Goal: Transaction & Acquisition: Book appointment/travel/reservation

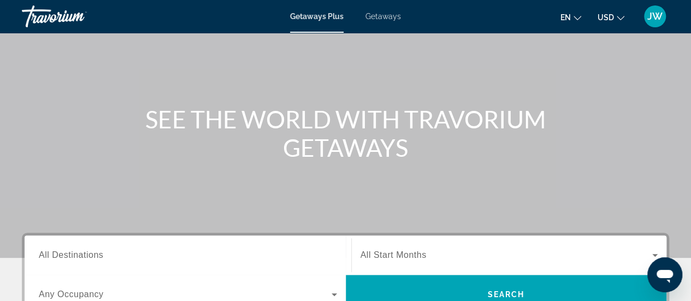
scroll to position [109, 0]
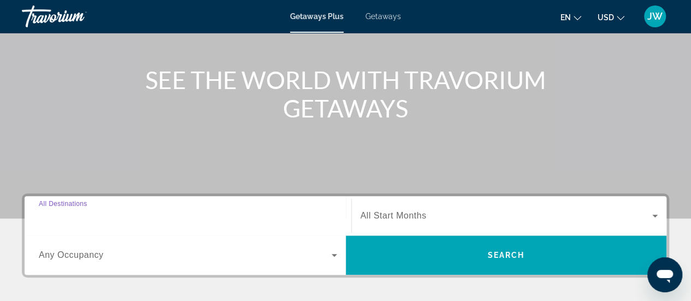
click at [117, 215] on input "Destination All Destinations" at bounding box center [188, 216] width 298 height 13
click at [117, 215] on div "Destination All Destinations" at bounding box center [188, 215] width 316 height 39
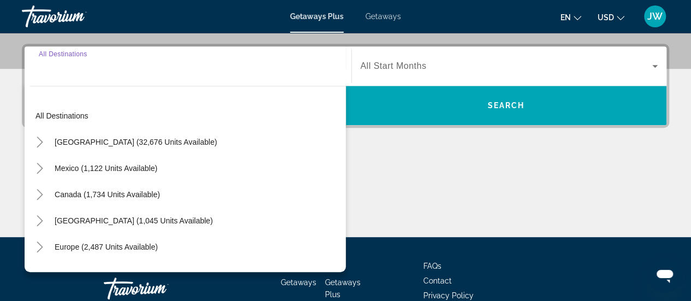
scroll to position [266, 0]
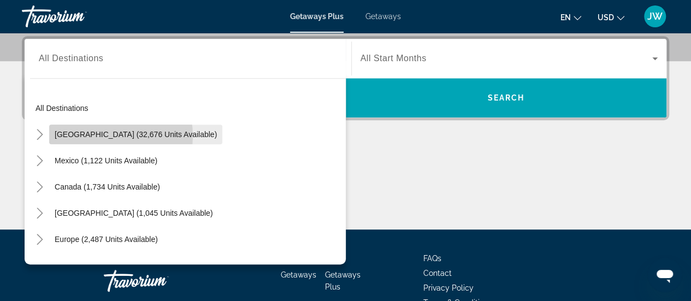
click at [106, 135] on span "United States (32,676 units available)" at bounding box center [136, 134] width 162 height 9
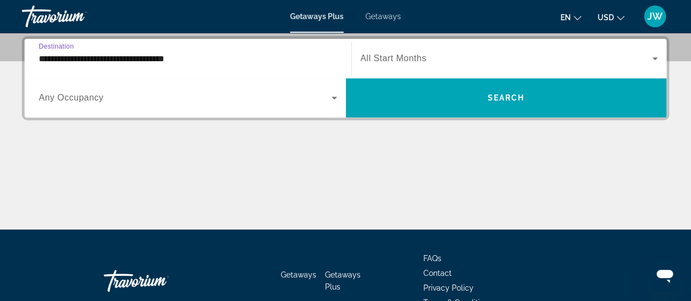
click at [117, 58] on input "**********" at bounding box center [188, 58] width 298 height 13
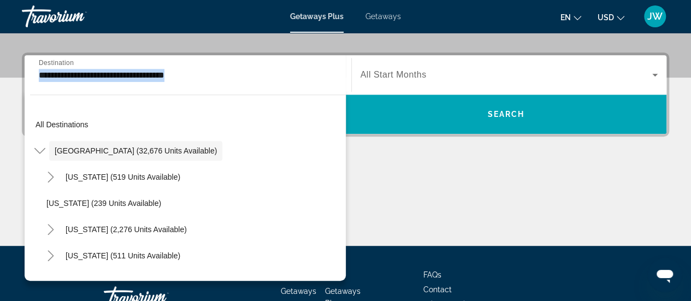
click at [117, 58] on div "**********" at bounding box center [188, 74] width 316 height 39
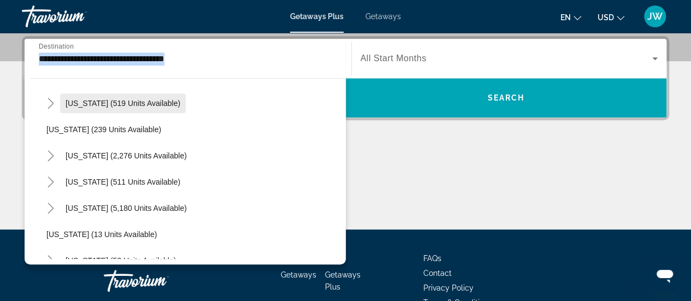
scroll to position [0, 0]
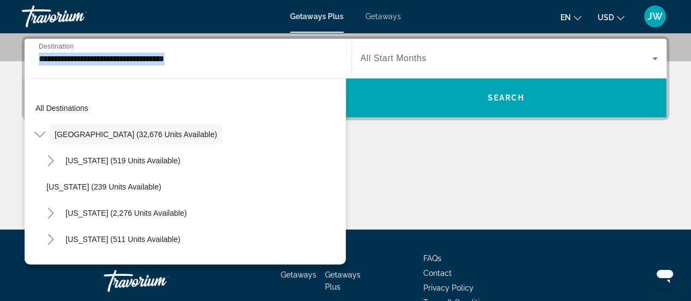
click at [231, 67] on div "**********" at bounding box center [188, 58] width 298 height 31
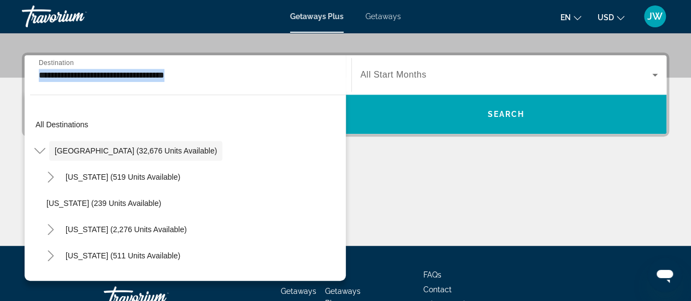
click at [231, 67] on div "**********" at bounding box center [188, 75] width 298 height 31
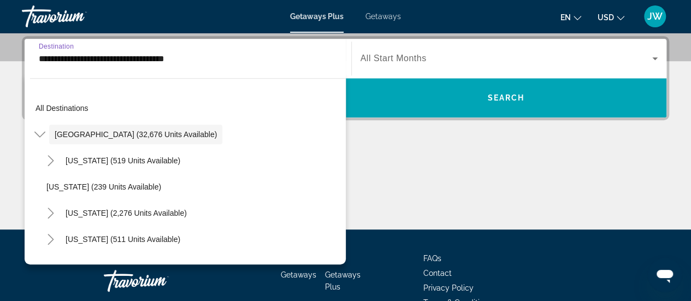
click at [428, 201] on div "Main content" at bounding box center [345, 188] width 647 height 82
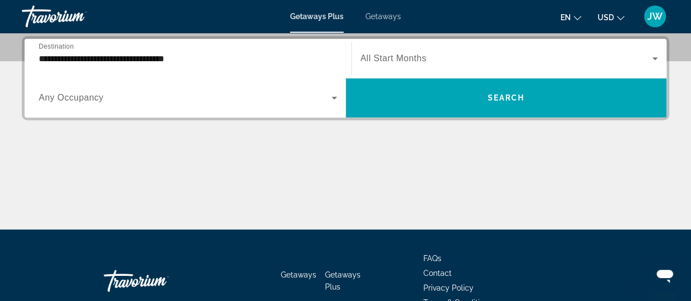
click at [428, 201] on div "Main content" at bounding box center [345, 188] width 647 height 82
click at [399, 55] on span "All Start Months" at bounding box center [393, 58] width 66 height 9
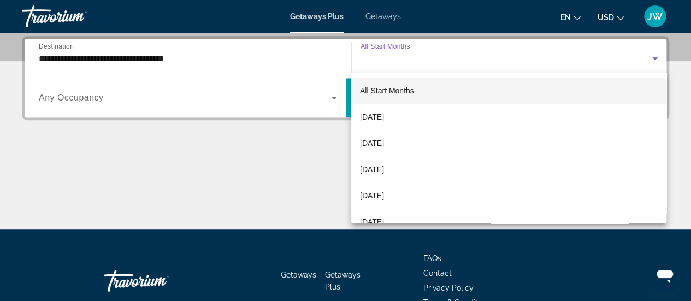
click at [399, 55] on div at bounding box center [345, 150] width 691 height 301
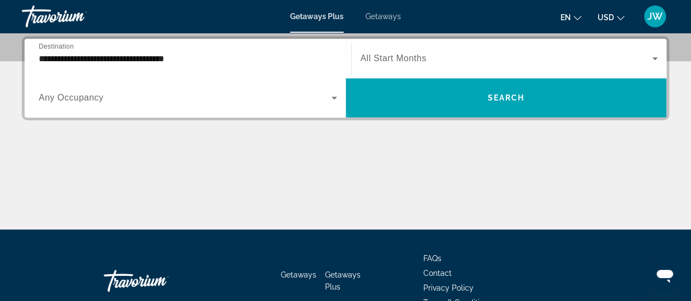
click at [400, 57] on span "All Start Months" at bounding box center [393, 58] width 66 height 9
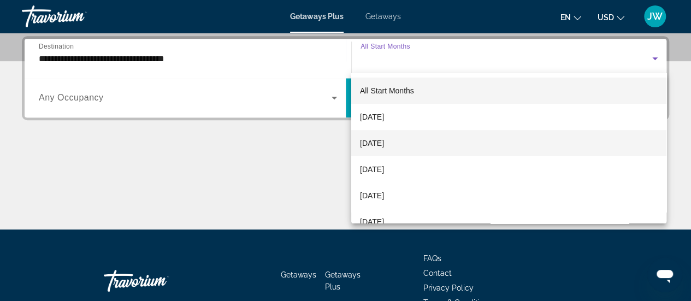
click at [362, 142] on span "[DATE]" at bounding box center [372, 143] width 24 height 13
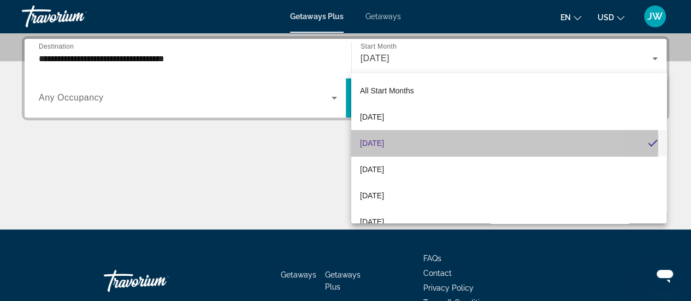
click at [362, 142] on span "[DATE]" at bounding box center [372, 143] width 24 height 13
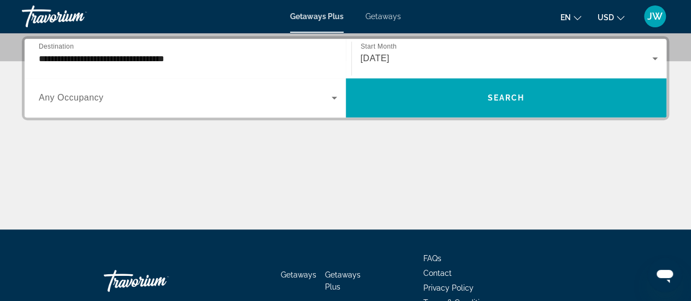
click at [283, 106] on div "Search widget" at bounding box center [188, 97] width 298 height 31
click at [195, 58] on input "**********" at bounding box center [188, 58] width 298 height 13
click at [195, 58] on div "**********" at bounding box center [188, 58] width 316 height 39
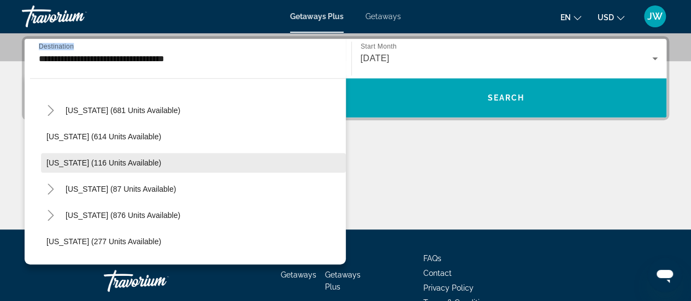
scroll to position [655, 0]
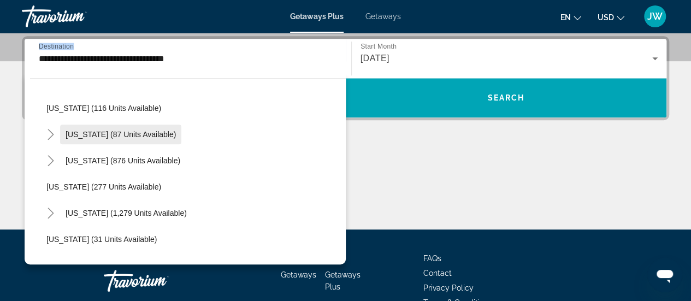
click at [78, 137] on span "New York (87 units available)" at bounding box center [121, 134] width 110 height 9
type input "**********"
click at [78, 137] on div "**********" at bounding box center [345, 132] width 691 height 193
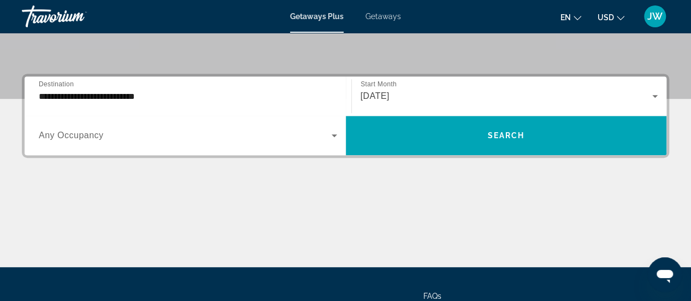
scroll to position [212, 0]
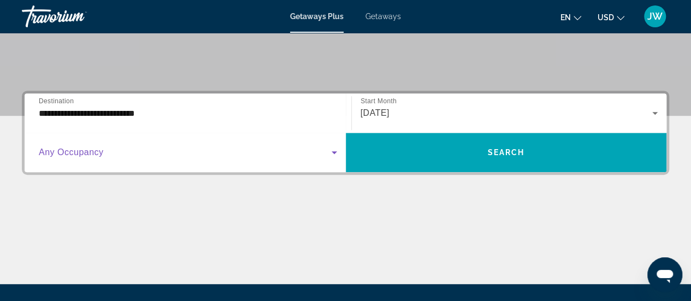
click at [322, 149] on span "Search widget" at bounding box center [185, 152] width 293 height 13
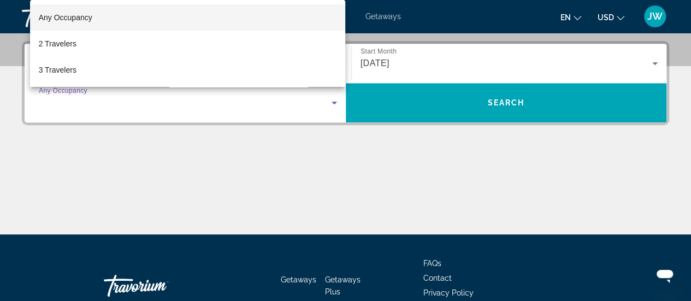
scroll to position [266, 0]
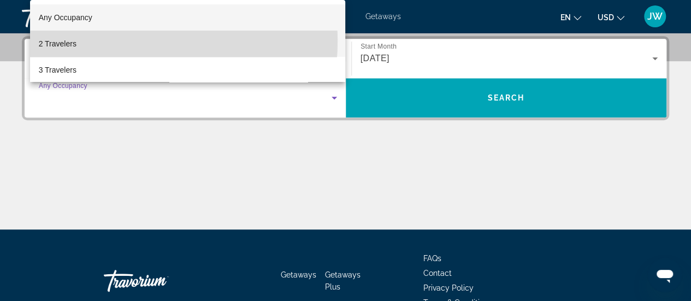
click at [81, 39] on mat-option "2 Travelers" at bounding box center [188, 44] width 316 height 26
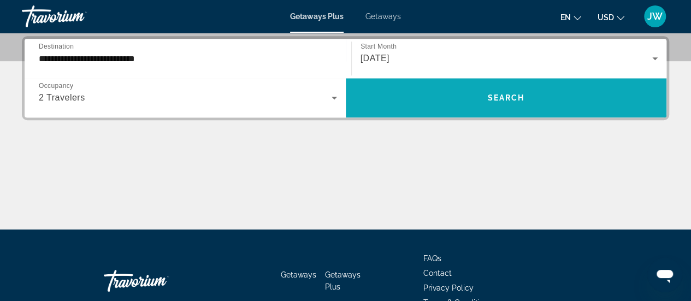
click at [510, 100] on span "Search" at bounding box center [505, 97] width 37 height 9
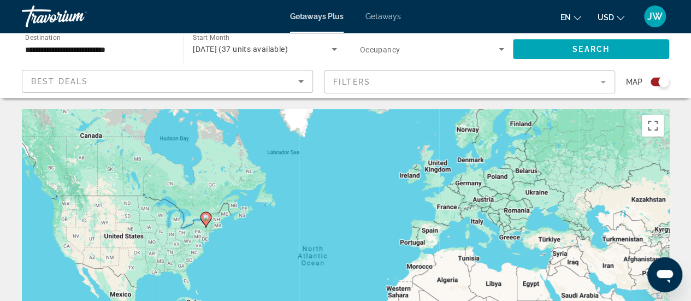
click at [521, 84] on mat-form-field "Filters" at bounding box center [469, 81] width 291 height 23
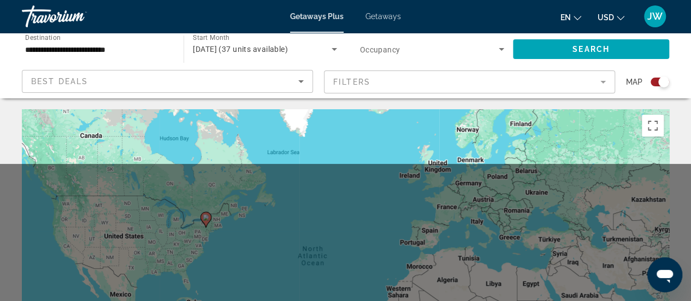
click at [522, 84] on mat-form-field "Filters" at bounding box center [469, 81] width 291 height 23
click at [522, 85] on mat-form-field "Filters" at bounding box center [469, 81] width 291 height 23
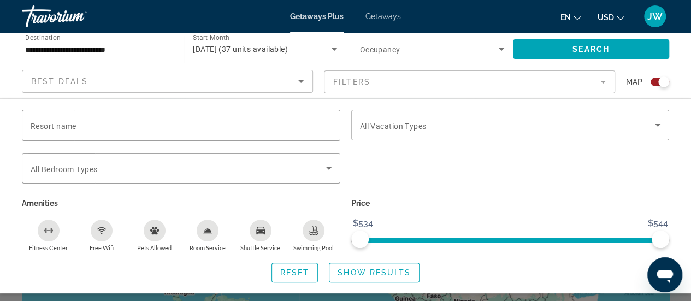
scroll to position [55, 0]
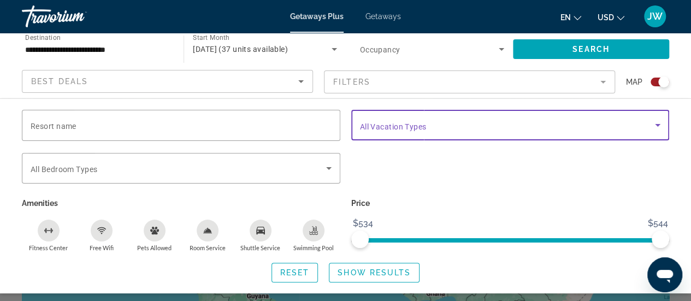
click at [653, 123] on icon "Search widget" at bounding box center [657, 124] width 13 height 13
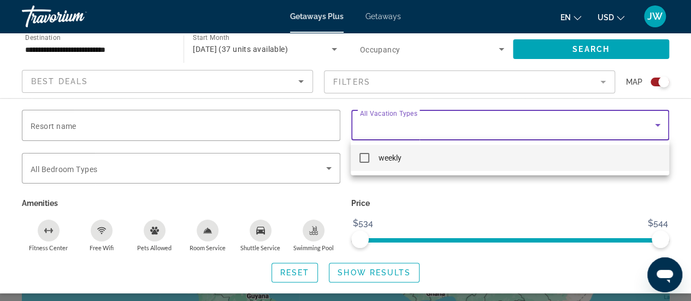
click at [653, 123] on div at bounding box center [345, 150] width 691 height 301
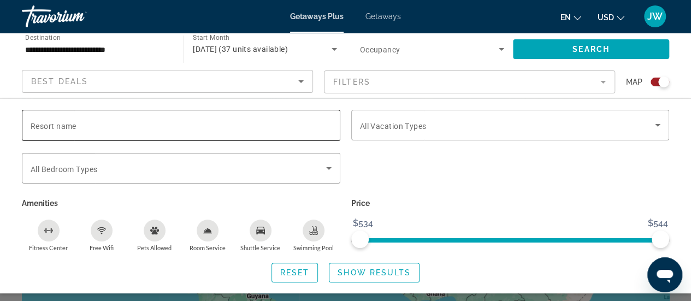
click at [283, 123] on input "Resort name" at bounding box center [181, 125] width 301 height 13
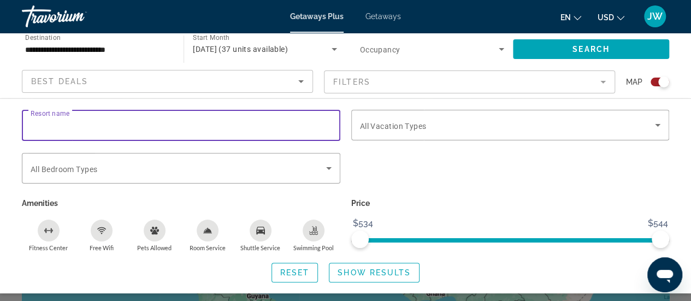
click at [283, 123] on input "Resort name" at bounding box center [181, 125] width 301 height 13
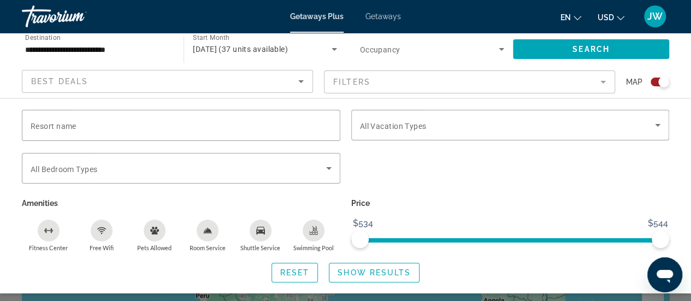
click at [449, 187] on div "Search widget" at bounding box center [510, 174] width 329 height 43
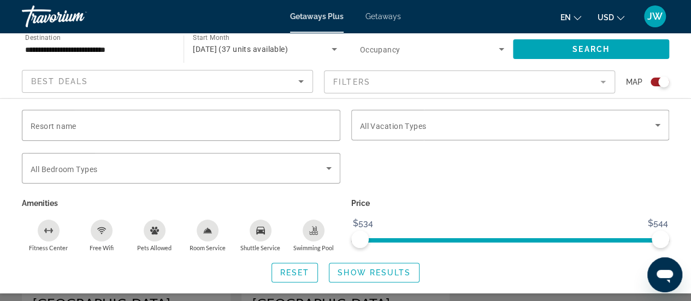
scroll to position [437, 0]
click at [299, 275] on span "Reset" at bounding box center [294, 272] width 29 height 9
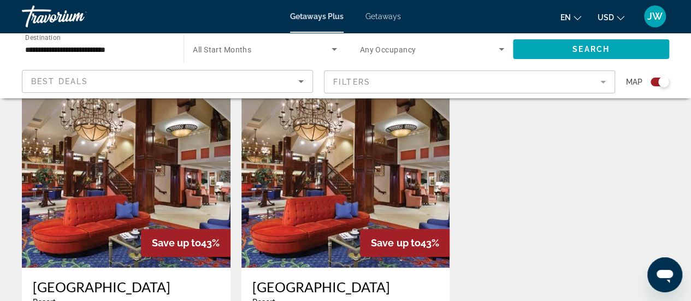
scroll to position [437, 0]
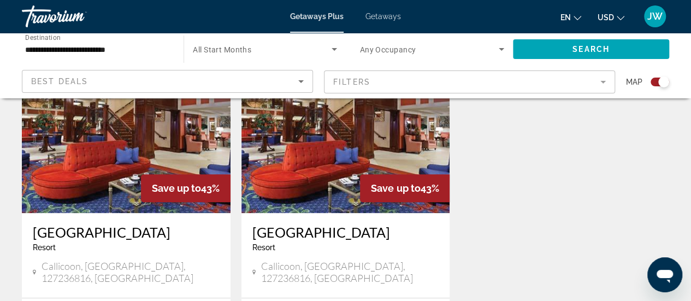
click at [189, 147] on img "Main content" at bounding box center [126, 125] width 209 height 175
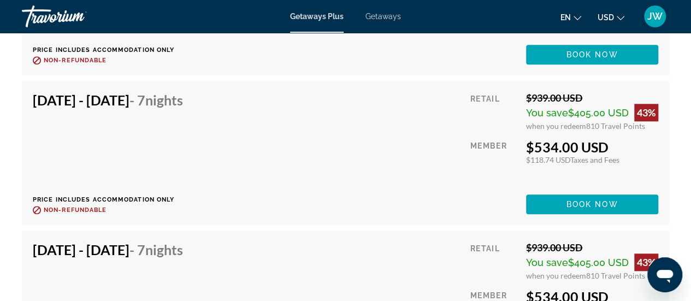
scroll to position [2544, 0]
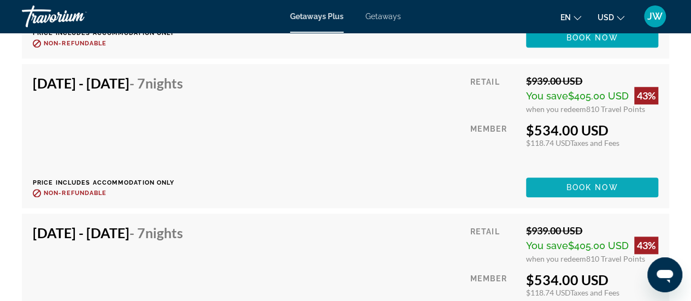
click at [578, 183] on span "Book now" at bounding box center [592, 187] width 52 height 9
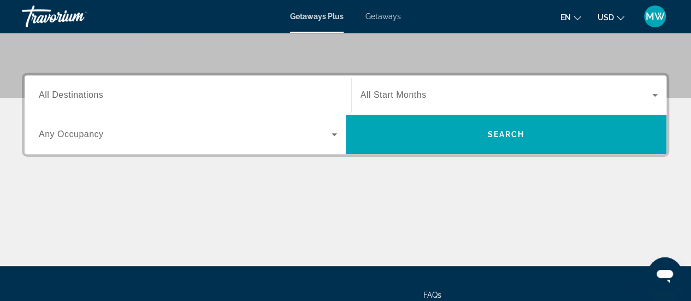
scroll to position [164, 0]
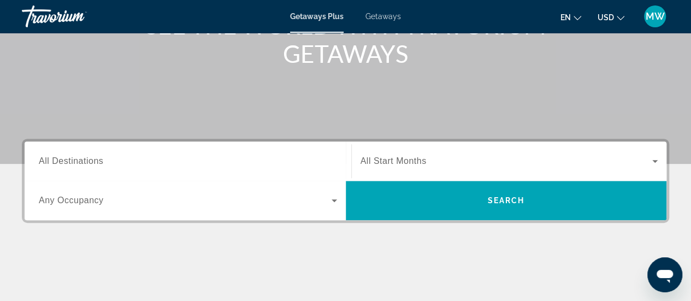
click at [263, 167] on input "Destination All Destinations" at bounding box center [188, 161] width 298 height 13
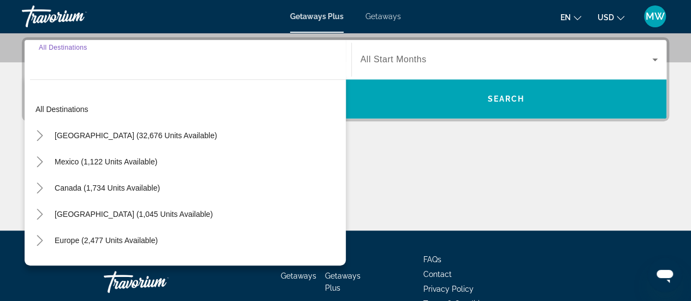
scroll to position [266, 0]
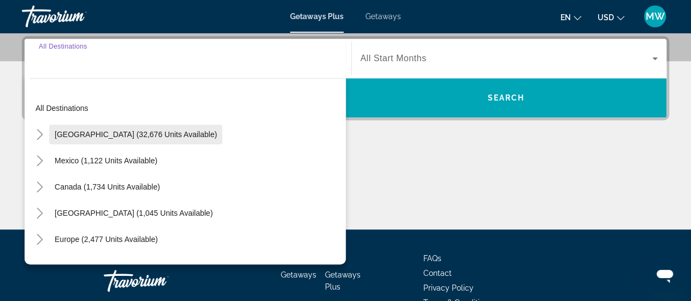
click at [115, 128] on span "Search widget" at bounding box center [135, 134] width 173 height 26
type input "**********"
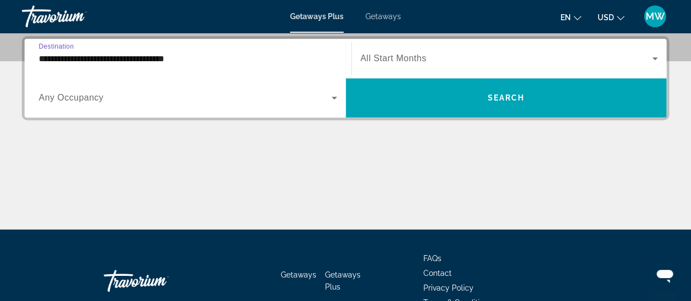
click at [112, 94] on span "Search widget" at bounding box center [185, 97] width 293 height 13
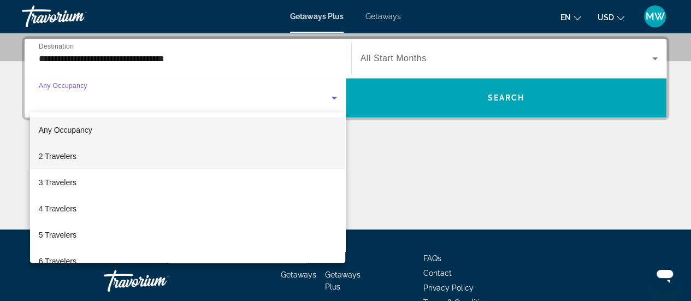
click at [73, 155] on span "2 Travelers" at bounding box center [58, 156] width 38 height 13
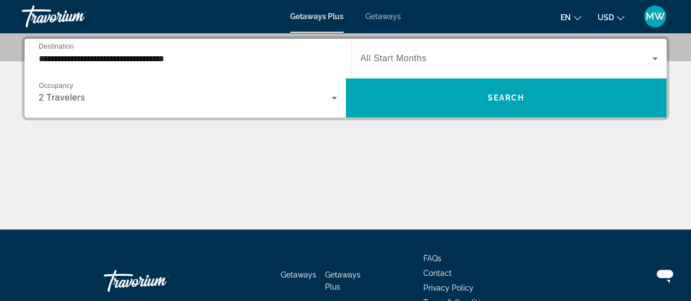
click at [463, 56] on span "Search widget" at bounding box center [506, 58] width 292 height 13
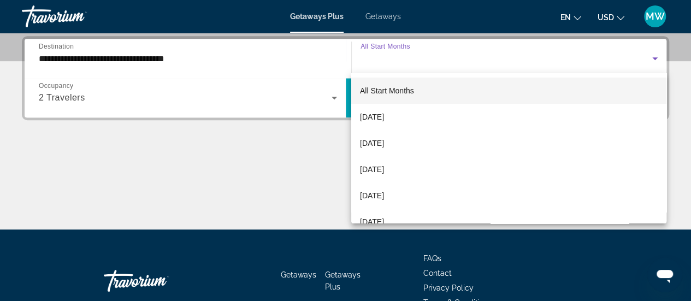
click at [463, 56] on div at bounding box center [345, 150] width 691 height 301
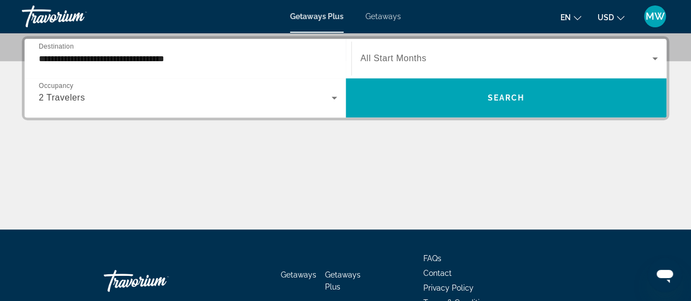
click at [430, 55] on span "Search widget" at bounding box center [506, 58] width 292 height 13
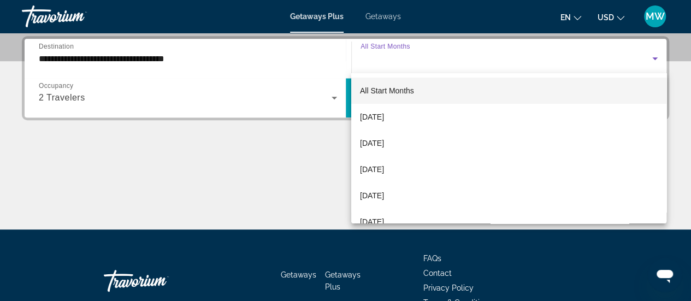
click at [430, 55] on div at bounding box center [345, 150] width 691 height 301
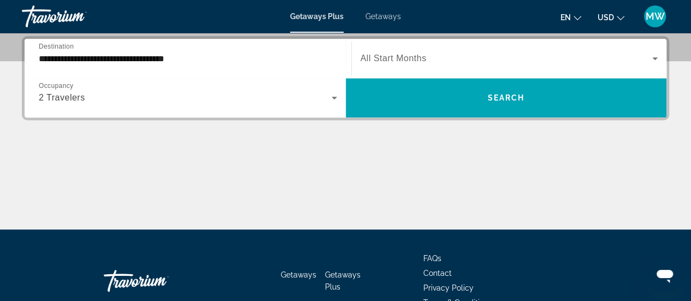
click at [661, 50] on div "Start Month All Start Months" at bounding box center [509, 58] width 315 height 31
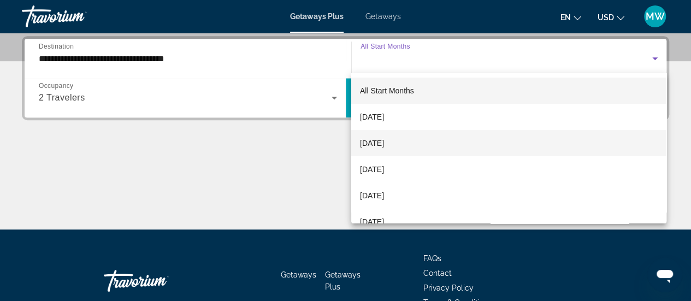
click at [382, 141] on span "[DATE]" at bounding box center [372, 143] width 24 height 13
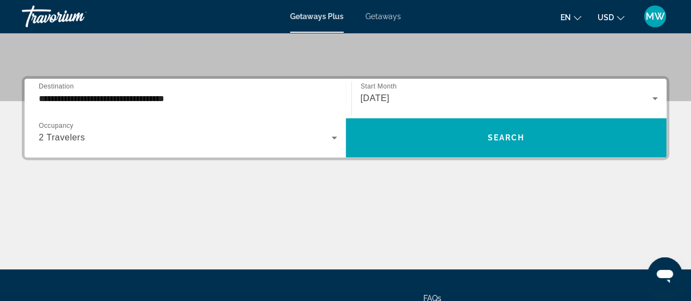
scroll to position [212, 0]
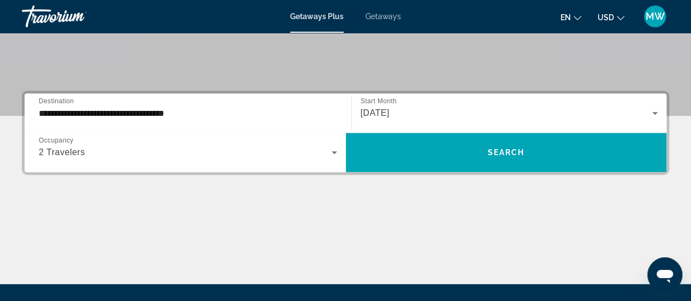
click at [78, 113] on input "**********" at bounding box center [188, 113] width 298 height 13
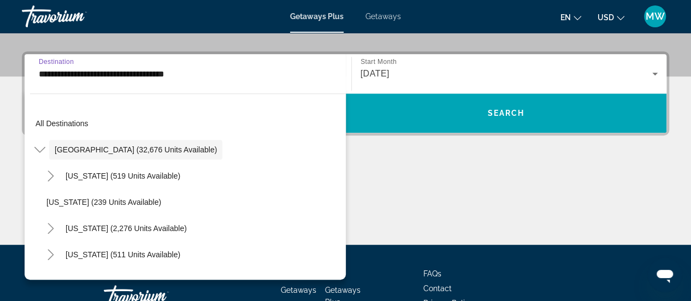
click at [78, 113] on span "Search widget" at bounding box center [188, 123] width 316 height 26
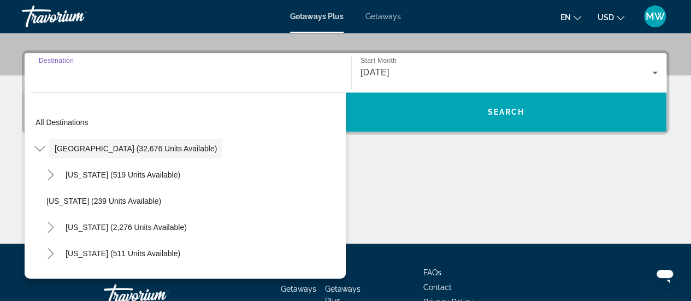
scroll to position [266, 0]
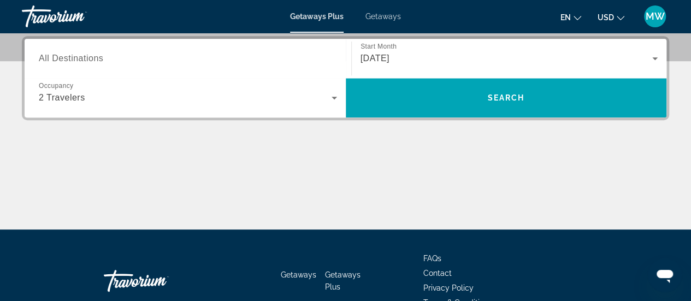
click at [447, 59] on div "[DATE]" at bounding box center [506, 58] width 292 height 13
click at [423, 57] on div "[DATE]" at bounding box center [506, 58] width 292 height 13
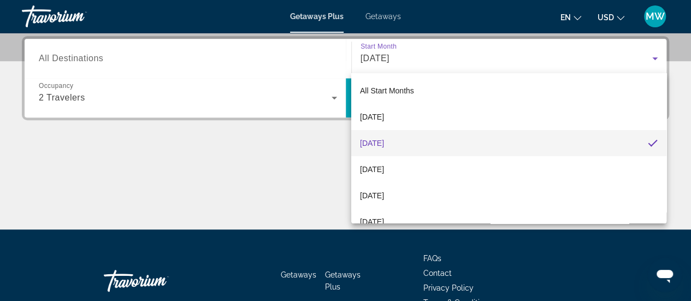
click at [423, 57] on div at bounding box center [345, 150] width 691 height 301
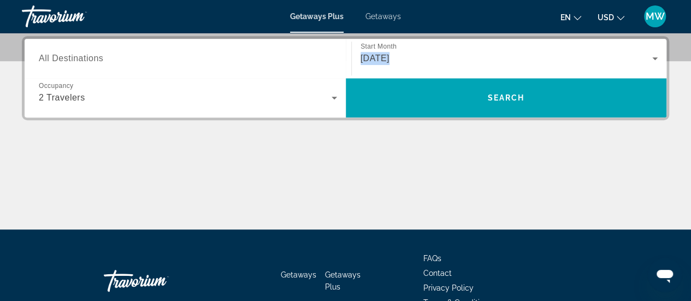
click at [423, 57] on div "[DATE]" at bounding box center [506, 58] width 292 height 13
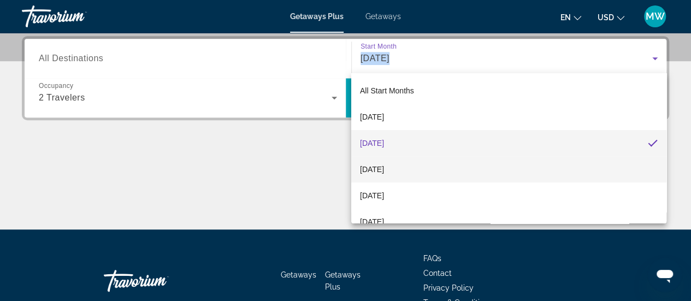
click at [380, 165] on span "[DATE]" at bounding box center [372, 169] width 24 height 13
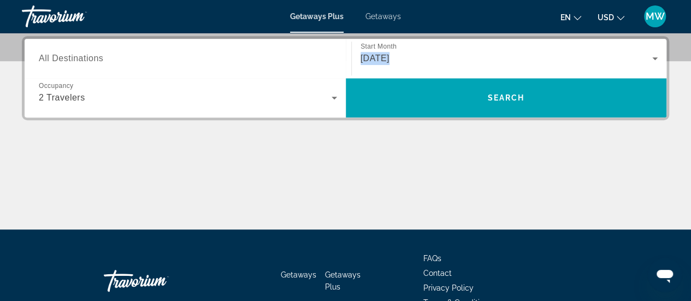
click at [442, 64] on div "[DATE]" at bounding box center [506, 58] width 292 height 13
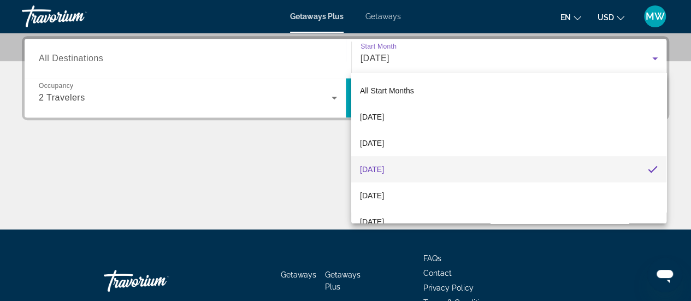
click at [442, 64] on div at bounding box center [345, 150] width 691 height 301
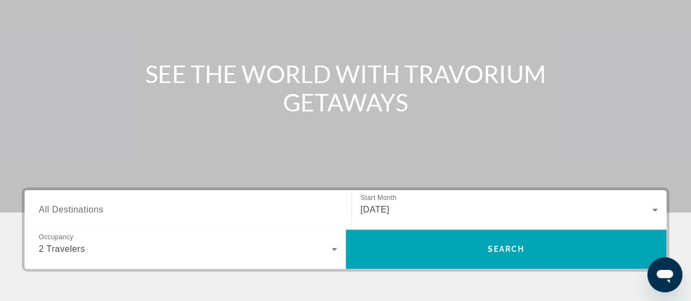
scroll to position [164, 0]
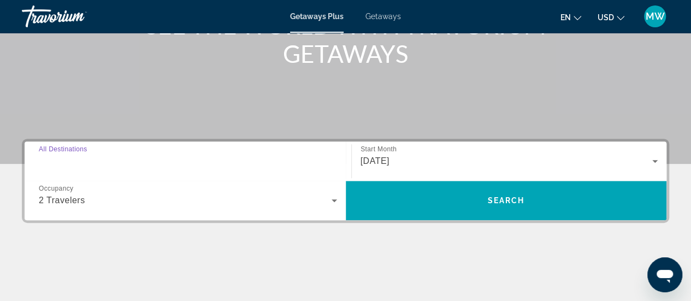
click at [106, 162] on input "Destination All Destinations" at bounding box center [188, 161] width 298 height 13
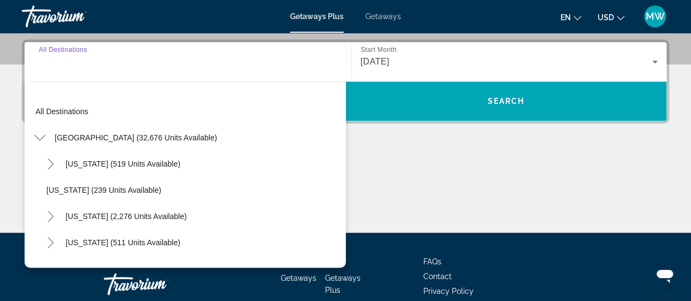
scroll to position [266, 0]
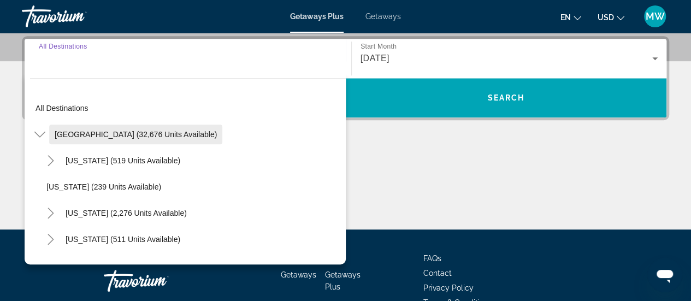
click at [107, 137] on span "United States (32,676 units available)" at bounding box center [136, 134] width 162 height 9
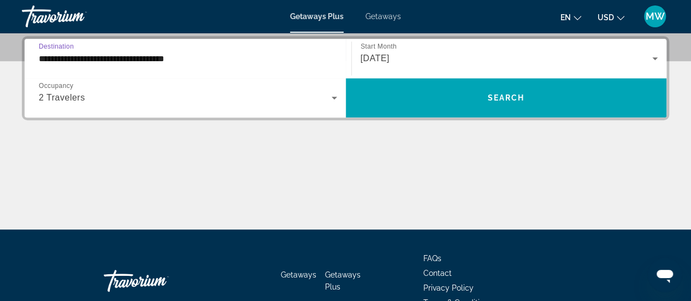
click at [121, 57] on input "**********" at bounding box center [188, 58] width 298 height 13
click at [121, 57] on div "**********" at bounding box center [188, 58] width 316 height 39
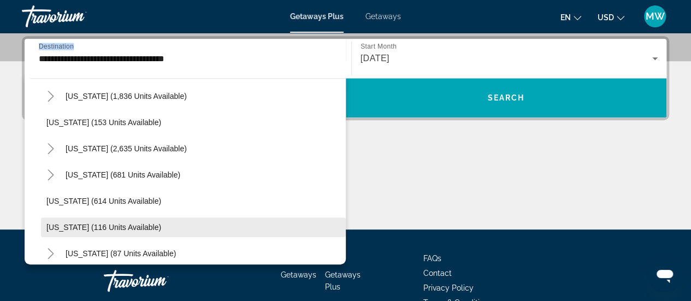
scroll to position [601, 0]
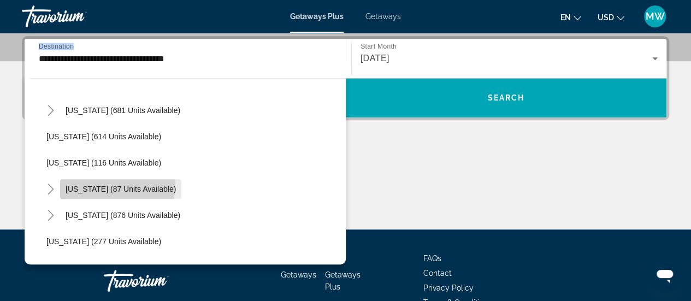
click at [88, 185] on span "New York (87 units available)" at bounding box center [121, 189] width 110 height 9
type input "**********"
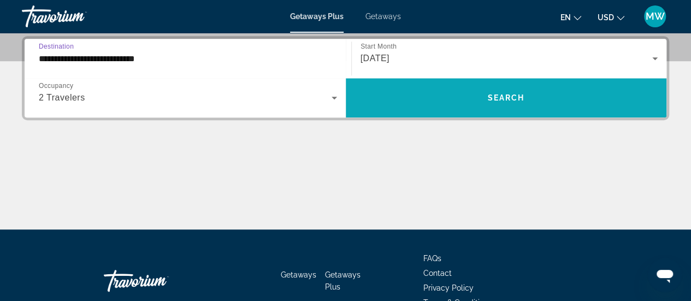
click at [480, 96] on span "Search widget" at bounding box center [506, 98] width 321 height 26
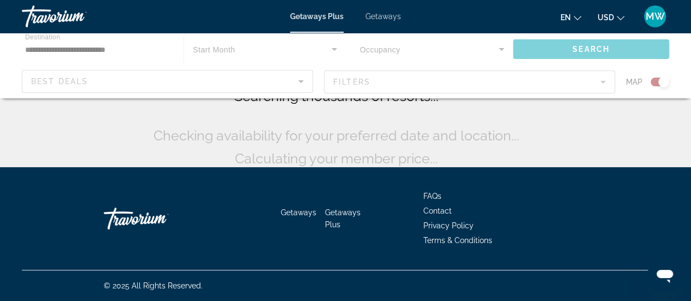
click at [480, 96] on div "Main content" at bounding box center [345, 66] width 691 height 66
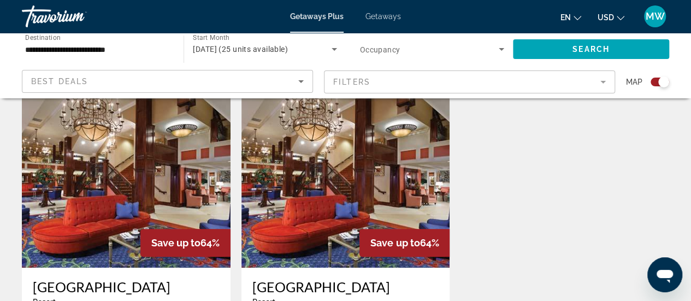
scroll to position [491, 0]
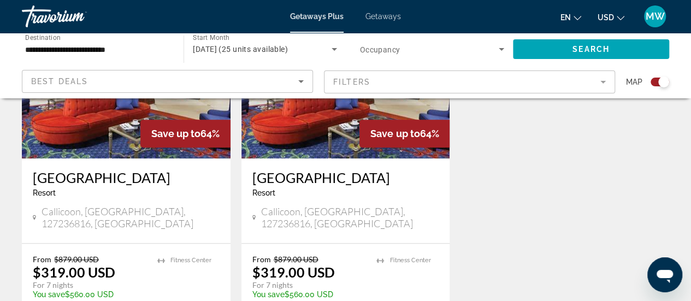
click at [503, 175] on div "Save up to 64% Villa Roma Resort Lodges Resort - This is an adults only resort …" at bounding box center [345, 175] width 658 height 383
click at [505, 175] on div "Save up to 64% Villa Roma Resort Lodges Resort - This is an adults only resort …" at bounding box center [345, 175] width 658 height 383
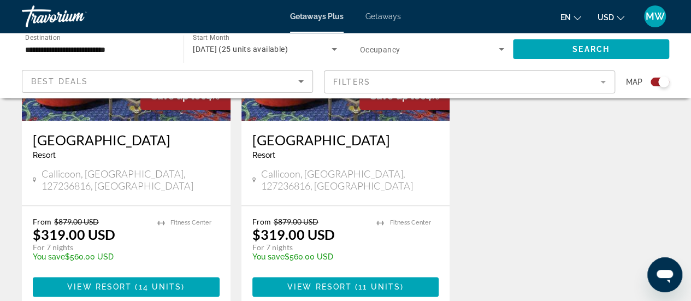
scroll to position [546, 0]
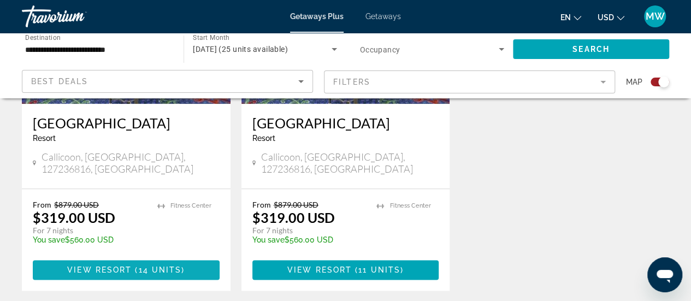
click at [125, 265] on span "View Resort" at bounding box center [99, 269] width 64 height 9
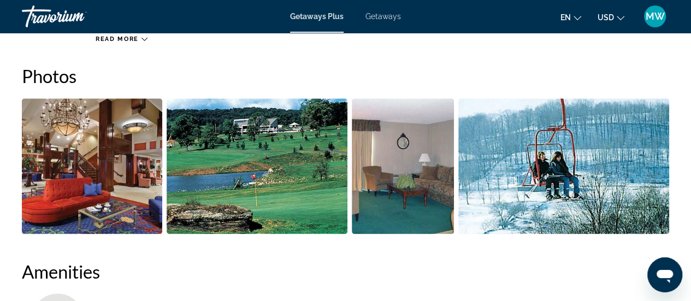
scroll to position [710, 0]
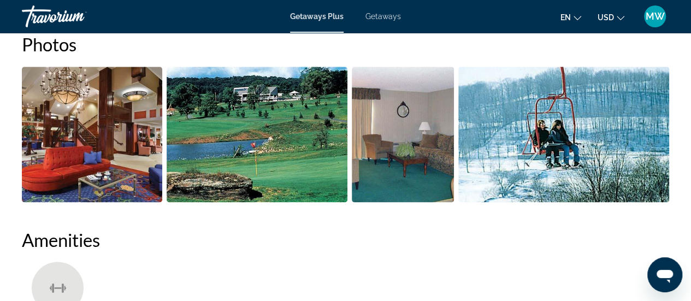
click at [214, 145] on img "Open full-screen image slider" at bounding box center [257, 134] width 181 height 135
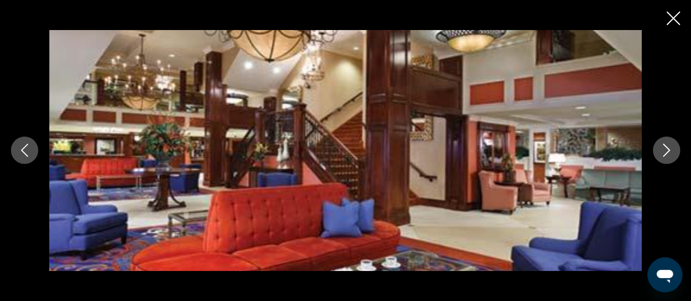
click at [214, 145] on img "Main content" at bounding box center [345, 150] width 592 height 241
click at [665, 146] on icon "Next image" at bounding box center [666, 150] width 13 height 13
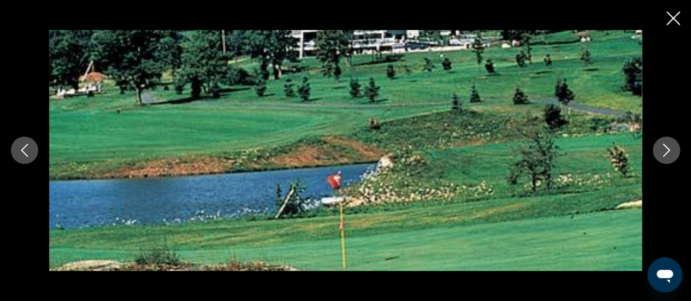
click at [669, 150] on icon "Next image" at bounding box center [666, 150] width 7 height 13
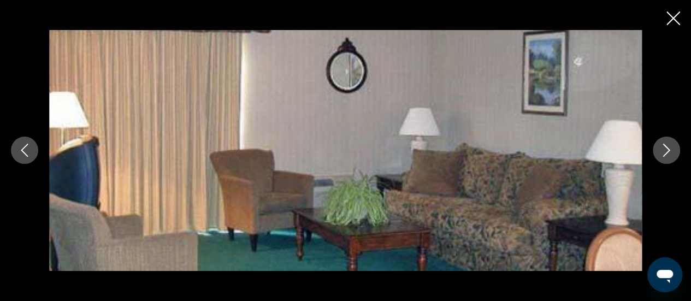
click at [669, 150] on icon "Next image" at bounding box center [666, 150] width 7 height 13
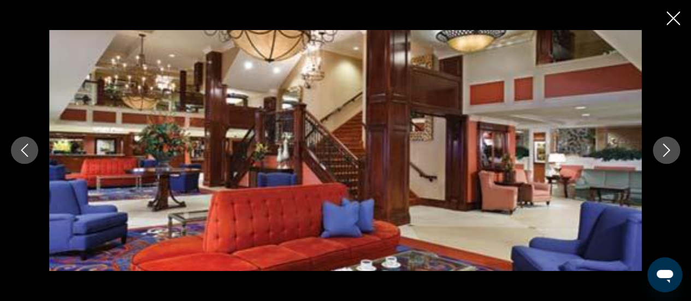
click at [669, 149] on icon "Next image" at bounding box center [666, 150] width 13 height 13
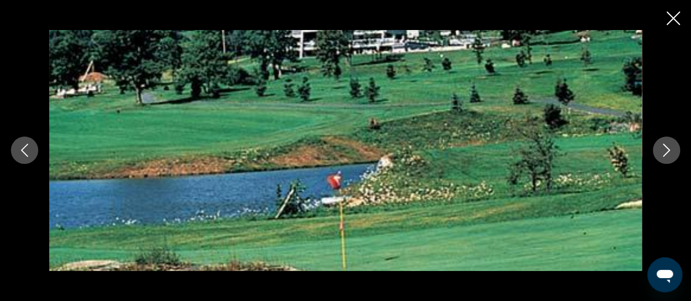
click at [669, 149] on icon "Next image" at bounding box center [666, 150] width 13 height 13
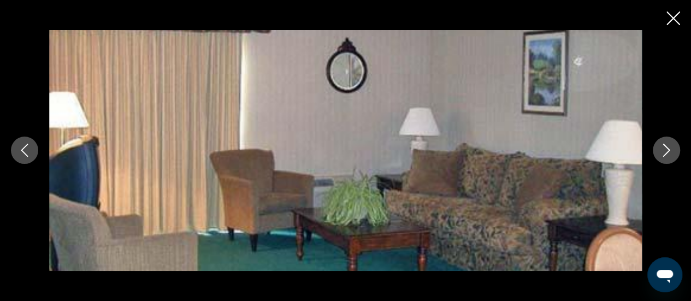
click at [669, 149] on icon "Next image" at bounding box center [666, 150] width 13 height 13
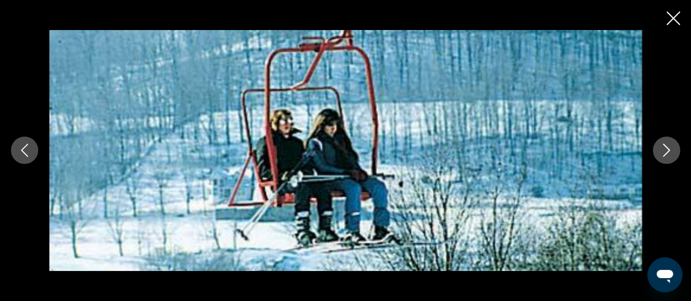
click at [669, 149] on icon "Next image" at bounding box center [666, 150] width 13 height 13
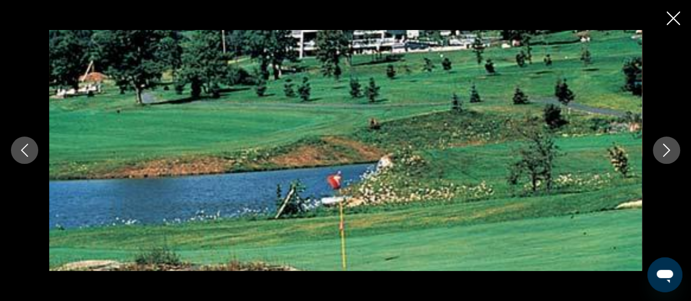
click at [669, 149] on icon "Next image" at bounding box center [666, 150] width 13 height 13
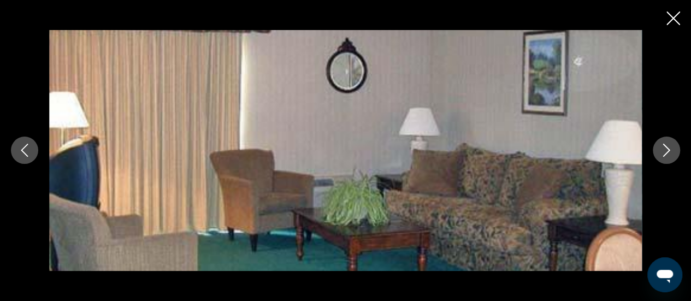
click at [669, 149] on icon "Next image" at bounding box center [666, 150] width 13 height 13
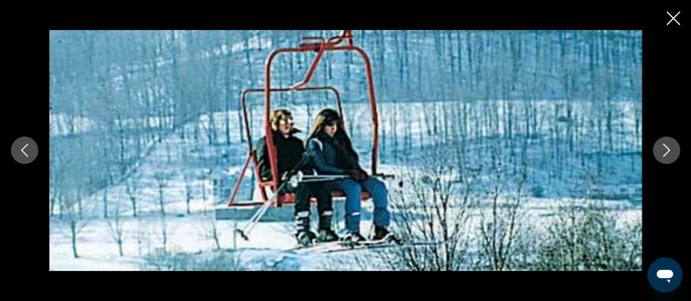
click at [669, 149] on icon "Next image" at bounding box center [666, 150] width 13 height 13
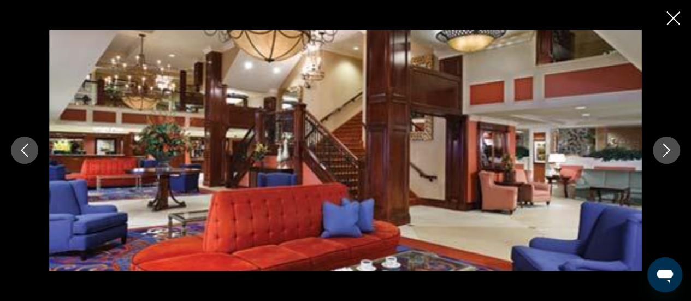
click at [669, 149] on icon "Next image" at bounding box center [666, 150] width 13 height 13
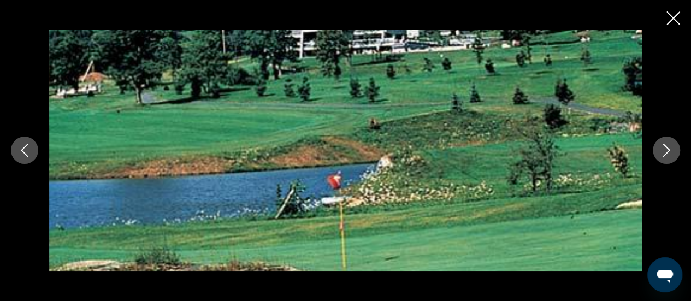
click at [673, 18] on icon "Close slideshow" at bounding box center [673, 18] width 14 height 14
click at [673, 17] on div "Getaways Plus Getaways en English Español Français Italiano Português русский U…" at bounding box center [345, 16] width 691 height 28
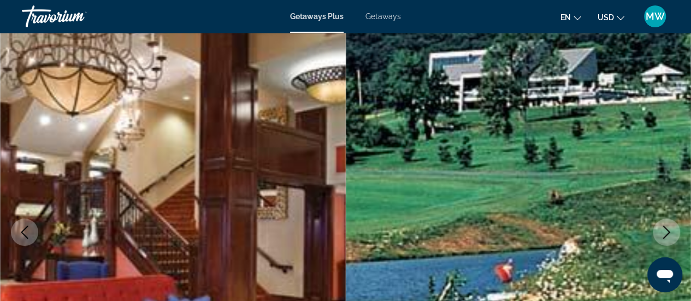
scroll to position [0, 0]
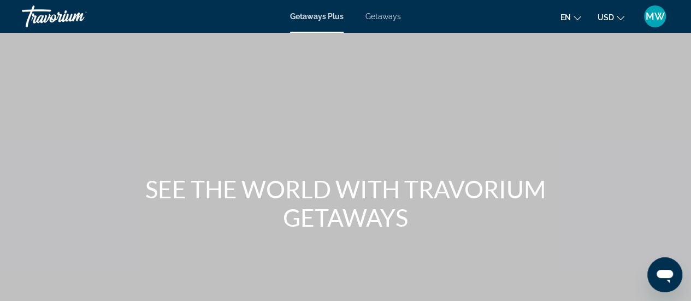
click at [379, 17] on span "Getaways" at bounding box center [382, 16] width 35 height 9
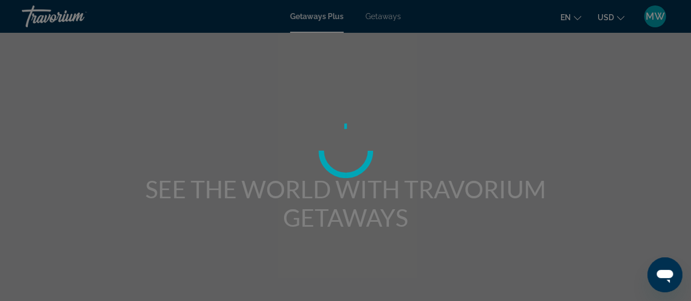
click at [379, 17] on div at bounding box center [345, 150] width 691 height 301
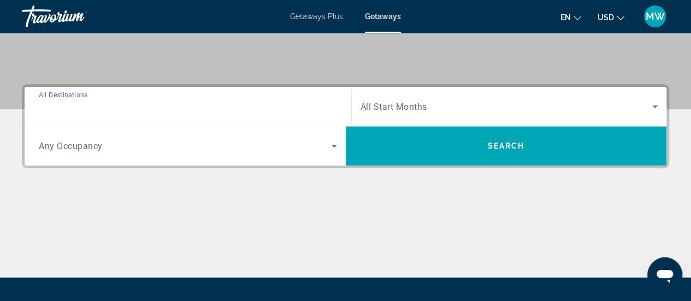
click at [151, 109] on input "Destination All Destinations" at bounding box center [188, 106] width 298 height 13
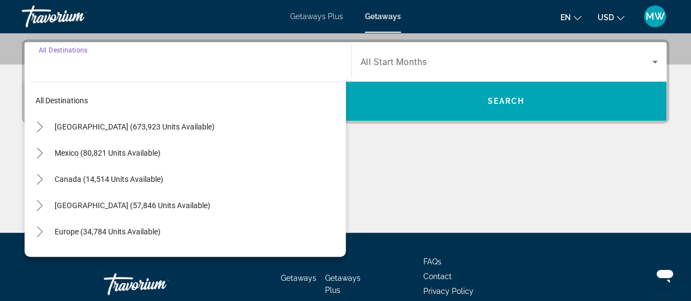
scroll to position [266, 0]
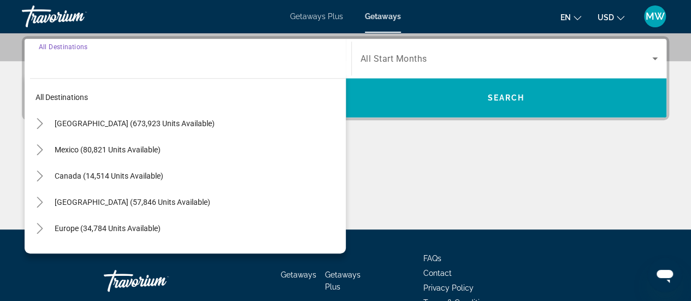
click at [143, 116] on span "Search widget" at bounding box center [197, 123] width 296 height 26
type input "**********"
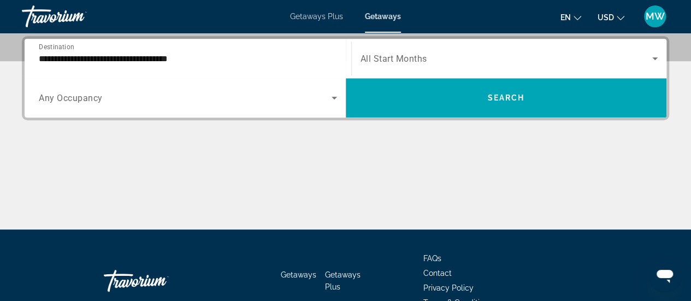
click at [143, 116] on div "Occupancy Any Occupancy" at bounding box center [188, 97] width 316 height 39
click at [132, 94] on span "Search widget" at bounding box center [185, 97] width 293 height 13
click at [124, 107] on div "Search widget" at bounding box center [188, 97] width 298 height 31
click at [312, 98] on span "Search widget" at bounding box center [185, 97] width 293 height 13
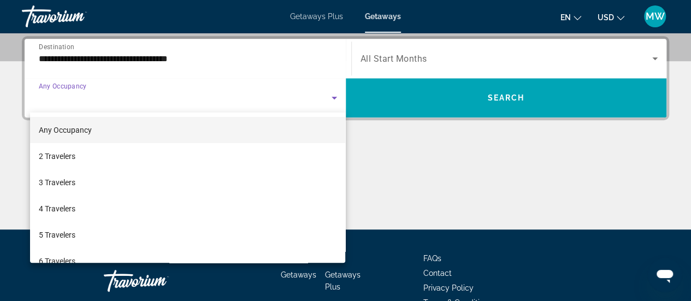
click at [312, 98] on div at bounding box center [345, 150] width 691 height 301
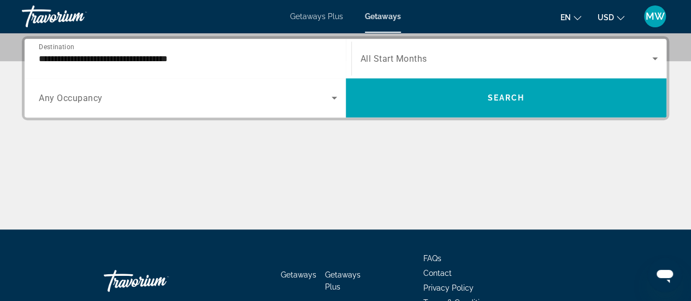
click at [312, 98] on span "Search widget" at bounding box center [185, 97] width 293 height 13
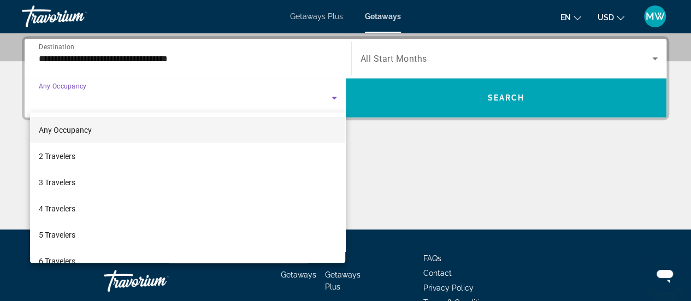
click at [312, 98] on div at bounding box center [345, 150] width 691 height 301
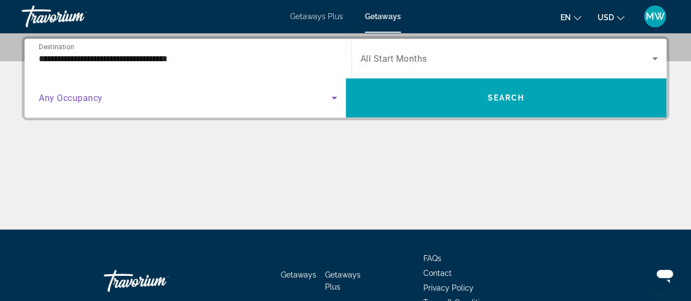
click at [312, 98] on span "Search widget" at bounding box center [185, 97] width 293 height 13
click at [167, 96] on span "Search widget" at bounding box center [185, 97] width 293 height 13
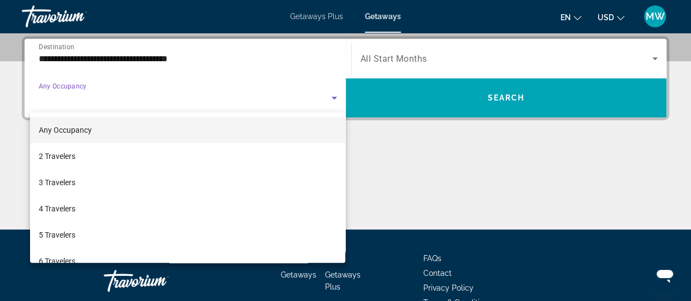
click at [166, 96] on div at bounding box center [345, 150] width 691 height 301
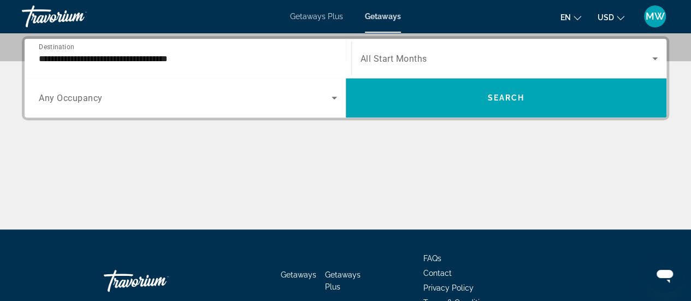
click at [58, 100] on span "Any Occupancy" at bounding box center [71, 98] width 64 height 10
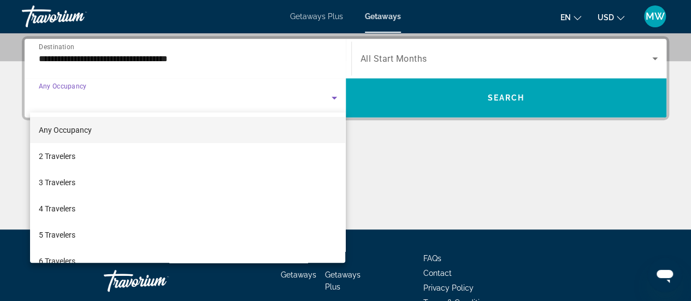
click at [58, 100] on div at bounding box center [345, 150] width 691 height 301
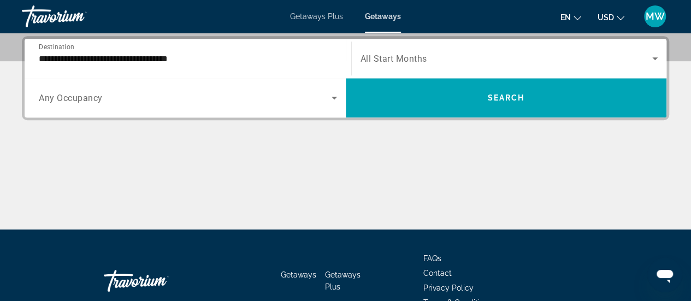
click at [69, 101] on span "Any Occupancy" at bounding box center [71, 98] width 64 height 10
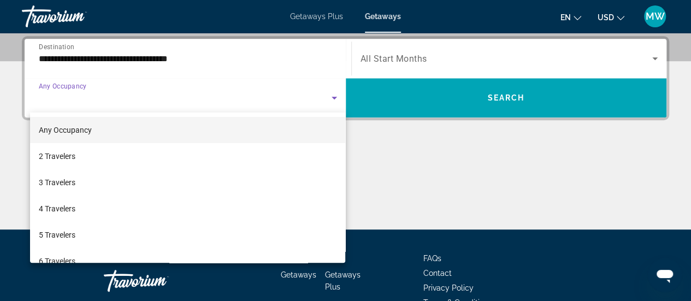
click at [69, 101] on div at bounding box center [345, 150] width 691 height 301
drag, startPoint x: 69, startPoint y: 101, endPoint x: 72, endPoint y: 116, distance: 15.5
click at [69, 105] on div at bounding box center [345, 150] width 691 height 301
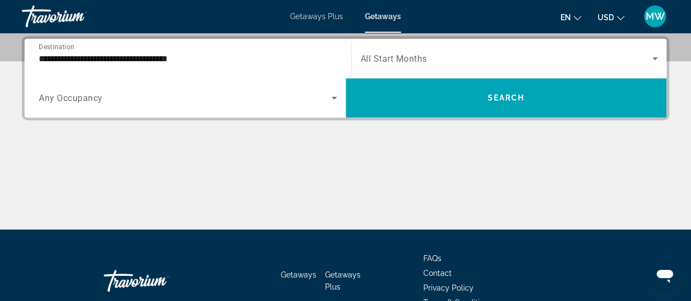
click at [72, 118] on div "**********" at bounding box center [345, 78] width 647 height 84
click at [335, 96] on icon "Search widget" at bounding box center [334, 97] width 13 height 13
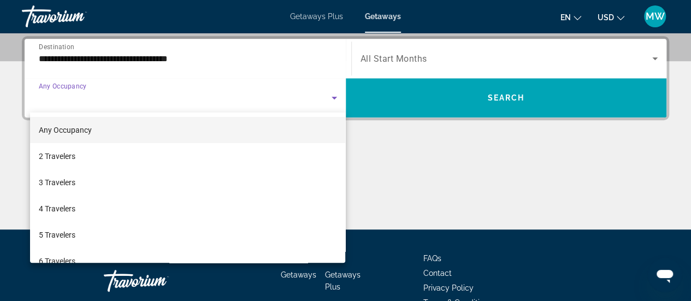
click at [335, 96] on div at bounding box center [345, 150] width 691 height 301
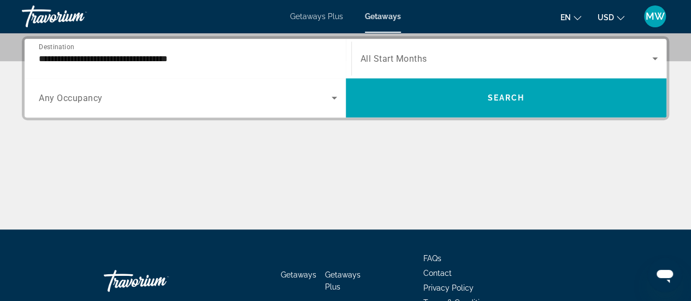
click at [334, 95] on icon "Search widget" at bounding box center [334, 97] width 13 height 13
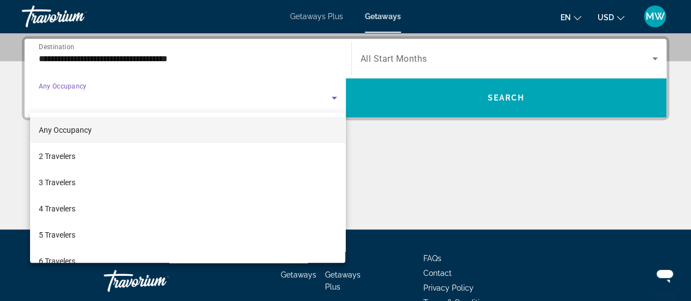
click at [334, 95] on div at bounding box center [345, 150] width 691 height 301
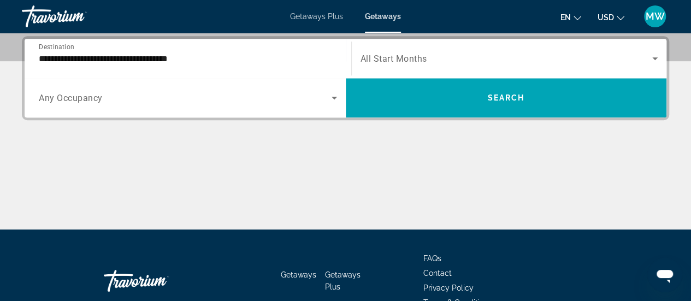
click at [209, 110] on div "Search widget" at bounding box center [188, 97] width 298 height 31
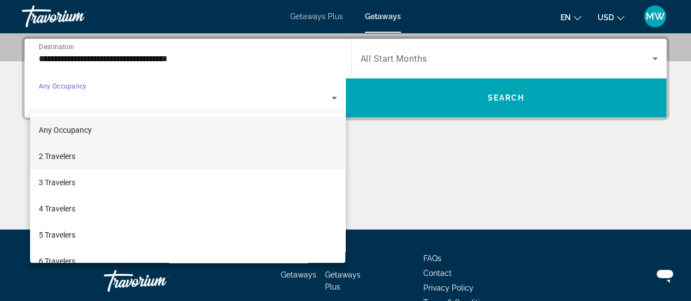
click at [85, 162] on mat-option "2 Travelers" at bounding box center [188, 156] width 316 height 26
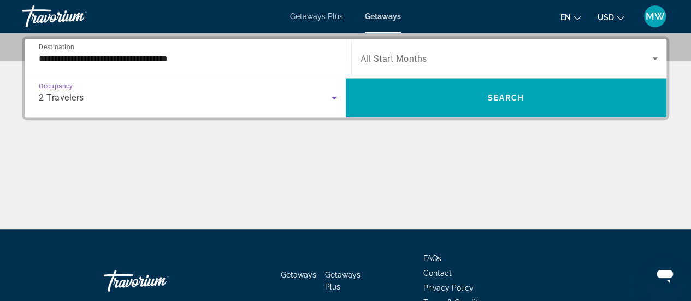
click at [523, 62] on span "Search widget" at bounding box center [506, 58] width 292 height 13
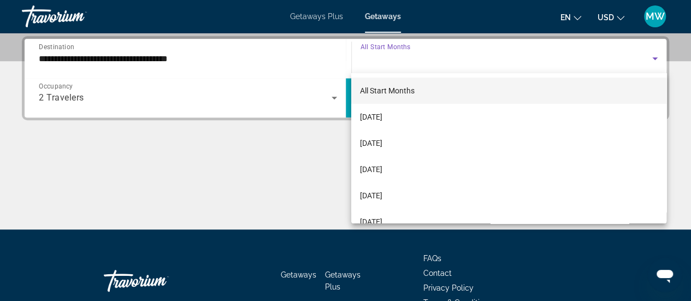
click at [410, 145] on mat-option "[DATE]" at bounding box center [508, 143] width 315 height 26
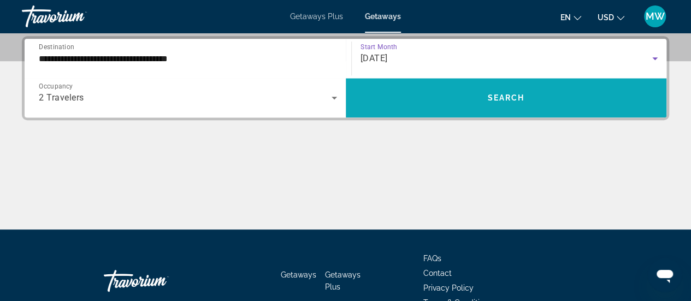
click at [470, 105] on span "Search widget" at bounding box center [506, 98] width 321 height 26
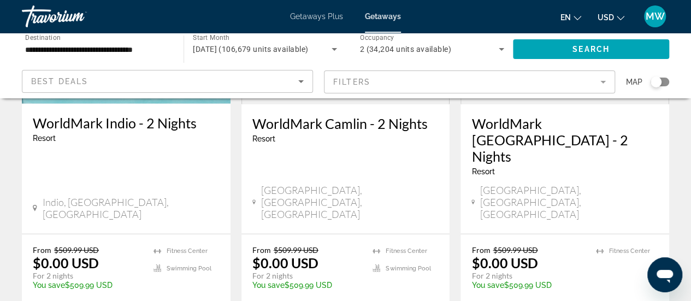
scroll to position [1529, 0]
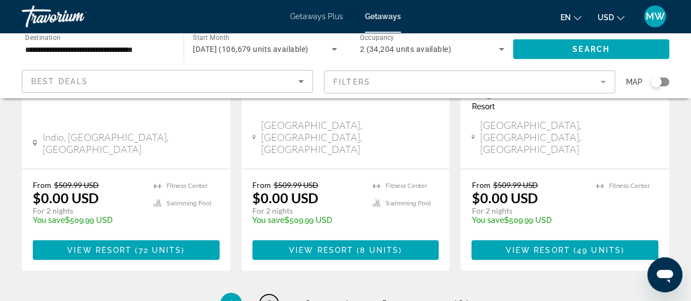
click at [265, 294] on link "page 2" at bounding box center [268, 303] width 19 height 19
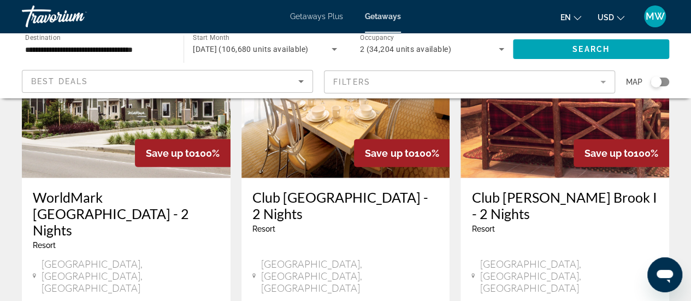
scroll to position [1474, 0]
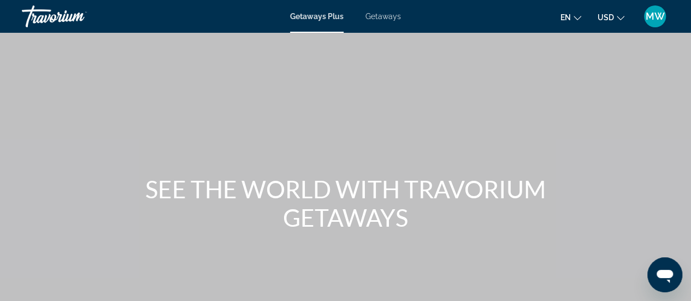
click at [379, 14] on span "Getaways" at bounding box center [382, 16] width 35 height 9
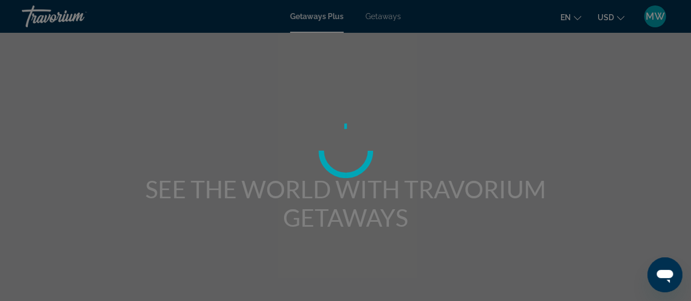
click at [379, 14] on div at bounding box center [345, 150] width 691 height 301
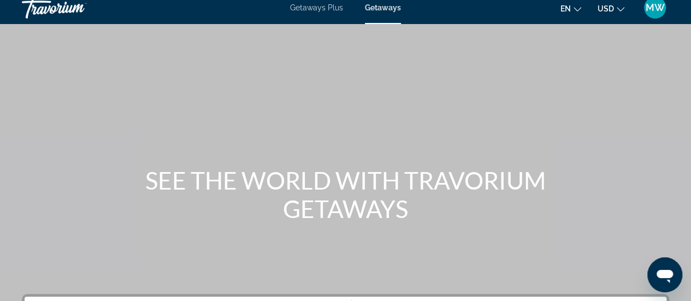
scroll to position [164, 0]
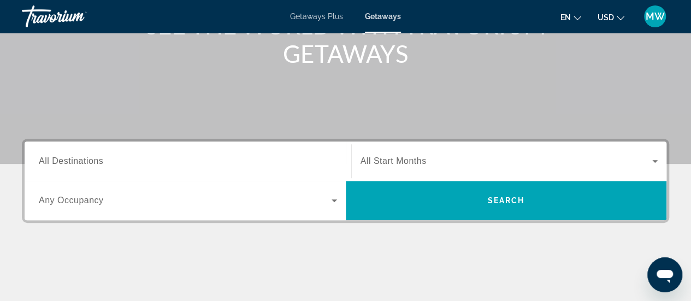
click at [127, 162] on input "Destination All Destinations" at bounding box center [188, 161] width 298 height 13
click at [127, 162] on div "Destination All Destinations" at bounding box center [188, 160] width 316 height 39
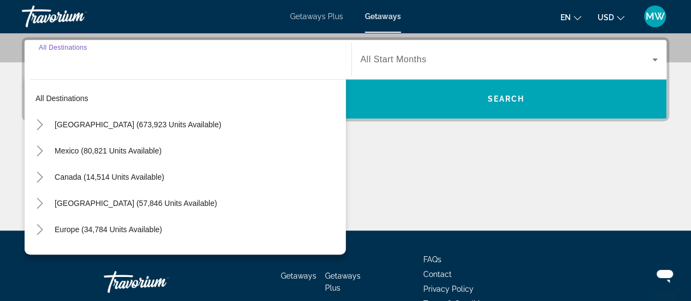
scroll to position [266, 0]
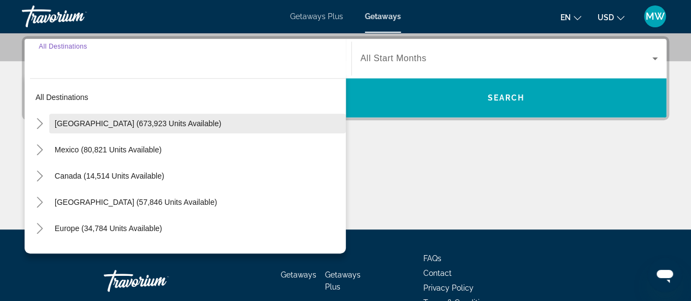
click at [84, 121] on span "[GEOGRAPHIC_DATA] (673,923 units available)" at bounding box center [138, 123] width 167 height 9
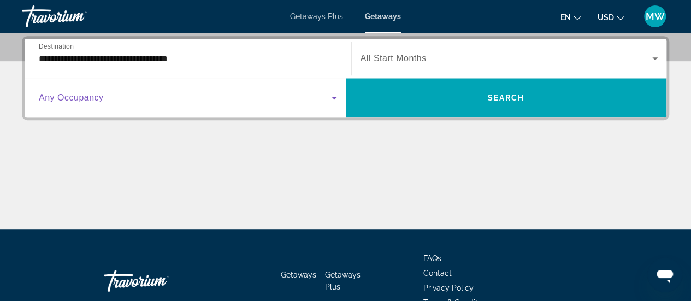
click at [107, 97] on span "Search widget" at bounding box center [185, 97] width 293 height 13
click at [202, 103] on span "Search widget" at bounding box center [185, 97] width 293 height 13
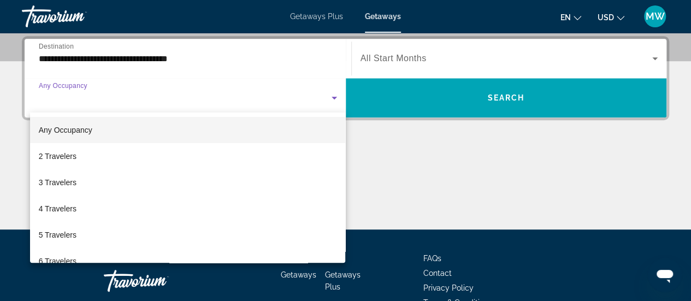
click at [202, 103] on div at bounding box center [345, 150] width 691 height 301
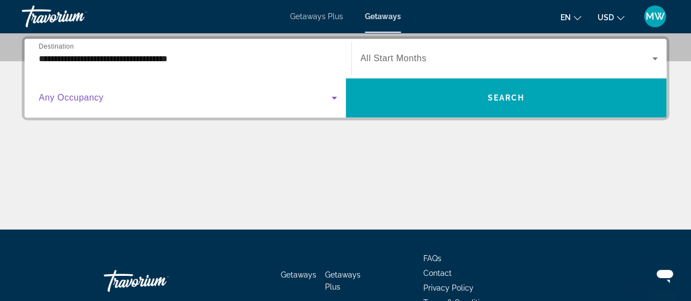
click at [202, 103] on span "Search widget" at bounding box center [185, 97] width 293 height 13
click at [169, 95] on span "Search widget" at bounding box center [185, 97] width 293 height 13
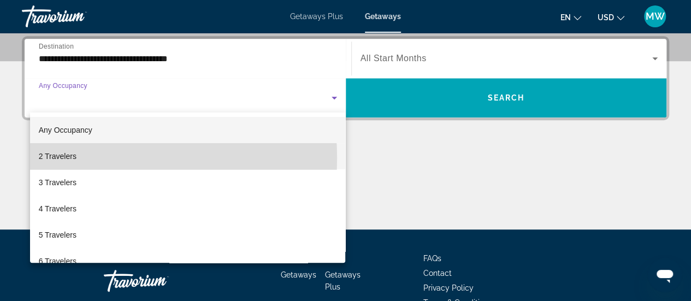
click at [91, 158] on mat-option "2 Travelers" at bounding box center [188, 156] width 316 height 26
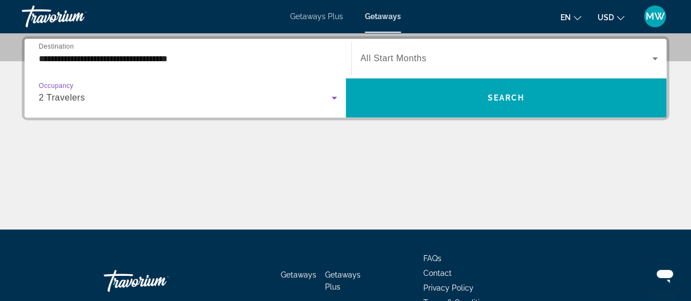
click at [472, 61] on span "Search widget" at bounding box center [506, 58] width 292 height 13
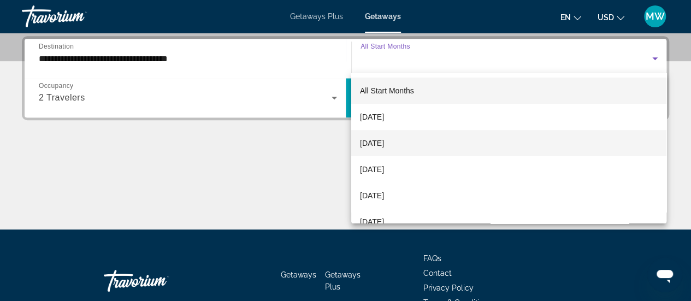
click at [384, 145] on span "[DATE]" at bounding box center [372, 143] width 24 height 13
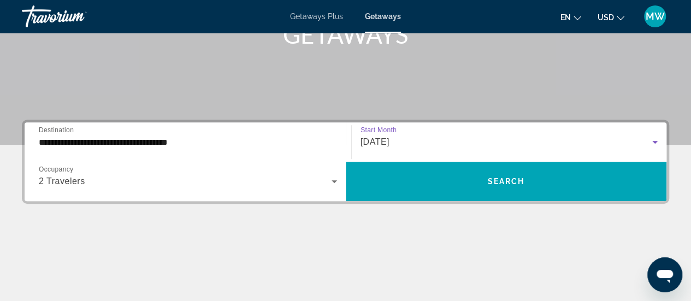
scroll to position [182, 0]
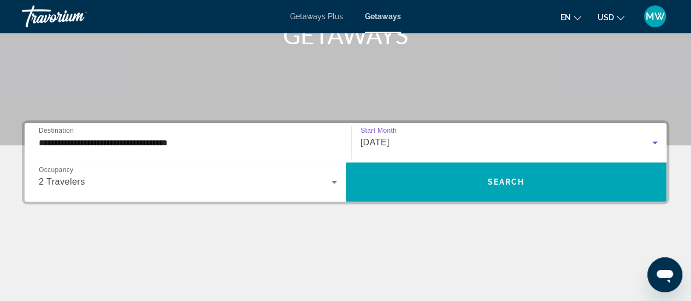
click at [202, 139] on input "**********" at bounding box center [188, 143] width 298 height 13
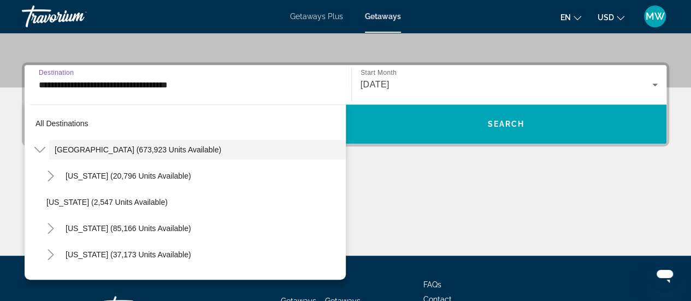
click at [202, 139] on span "Search widget" at bounding box center [197, 150] width 296 height 26
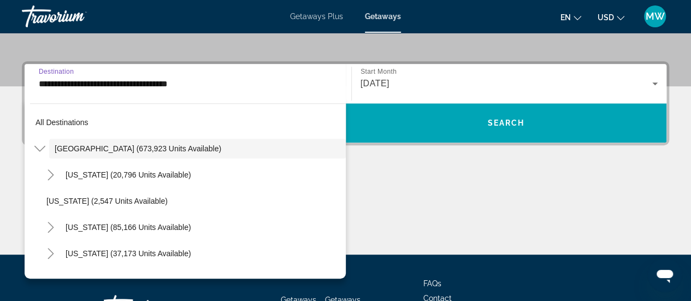
scroll to position [266, 0]
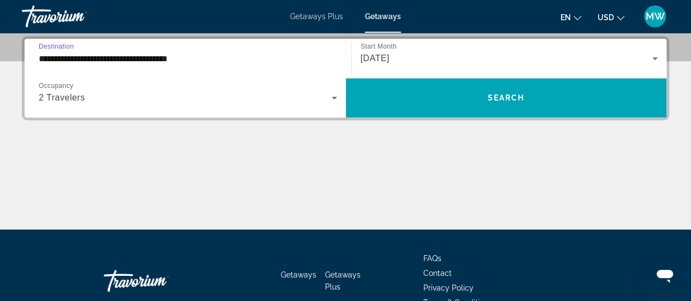
click at [177, 62] on input "**********" at bounding box center [188, 58] width 298 height 13
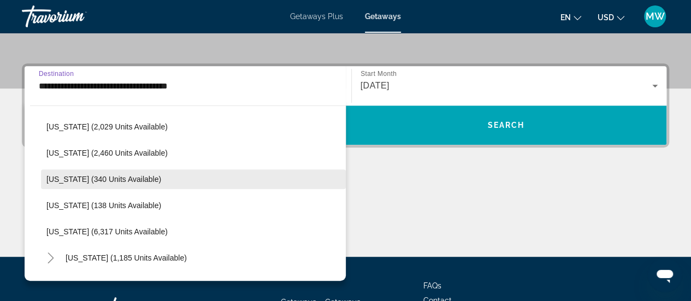
scroll to position [328, 0]
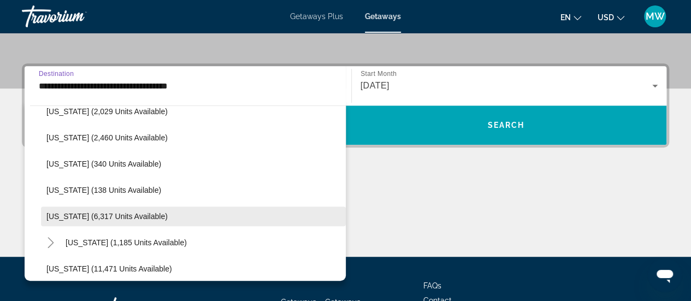
click at [82, 216] on span "[US_STATE] (6,317 units available)" at bounding box center [106, 216] width 121 height 9
type input "**********"
click at [82, 216] on div "Main content" at bounding box center [345, 216] width 647 height 82
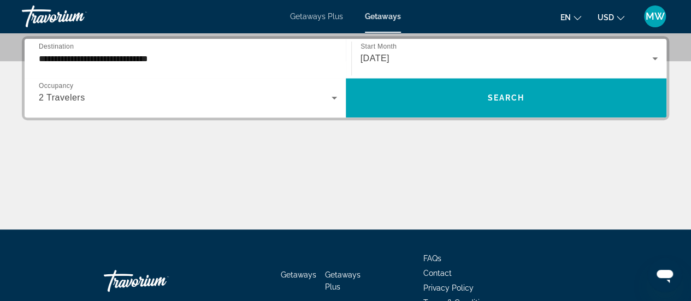
scroll to position [266, 0]
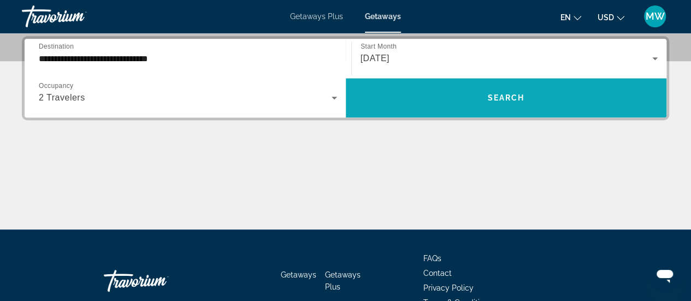
click at [478, 99] on span "Search widget" at bounding box center [506, 98] width 321 height 26
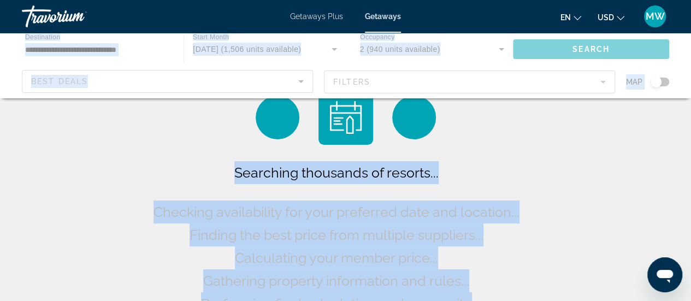
scroll to position [145, 0]
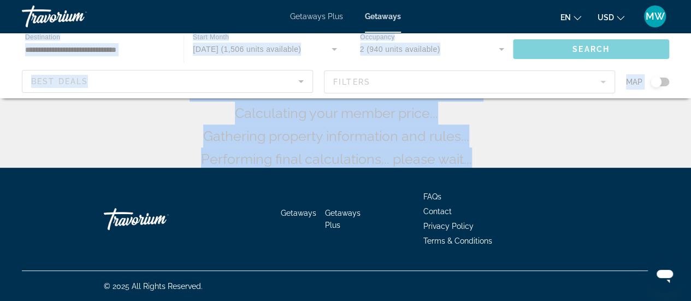
click at [553, 146] on div "Searching thousands of resorts... Checking availability for your preferred date…" at bounding box center [345, 14] width 691 height 318
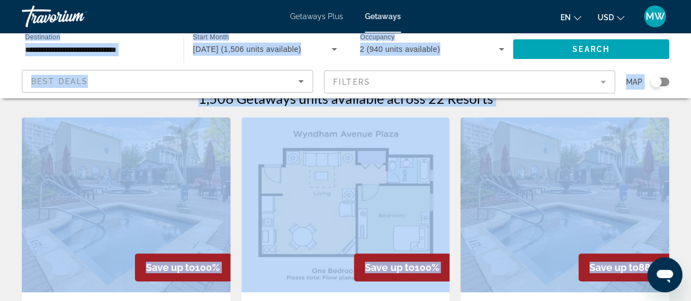
scroll to position [128, 0]
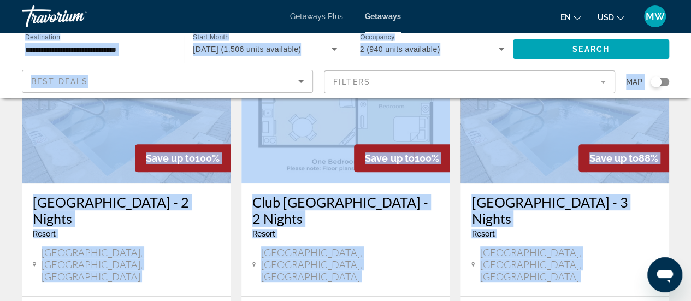
click at [382, 233] on div "Resort - This is an adults only resort" at bounding box center [345, 233] width 187 height 9
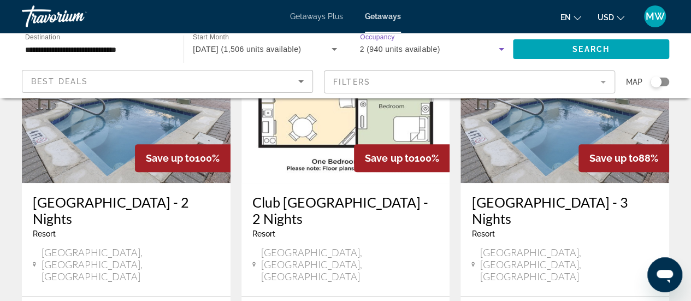
click at [503, 49] on icon "Search widget" at bounding box center [501, 49] width 13 height 13
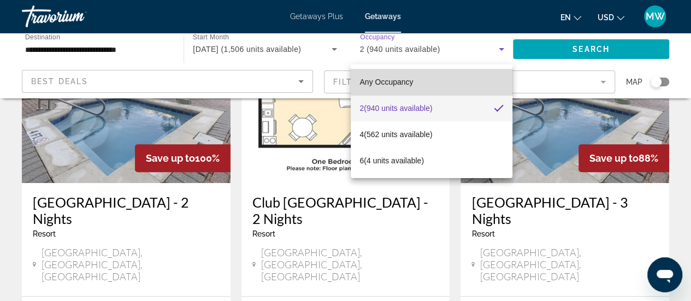
click at [422, 83] on mat-option "Any Occupancy" at bounding box center [432, 82] width 162 height 26
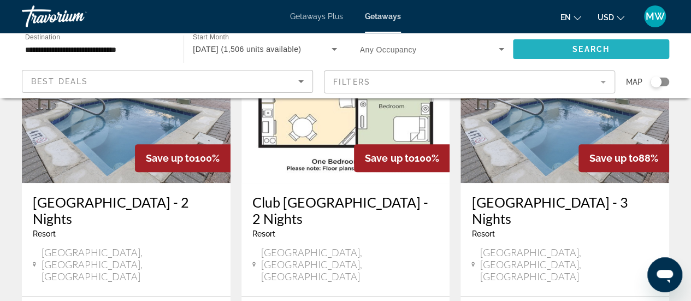
click at [591, 48] on span "Search" at bounding box center [590, 49] width 37 height 9
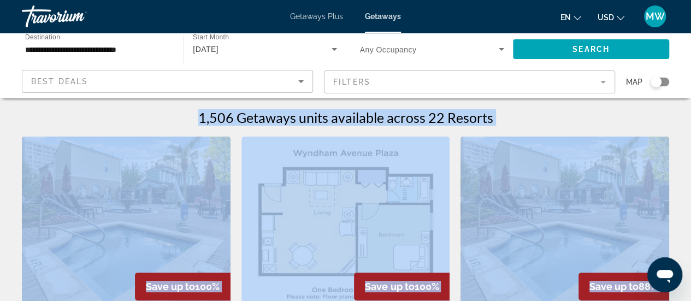
click at [375, 178] on img "Main content" at bounding box center [345, 224] width 209 height 175
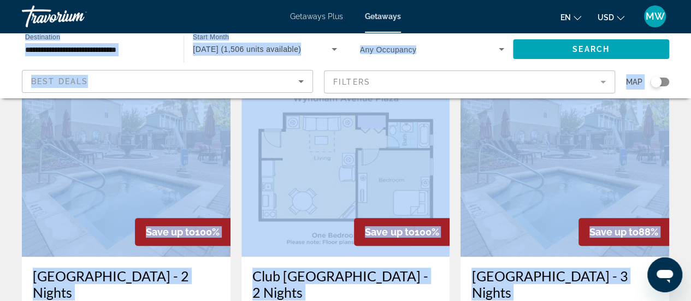
scroll to position [164, 0]
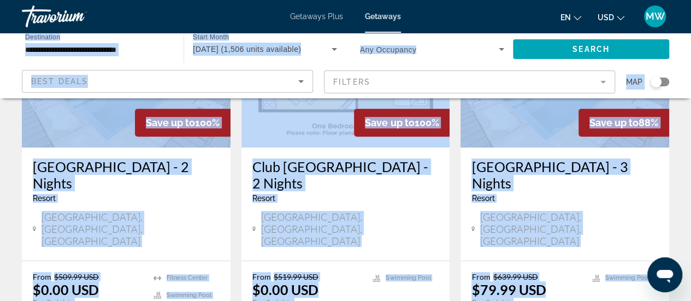
click at [411, 195] on div "Resort - This is an adults only resort" at bounding box center [345, 198] width 187 height 9
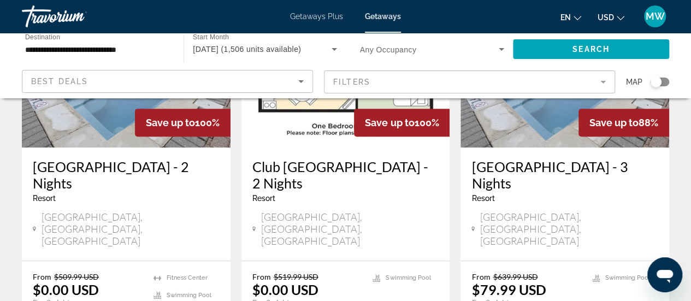
click at [411, 195] on div "Resort - This is an adults only resort" at bounding box center [345, 198] width 187 height 9
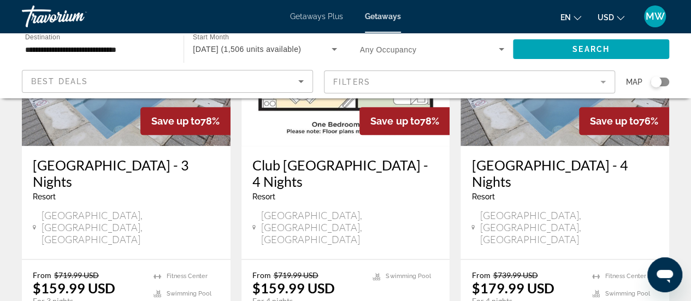
scroll to position [601, 0]
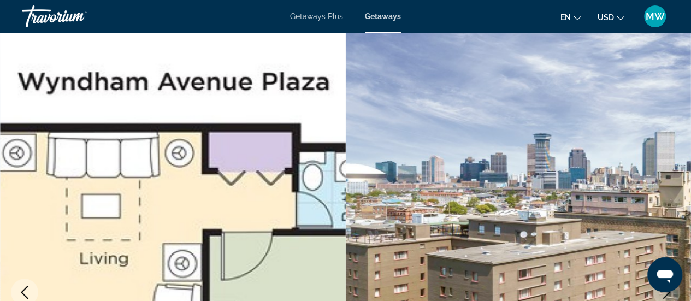
click at [390, 151] on img "Main content" at bounding box center [519, 292] width 346 height 519
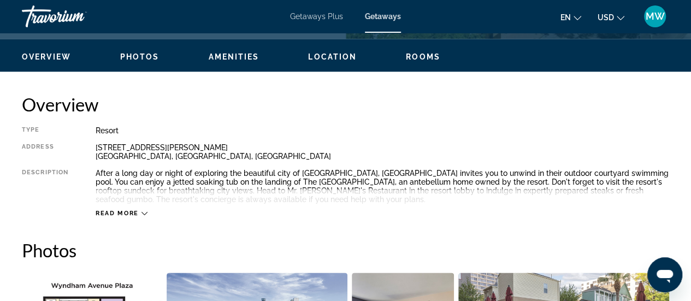
scroll to position [546, 0]
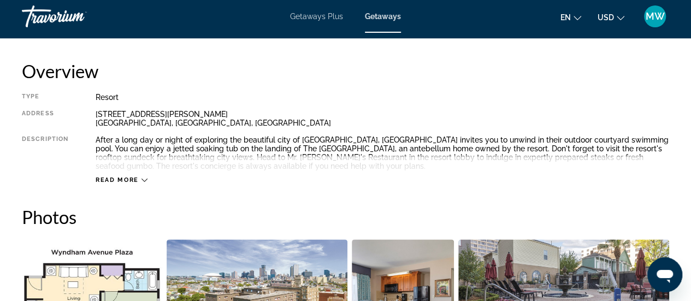
click at [139, 174] on div "Read more" at bounding box center [382, 169] width 573 height 30
click at [143, 179] on icon "Main content" at bounding box center [144, 180] width 6 height 6
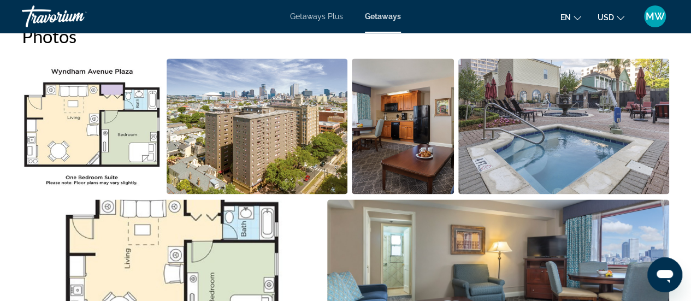
scroll to position [710, 0]
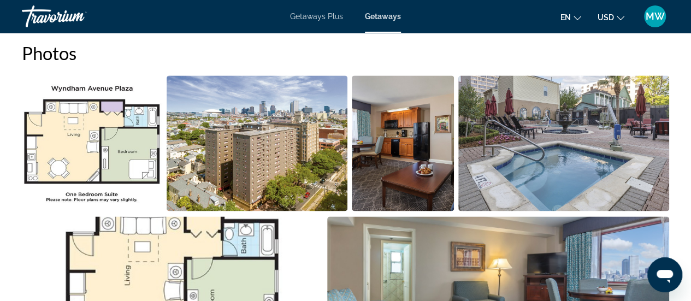
click at [280, 153] on img "Open full-screen image slider" at bounding box center [257, 142] width 181 height 135
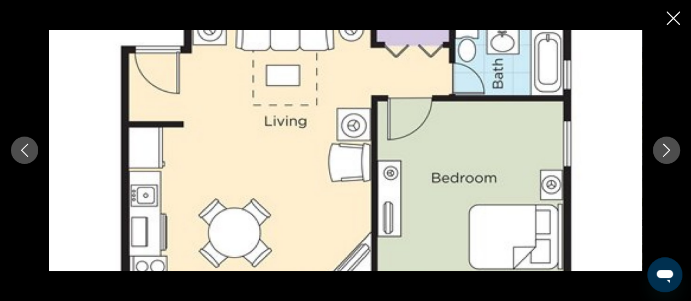
click at [667, 149] on icon "Next image" at bounding box center [666, 150] width 7 height 13
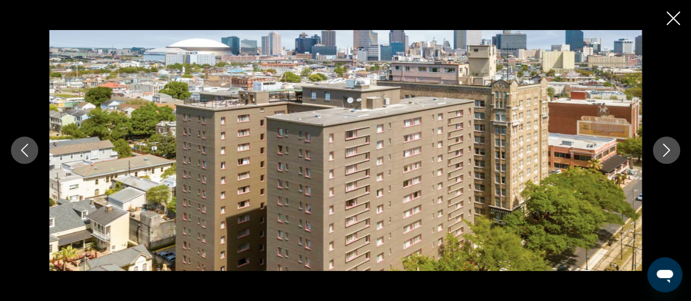
click at [668, 152] on icon "Next image" at bounding box center [666, 150] width 13 height 13
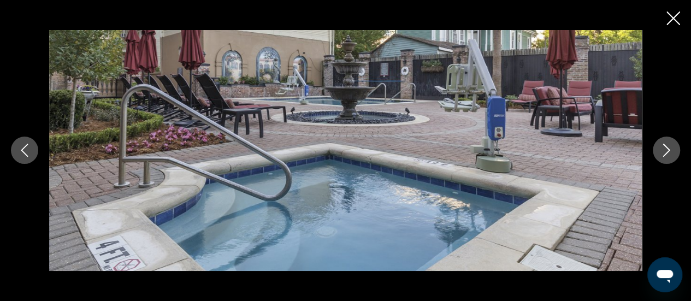
click at [668, 152] on icon "Next image" at bounding box center [666, 150] width 13 height 13
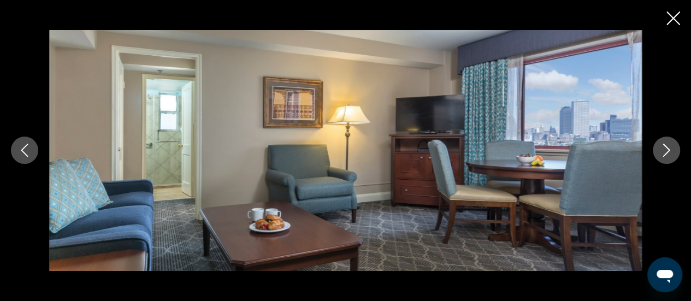
click at [668, 152] on icon "Next image" at bounding box center [666, 150] width 13 height 13
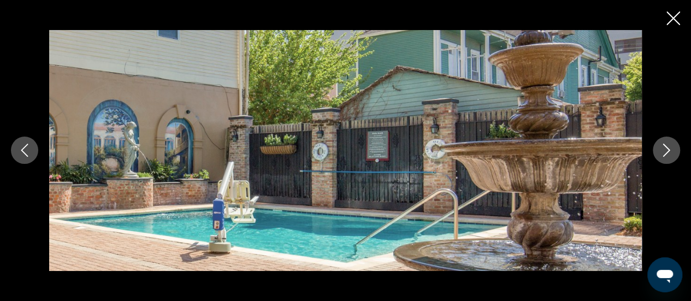
click at [668, 152] on icon "Next image" at bounding box center [666, 150] width 13 height 13
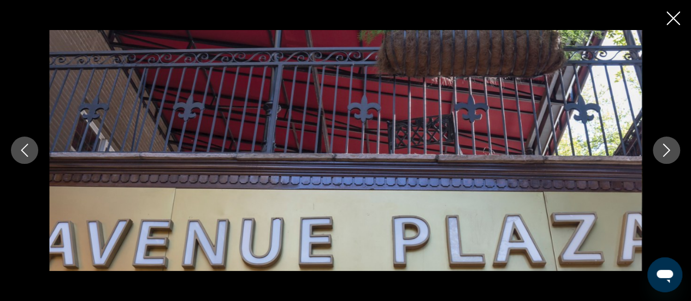
click at [668, 152] on icon "Next image" at bounding box center [666, 150] width 13 height 13
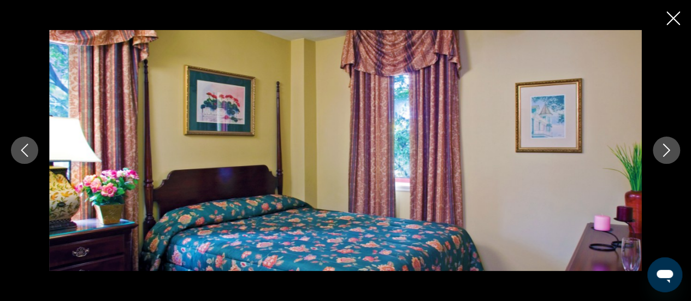
click at [668, 152] on icon "Next image" at bounding box center [666, 150] width 13 height 13
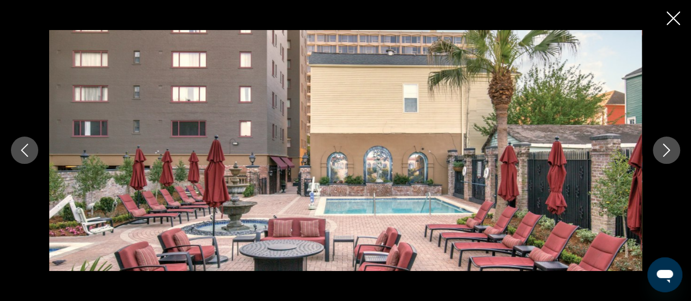
click at [668, 152] on icon "Next image" at bounding box center [666, 150] width 13 height 13
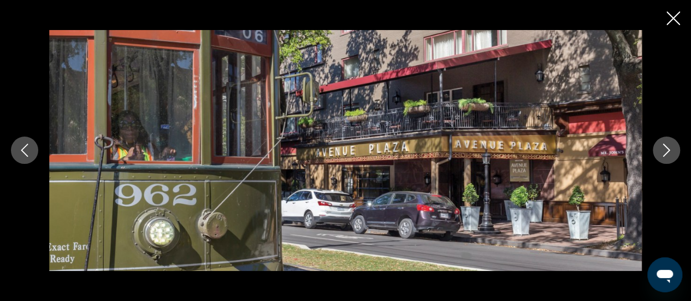
click at [668, 152] on icon "Next image" at bounding box center [666, 150] width 13 height 13
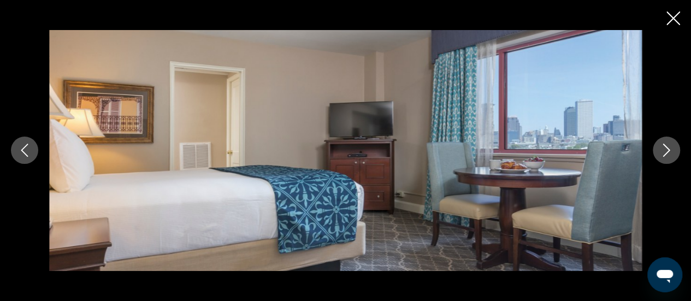
click at [668, 152] on icon "Next image" at bounding box center [666, 150] width 13 height 13
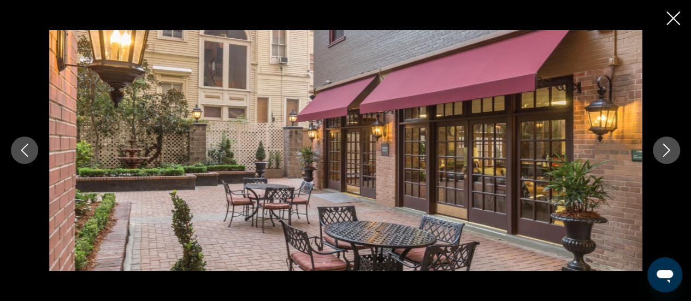
click at [669, 158] on button "Next image" at bounding box center [665, 150] width 27 height 27
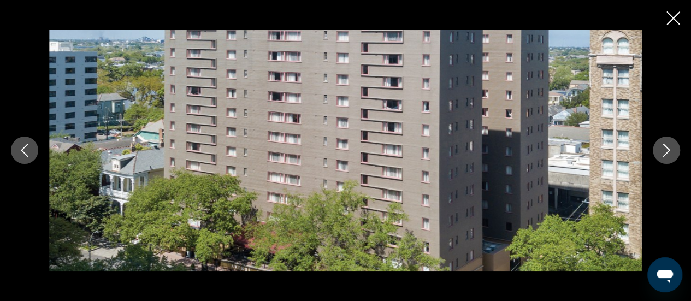
click at [660, 145] on icon "Next image" at bounding box center [666, 150] width 13 height 13
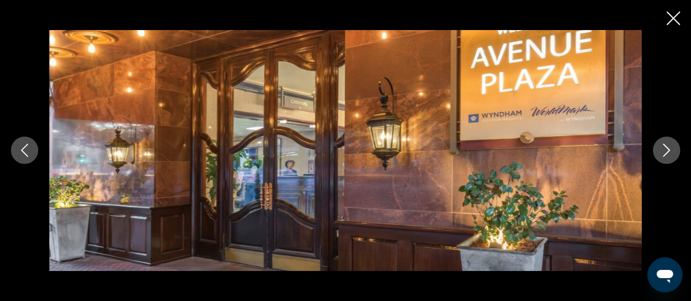
click at [660, 145] on icon "Next image" at bounding box center [666, 150] width 13 height 13
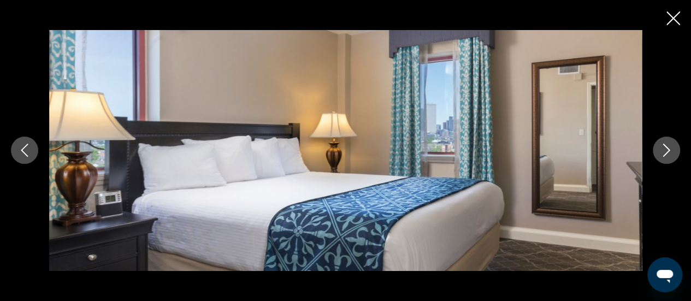
click at [660, 145] on icon "Next image" at bounding box center [666, 150] width 13 height 13
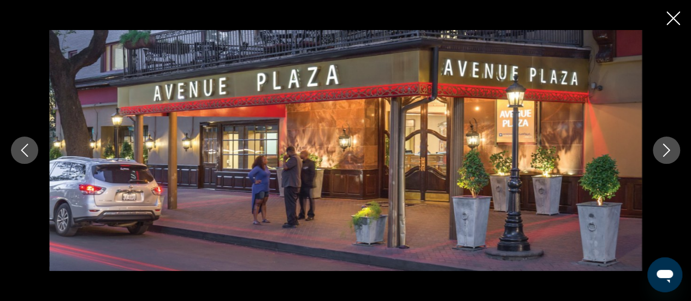
click at [661, 145] on icon "Next image" at bounding box center [666, 150] width 13 height 13
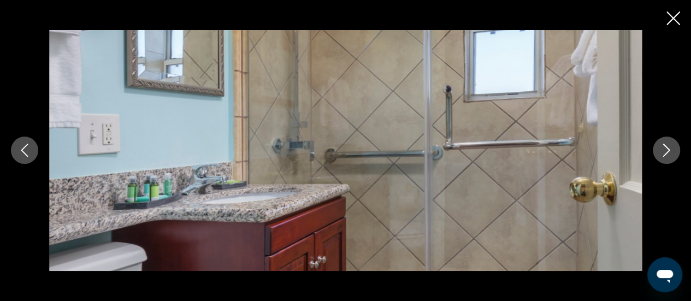
click at [661, 145] on icon "Next image" at bounding box center [666, 150] width 13 height 13
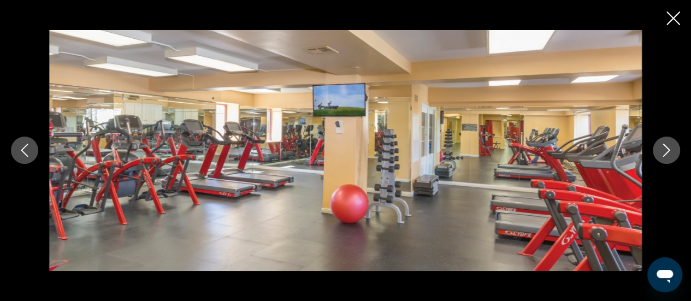
click at [661, 145] on icon "Next image" at bounding box center [666, 150] width 13 height 13
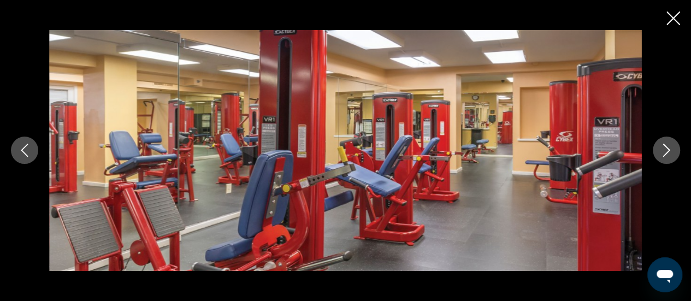
click at [661, 145] on icon "Next image" at bounding box center [666, 150] width 13 height 13
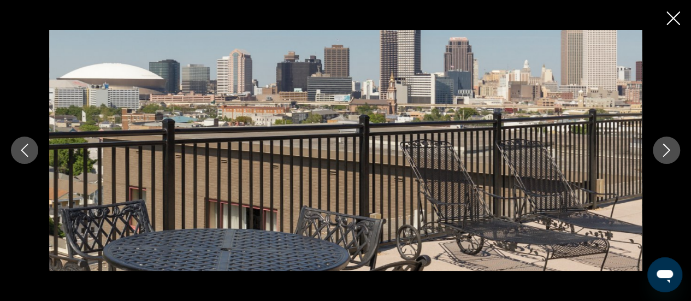
click at [661, 145] on icon "Next image" at bounding box center [666, 150] width 13 height 13
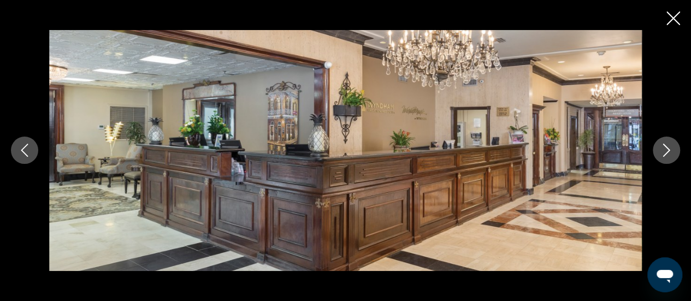
click at [661, 145] on icon "Next image" at bounding box center [666, 150] width 13 height 13
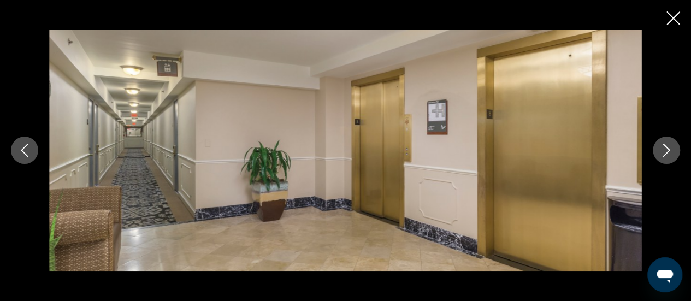
click at [661, 145] on icon "Next image" at bounding box center [666, 150] width 13 height 13
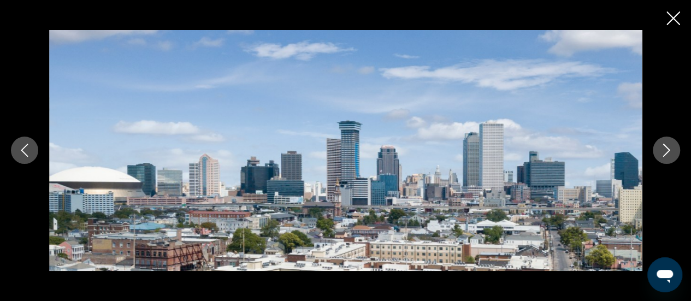
click at [662, 150] on icon "Next image" at bounding box center [666, 150] width 13 height 13
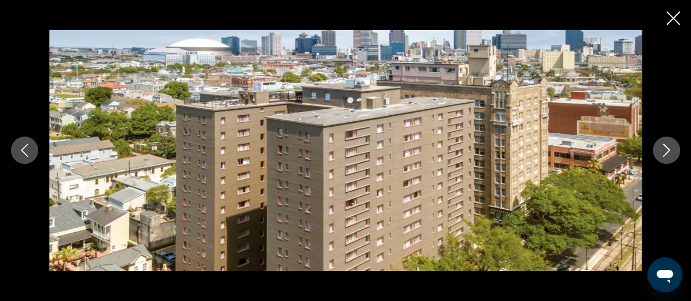
click at [662, 150] on icon "Next image" at bounding box center [666, 150] width 13 height 13
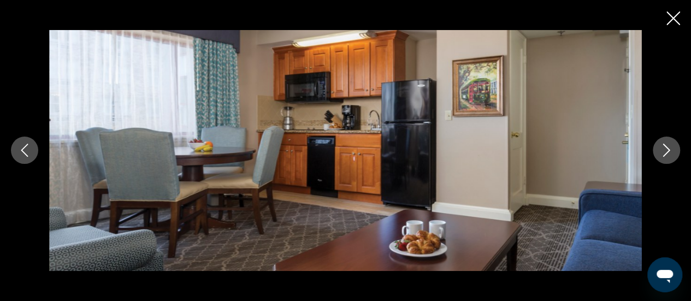
click at [662, 150] on icon "Next image" at bounding box center [666, 150] width 13 height 13
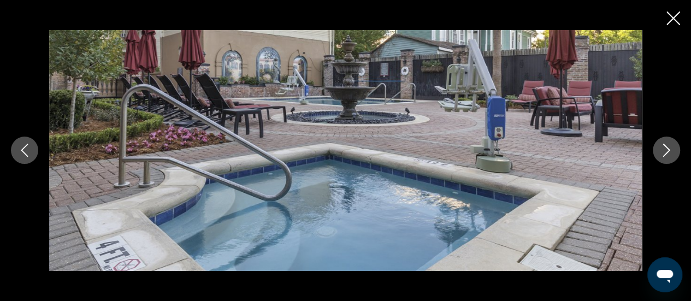
click at [21, 149] on icon "Previous image" at bounding box center [24, 150] width 13 height 13
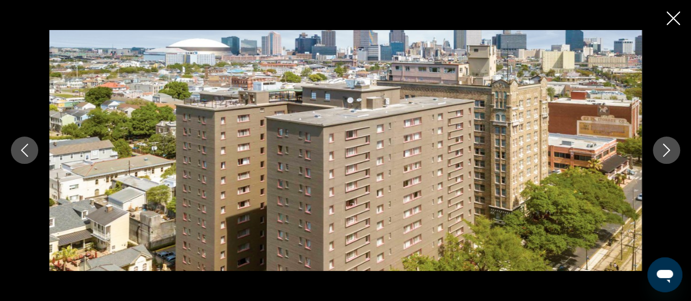
click at [655, 146] on button "Next image" at bounding box center [665, 150] width 27 height 27
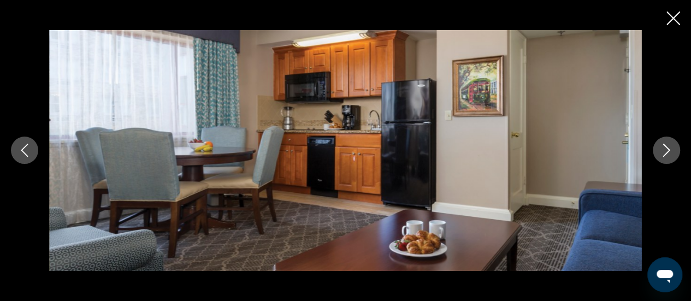
scroll to position [764, 0]
click at [663, 150] on icon "Next image" at bounding box center [666, 150] width 13 height 13
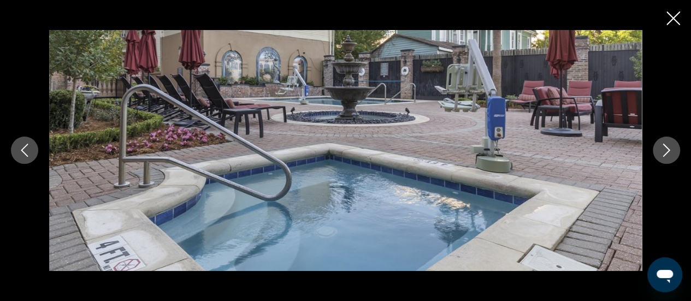
click at [663, 150] on icon "Next image" at bounding box center [666, 150] width 13 height 13
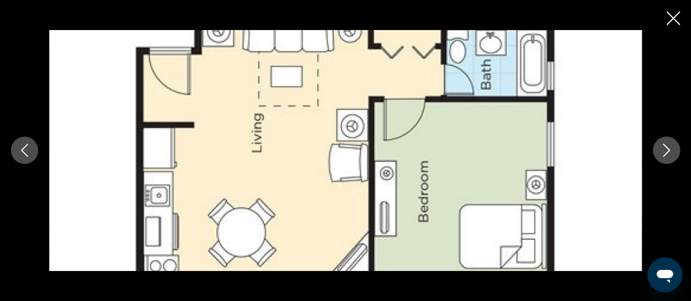
click at [662, 149] on icon "Next image" at bounding box center [666, 150] width 13 height 13
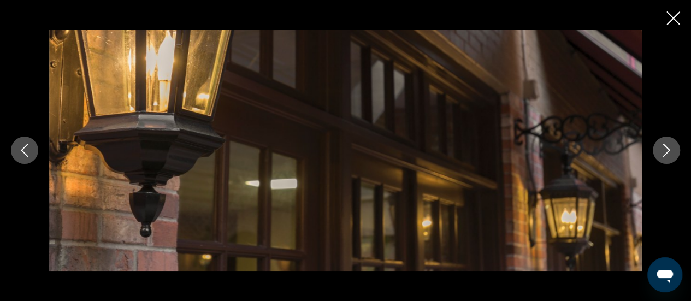
click at [662, 149] on icon "Next image" at bounding box center [666, 150] width 13 height 13
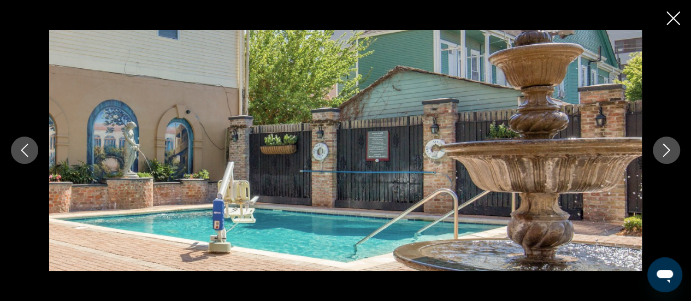
click at [667, 19] on icon "Close slideshow" at bounding box center [673, 18] width 14 height 14
click at [667, 19] on button "MW" at bounding box center [654, 16] width 28 height 23
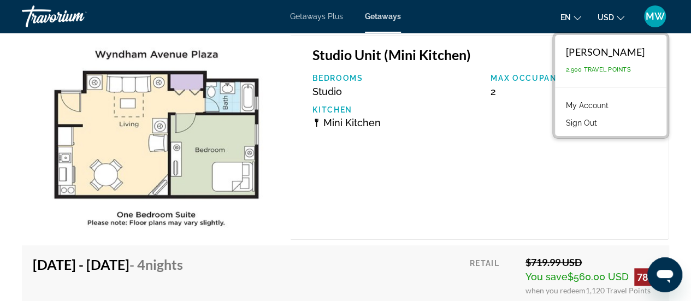
scroll to position [2260, 0]
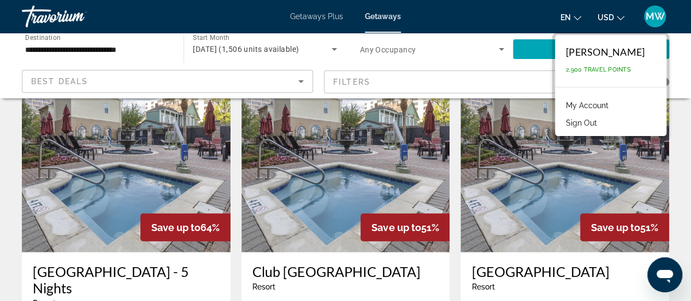
scroll to position [1365, 0]
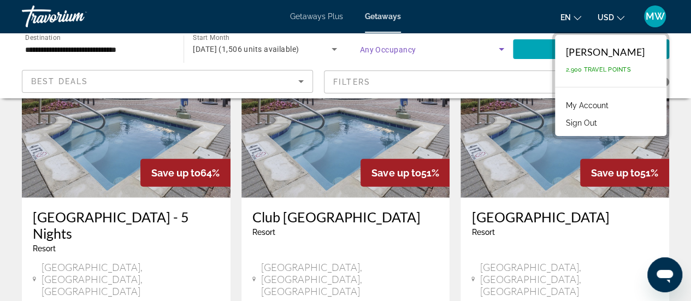
click at [439, 48] on span "Search widget" at bounding box center [429, 49] width 139 height 13
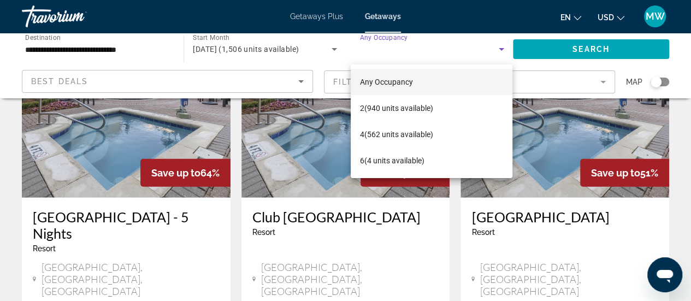
click at [652, 174] on div at bounding box center [345, 150] width 691 height 301
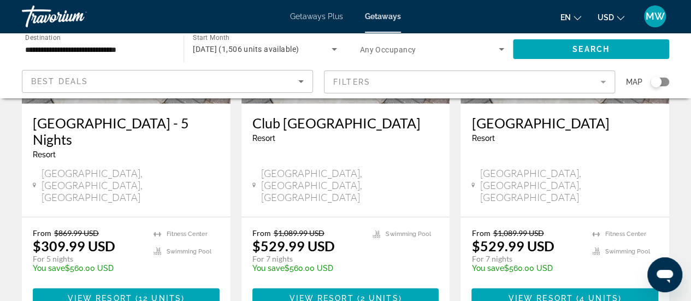
scroll to position [1529, 0]
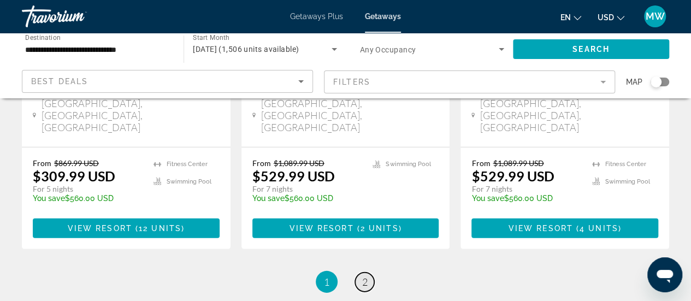
click at [360, 272] on link "page 2" at bounding box center [364, 281] width 19 height 19
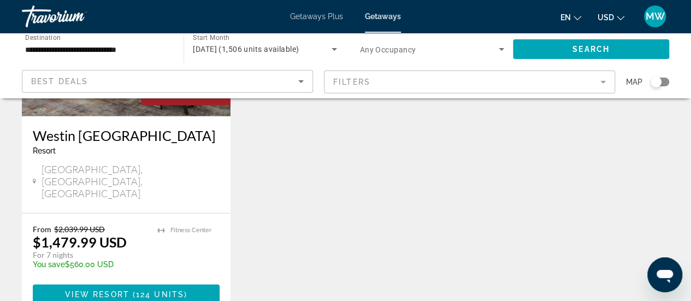
scroll to position [1529, 0]
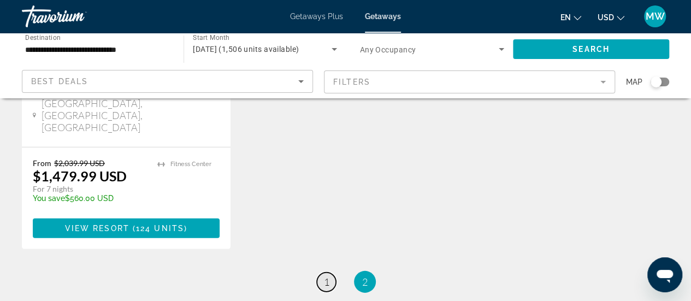
click at [329, 272] on link "page 1" at bounding box center [326, 281] width 19 height 19
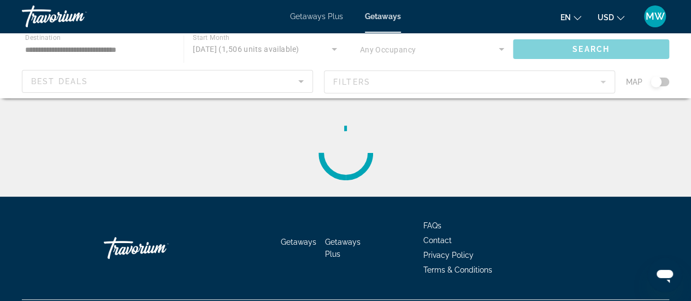
click at [329, 201] on div "Getaways Getaways Plus FAQs Contact Privacy Policy Terms & Conditions" at bounding box center [345, 248] width 647 height 103
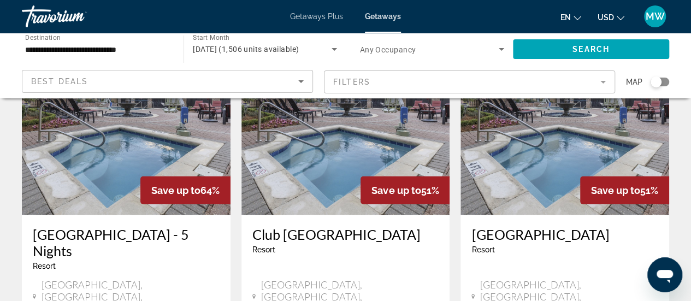
scroll to position [1365, 0]
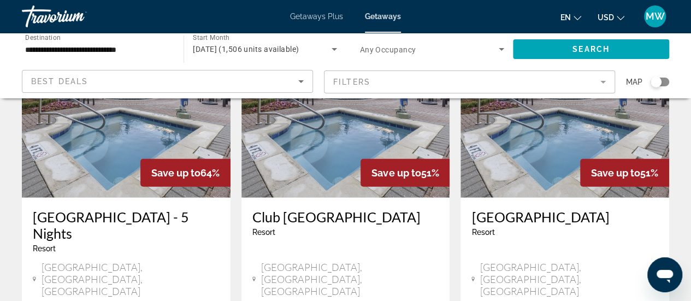
click at [78, 209] on h3 "[GEOGRAPHIC_DATA] - 5 Nights" at bounding box center [126, 225] width 187 height 33
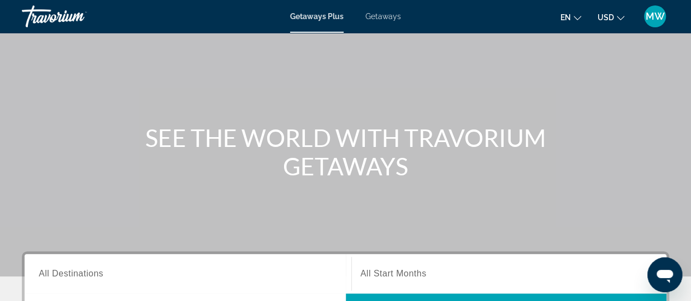
scroll to position [164, 0]
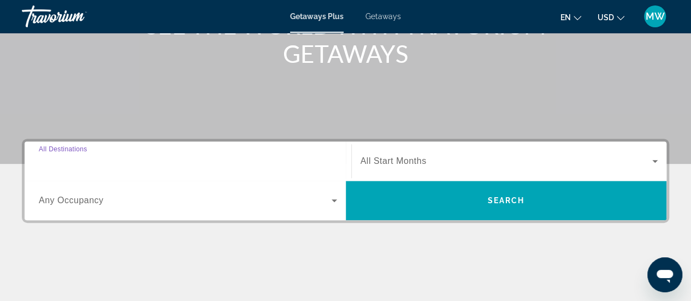
click at [171, 162] on input "Destination All Destinations" at bounding box center [188, 161] width 298 height 13
click at [171, 162] on div "Destination All Destinations" at bounding box center [188, 160] width 316 height 39
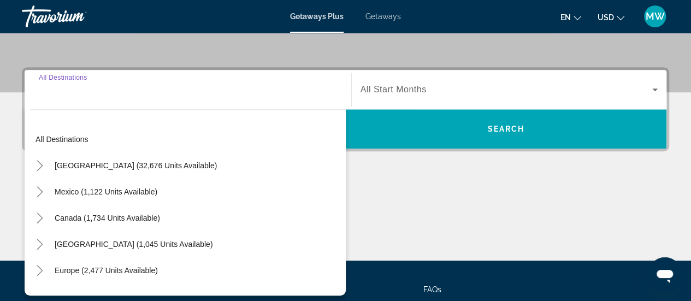
scroll to position [266, 0]
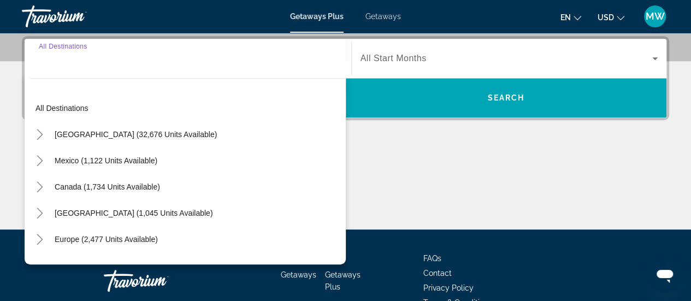
click at [144, 136] on span "United States (32,676 units available)" at bounding box center [136, 134] width 162 height 9
type input "**********"
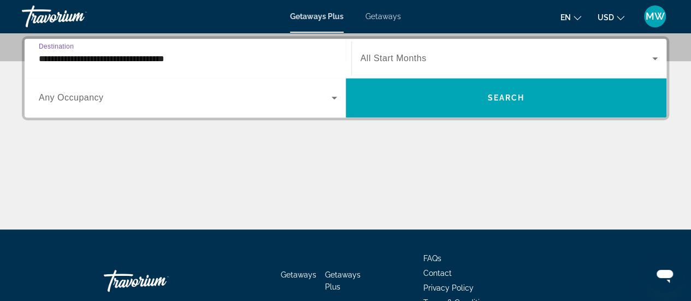
click at [144, 136] on div "**********" at bounding box center [345, 132] width 691 height 193
click at [135, 99] on span "Search widget" at bounding box center [185, 97] width 293 height 13
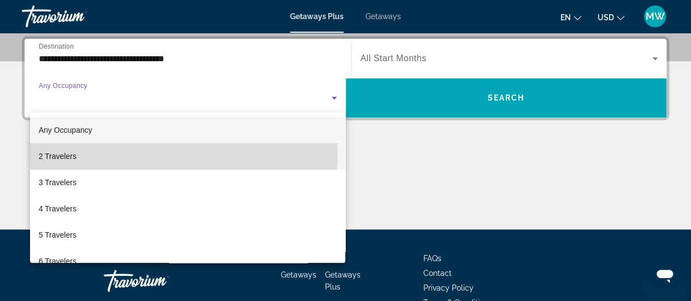
click at [83, 153] on mat-option "2 Travelers" at bounding box center [188, 156] width 316 height 26
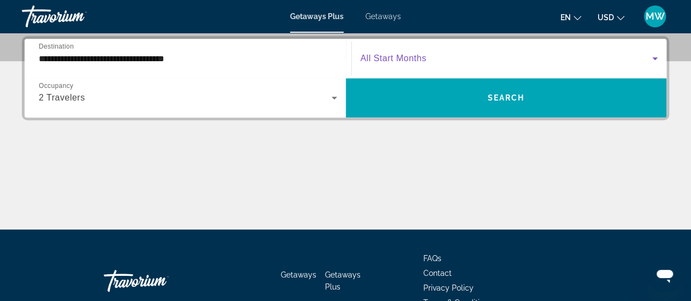
click at [439, 62] on span "Search widget" at bounding box center [506, 58] width 292 height 13
click at [442, 57] on span "Search widget" at bounding box center [506, 58] width 292 height 13
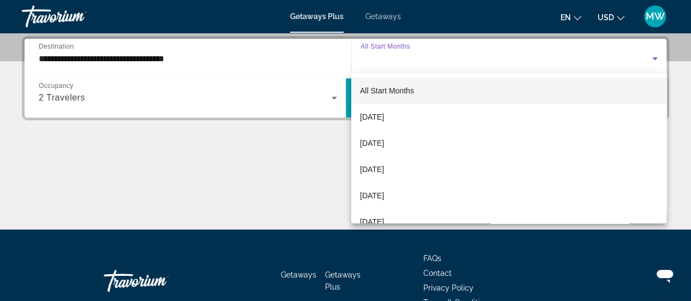
click at [442, 57] on div at bounding box center [345, 150] width 691 height 301
click at [361, 57] on span "Search widget" at bounding box center [360, 58] width 1 height 9
click at [442, 57] on div at bounding box center [345, 150] width 691 height 301
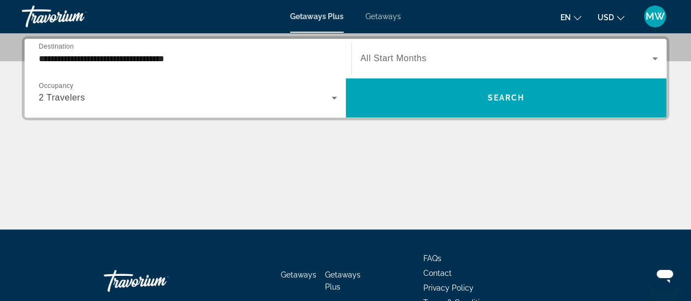
click at [648, 58] on icon "Search widget" at bounding box center [654, 58] width 13 height 13
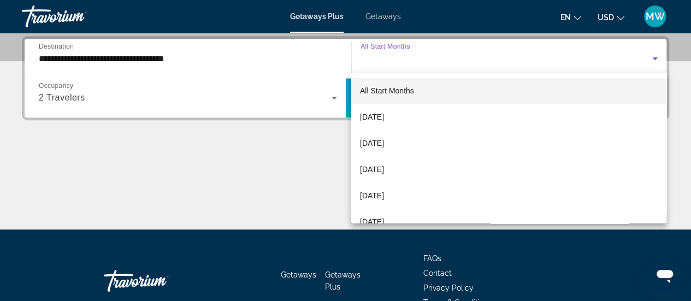
click at [648, 58] on div at bounding box center [345, 150] width 691 height 301
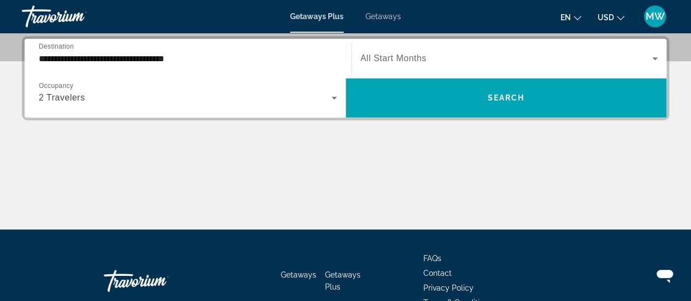
click at [500, 59] on span "Search widget" at bounding box center [506, 58] width 292 height 13
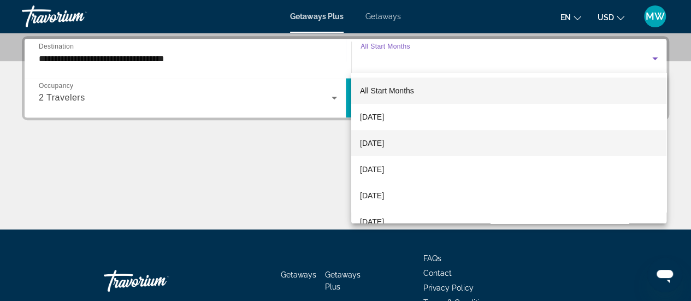
click at [384, 145] on span "[DATE]" at bounding box center [372, 143] width 24 height 13
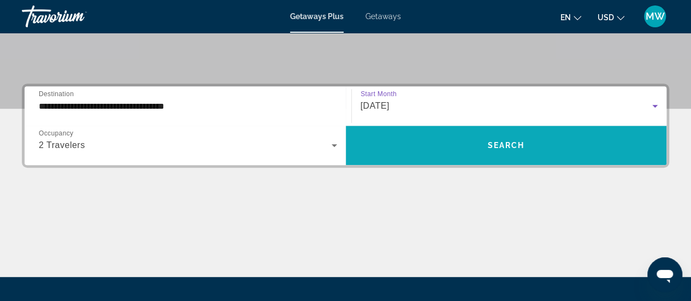
scroll to position [218, 0]
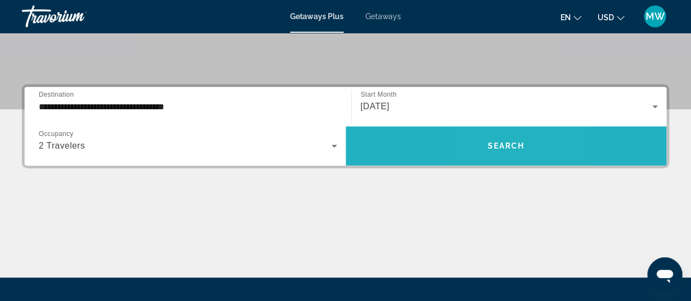
click at [489, 151] on span "Search widget" at bounding box center [506, 146] width 321 height 26
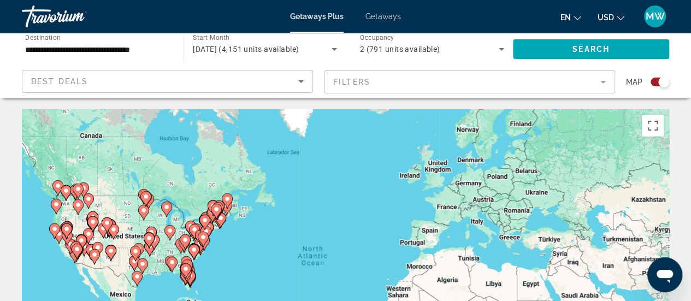
click at [503, 84] on mat-form-field "Filters" at bounding box center [469, 81] width 291 height 23
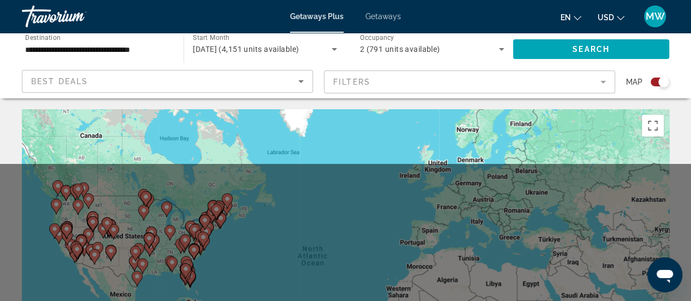
click at [503, 84] on mat-form-field "Filters" at bounding box center [469, 81] width 291 height 23
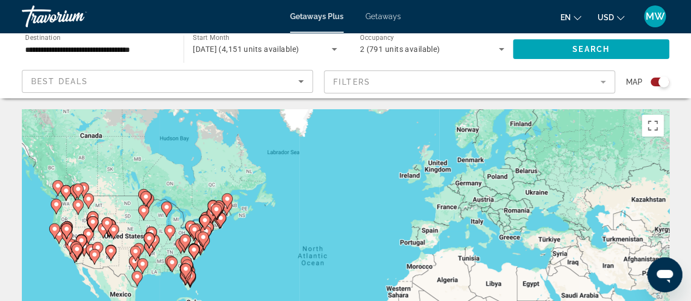
click at [602, 80] on mat-form-field "Filters" at bounding box center [469, 81] width 291 height 23
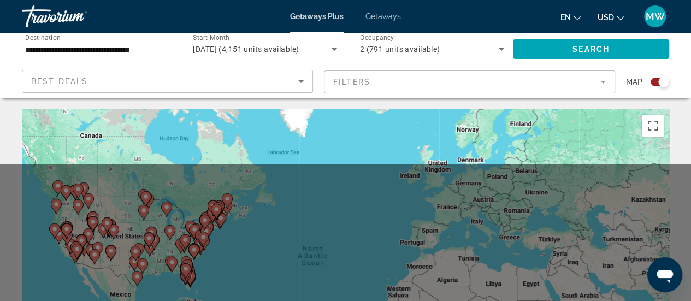
click at [602, 80] on mat-form-field "Filters" at bounding box center [469, 81] width 291 height 23
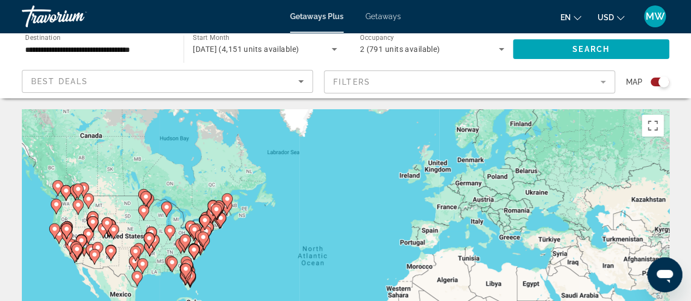
click at [602, 82] on mat-form-field "Filters" at bounding box center [469, 81] width 291 height 23
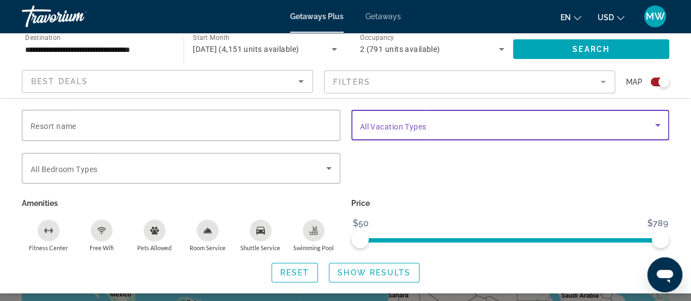
click at [450, 126] on span "Search widget" at bounding box center [507, 124] width 295 height 13
click at [450, 126] on body "**********" at bounding box center [345, 150] width 691 height 301
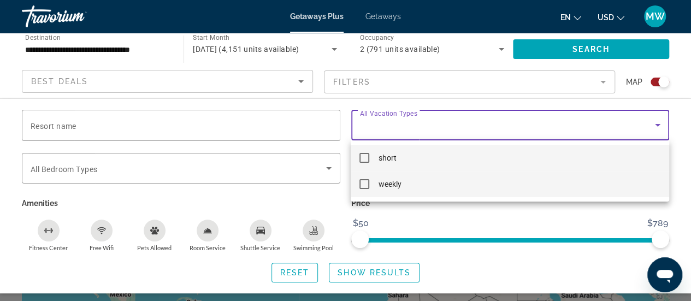
click at [363, 184] on mat-pseudo-checkbox at bounding box center [364, 184] width 10 height 10
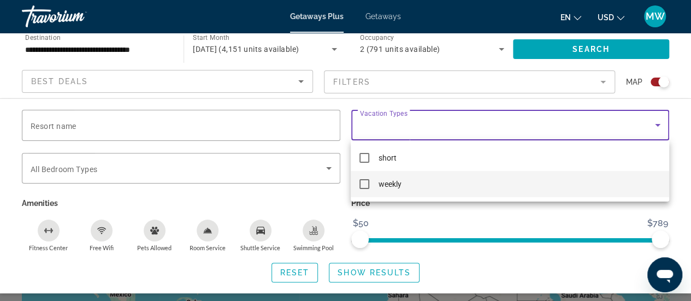
click at [366, 183] on mat-pseudo-checkbox at bounding box center [364, 184] width 10 height 10
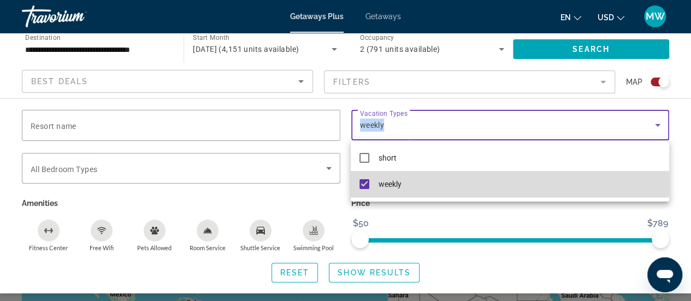
click at [366, 183] on mat-pseudo-checkbox at bounding box center [364, 184] width 10 height 10
click at [364, 187] on mat-pseudo-checkbox at bounding box center [364, 184] width 10 height 10
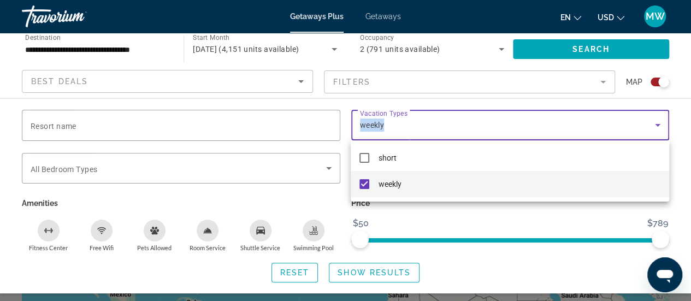
click at [229, 175] on div at bounding box center [345, 150] width 691 height 301
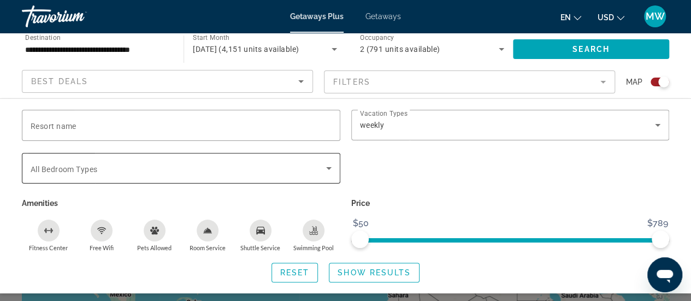
click at [319, 173] on span "Search widget" at bounding box center [178, 168] width 295 height 13
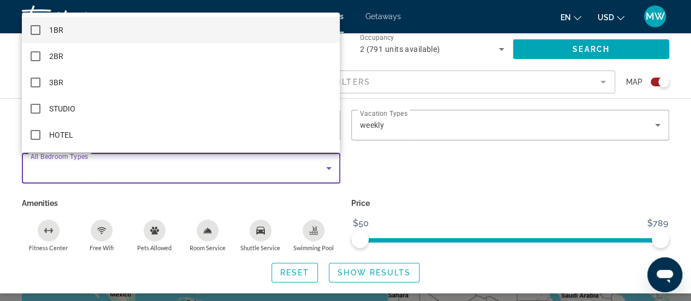
click at [445, 189] on div at bounding box center [345, 150] width 691 height 301
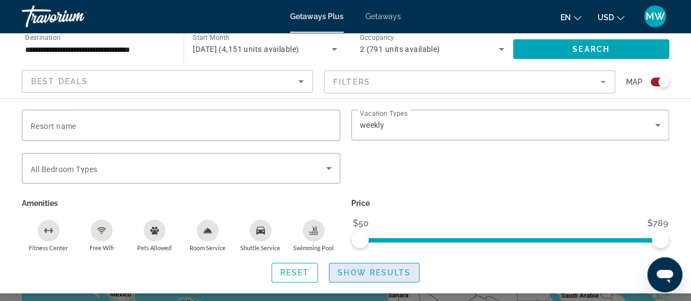
click at [367, 270] on span "Show Results" at bounding box center [373, 272] width 73 height 9
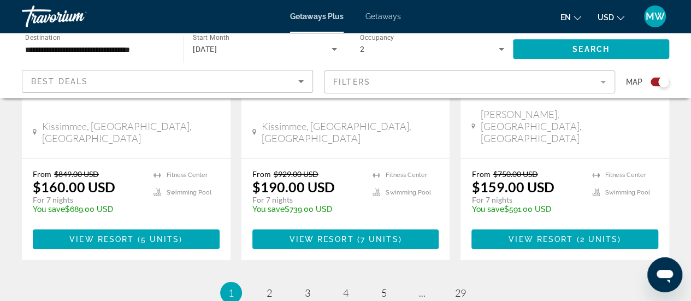
scroll to position [1846, 0]
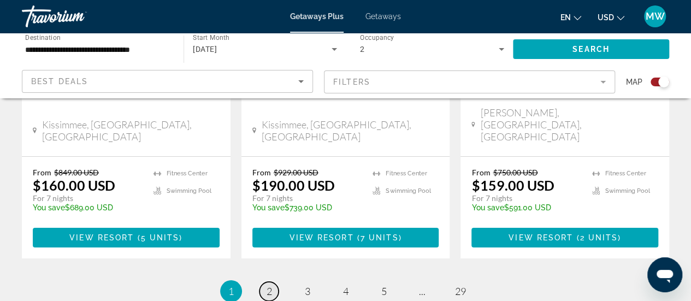
click at [264, 282] on link "page 2" at bounding box center [268, 291] width 19 height 19
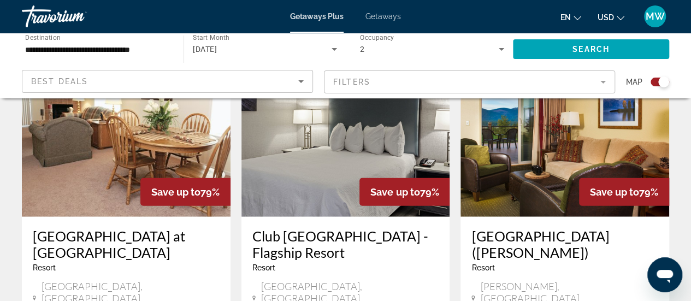
scroll to position [1186, 0]
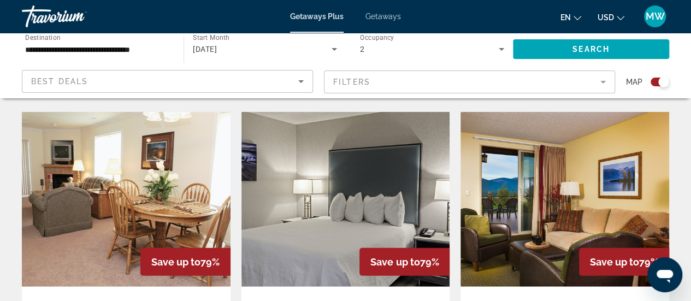
click at [315, 190] on img "Main content" at bounding box center [345, 199] width 209 height 175
click at [0, 0] on div at bounding box center [0, 0] width 0 height 0
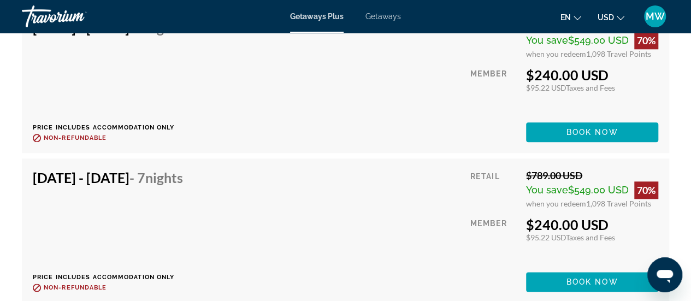
scroll to position [2621, 0]
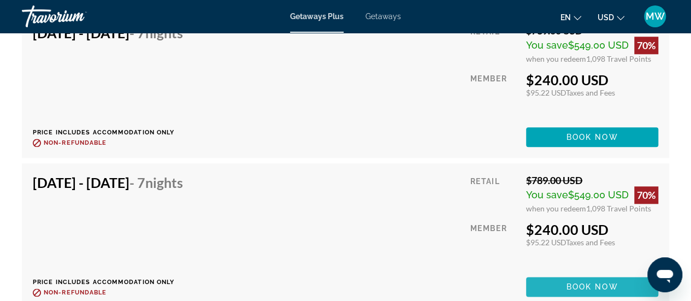
click at [592, 282] on span "Book now" at bounding box center [592, 286] width 52 height 9
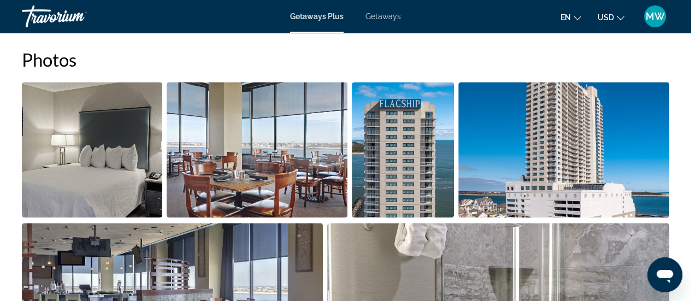
scroll to position [655, 0]
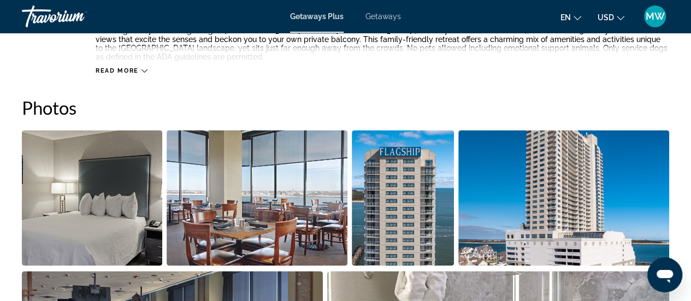
click at [97, 207] on img "Open full-screen image slider" at bounding box center [92, 197] width 140 height 135
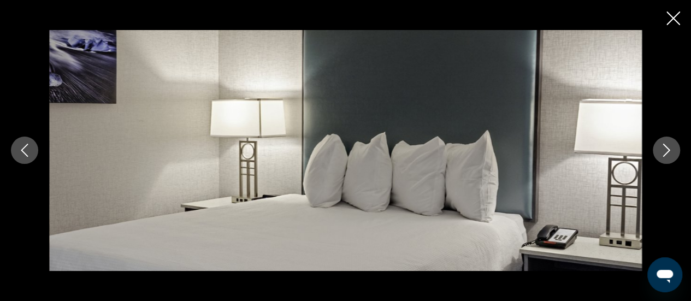
click at [668, 147] on icon "Next image" at bounding box center [666, 150] width 13 height 13
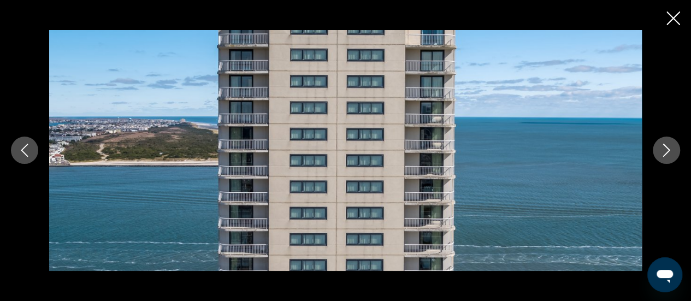
click at [668, 148] on icon "Next image" at bounding box center [666, 150] width 13 height 13
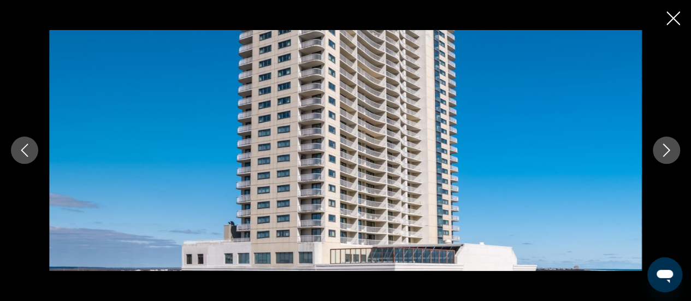
click at [669, 152] on icon "Next image" at bounding box center [666, 150] width 13 height 13
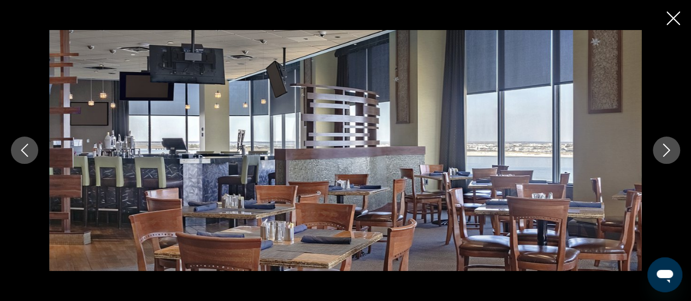
click at [669, 152] on icon "Next image" at bounding box center [666, 150] width 13 height 13
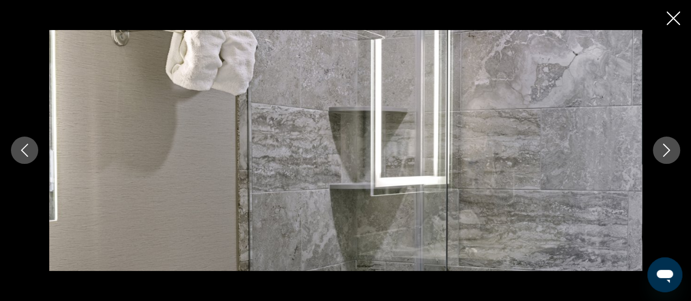
click at [669, 152] on icon "Next image" at bounding box center [666, 150] width 13 height 13
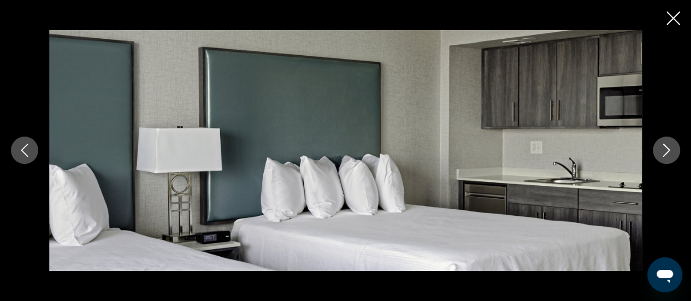
click at [669, 152] on icon "Next image" at bounding box center [666, 150] width 13 height 13
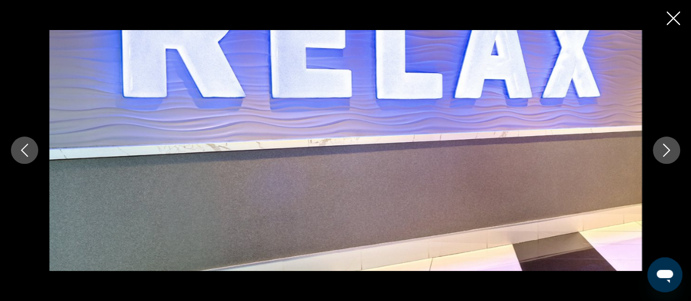
click at [664, 147] on icon "Next image" at bounding box center [666, 150] width 13 height 13
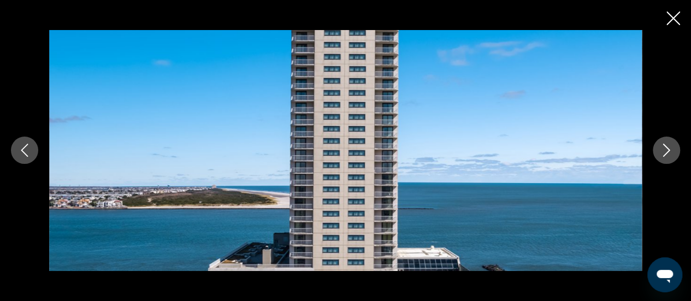
click at [664, 147] on icon "Next image" at bounding box center [666, 150] width 13 height 13
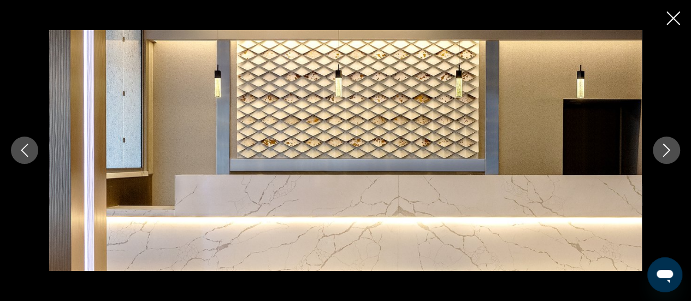
click at [664, 149] on icon "Next image" at bounding box center [666, 150] width 13 height 13
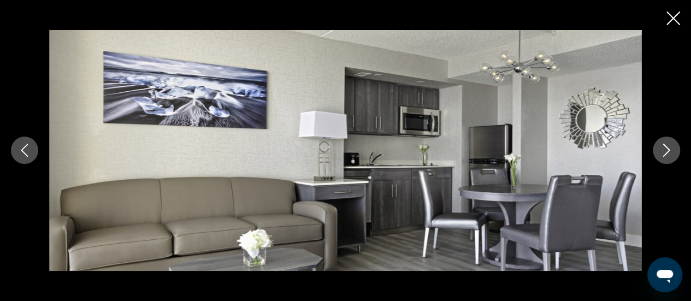
click at [664, 149] on icon "Next image" at bounding box center [666, 150] width 13 height 13
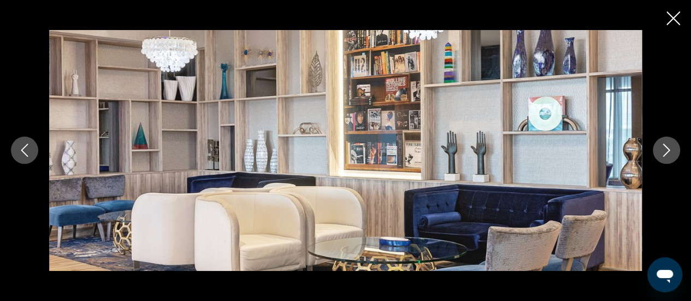
click at [665, 151] on icon "Next image" at bounding box center [666, 150] width 13 height 13
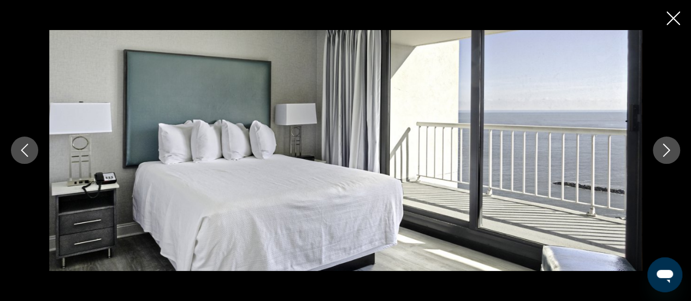
click at [665, 151] on icon "Next image" at bounding box center [666, 150] width 13 height 13
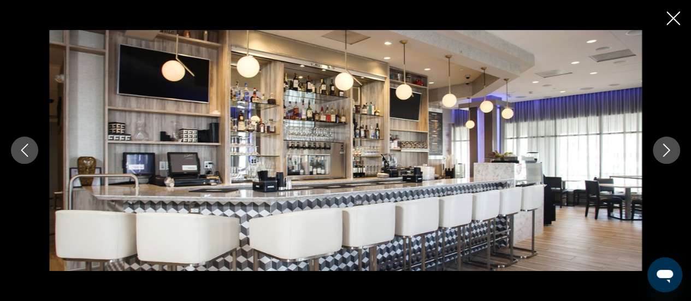
click at [29, 146] on icon "Previous image" at bounding box center [24, 150] width 13 height 13
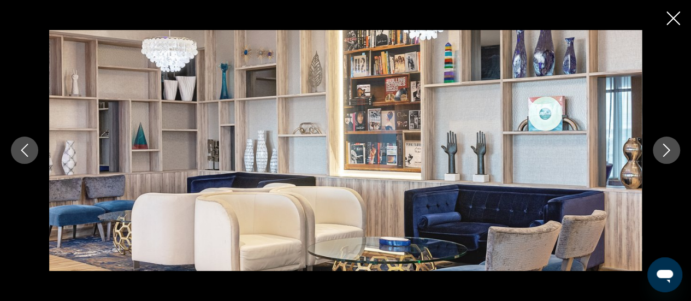
click at [22, 147] on icon "Previous image" at bounding box center [24, 150] width 13 height 13
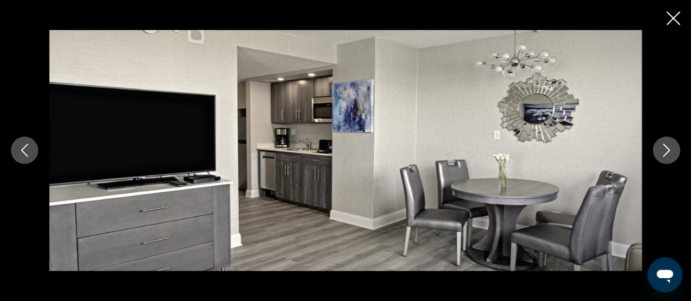
click at [662, 148] on icon "Next image" at bounding box center [666, 150] width 13 height 13
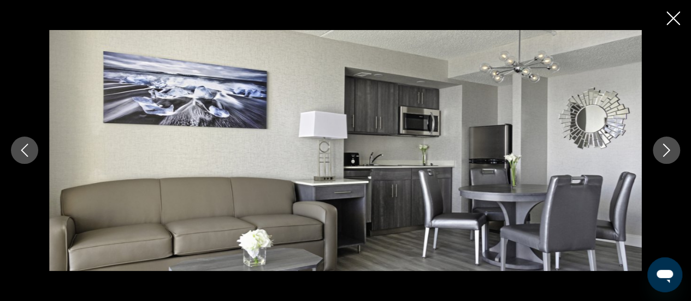
click at [661, 149] on icon "Next image" at bounding box center [666, 150] width 13 height 13
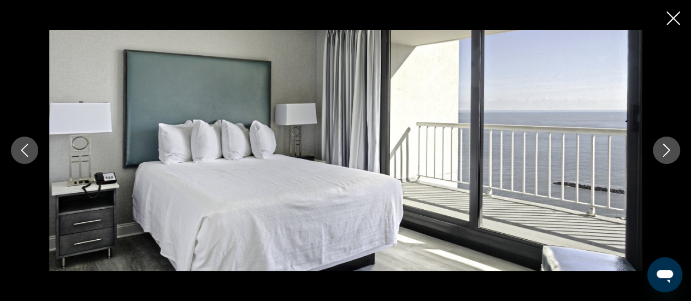
click at [661, 150] on icon "Next image" at bounding box center [666, 150] width 13 height 13
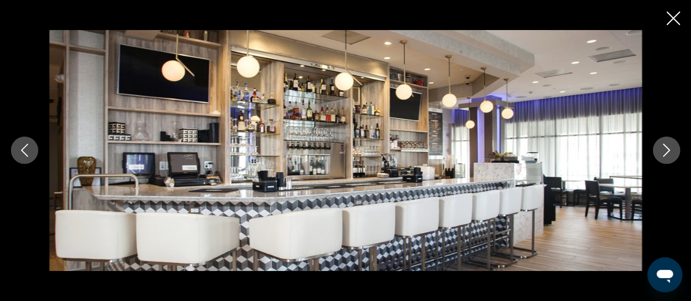
click at [664, 147] on icon "Next image" at bounding box center [666, 150] width 13 height 13
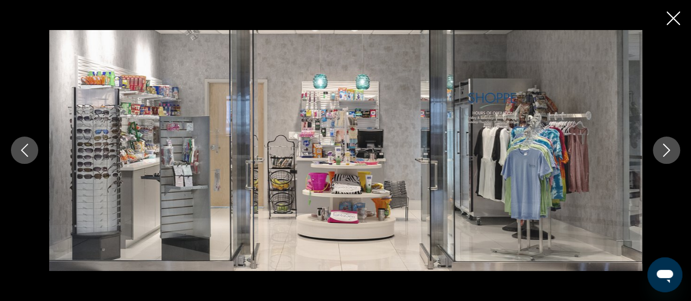
click at [666, 149] on icon "Next image" at bounding box center [666, 150] width 7 height 13
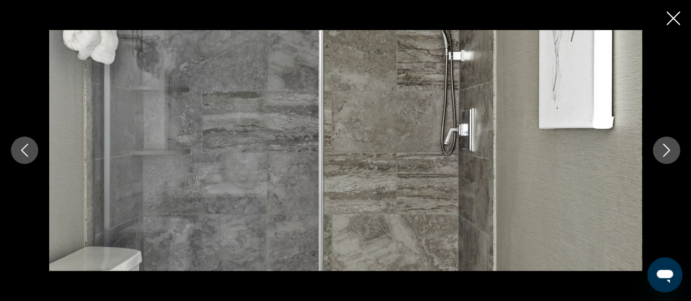
click at [666, 149] on icon "Next image" at bounding box center [666, 150] width 7 height 13
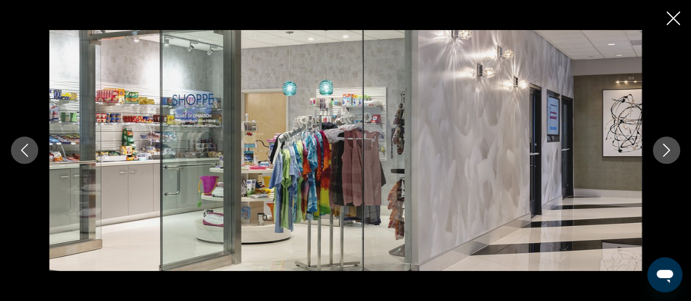
click at [661, 150] on icon "Next image" at bounding box center [666, 150] width 13 height 13
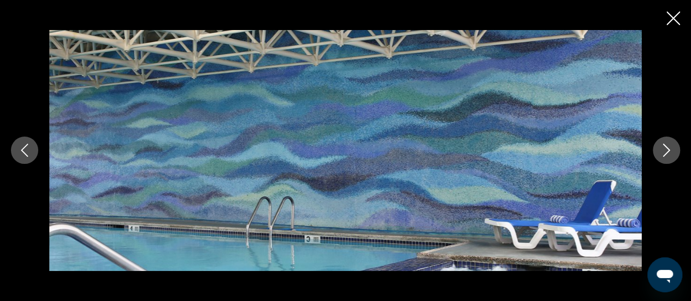
click at [668, 147] on icon "Next image" at bounding box center [666, 150] width 13 height 13
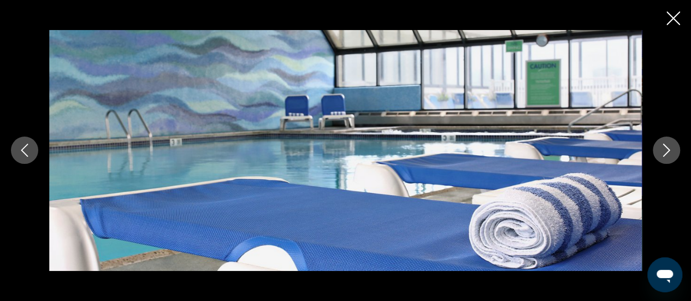
click at [668, 149] on icon "Next image" at bounding box center [666, 150] width 13 height 13
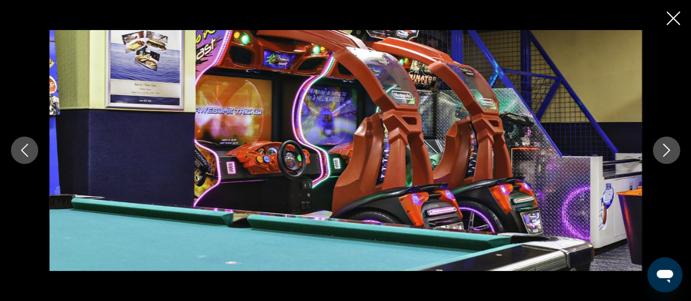
click at [668, 149] on icon "Next image" at bounding box center [666, 150] width 13 height 13
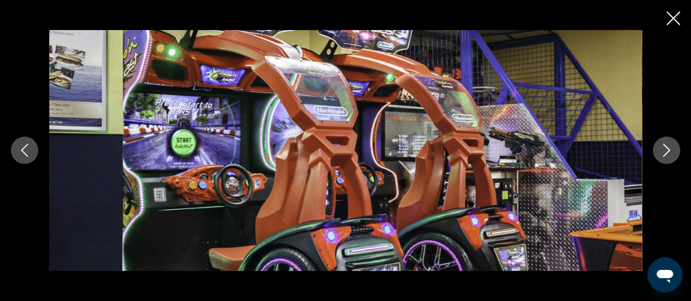
click at [663, 147] on icon "Next image" at bounding box center [666, 150] width 13 height 13
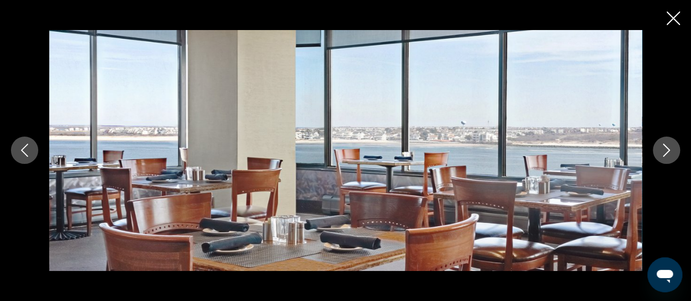
click at [667, 151] on icon "Next image" at bounding box center [666, 150] width 13 height 13
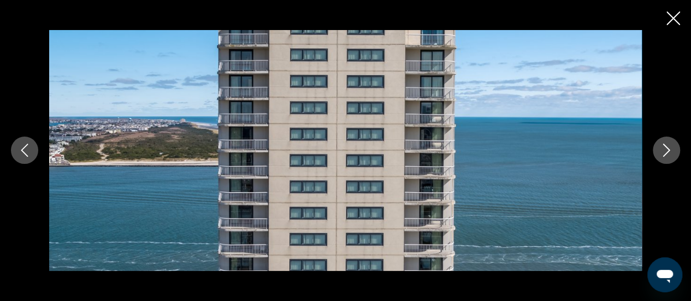
click at [663, 147] on icon "Next image" at bounding box center [666, 150] width 13 height 13
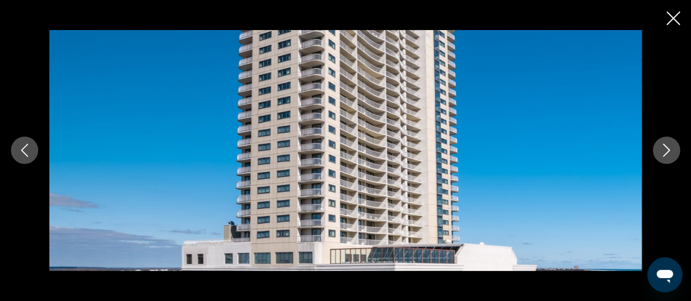
click at [666, 147] on icon "Next image" at bounding box center [666, 150] width 13 height 13
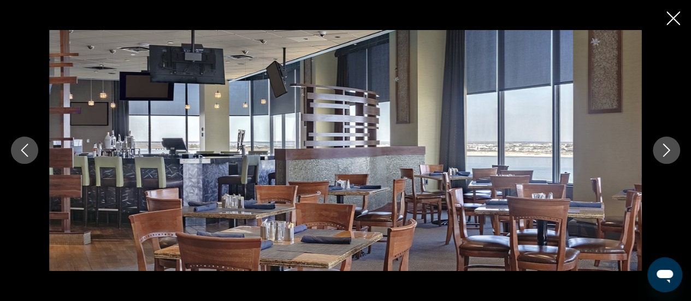
click at [666, 147] on icon "Next image" at bounding box center [666, 150] width 13 height 13
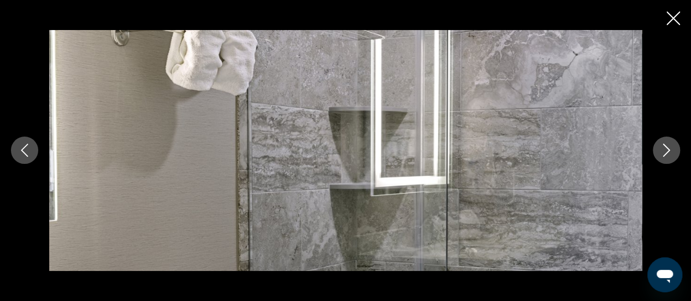
click at [666, 147] on icon "Next image" at bounding box center [666, 150] width 13 height 13
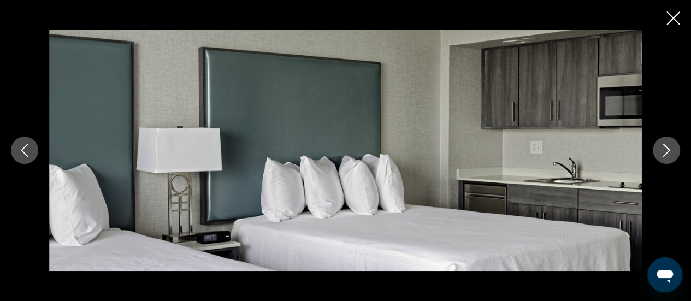
click at [666, 147] on icon "Next image" at bounding box center [666, 150] width 13 height 13
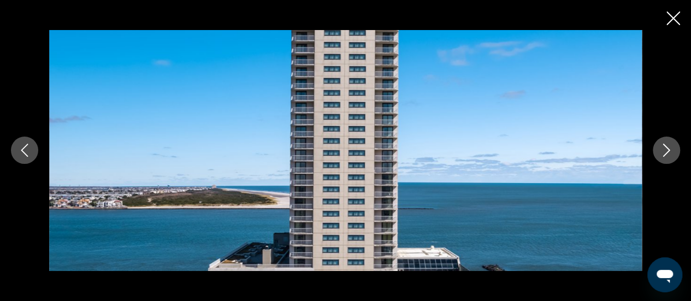
click at [666, 147] on icon "Next image" at bounding box center [666, 150] width 13 height 13
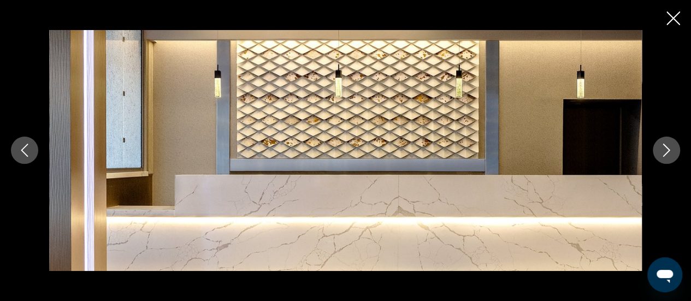
click at [666, 147] on icon "Next image" at bounding box center [666, 150] width 13 height 13
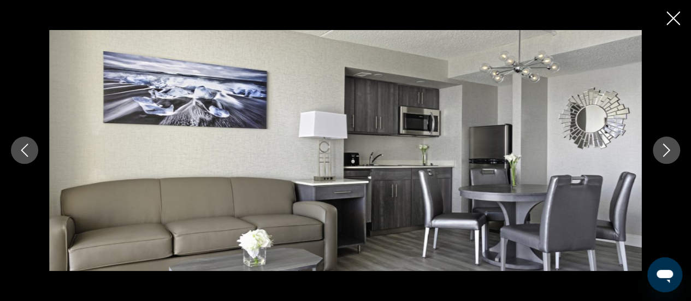
click at [666, 147] on icon "Next image" at bounding box center [666, 150] width 13 height 13
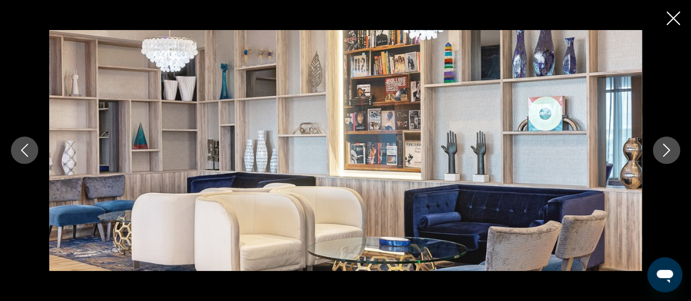
click at [666, 147] on icon "Next image" at bounding box center [666, 150] width 13 height 13
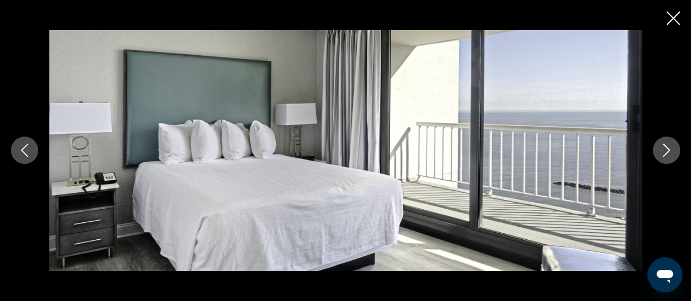
click at [666, 147] on icon "Next image" at bounding box center [666, 150] width 13 height 13
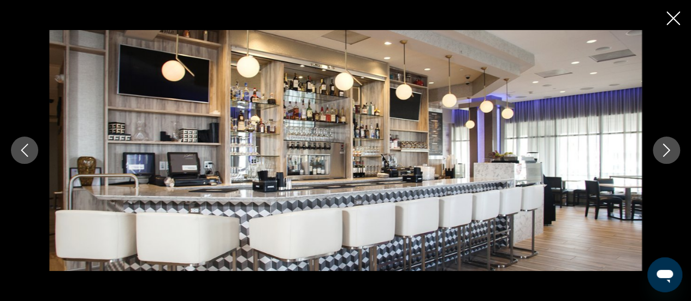
click at [666, 147] on icon "Next image" at bounding box center [666, 150] width 13 height 13
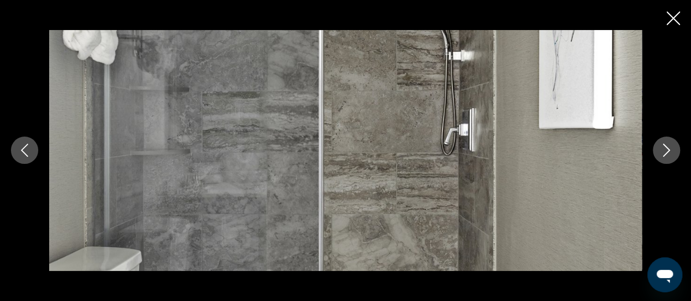
scroll to position [1147, 0]
click at [663, 148] on icon "Next image" at bounding box center [666, 150] width 13 height 13
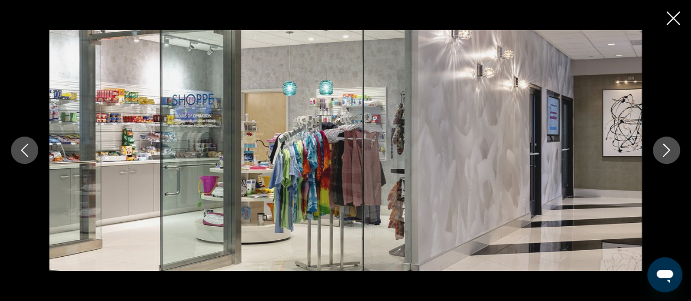
scroll to position [1310, 0]
click at [674, 17] on icon "Close slideshow" at bounding box center [673, 18] width 14 height 14
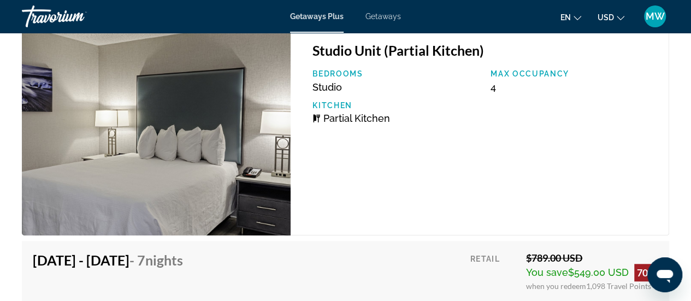
scroll to position [2348, 0]
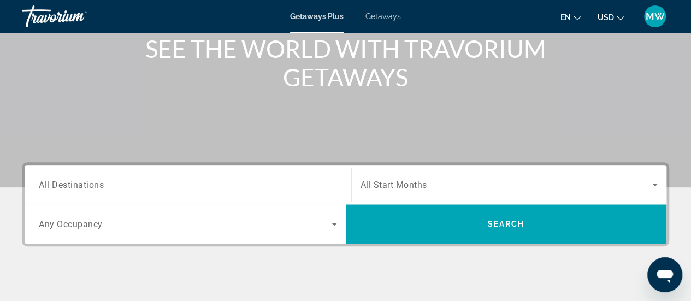
scroll to position [218, 0]
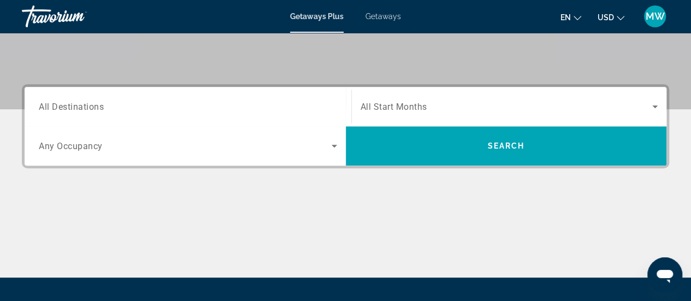
click at [126, 105] on input "Destination All Destinations" at bounding box center [188, 106] width 298 height 13
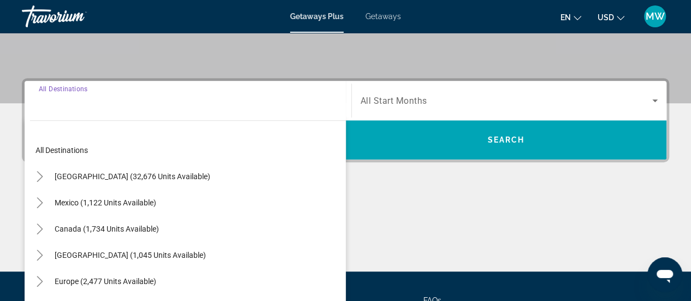
click at [126, 105] on div "Destination All Destinations All destinations United States (32,676 units avail…" at bounding box center [188, 100] width 316 height 39
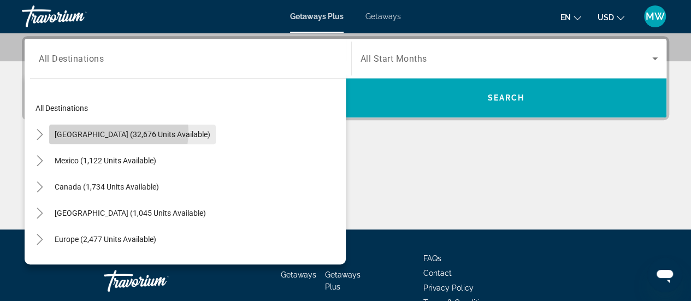
click at [114, 132] on span "[GEOGRAPHIC_DATA] (32,676 units available)" at bounding box center [133, 134] width 156 height 9
click at [114, 132] on div "**********" at bounding box center [345, 132] width 691 height 193
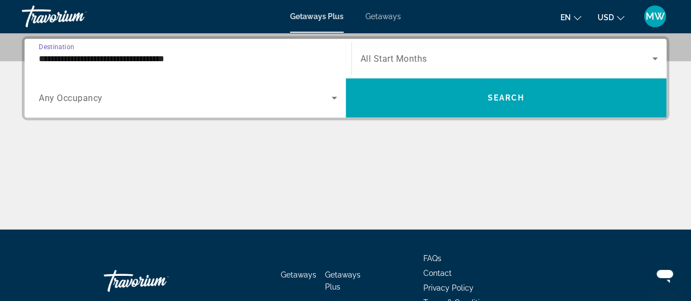
click at [127, 58] on input "**********" at bounding box center [188, 58] width 298 height 13
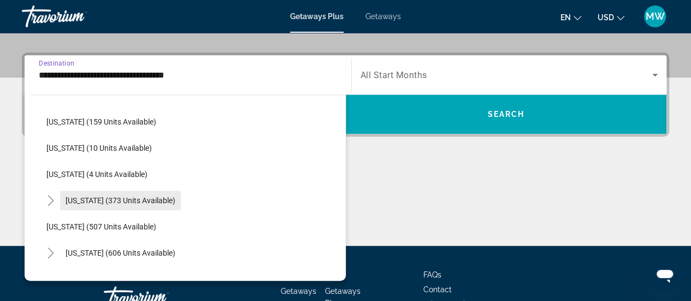
scroll to position [328, 0]
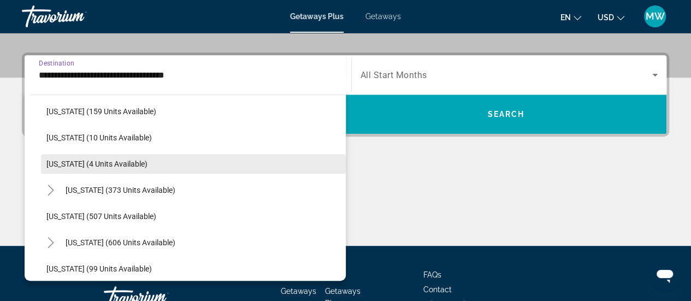
click at [68, 163] on span "[US_STATE] (4 units available)" at bounding box center [96, 163] width 101 height 9
type input "**********"
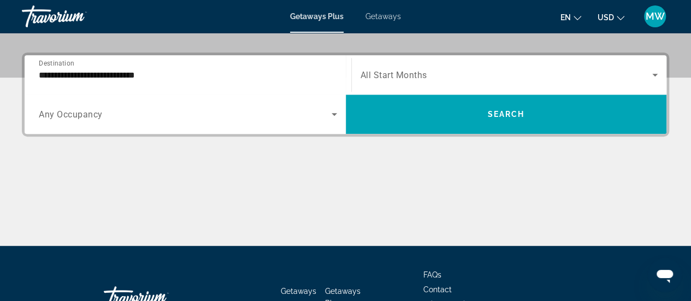
click at [68, 164] on div "Main content" at bounding box center [345, 205] width 647 height 82
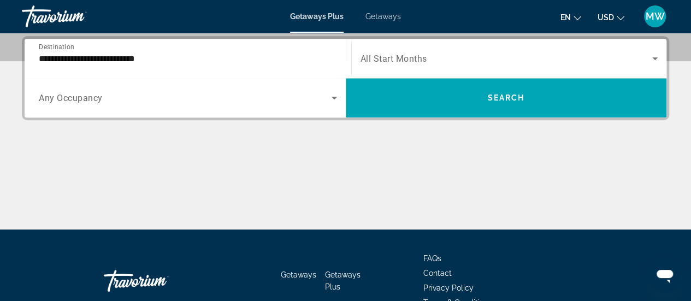
click at [448, 60] on span "Search widget" at bounding box center [506, 58] width 292 height 13
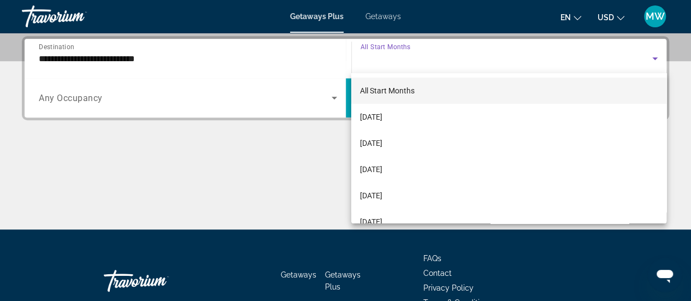
click at [448, 60] on div at bounding box center [345, 150] width 691 height 301
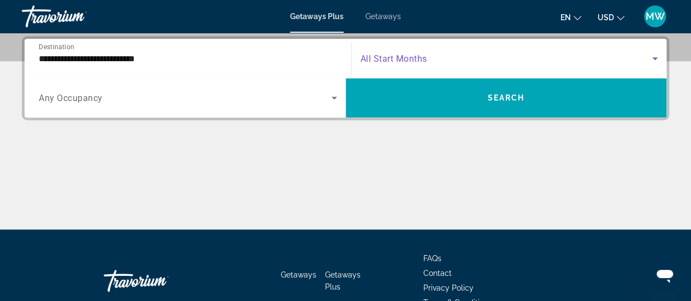
click at [654, 60] on icon "Search widget" at bounding box center [654, 58] width 13 height 13
click at [461, 61] on span "Search widget" at bounding box center [506, 58] width 292 height 13
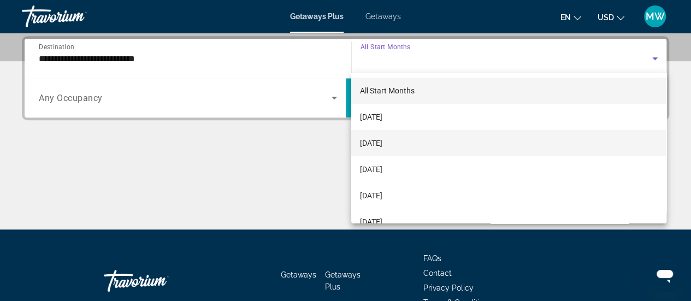
click at [405, 151] on mat-option "[DATE]" at bounding box center [508, 143] width 315 height 26
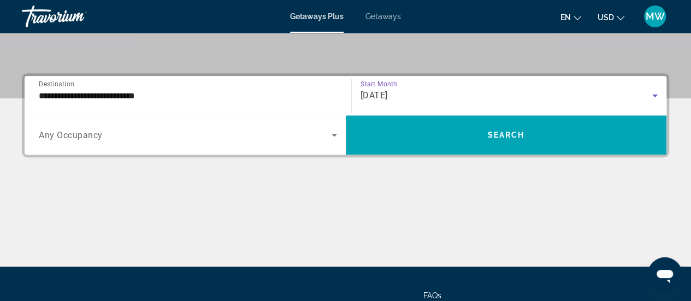
scroll to position [212, 0]
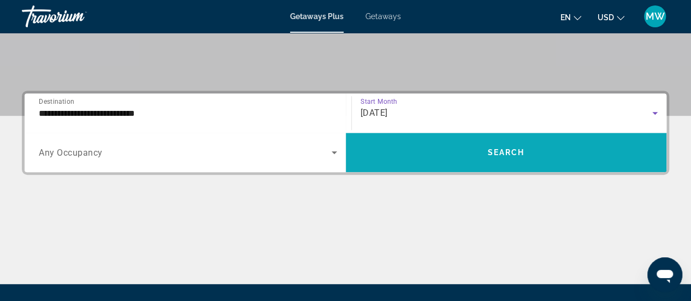
click at [501, 156] on span "Search widget" at bounding box center [506, 152] width 321 height 26
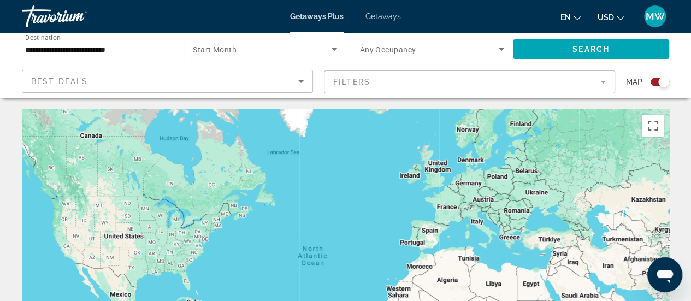
click at [387, 19] on span "Getaways" at bounding box center [382, 16] width 35 height 9
click at [0, 0] on div at bounding box center [0, 0] width 0 height 0
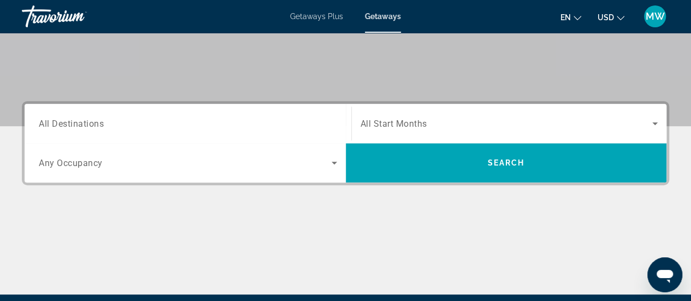
scroll to position [218, 0]
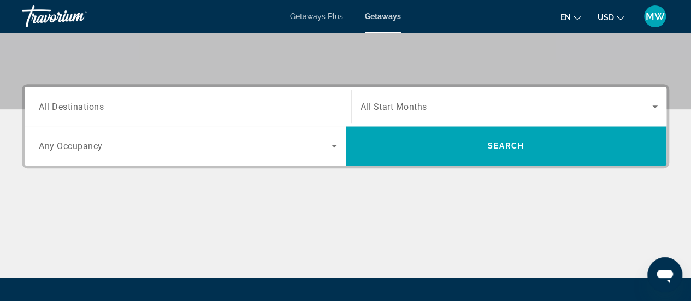
click at [80, 106] on span "All Destinations" at bounding box center [71, 106] width 65 height 10
click at [80, 106] on input "Destination All Destinations" at bounding box center [188, 106] width 298 height 13
click at [80, 106] on div "Destination All Destinations" at bounding box center [188, 106] width 316 height 39
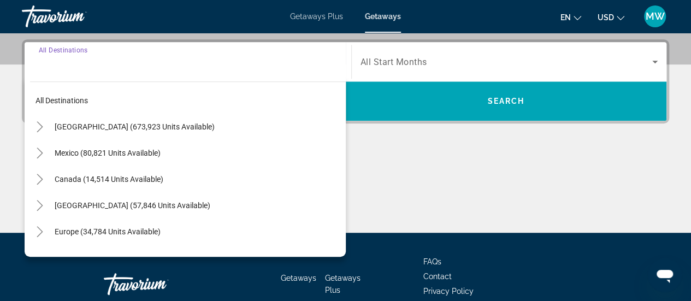
scroll to position [266, 0]
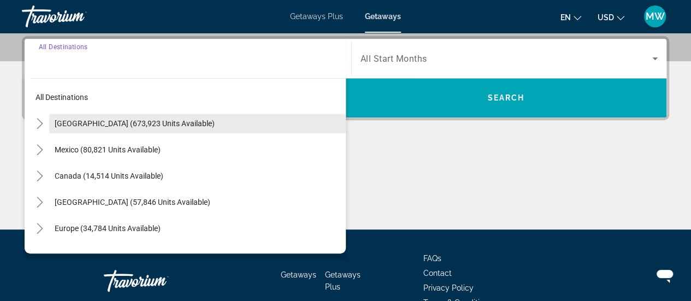
click at [80, 120] on span "[GEOGRAPHIC_DATA] (673,923 units available)" at bounding box center [135, 123] width 160 height 9
type input "**********"
click at [80, 120] on div "**********" at bounding box center [345, 132] width 691 height 193
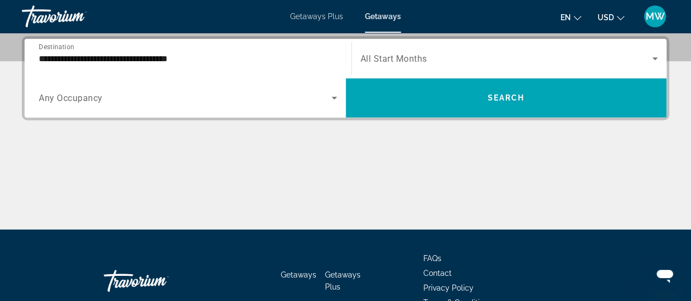
click at [216, 103] on span "Search widget" at bounding box center [185, 97] width 293 height 13
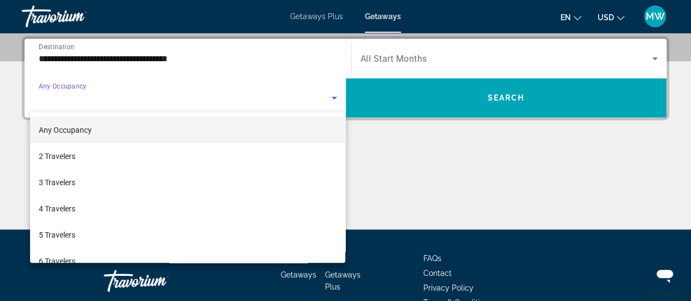
click at [216, 103] on div at bounding box center [345, 150] width 691 height 301
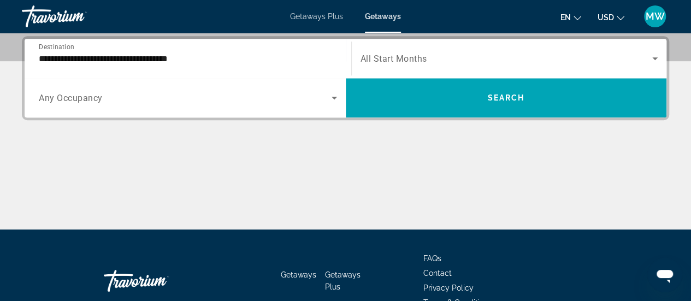
click at [460, 55] on span "Search widget" at bounding box center [506, 58] width 292 height 13
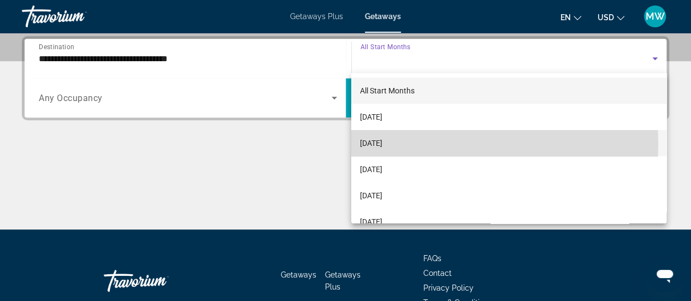
click at [379, 144] on span "[DATE]" at bounding box center [371, 143] width 22 height 13
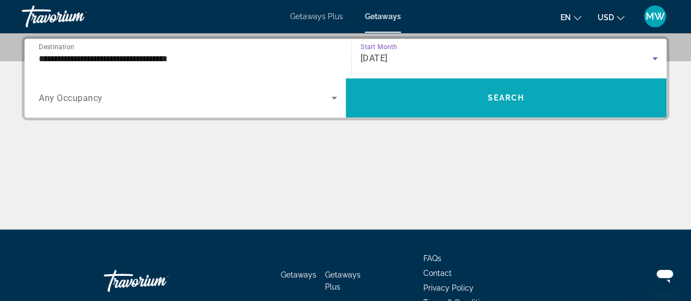
click at [496, 101] on span "Search" at bounding box center [505, 97] width 37 height 9
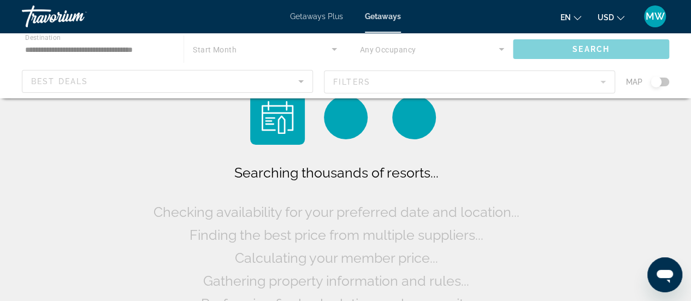
click at [496, 101] on div "Searching thousands of resorts... Checking availability for your preferred date…" at bounding box center [346, 202] width 390 height 225
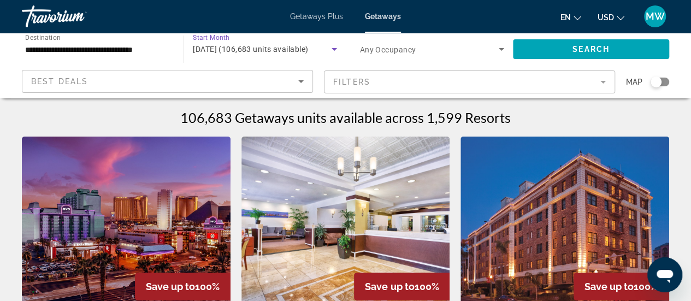
click at [328, 49] on icon "Search widget" at bounding box center [334, 49] width 13 height 13
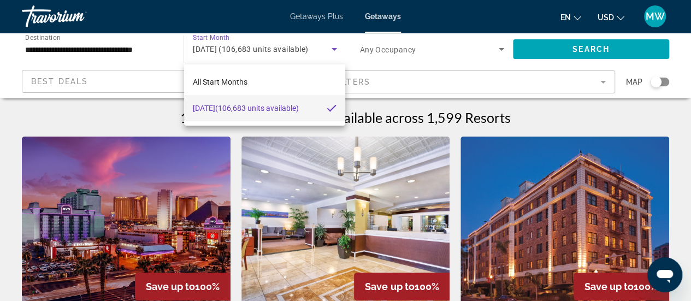
click at [327, 49] on div at bounding box center [345, 150] width 691 height 301
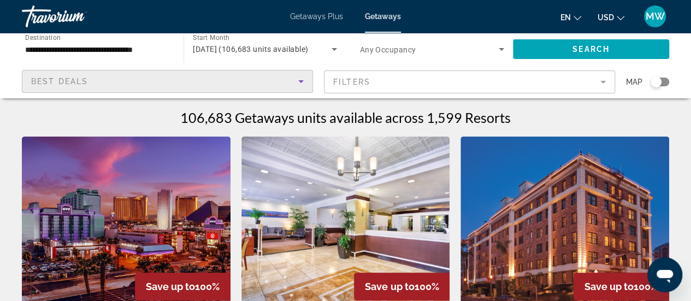
click at [296, 81] on icon "Sort by" at bounding box center [300, 81] width 13 height 13
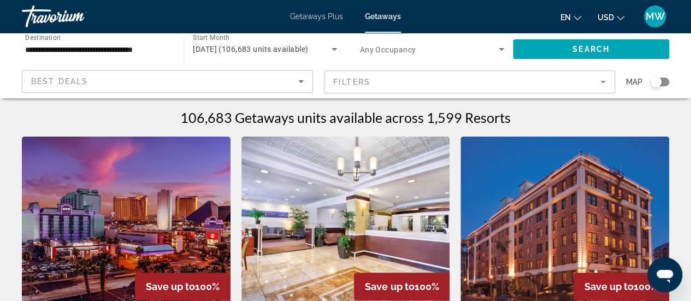
click at [296, 81] on icon "Sort by" at bounding box center [300, 81] width 13 height 13
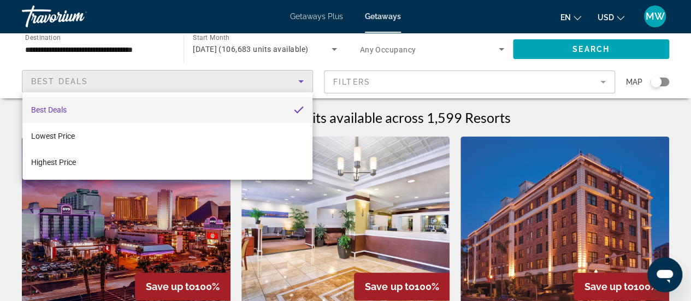
click at [296, 81] on div at bounding box center [345, 150] width 691 height 301
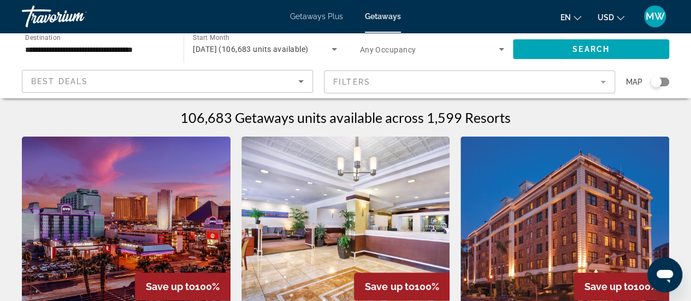
click at [250, 86] on div "Best Deals" at bounding box center [164, 81] width 267 height 13
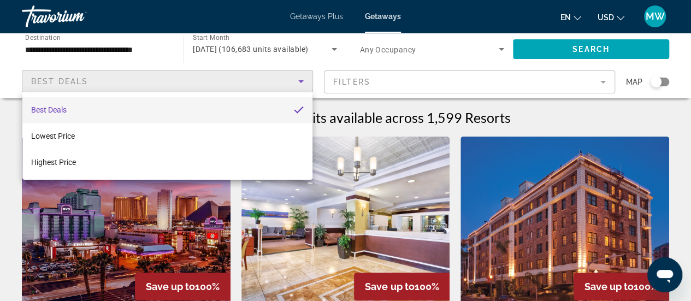
click at [455, 91] on div at bounding box center [345, 150] width 691 height 301
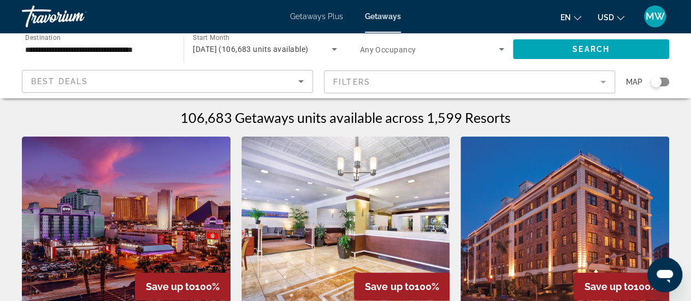
click at [490, 92] on mat-form-field "Filters" at bounding box center [469, 81] width 291 height 23
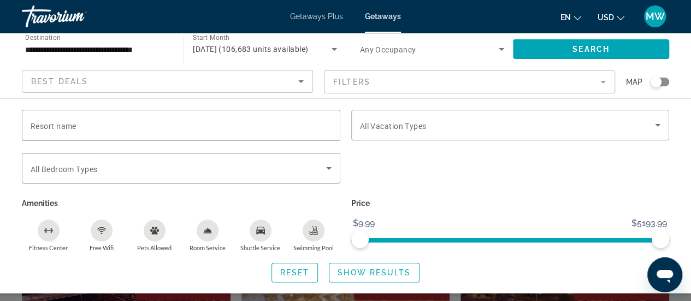
click at [586, 90] on mat-form-field "Filters" at bounding box center [469, 81] width 291 height 23
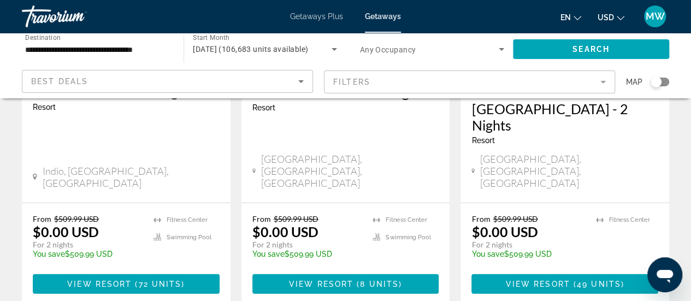
scroll to position [1563, 0]
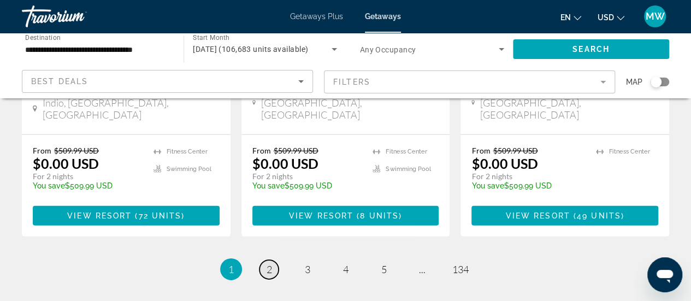
click at [270, 263] on span "2" at bounding box center [268, 269] width 5 height 12
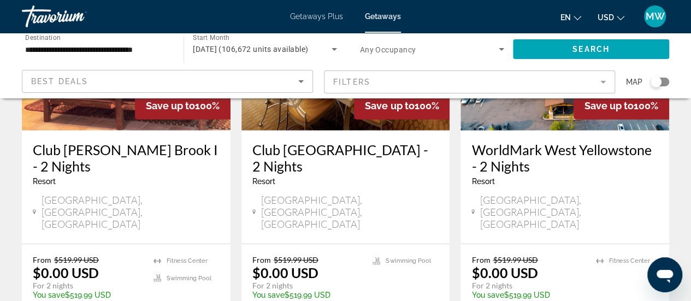
scroll to position [1580, 0]
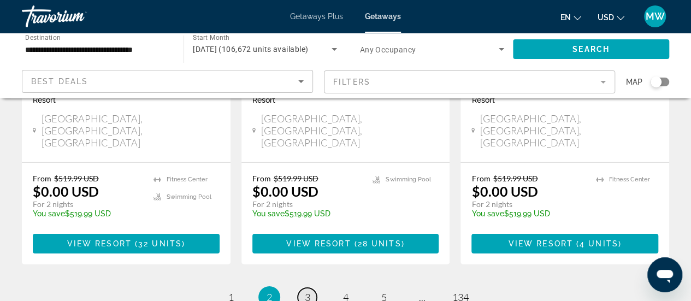
click at [309, 291] on span "3" at bounding box center [307, 297] width 5 height 12
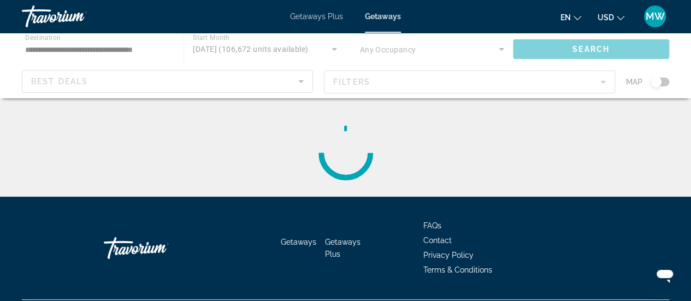
click at [309, 134] on div "Main content" at bounding box center [345, 152] width 647 height 87
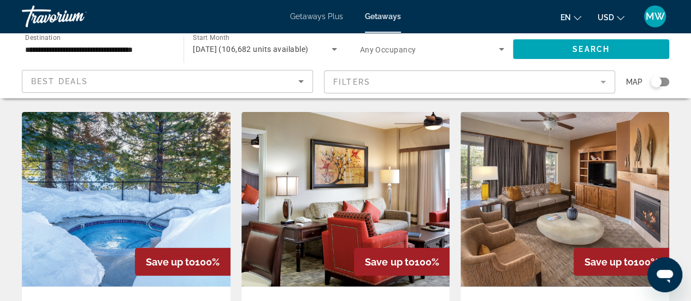
scroll to position [1420, 0]
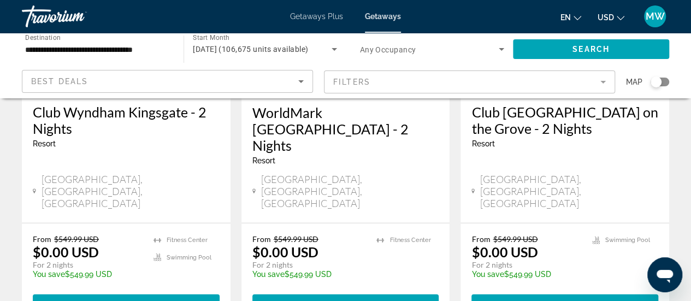
scroll to position [1474, 0]
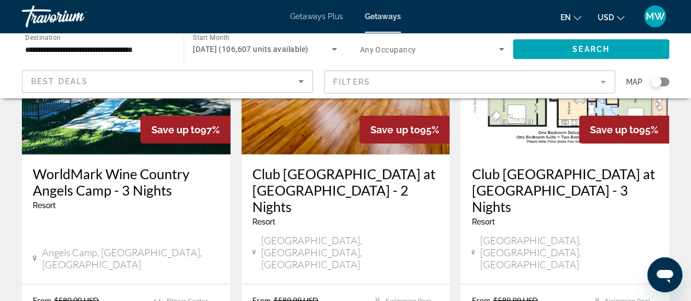
scroll to position [1474, 0]
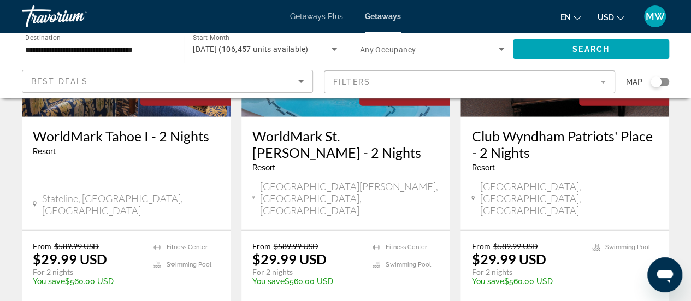
scroll to position [1474, 0]
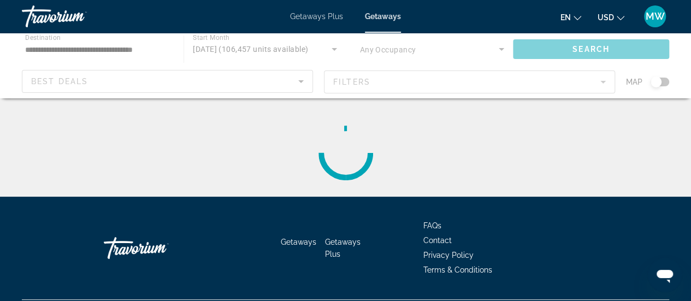
click at [382, 221] on div "Getaways Getaways Plus FAQs Contact Privacy Policy Terms & Conditions" at bounding box center [345, 248] width 647 height 103
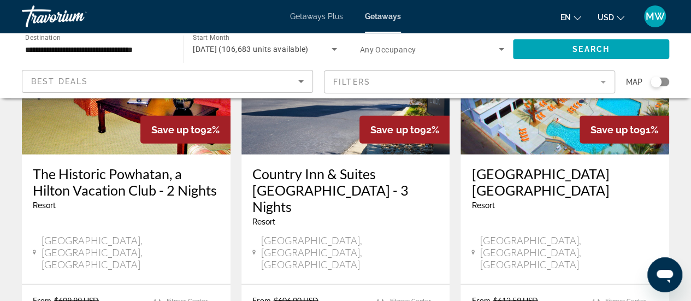
scroll to position [1474, 0]
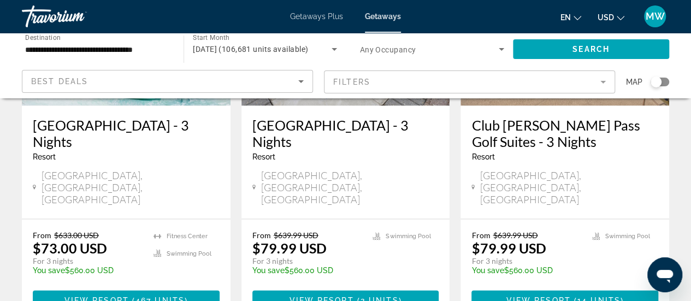
scroll to position [983, 0]
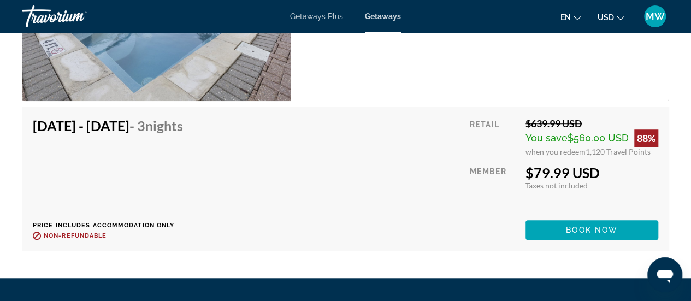
scroll to position [2402, 0]
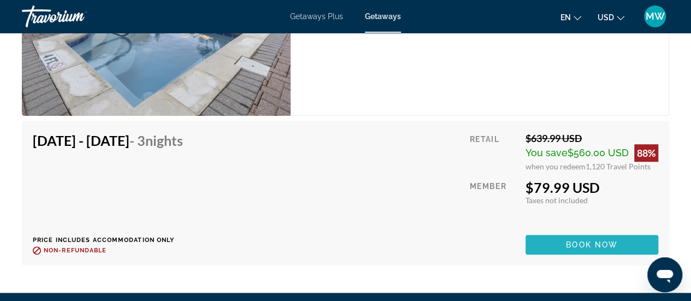
click at [602, 240] on span "Book now" at bounding box center [592, 244] width 52 height 9
click at [0, 0] on div at bounding box center [0, 0] width 0 height 0
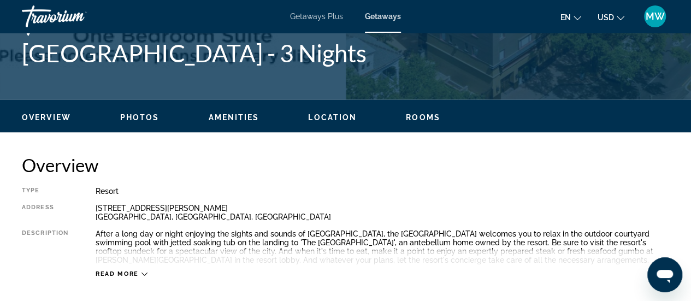
scroll to position [491, 0]
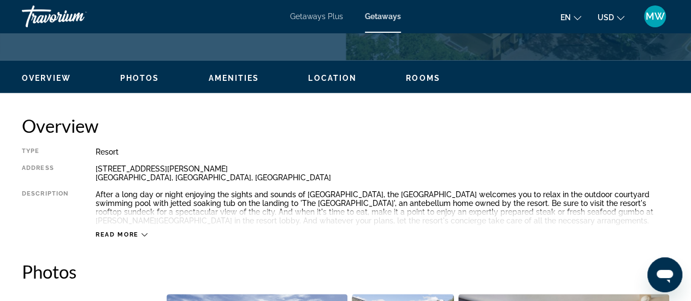
click at [331, 76] on span "Location" at bounding box center [332, 78] width 49 height 9
click at [331, 76] on div "Overview Photos Amenities Location Rooms Search" at bounding box center [345, 77] width 691 height 34
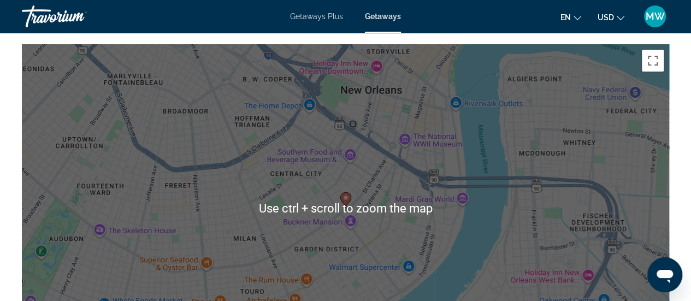
scroll to position [1832, 0]
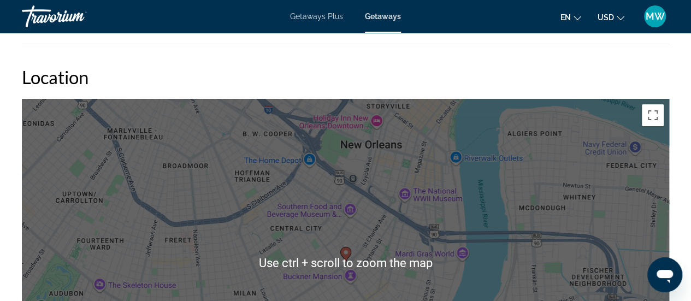
click at [419, 238] on div "To activate drag with keyboard, press Alt + Enter. Once in keyboard drag state,…" at bounding box center [345, 263] width 647 height 328
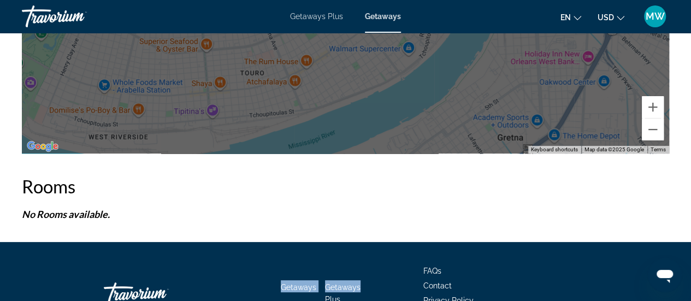
scroll to position [2180, 0]
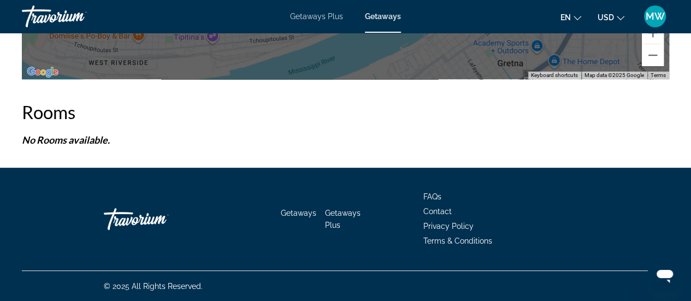
click at [282, 135] on p "No Rooms available." at bounding box center [345, 140] width 647 height 12
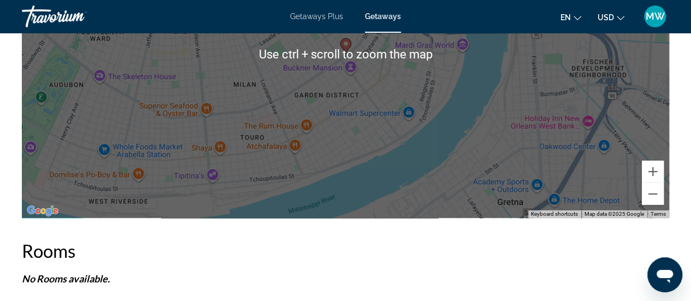
scroll to position [2125, 0]
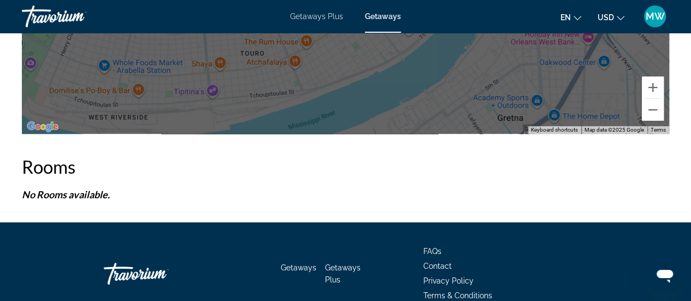
click at [357, 173] on h2 "Rooms" at bounding box center [345, 167] width 647 height 22
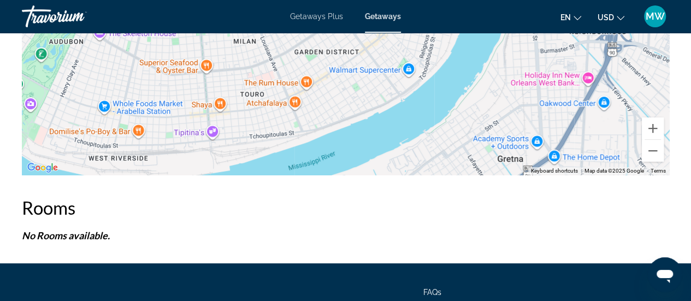
scroll to position [2070, 0]
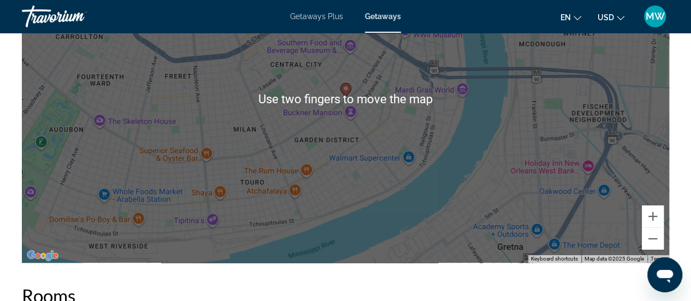
scroll to position [1987, 0]
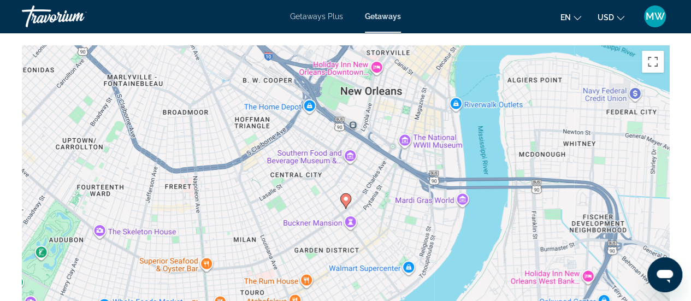
scroll to position [1884, 0]
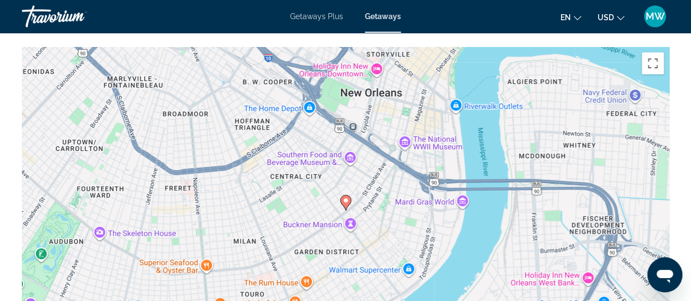
click at [353, 66] on div "To activate drag with keyboard, press Alt + Enter. Once in keyboard drag state,…" at bounding box center [345, 211] width 647 height 328
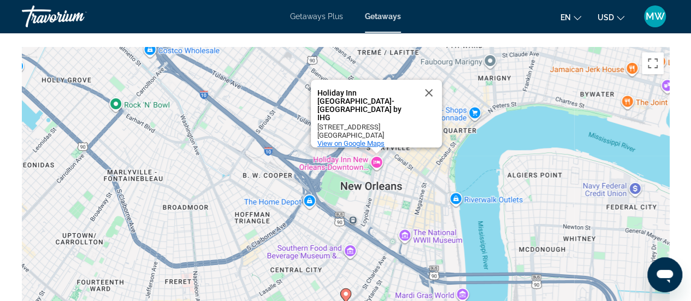
click at [354, 139] on span "View on Google Maps" at bounding box center [350, 143] width 67 height 8
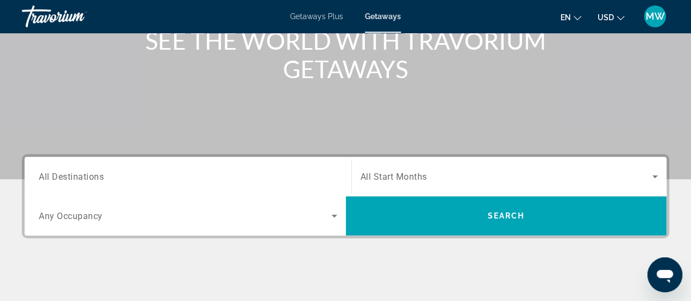
scroll to position [218, 0]
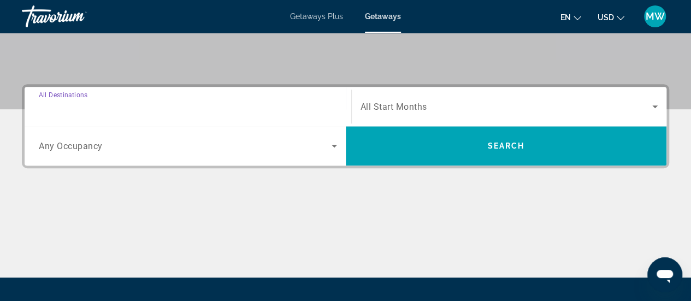
click at [233, 101] on input "Destination All Destinations" at bounding box center [188, 106] width 298 height 13
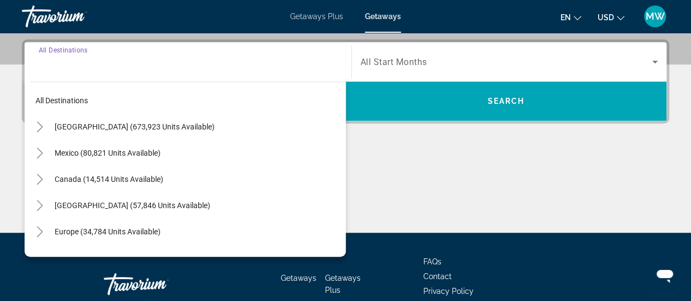
scroll to position [266, 0]
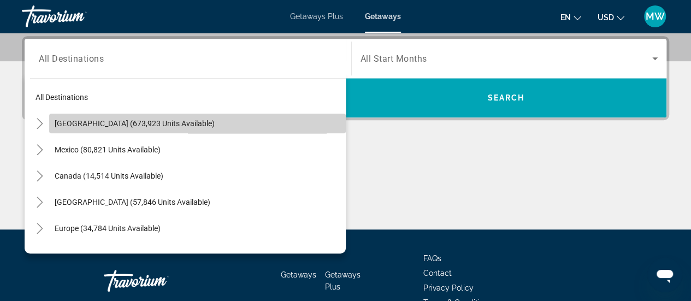
click at [205, 119] on span "Search widget" at bounding box center [197, 123] width 296 height 26
click at [205, 119] on div "**********" at bounding box center [345, 78] width 647 height 84
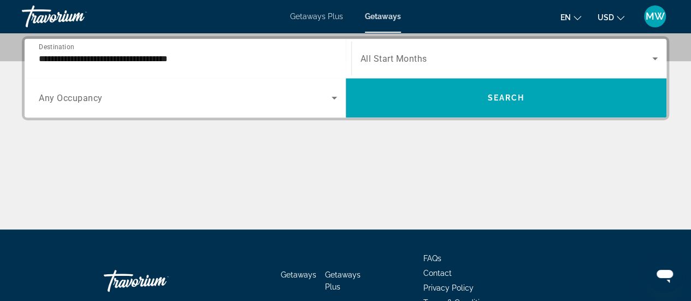
click at [191, 57] on input "**********" at bounding box center [188, 58] width 298 height 13
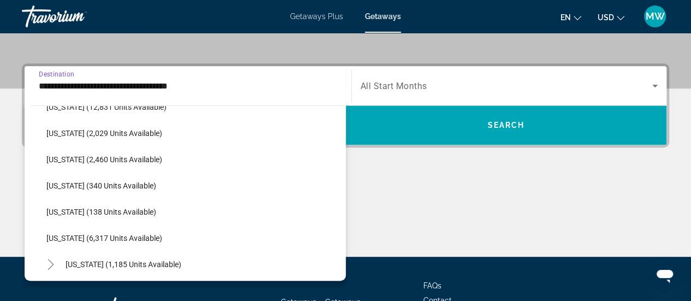
scroll to position [382, 0]
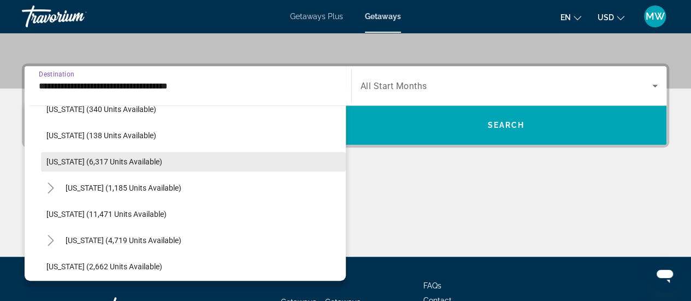
click at [141, 159] on span "[US_STATE] (6,317 units available)" at bounding box center [104, 161] width 116 height 9
type input "**********"
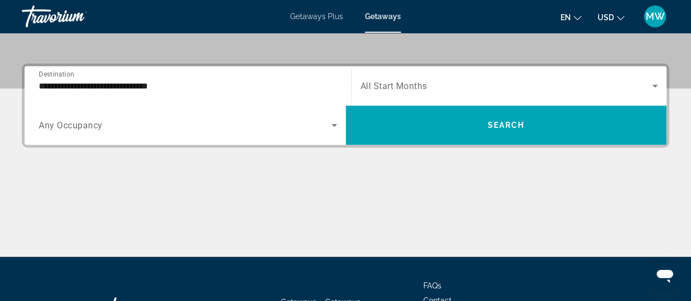
scroll to position [266, 0]
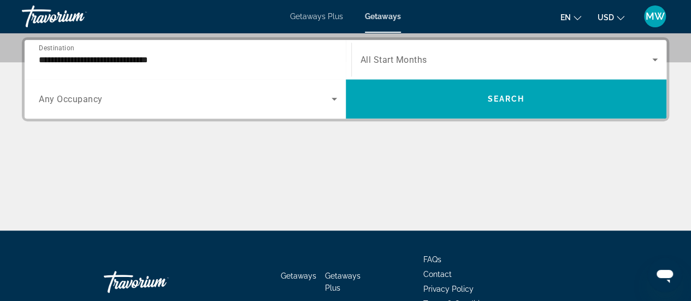
click at [141, 159] on div "**********" at bounding box center [345, 133] width 691 height 193
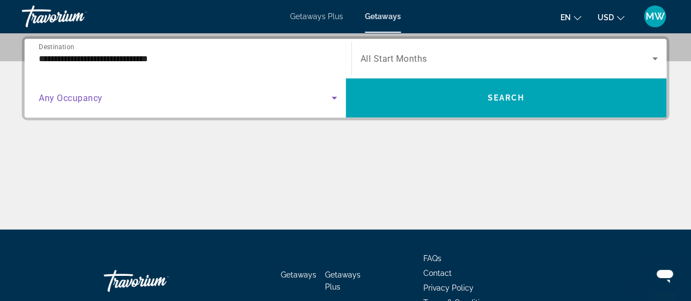
click at [138, 95] on span "Search widget" at bounding box center [185, 97] width 293 height 13
click at [476, 66] on div "Search widget" at bounding box center [509, 58] width 298 height 31
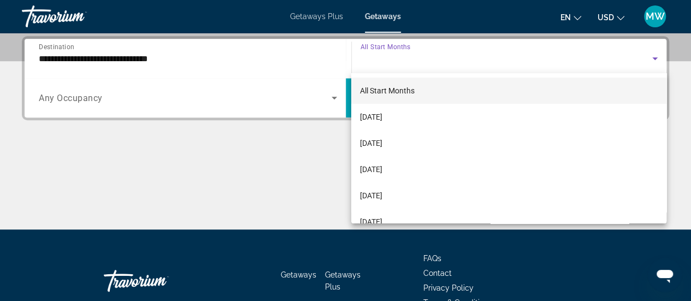
click at [476, 66] on div at bounding box center [345, 150] width 691 height 301
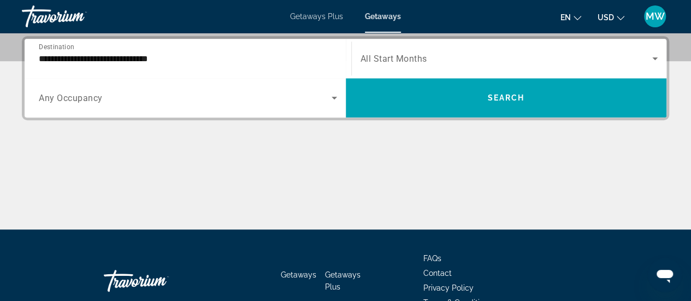
click at [529, 57] on span "Search widget" at bounding box center [506, 58] width 292 height 13
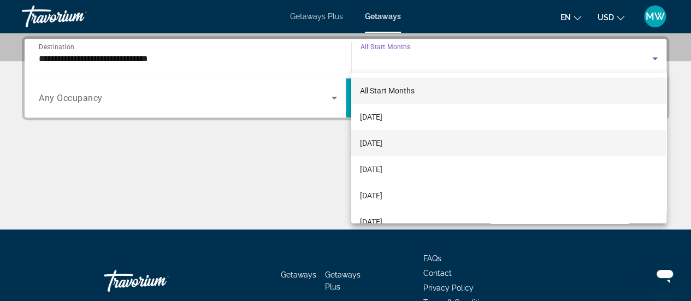
click at [382, 145] on span "[DATE]" at bounding box center [371, 143] width 22 height 13
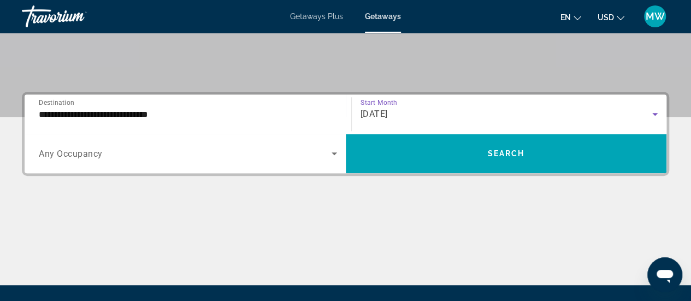
scroll to position [273, 0]
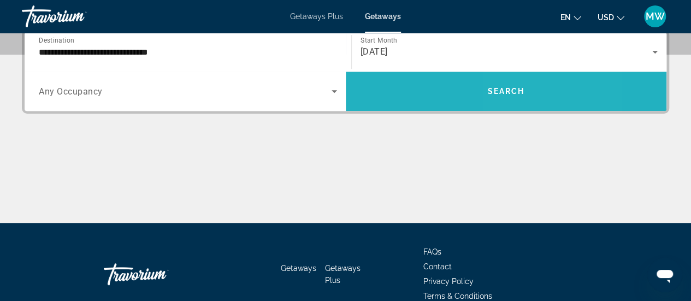
click at [515, 92] on span "Search" at bounding box center [505, 91] width 37 height 9
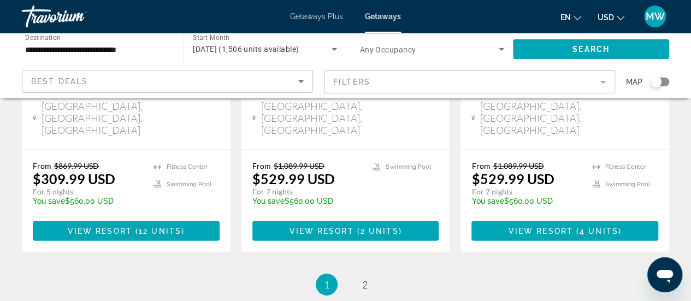
scroll to position [1529, 0]
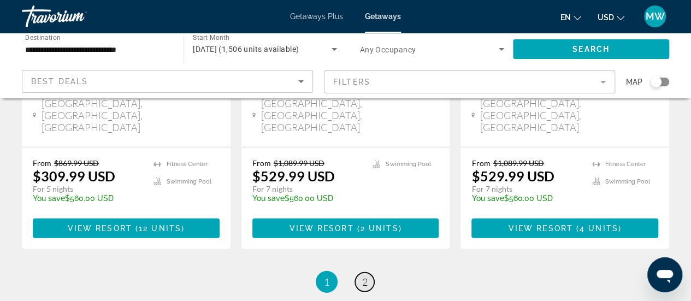
click at [367, 272] on link "page 2" at bounding box center [364, 281] width 19 height 19
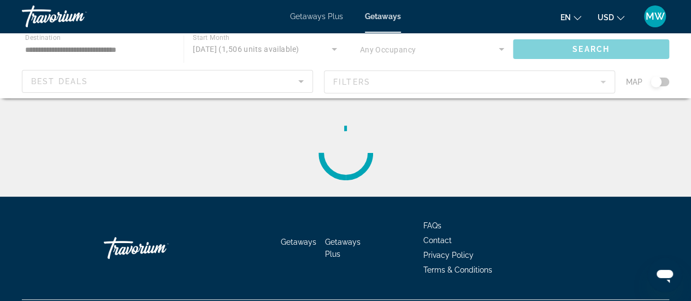
click at [367, 185] on div "Main content" at bounding box center [345, 152] width 647 height 87
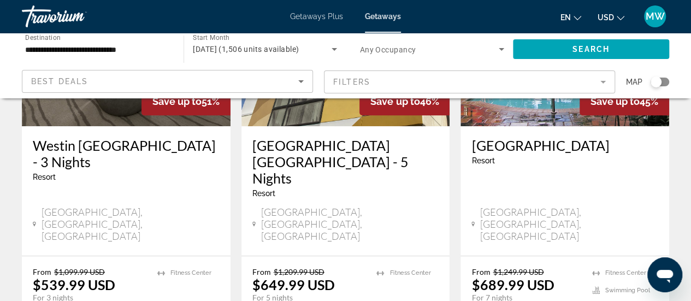
scroll to position [218, 0]
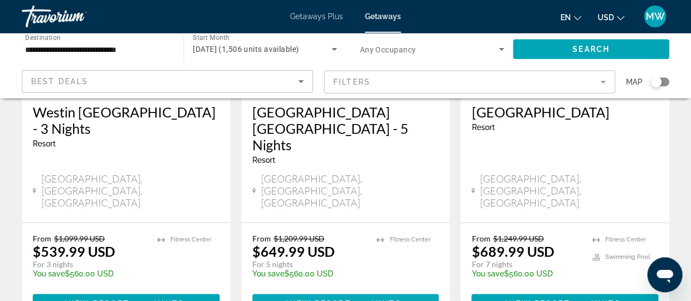
click at [321, 299] on span "View Resort" at bounding box center [318, 303] width 64 height 9
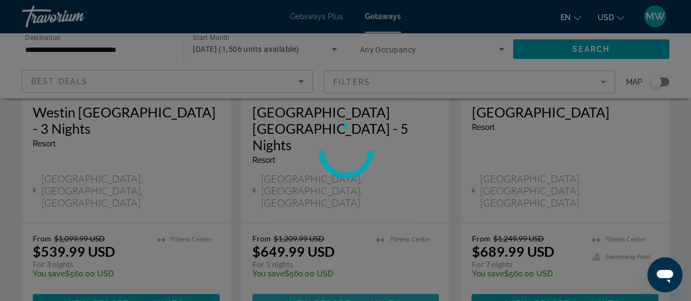
click at [321, 278] on div at bounding box center [345, 150] width 691 height 301
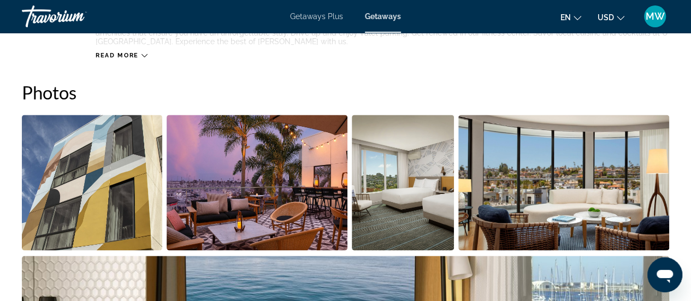
scroll to position [710, 0]
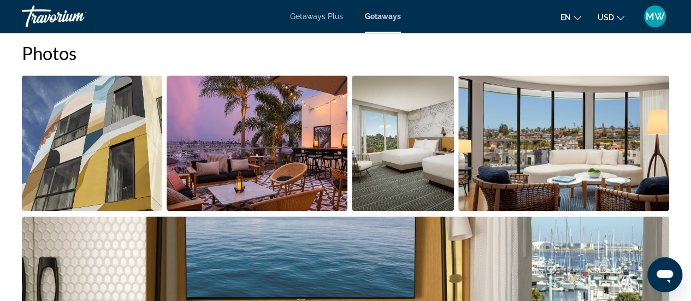
click at [69, 158] on img "Open full-screen image slider" at bounding box center [92, 142] width 140 height 135
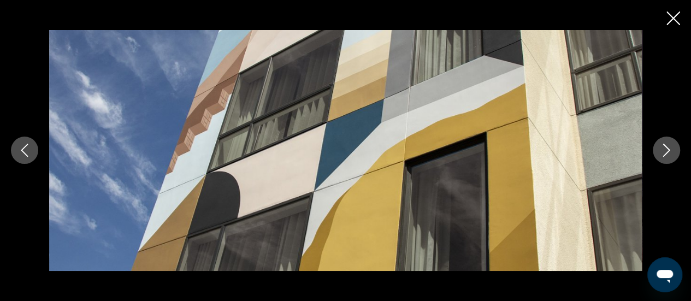
click at [666, 144] on icon "Next image" at bounding box center [666, 150] width 13 height 13
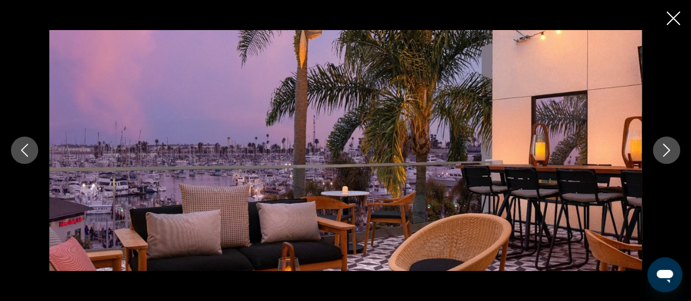
click at [667, 146] on icon "Next image" at bounding box center [666, 150] width 13 height 13
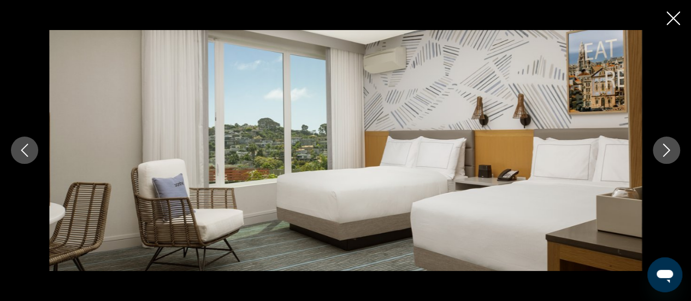
click at [667, 146] on icon "Next image" at bounding box center [666, 150] width 13 height 13
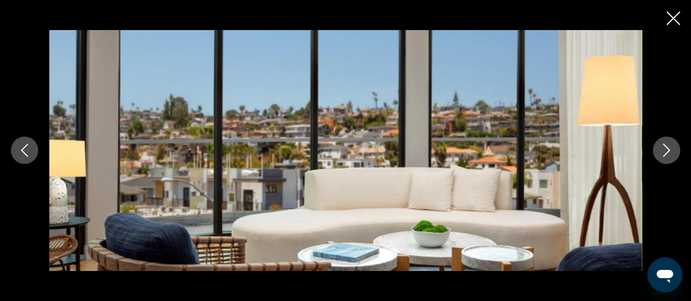
click at [665, 153] on icon "Next image" at bounding box center [666, 150] width 13 height 13
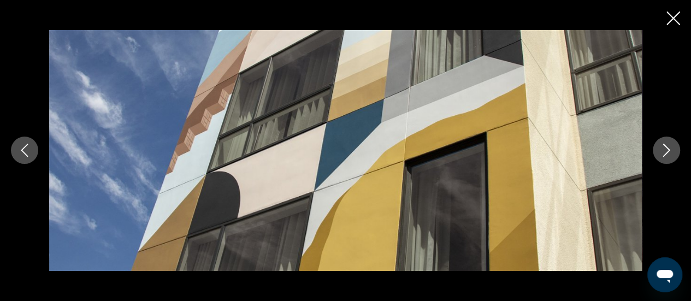
click at [665, 153] on icon "Next image" at bounding box center [666, 150] width 13 height 13
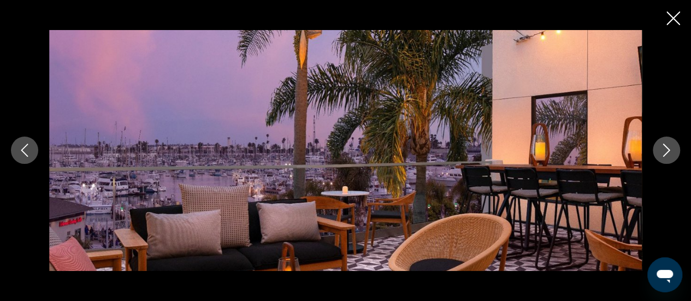
click at [665, 153] on icon "Next image" at bounding box center [666, 150] width 13 height 13
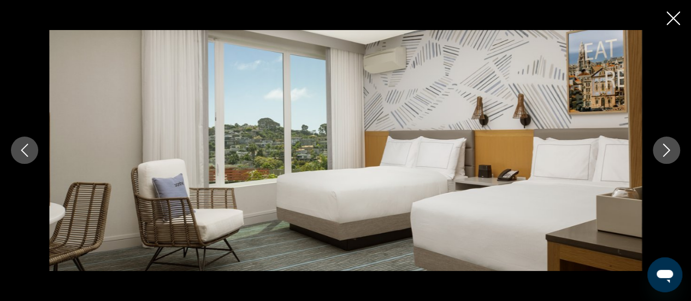
click at [664, 153] on icon "Next image" at bounding box center [666, 150] width 13 height 13
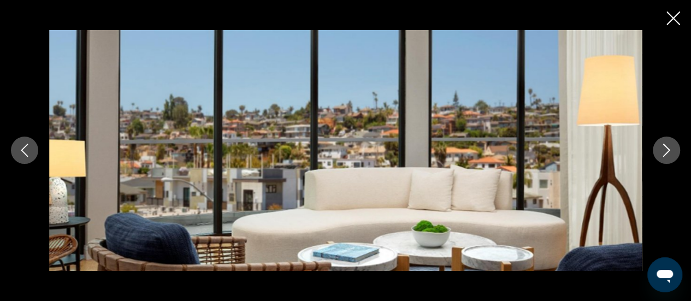
click at [664, 153] on icon "Next image" at bounding box center [666, 150] width 13 height 13
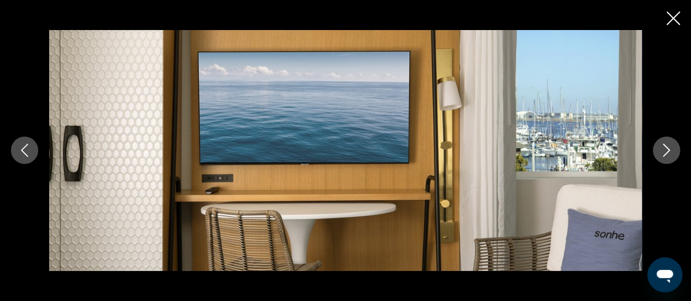
click at [664, 153] on icon "Next image" at bounding box center [666, 150] width 13 height 13
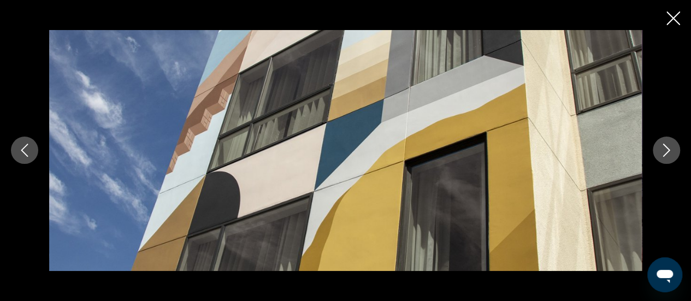
click at [664, 153] on icon "Next image" at bounding box center [666, 150] width 13 height 13
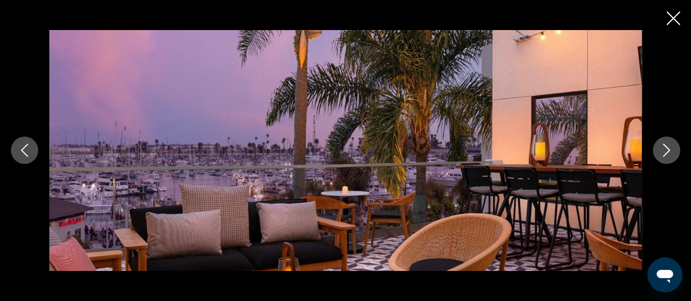
click at [663, 153] on icon "Next image" at bounding box center [666, 150] width 13 height 13
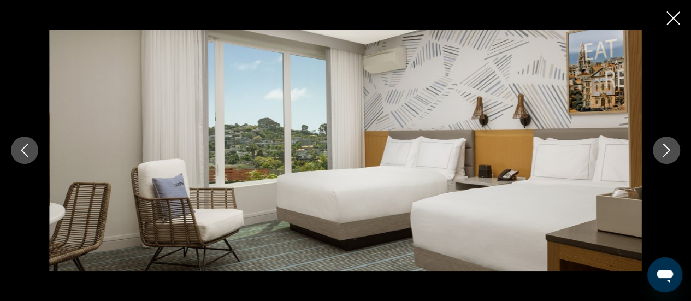
click at [663, 153] on icon "Next image" at bounding box center [666, 150] width 13 height 13
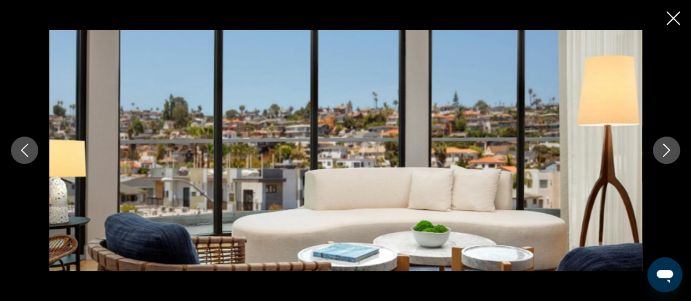
click at [663, 153] on icon "Next image" at bounding box center [666, 150] width 13 height 13
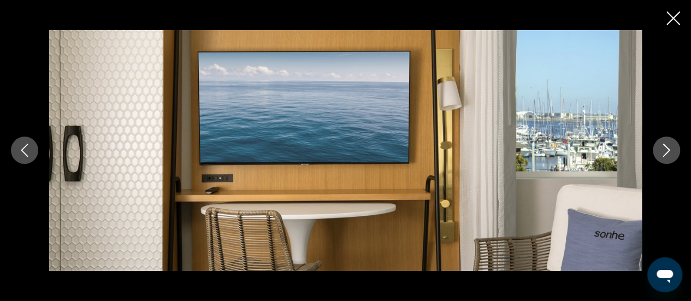
click at [661, 152] on icon "Next image" at bounding box center [666, 150] width 13 height 13
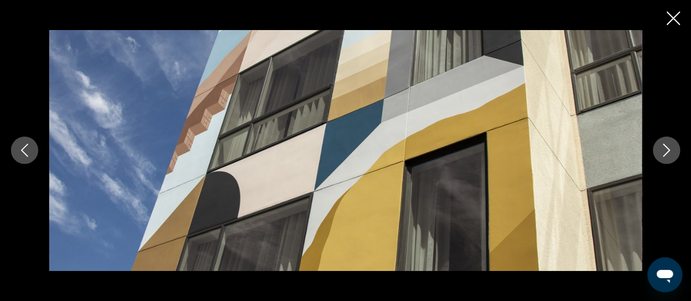
click at [661, 152] on icon "Next image" at bounding box center [666, 150] width 13 height 13
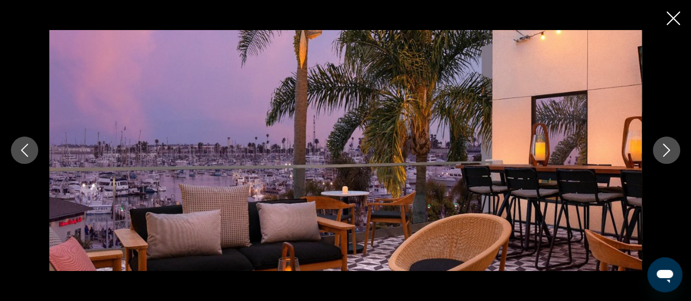
scroll to position [819, 0]
click at [661, 150] on icon "Next image" at bounding box center [666, 150] width 13 height 13
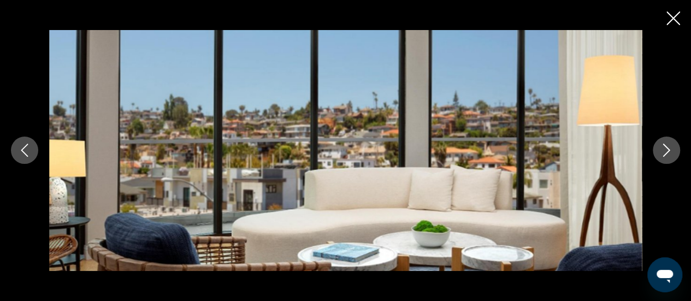
click at [666, 149] on icon "Next image" at bounding box center [666, 150] width 13 height 13
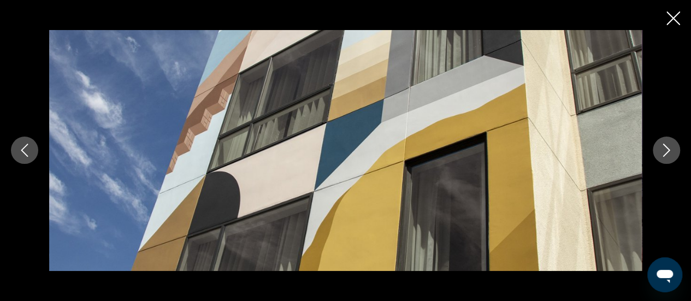
click at [666, 150] on icon "Next image" at bounding box center [666, 150] width 13 height 13
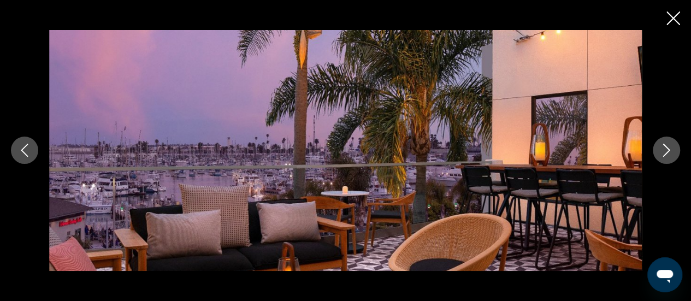
click at [666, 150] on icon "Next image" at bounding box center [666, 150] width 13 height 13
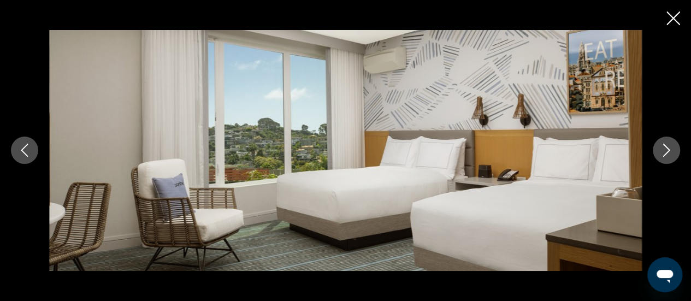
click at [666, 150] on icon "Next image" at bounding box center [666, 150] width 13 height 13
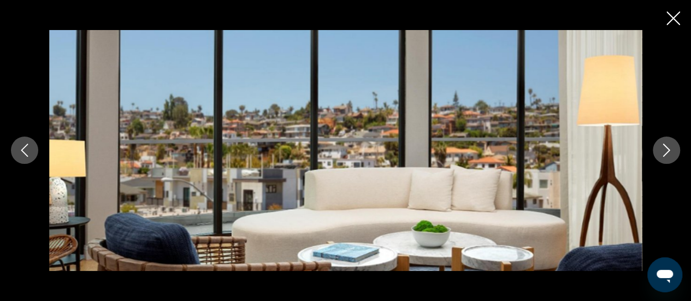
click at [666, 150] on icon "Next image" at bounding box center [666, 150] width 13 height 13
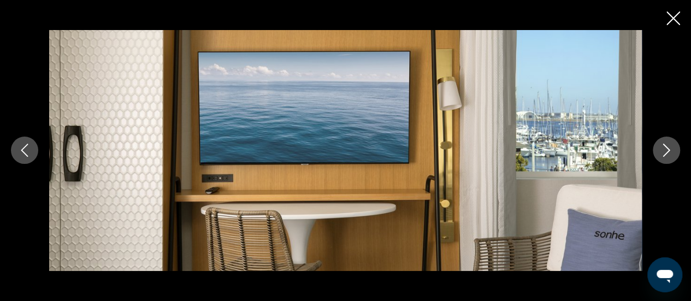
click at [666, 150] on icon "Next image" at bounding box center [666, 150] width 13 height 13
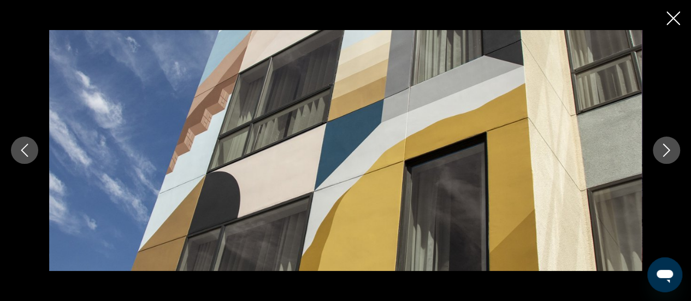
click at [666, 150] on icon "Next image" at bounding box center [666, 150] width 13 height 13
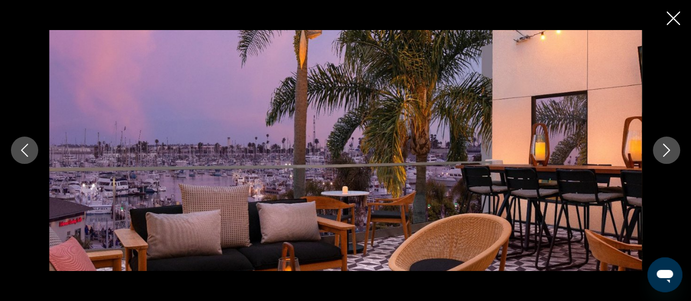
scroll to position [928, 0]
click at [679, 19] on icon "Close slideshow" at bounding box center [673, 18] width 14 height 14
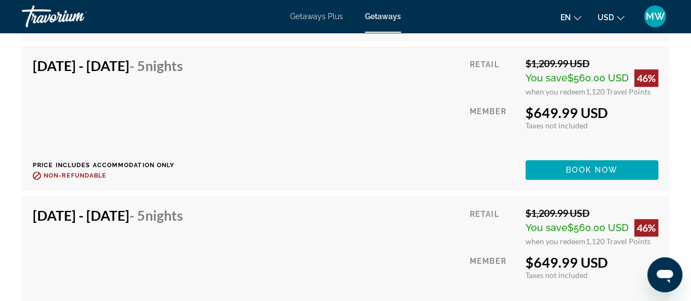
scroll to position [2184, 0]
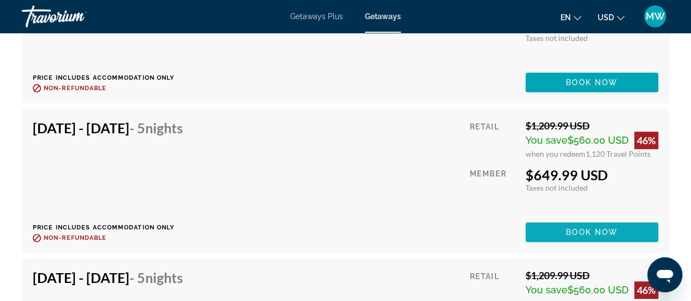
click at [591, 233] on span "Book now" at bounding box center [592, 232] width 52 height 9
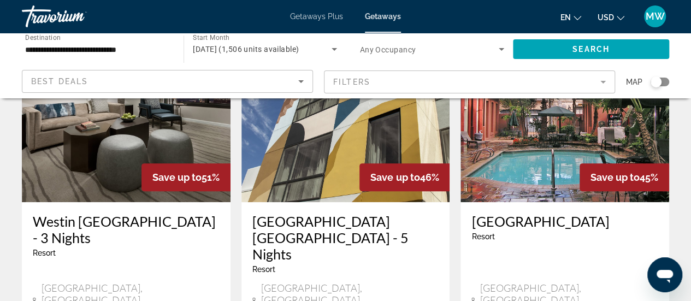
scroll to position [273, 0]
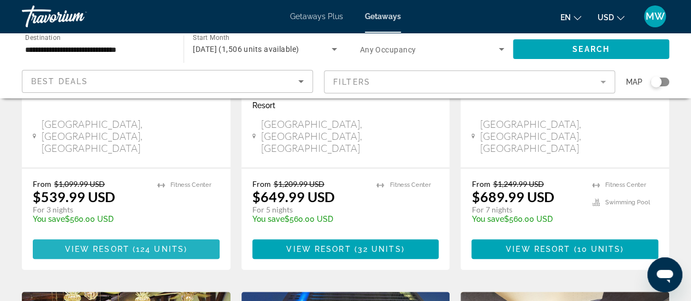
click at [102, 245] on span "View Resort" at bounding box center [97, 249] width 64 height 9
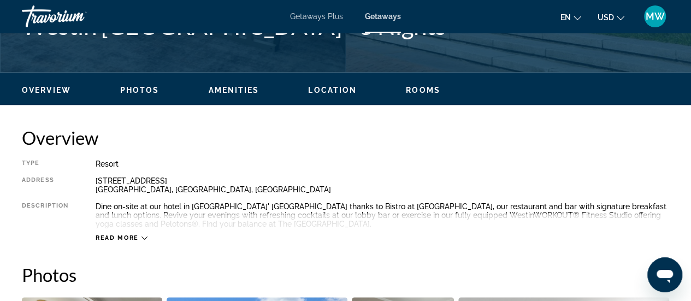
scroll to position [546, 0]
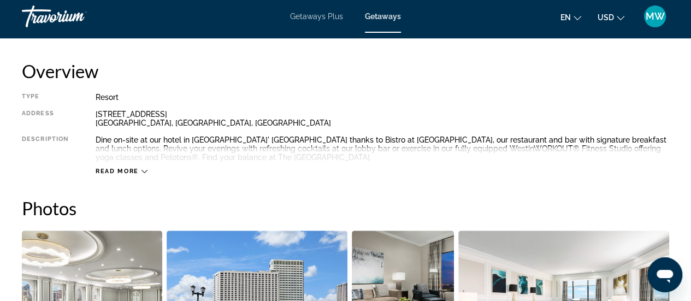
click at [139, 169] on div "Read more" at bounding box center [122, 171] width 52 height 7
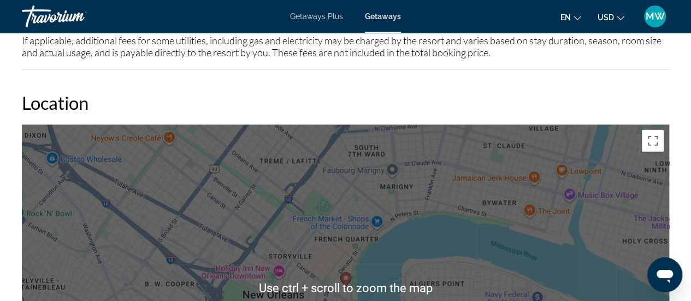
scroll to position [1310, 0]
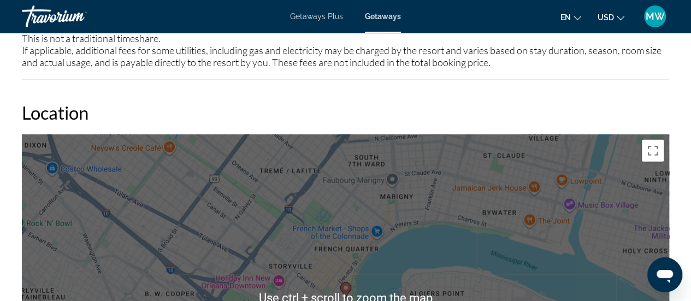
click at [198, 104] on h2 "Location" at bounding box center [345, 113] width 647 height 22
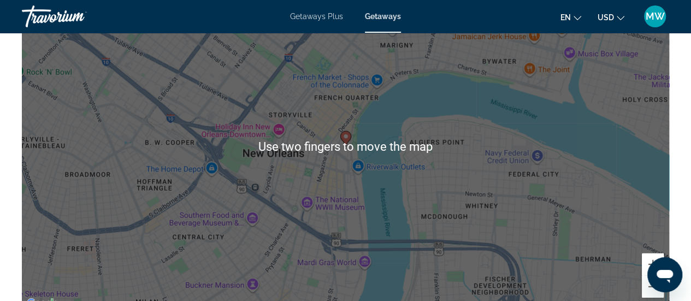
scroll to position [1462, 0]
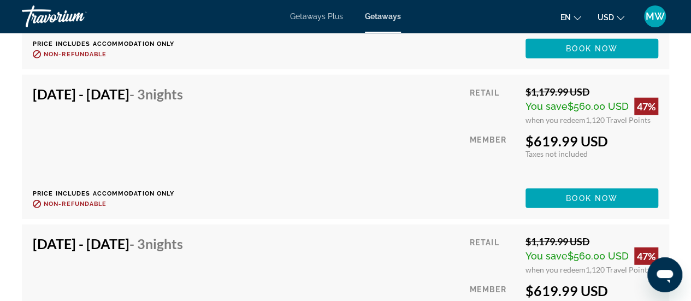
scroll to position [3448, 0]
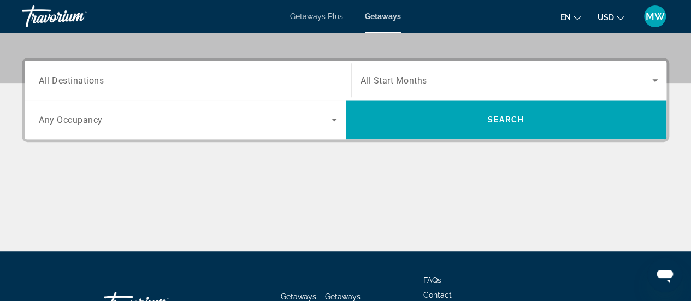
scroll to position [109, 0]
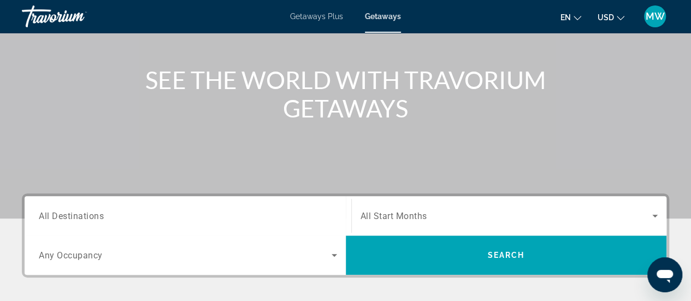
click at [137, 211] on input "Destination All Destinations" at bounding box center [188, 216] width 298 height 13
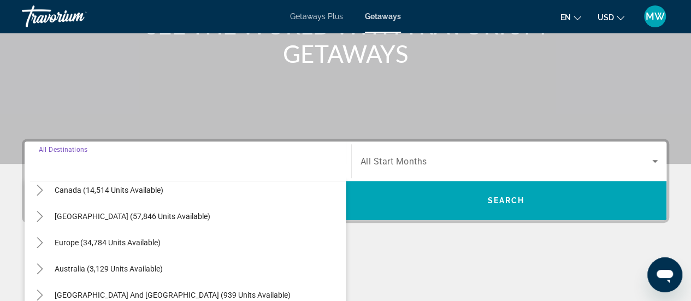
scroll to position [0, 0]
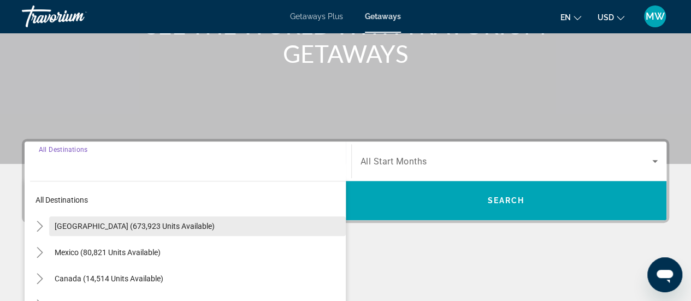
click at [127, 218] on span "Search widget" at bounding box center [197, 226] width 296 height 26
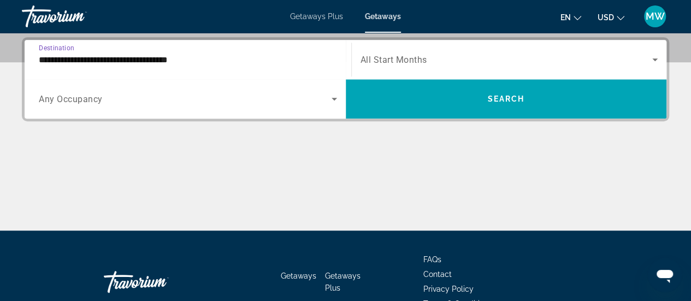
scroll to position [266, 0]
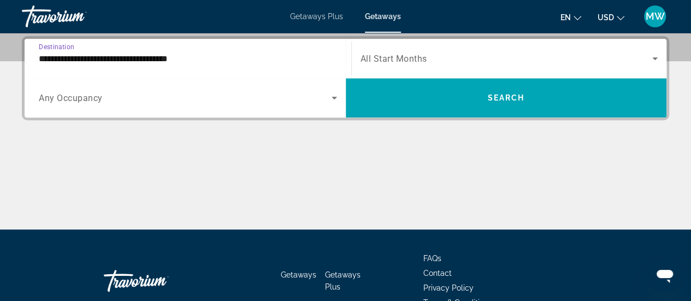
click at [211, 55] on input "**********" at bounding box center [188, 58] width 298 height 13
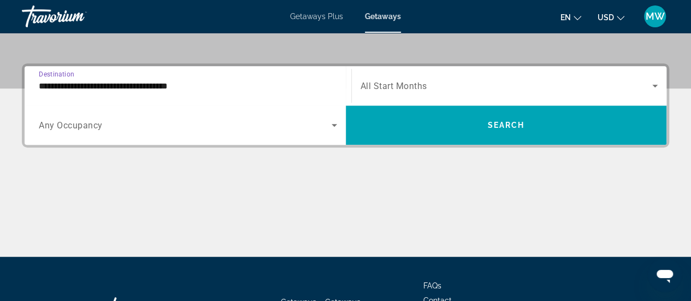
click at [211, 83] on input "**********" at bounding box center [188, 86] width 298 height 13
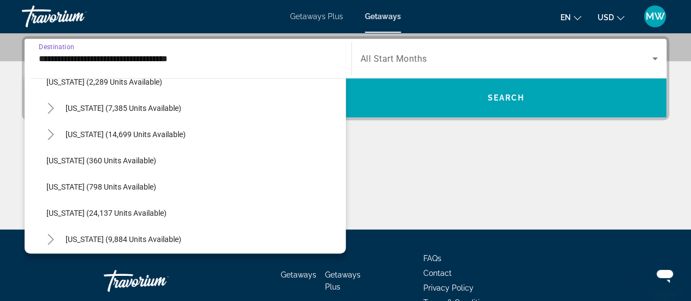
scroll to position [764, 0]
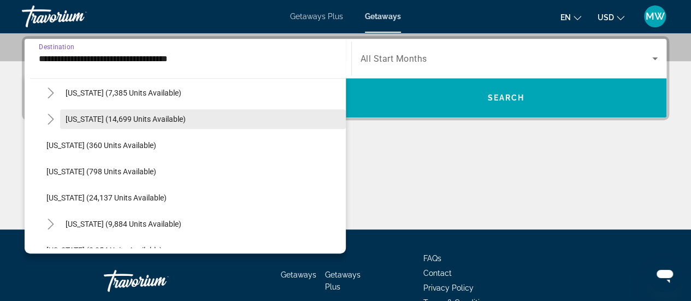
click at [123, 117] on span "[US_STATE] (14,699 units available)" at bounding box center [126, 119] width 120 height 9
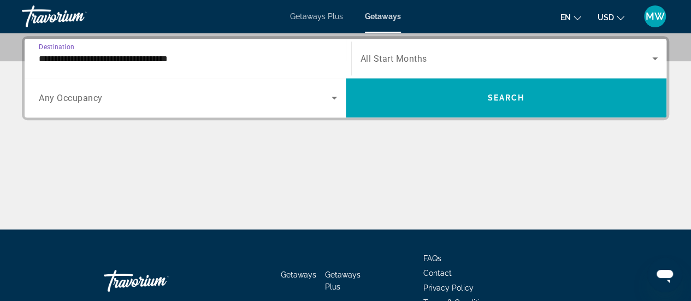
type input "**********"
click at [123, 117] on div "**********" at bounding box center [345, 78] width 647 height 84
click at [417, 54] on span "All Start Months" at bounding box center [393, 59] width 67 height 10
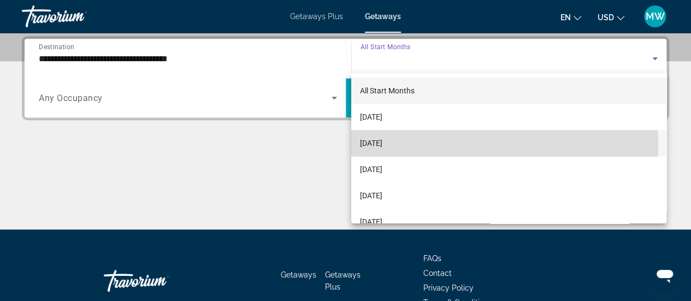
click at [382, 145] on span "[DATE]" at bounding box center [371, 143] width 22 height 13
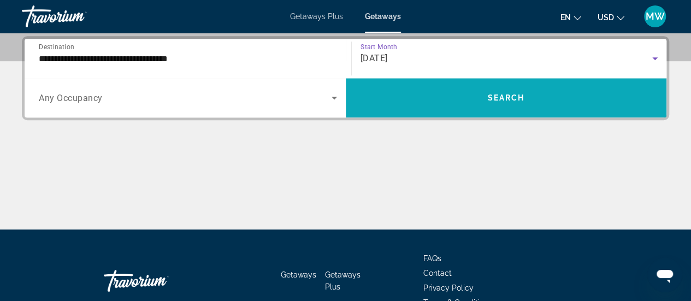
click at [491, 104] on span "Search widget" at bounding box center [506, 98] width 321 height 26
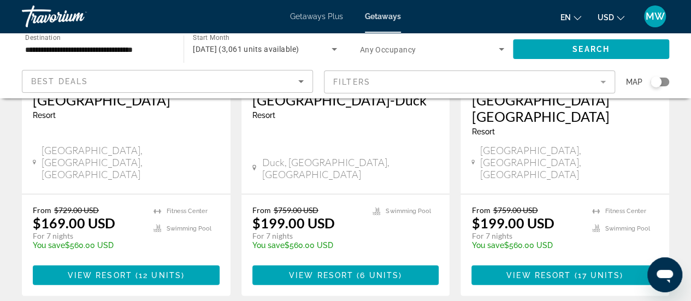
scroll to position [1529, 0]
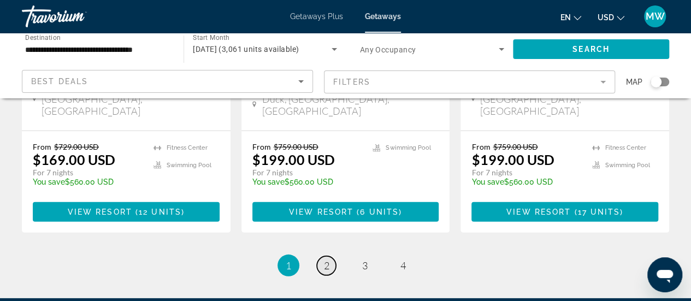
click at [325, 259] on span "2" at bounding box center [326, 265] width 5 height 12
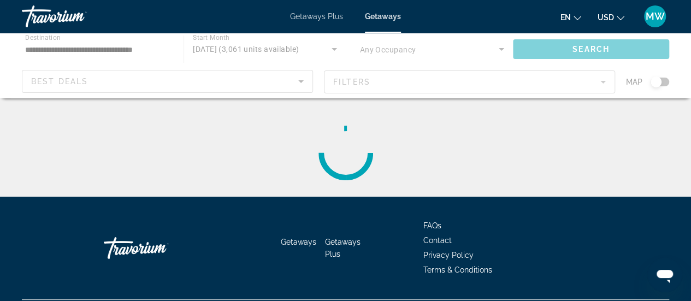
click at [326, 153] on circle "Main content" at bounding box center [346, 153] width 54 height 54
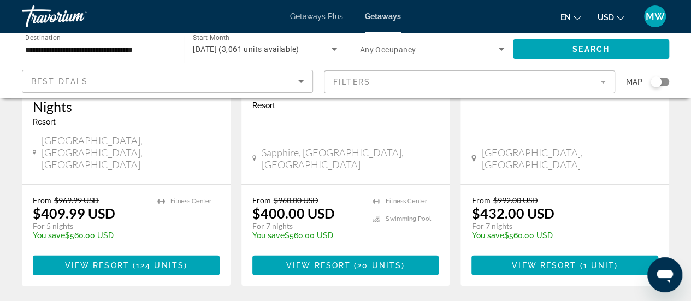
scroll to position [1508, 0]
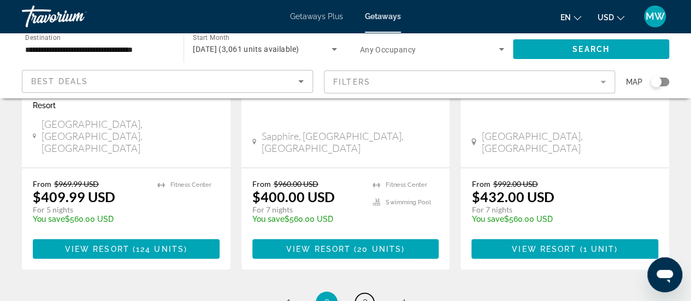
click at [362, 296] on span "3" at bounding box center [364, 302] width 5 height 12
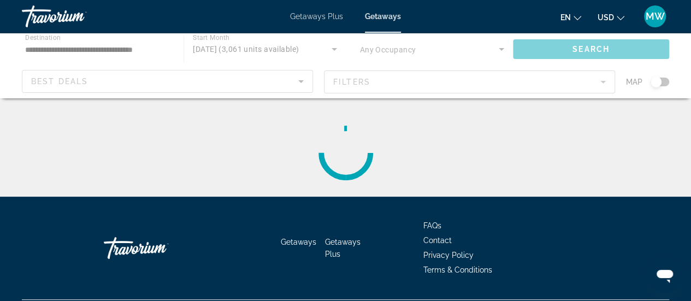
click at [361, 191] on div "Main content" at bounding box center [345, 152] width 647 height 87
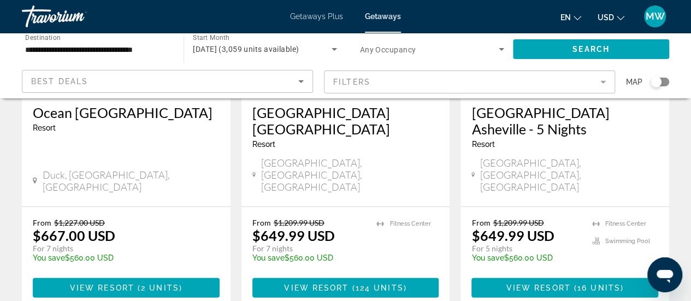
scroll to position [1474, 0]
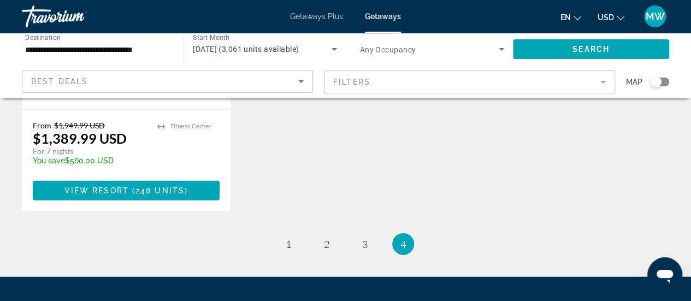
scroll to position [1147, 0]
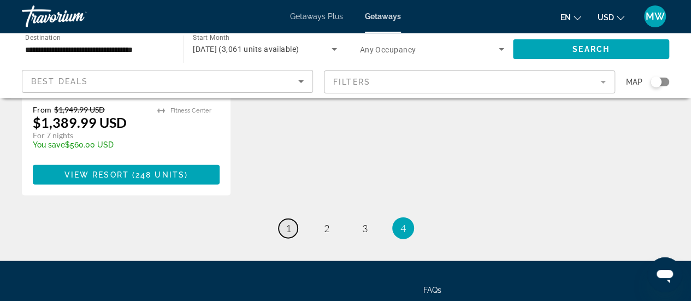
click at [293, 219] on link "page 1" at bounding box center [287, 228] width 19 height 19
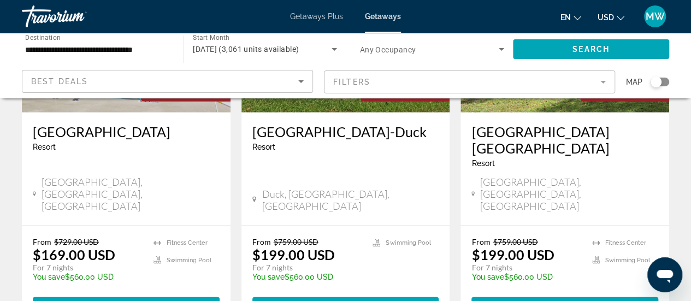
scroll to position [1420, 0]
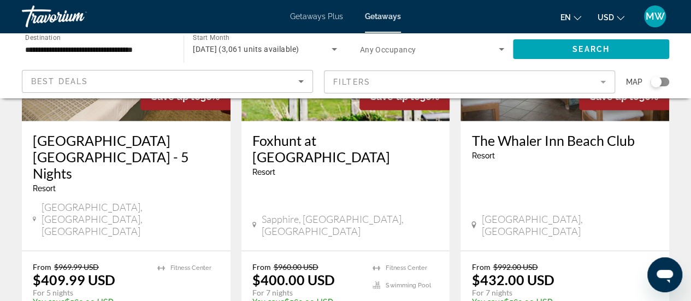
scroll to position [1529, 0]
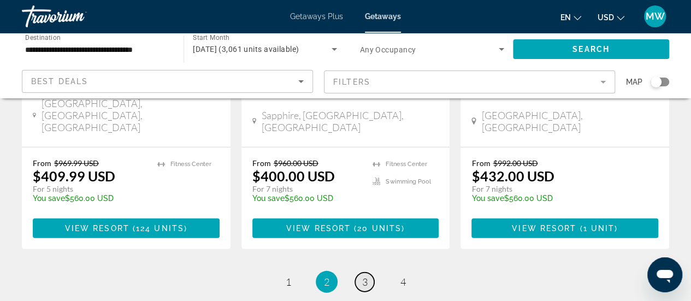
click at [362, 276] on span "3" at bounding box center [364, 282] width 5 height 12
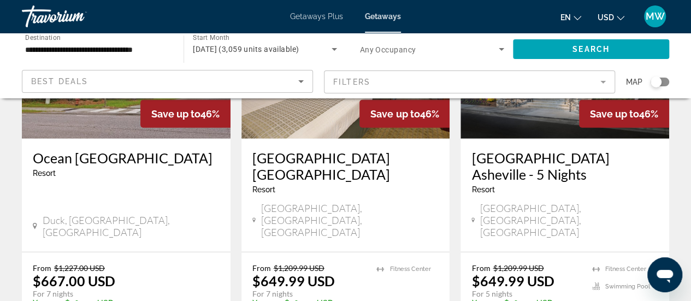
scroll to position [1474, 0]
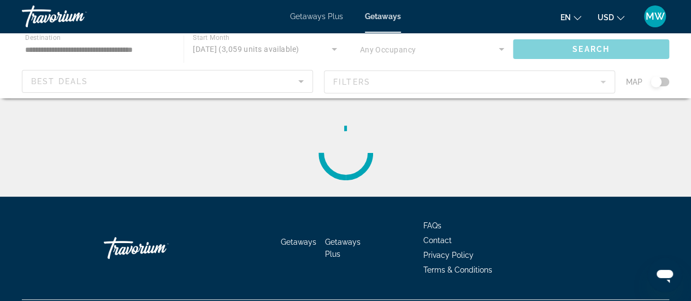
click at [406, 227] on div "Getaways Getaways Plus FAQs Contact Privacy Policy Terms & Conditions" at bounding box center [345, 248] width 647 height 103
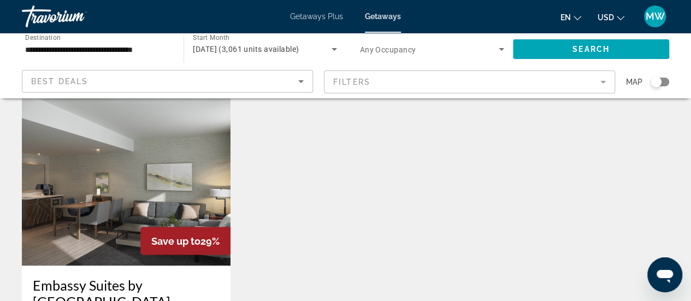
scroll to position [1037, 0]
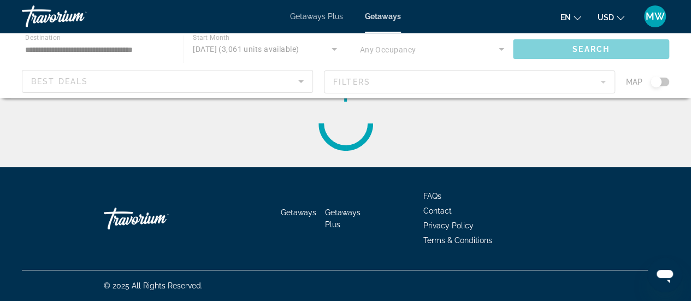
click at [290, 270] on div "Getaways Getaways Plus FAQs Contact Privacy Policy Terms & Conditions" at bounding box center [345, 218] width 647 height 103
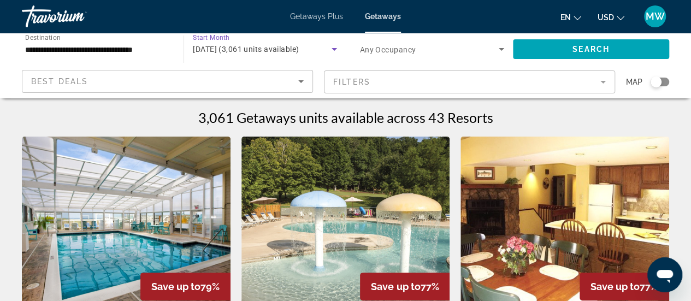
click at [332, 50] on icon "Search widget" at bounding box center [334, 49] width 13 height 13
click at [334, 50] on icon "Search widget" at bounding box center [333, 49] width 5 height 3
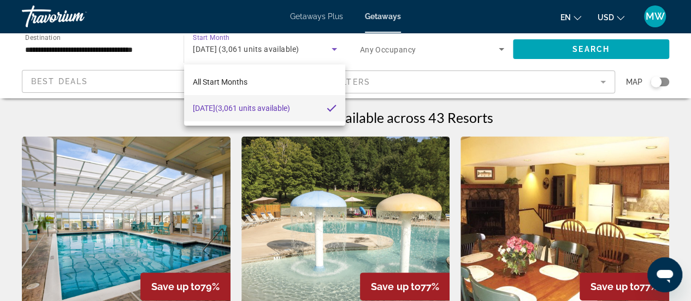
click at [334, 50] on div at bounding box center [345, 150] width 691 height 301
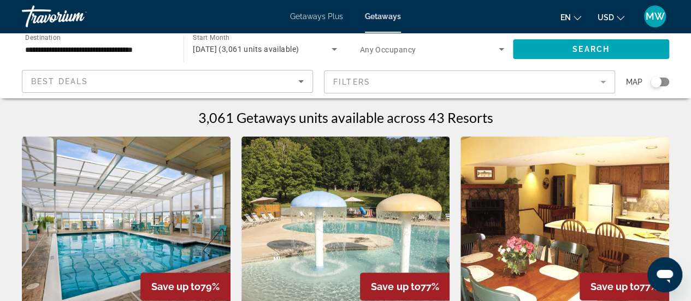
click at [288, 48] on span "October 2025 (3,061 units available)" at bounding box center [246, 49] width 106 height 9
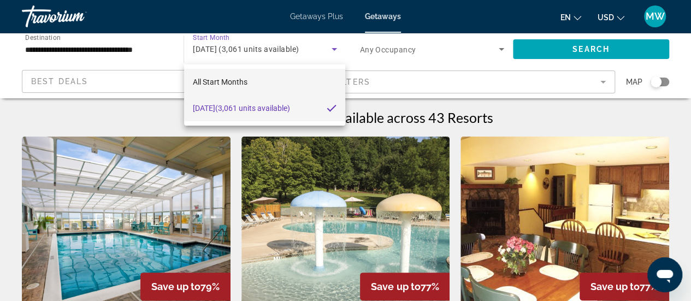
click at [253, 85] on mat-option "All Start Months" at bounding box center [265, 82] width 162 height 26
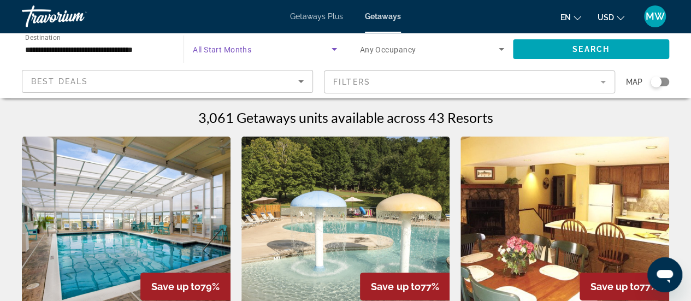
click at [328, 52] on icon "Search widget" at bounding box center [334, 49] width 13 height 13
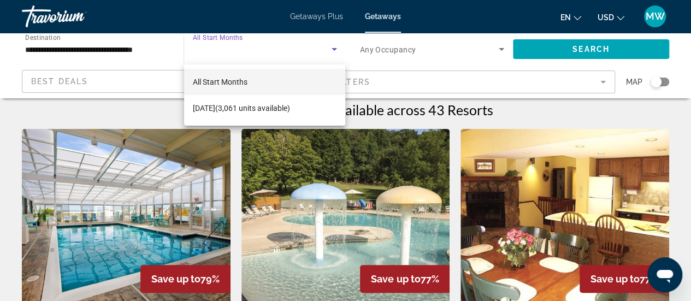
scroll to position [4, 0]
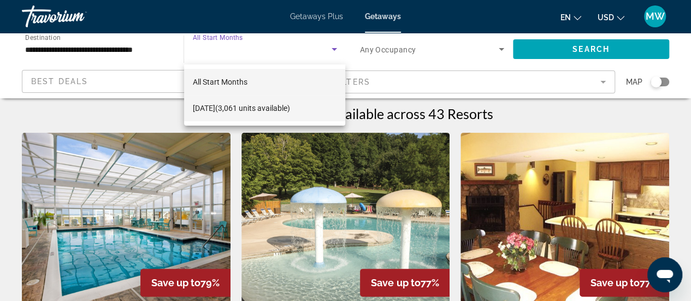
click at [290, 103] on span "October 2025 (3,061 units available)" at bounding box center [241, 108] width 97 height 13
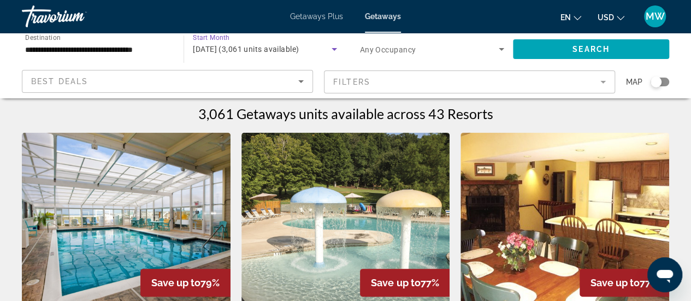
scroll to position [0, 0]
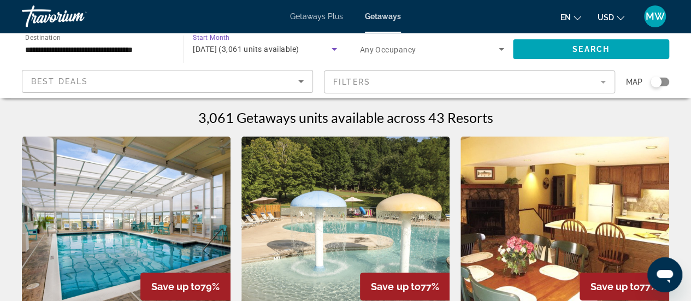
click at [334, 49] on icon "Search widget" at bounding box center [333, 49] width 5 height 3
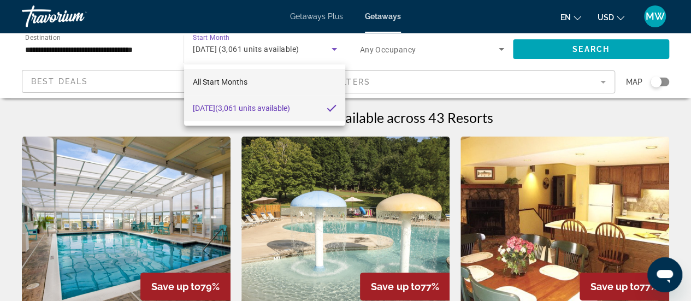
click at [274, 85] on mat-option "All Start Months" at bounding box center [265, 82] width 162 height 26
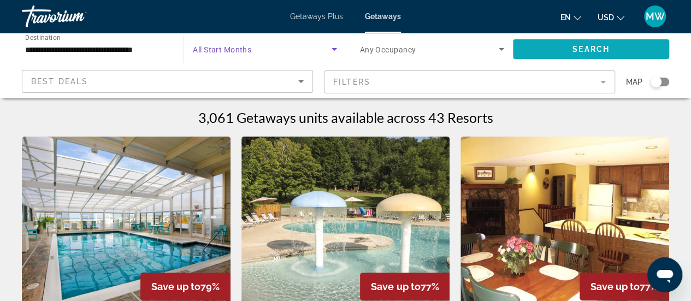
click at [590, 50] on span "Search" at bounding box center [590, 49] width 37 height 9
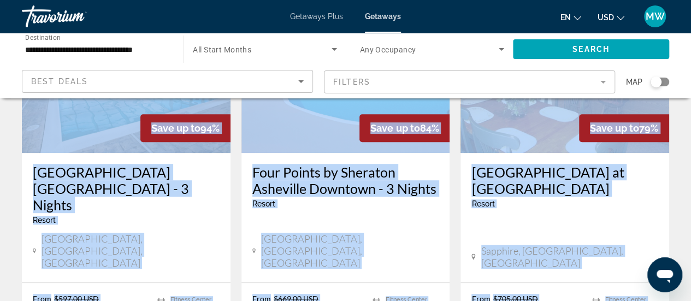
scroll to position [164, 0]
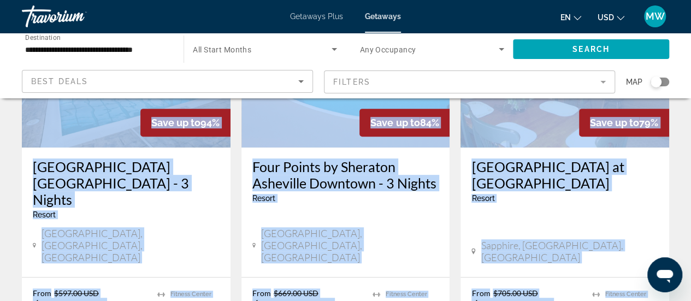
click at [586, 209] on div "Fairway Forest at Sapphire Valley Resort - This is an adults only resort" at bounding box center [564, 184] width 187 height 52
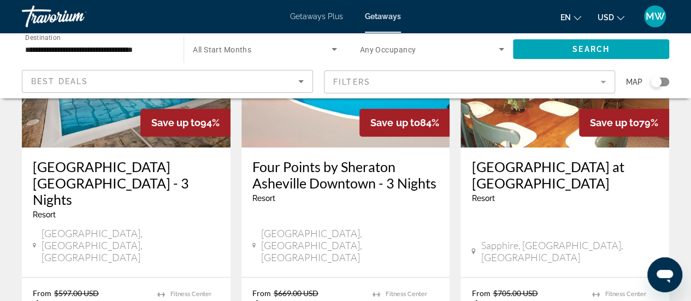
click at [586, 209] on div "Fairway Forest at Sapphire Valley Resort - This is an adults only resort" at bounding box center [564, 184] width 187 height 52
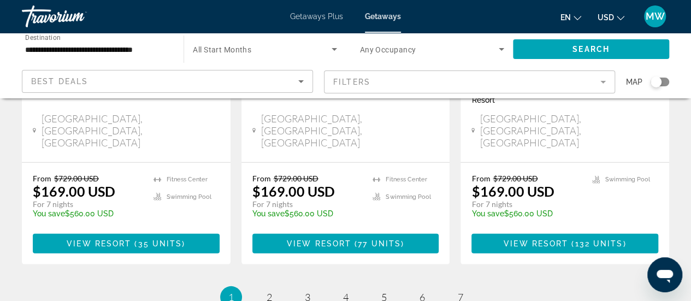
scroll to position [1546, 0]
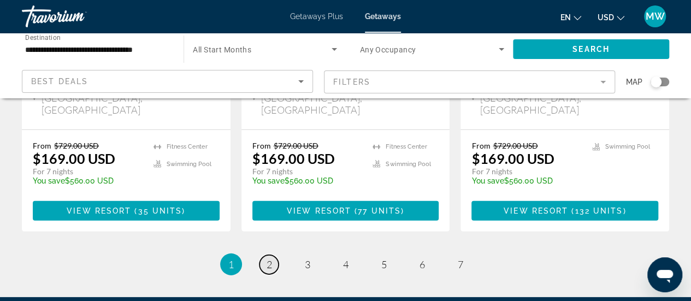
click at [266, 258] on span "2" at bounding box center [268, 264] width 5 height 12
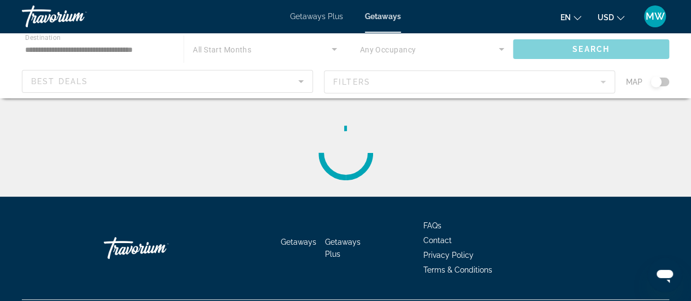
click at [266, 132] on div "Main content" at bounding box center [345, 152] width 647 height 87
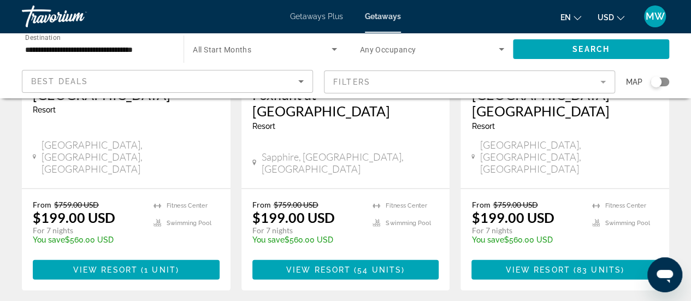
scroll to position [1474, 0]
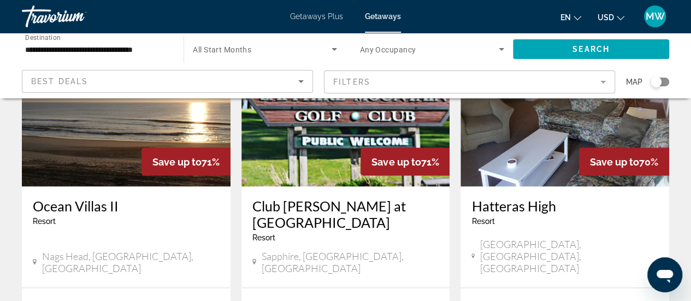
scroll to position [983, 0]
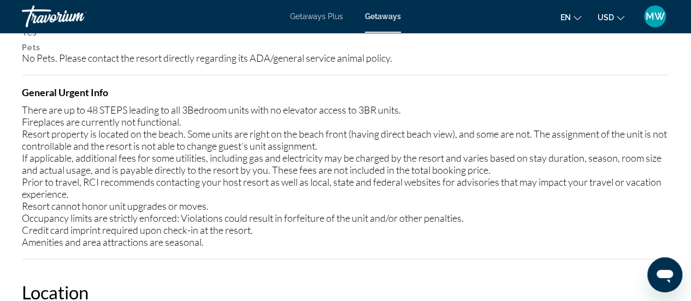
scroll to position [1291, 0]
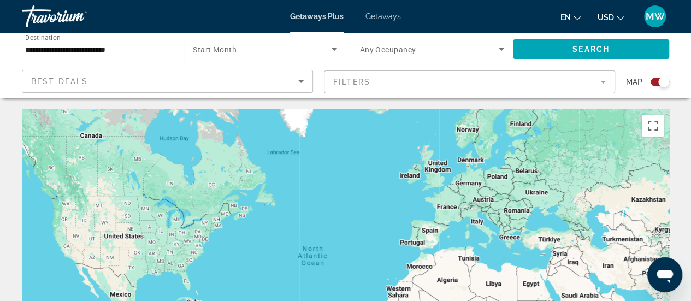
click at [301, 78] on icon "Sort by" at bounding box center [300, 81] width 13 height 13
click at [335, 49] on icon "Search widget" at bounding box center [333, 49] width 5 height 3
click at [293, 53] on span "Search widget" at bounding box center [262, 49] width 138 height 13
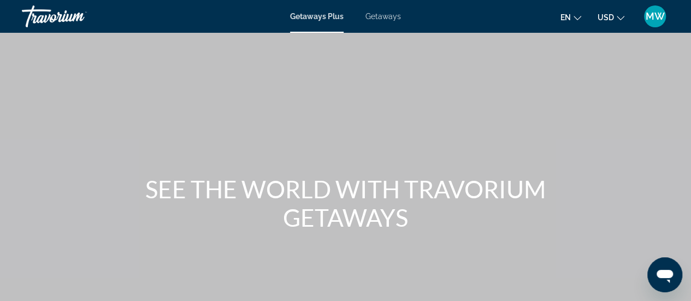
click at [381, 15] on span "Getaways" at bounding box center [382, 16] width 35 height 9
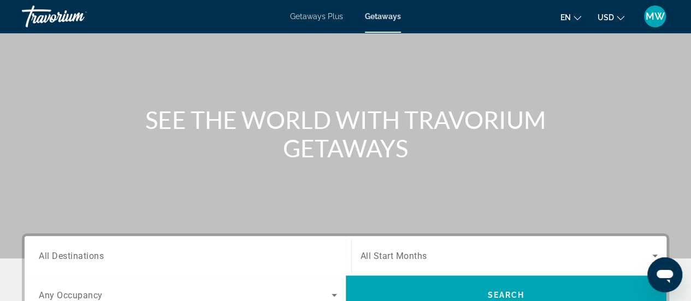
scroll to position [109, 0]
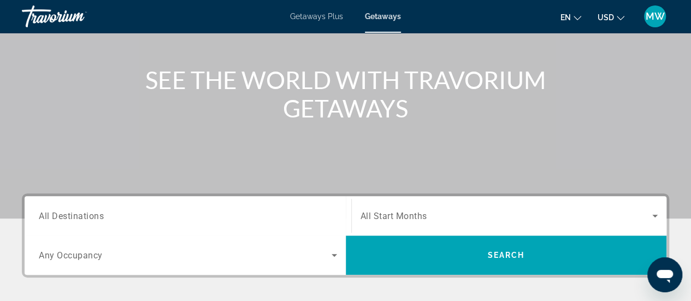
click at [308, 17] on span "Getaways Plus" at bounding box center [316, 16] width 53 height 9
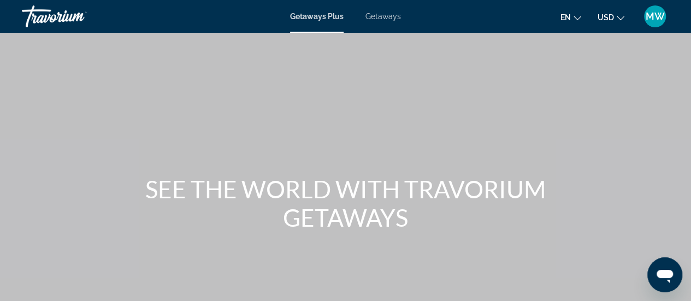
click at [387, 17] on span "Getaways" at bounding box center [382, 16] width 35 height 9
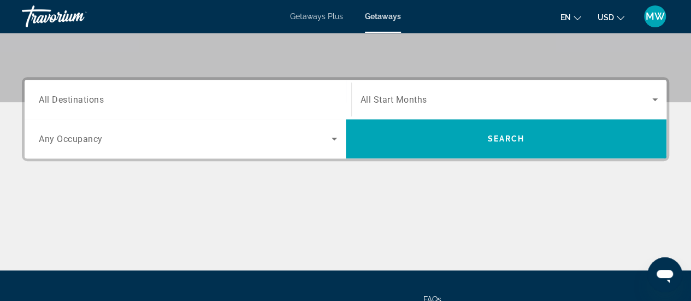
scroll to position [273, 0]
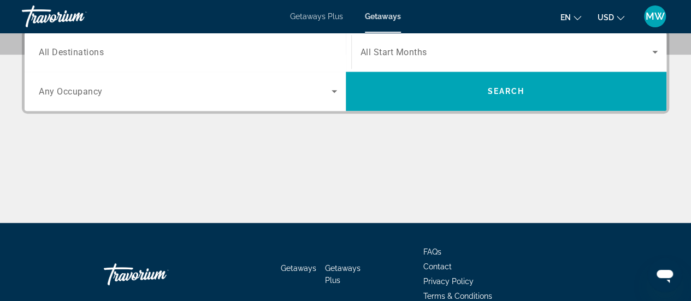
click at [226, 55] on input "Destination All Destinations" at bounding box center [188, 52] width 298 height 13
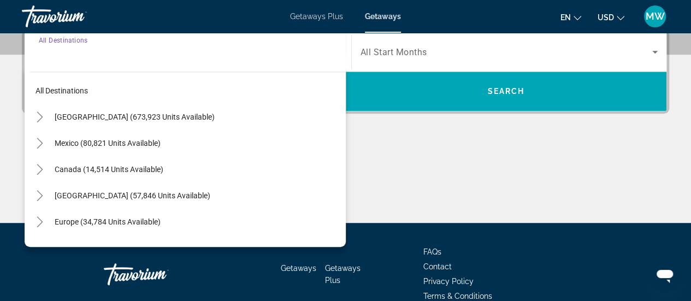
click at [226, 55] on input "Destination All Destinations" at bounding box center [188, 52] width 298 height 13
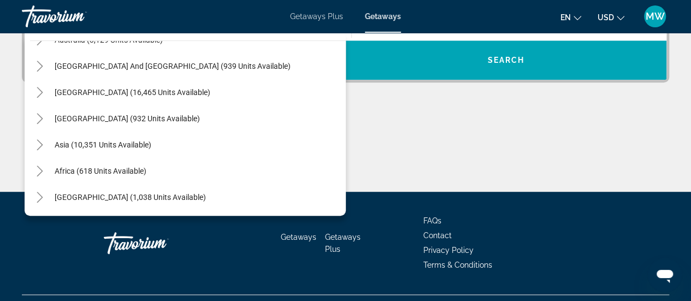
scroll to position [321, 0]
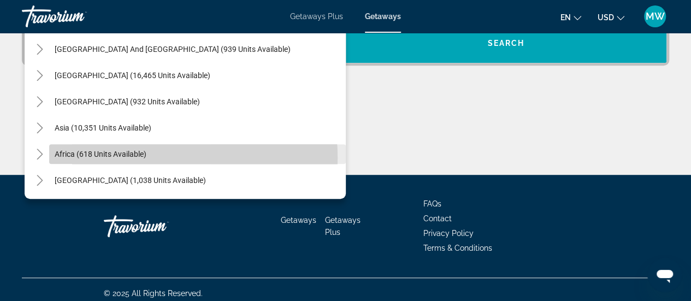
click at [135, 157] on span "Africa (618 units available)" at bounding box center [101, 154] width 92 height 9
type input "**********"
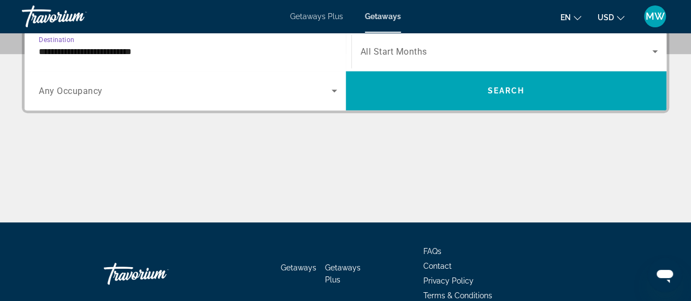
scroll to position [266, 0]
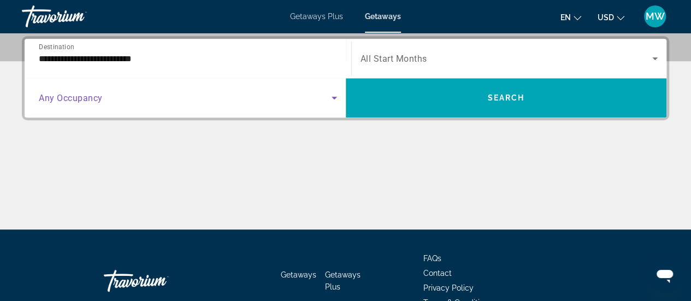
click at [164, 100] on span "Search widget" at bounding box center [185, 97] width 293 height 13
click at [410, 59] on span "All Start Months" at bounding box center [393, 59] width 67 height 10
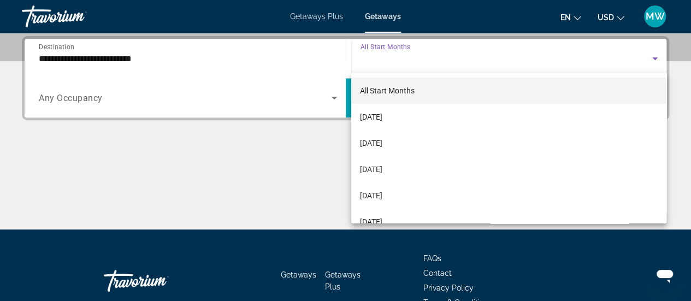
click at [410, 59] on div at bounding box center [345, 150] width 691 height 301
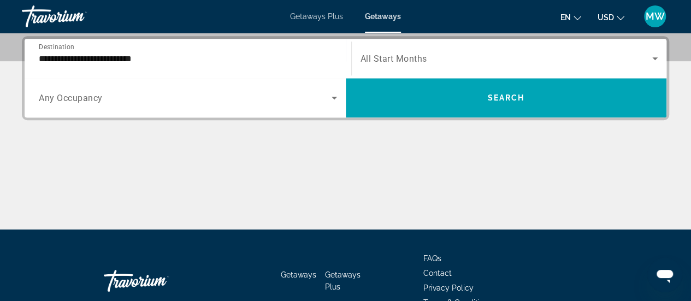
click at [548, 62] on span "Search widget" at bounding box center [506, 58] width 292 height 13
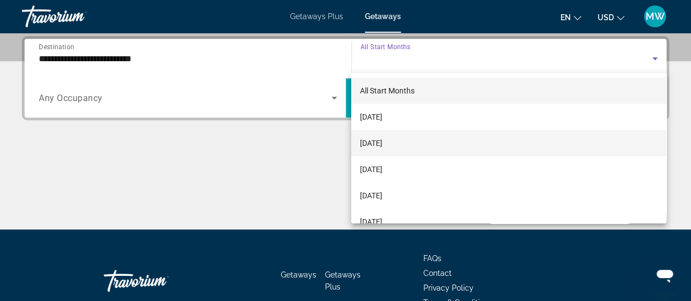
click at [382, 145] on span "[DATE]" at bounding box center [371, 143] width 22 height 13
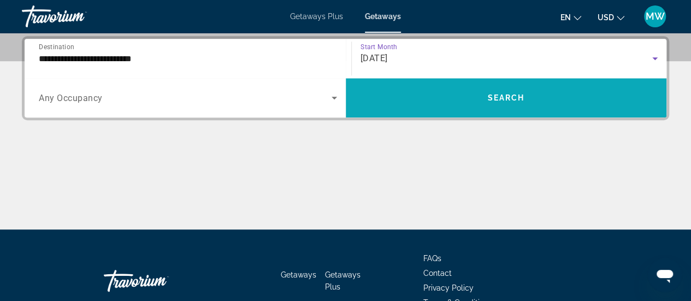
click at [506, 102] on span "Search widget" at bounding box center [506, 98] width 321 height 26
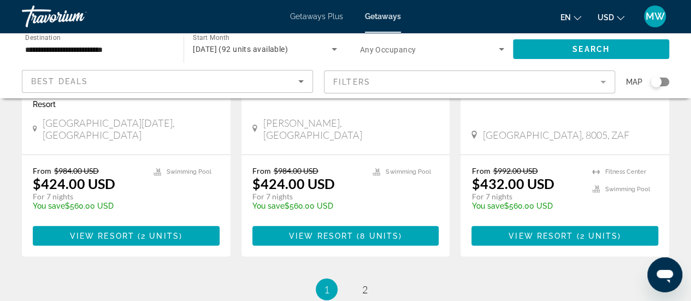
scroll to position [1474, 0]
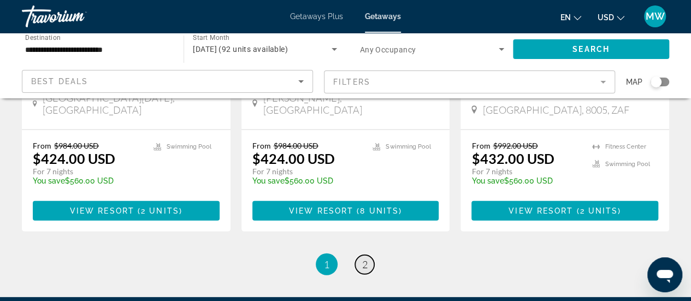
click at [360, 255] on link "page 2" at bounding box center [364, 264] width 19 height 19
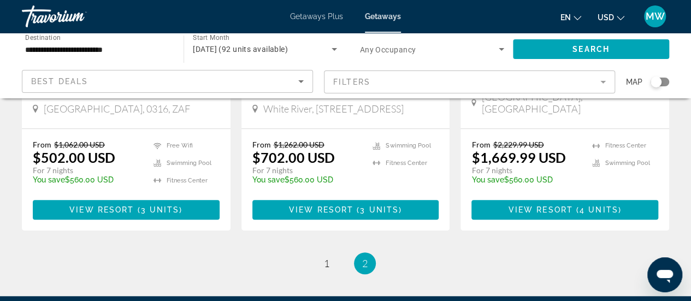
scroll to position [328, 0]
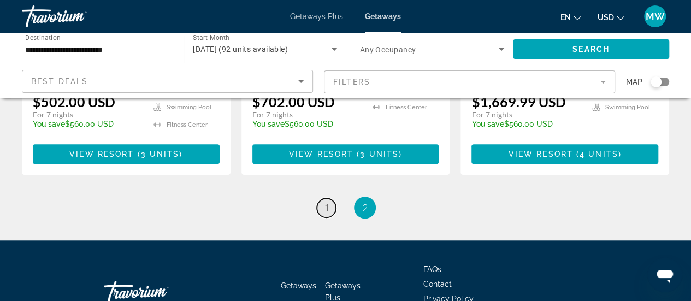
click at [326, 201] on span "1" at bounding box center [326, 207] width 5 height 12
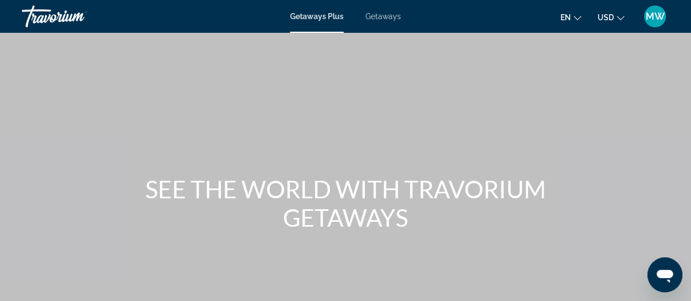
click at [378, 19] on span "Getaways" at bounding box center [382, 16] width 35 height 9
click at [378, 19] on span "Getaways" at bounding box center [383, 16] width 36 height 9
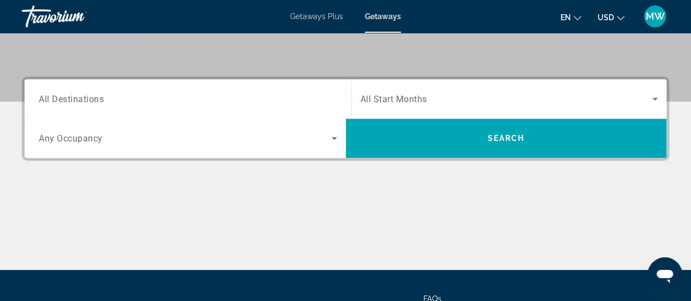
scroll to position [273, 0]
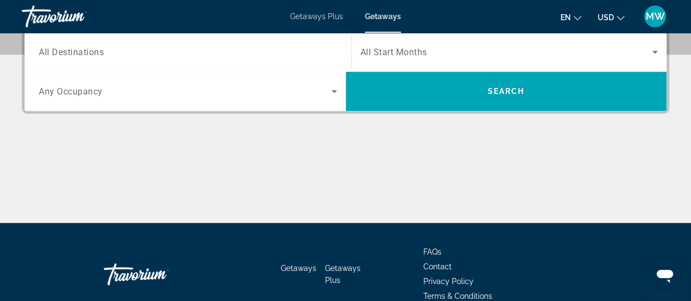
click at [271, 51] on input "Destination All Destinations" at bounding box center [188, 52] width 298 height 13
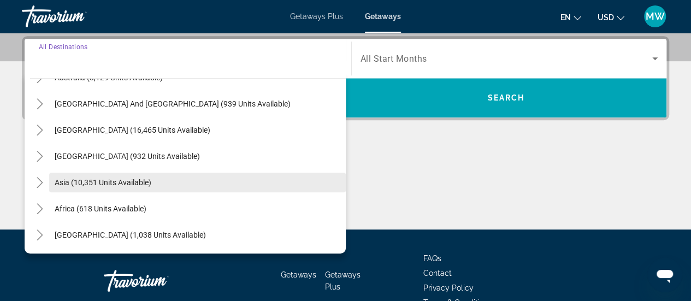
scroll to position [328, 0]
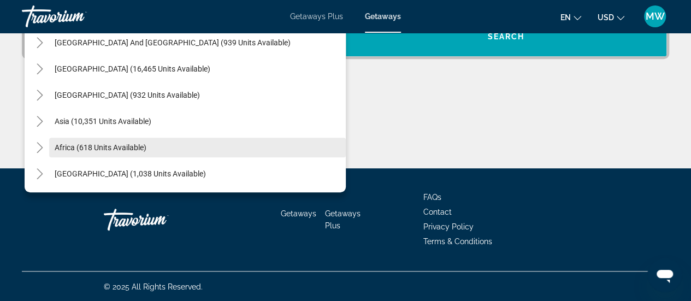
click at [63, 145] on span "Africa (618 units available)" at bounding box center [101, 147] width 92 height 9
click at [63, 145] on div "Main content" at bounding box center [345, 127] width 647 height 82
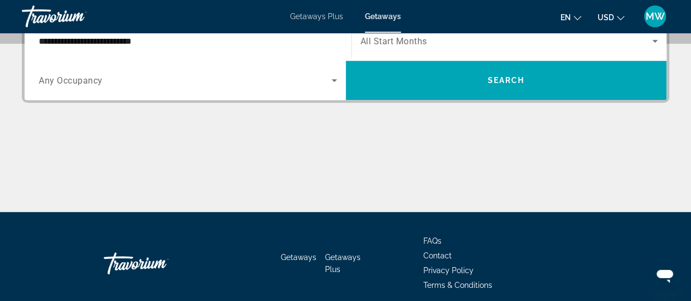
scroll to position [266, 0]
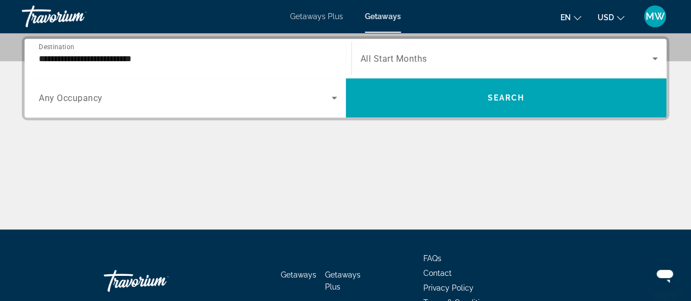
click at [154, 58] on input "**********" at bounding box center [188, 58] width 298 height 13
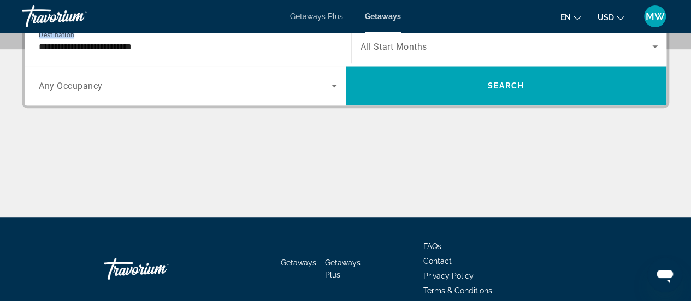
click at [154, 58] on div "**********" at bounding box center [188, 46] width 298 height 31
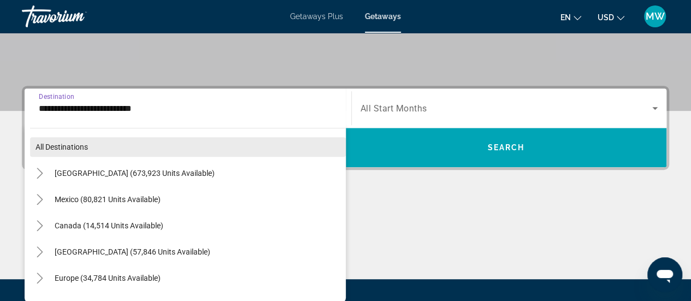
scroll to position [212, 0]
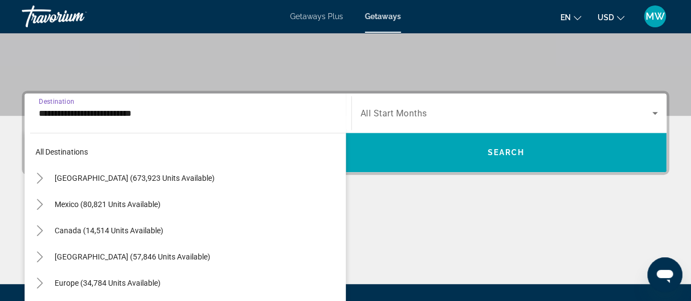
click at [157, 112] on input "**********" at bounding box center [188, 113] width 298 height 13
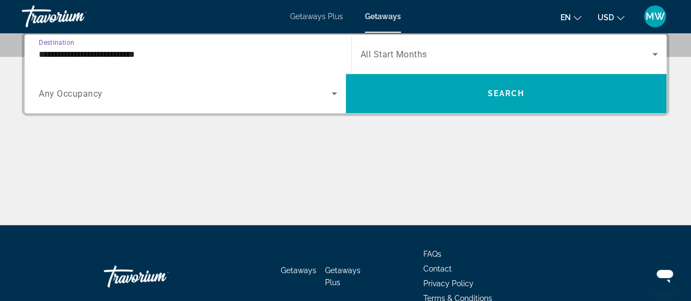
scroll to position [266, 0]
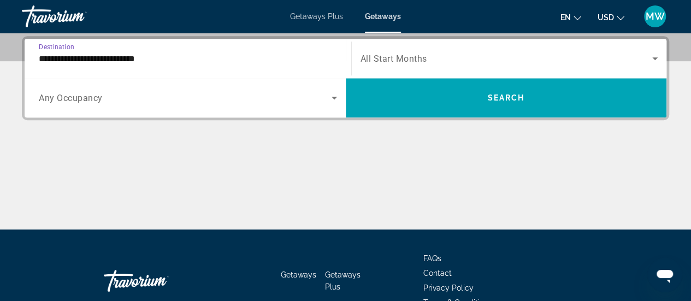
click at [163, 58] on input "**********" at bounding box center [188, 58] width 298 height 13
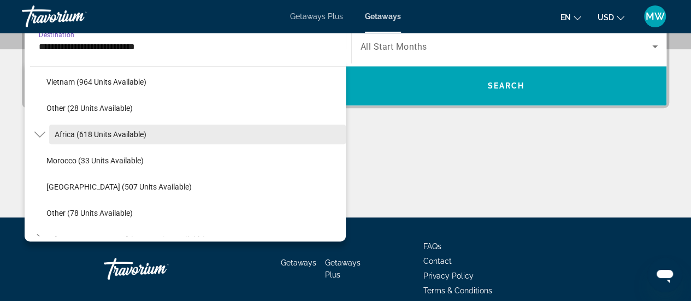
scroll to position [649, 0]
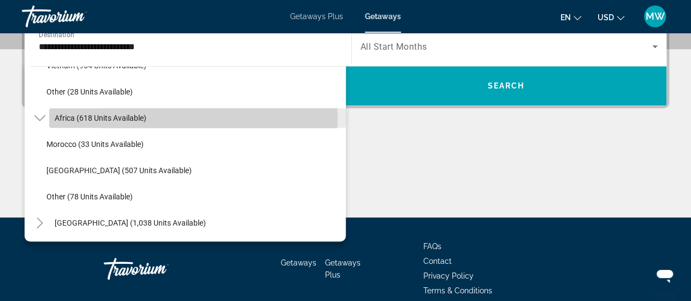
click at [81, 118] on span "Africa (618 units available)" at bounding box center [101, 118] width 92 height 9
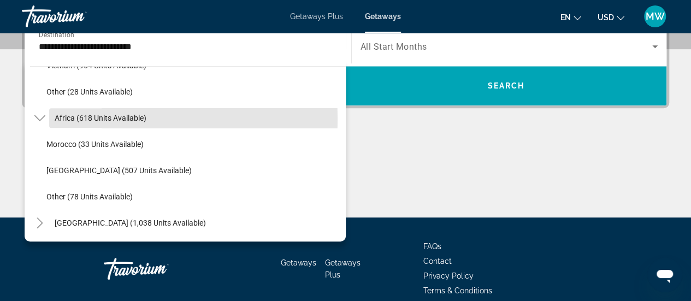
scroll to position [266, 0]
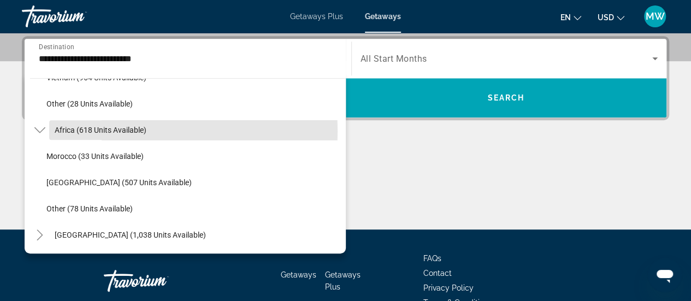
click at [81, 118] on div "**********" at bounding box center [345, 132] width 691 height 193
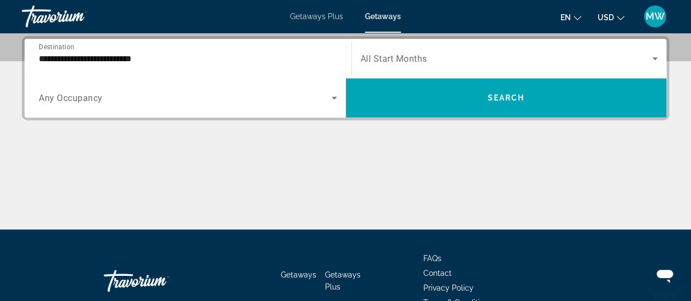
click at [143, 62] on input "**********" at bounding box center [188, 58] width 298 height 13
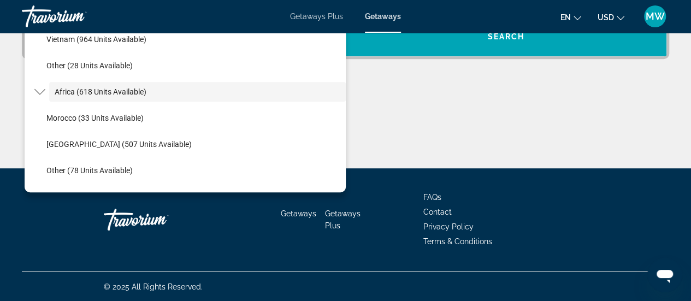
scroll to position [649, 0]
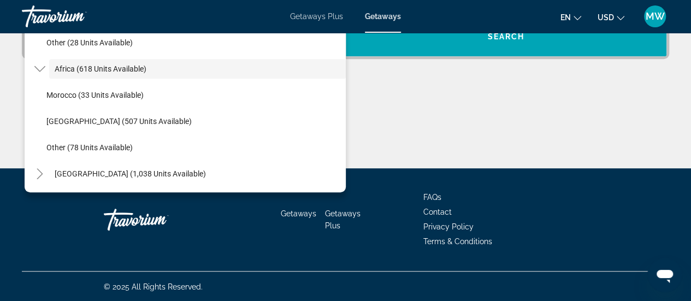
click at [125, 170] on span "[GEOGRAPHIC_DATA] (1,038 units available)" at bounding box center [130, 173] width 151 height 9
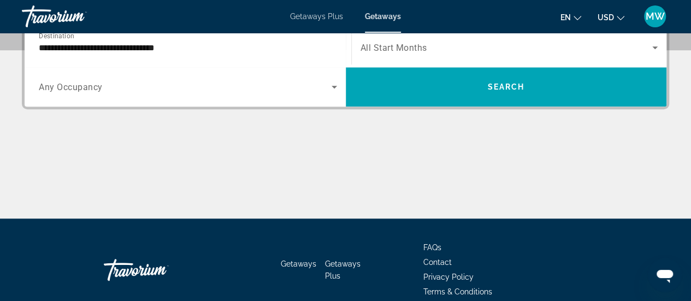
click at [125, 170] on div "Main content" at bounding box center [345, 178] width 647 height 82
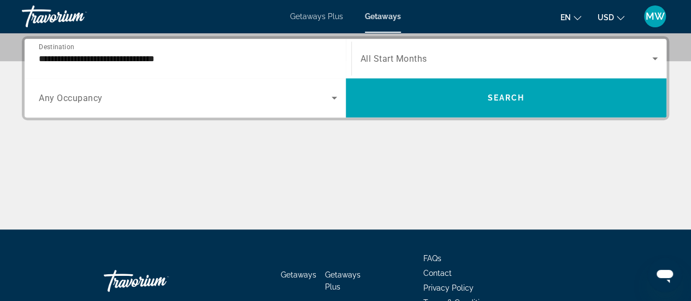
click at [188, 61] on input "**********" at bounding box center [188, 58] width 298 height 13
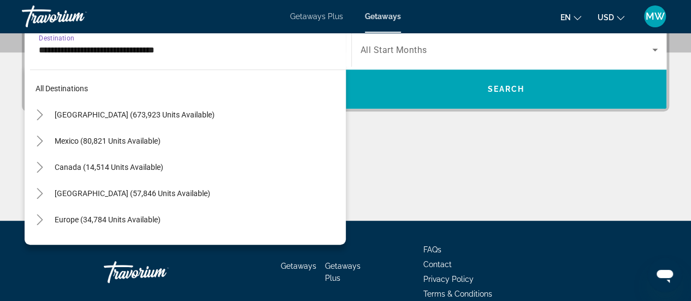
click at [188, 64] on div "All destinations United States (673,923 units available) Mexico (80,821 units a…" at bounding box center [185, 154] width 321 height 181
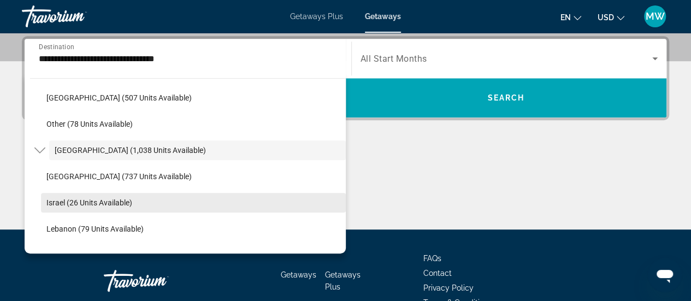
scroll to position [753, 0]
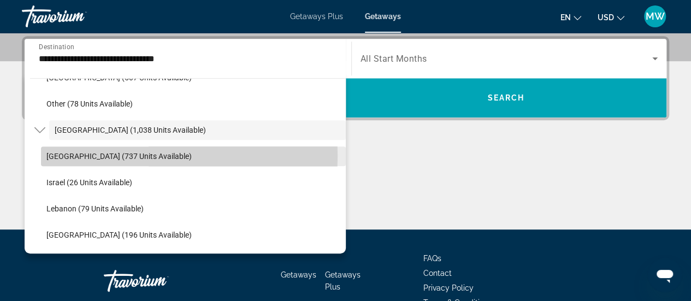
click at [104, 155] on span "Egypt (737 units available)" at bounding box center [118, 156] width 145 height 9
type input "**********"
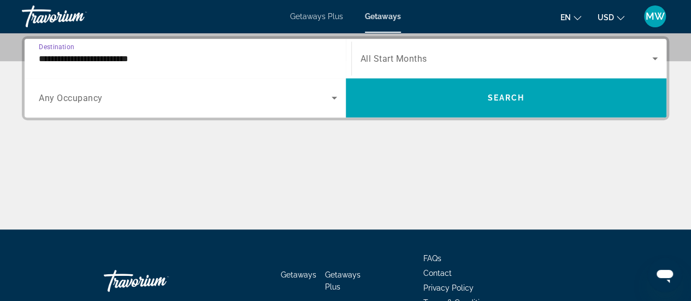
click at [448, 60] on span "Search widget" at bounding box center [506, 58] width 292 height 13
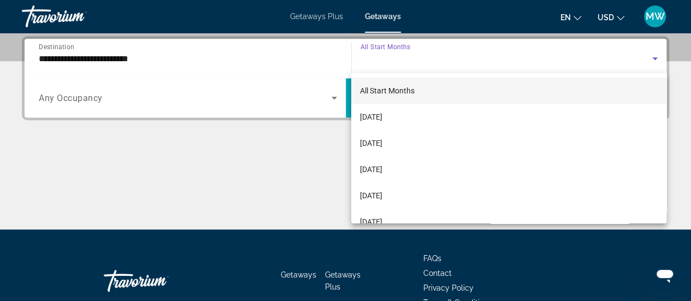
click at [448, 60] on div at bounding box center [345, 150] width 691 height 301
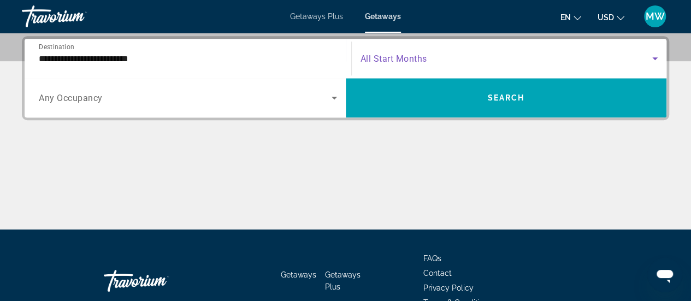
click at [655, 57] on icon "Search widget" at bounding box center [654, 58] width 5 height 3
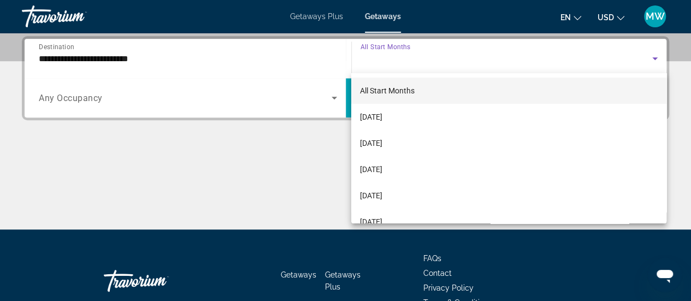
click at [654, 57] on div at bounding box center [345, 150] width 691 height 301
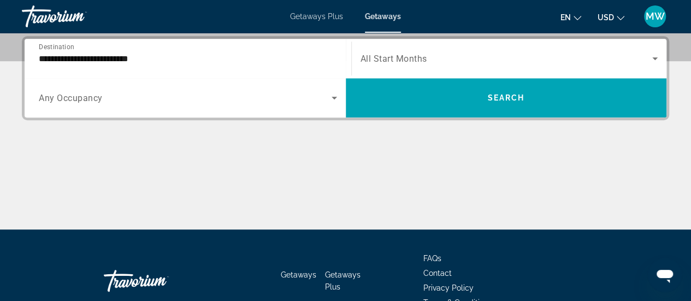
click at [437, 59] on span "Search widget" at bounding box center [506, 58] width 292 height 13
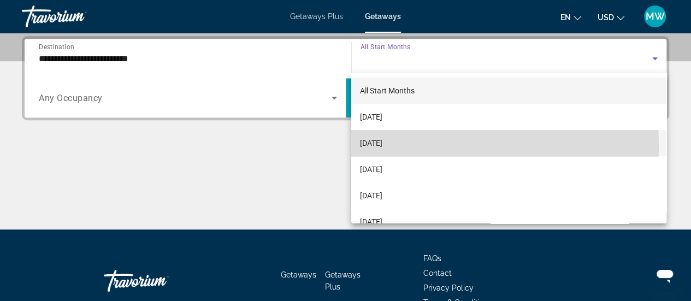
click at [382, 145] on span "[DATE]" at bounding box center [371, 143] width 22 height 13
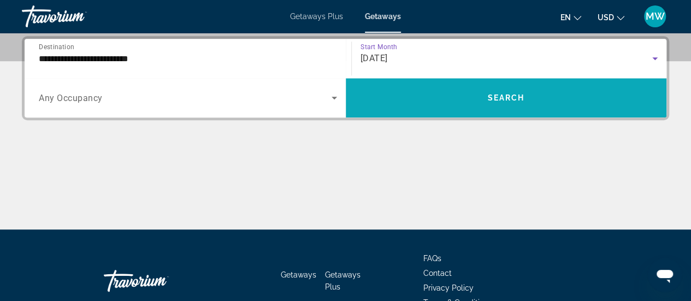
click at [506, 99] on span "Search" at bounding box center [505, 97] width 37 height 9
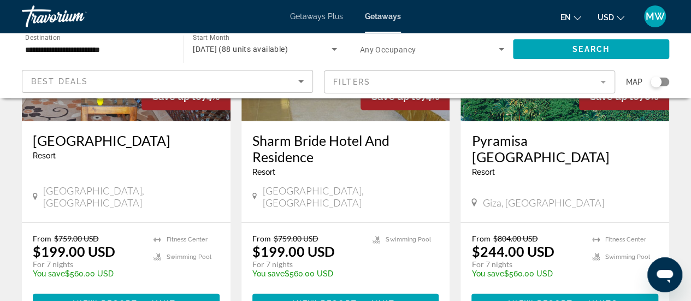
scroll to position [1420, 0]
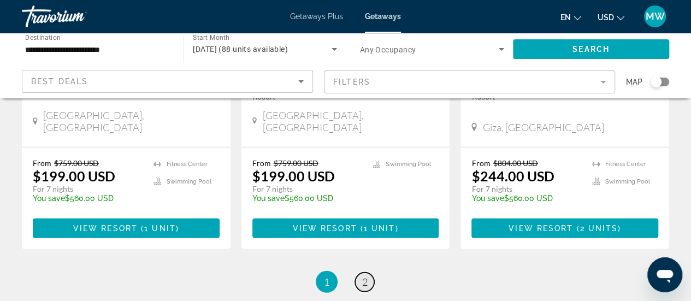
click at [367, 272] on link "page 2" at bounding box center [364, 281] width 19 height 19
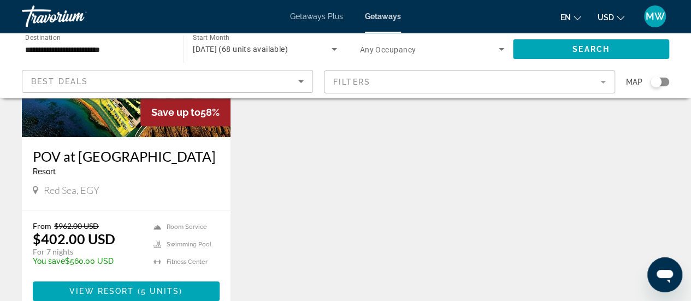
scroll to position [329, 0]
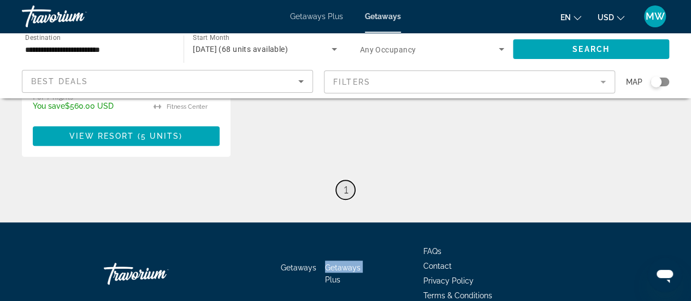
click at [343, 188] on span "1" at bounding box center [345, 189] width 5 height 12
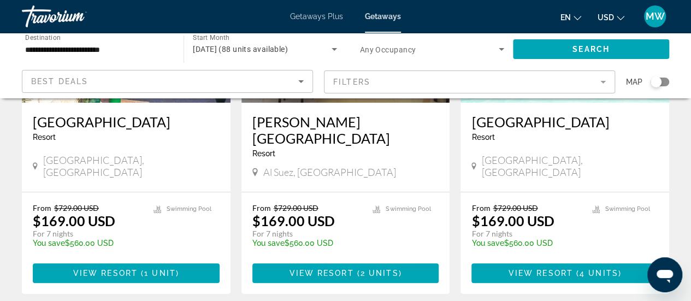
scroll to position [218, 0]
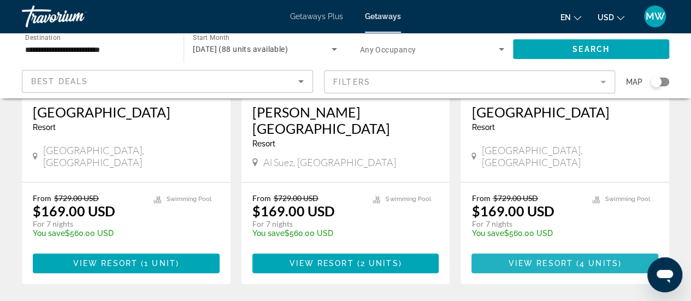
click at [568, 259] on span "View Resort" at bounding box center [540, 263] width 64 height 9
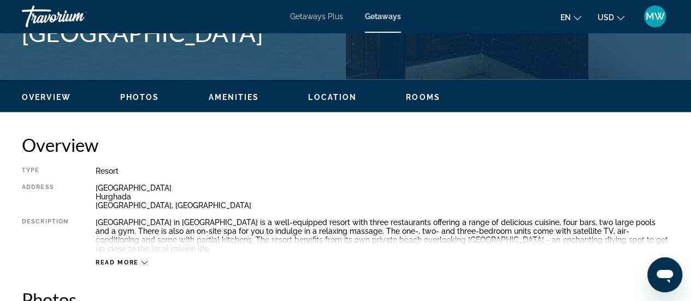
scroll to position [491, 0]
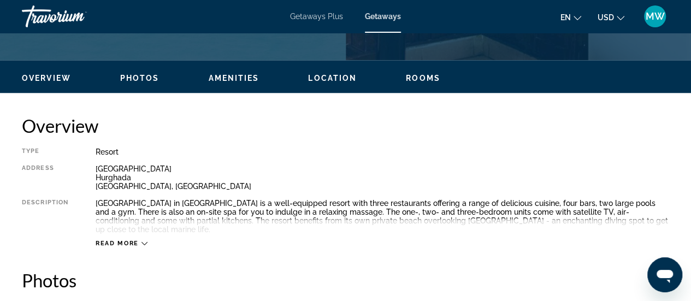
click at [141, 239] on button "Read more" at bounding box center [122, 243] width 52 height 8
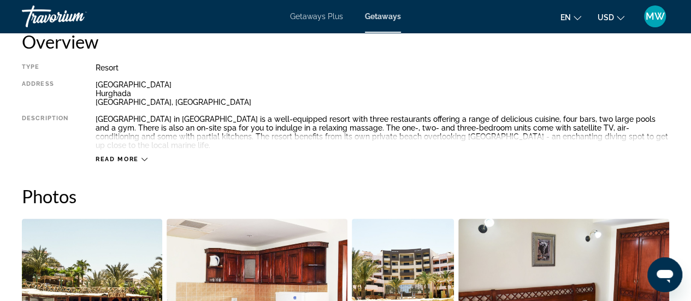
click at [144, 158] on icon "Main content" at bounding box center [144, 159] width 6 height 3
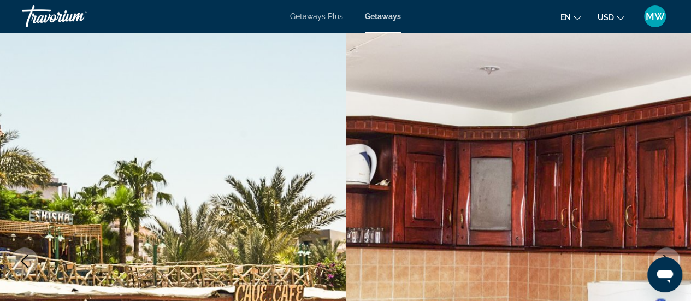
scroll to position [0, 0]
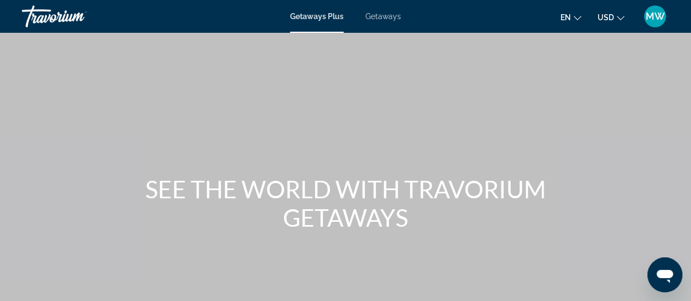
click at [381, 17] on span "Getaways" at bounding box center [382, 16] width 35 height 9
click at [0, 0] on div at bounding box center [0, 0] width 0 height 0
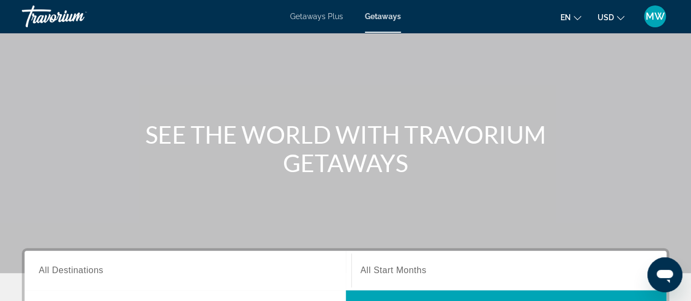
scroll to position [218, 0]
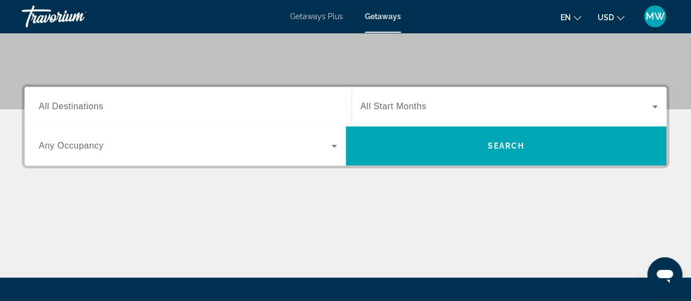
click at [182, 105] on input "Destination All Destinations" at bounding box center [188, 106] width 298 height 13
click at [182, 105] on div "Destination All Destinations" at bounding box center [188, 106] width 316 height 39
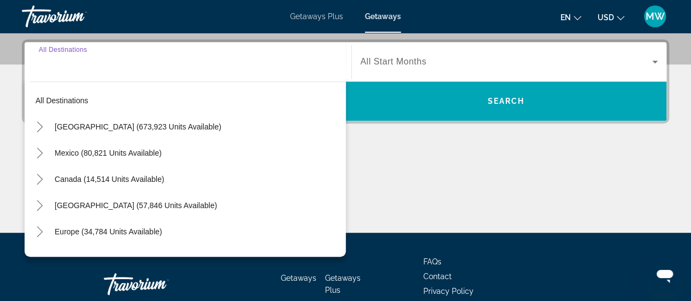
scroll to position [266, 0]
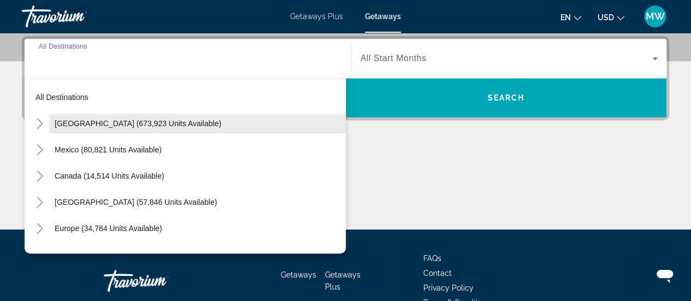
click at [173, 123] on span "[GEOGRAPHIC_DATA] (673,923 units available)" at bounding box center [138, 123] width 167 height 9
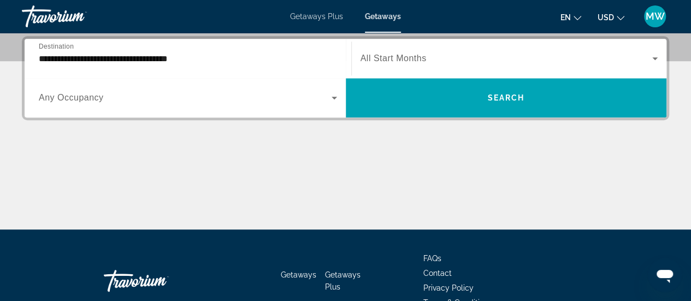
click at [173, 123] on div "**********" at bounding box center [345, 132] width 691 height 193
click at [180, 56] on input "**********" at bounding box center [188, 58] width 298 height 13
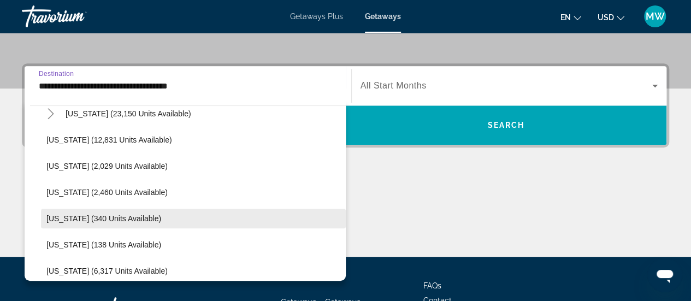
scroll to position [328, 0]
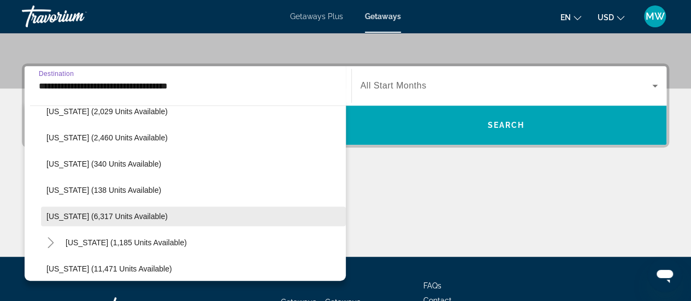
click at [104, 212] on span "[US_STATE] (6,317 units available)" at bounding box center [106, 216] width 121 height 9
type input "**********"
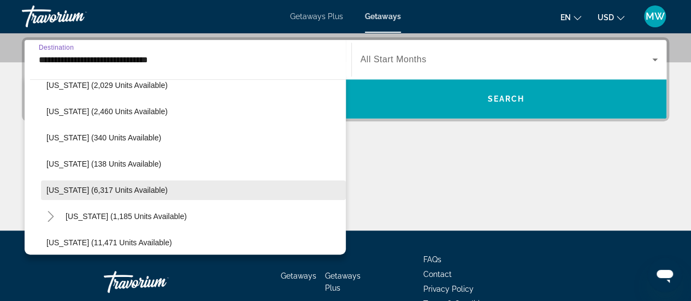
click at [104, 212] on div "Main content" at bounding box center [345, 190] width 647 height 82
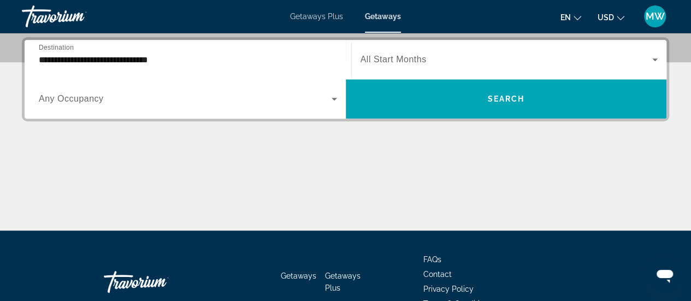
scroll to position [266, 0]
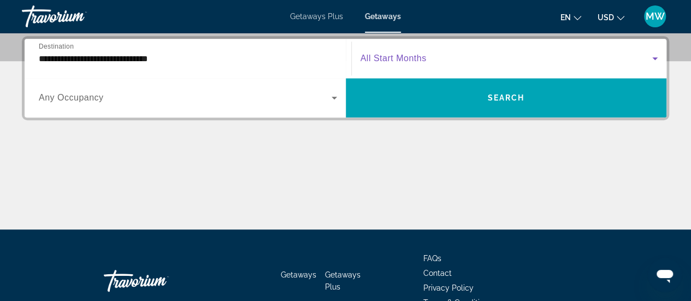
click at [475, 57] on span "Search widget" at bounding box center [506, 58] width 292 height 13
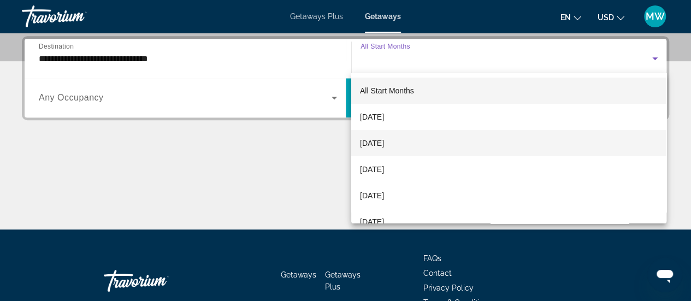
click at [384, 141] on span "[DATE]" at bounding box center [372, 143] width 24 height 13
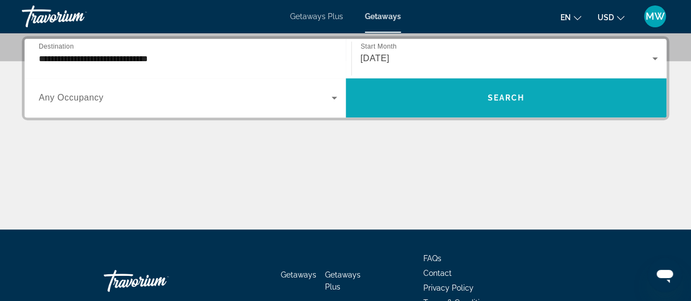
click at [472, 101] on span "Search widget" at bounding box center [506, 98] width 321 height 26
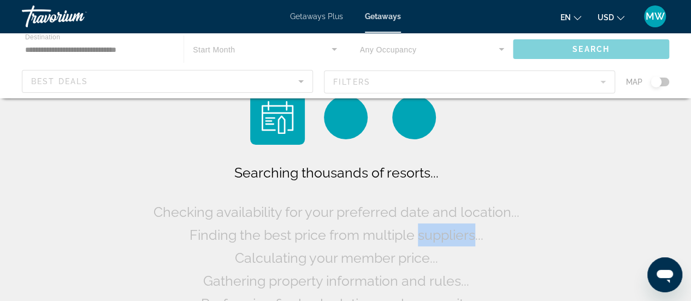
click at [472, 101] on div "Searching thousands of resorts... Checking availability for your preferred date…" at bounding box center [346, 202] width 390 height 225
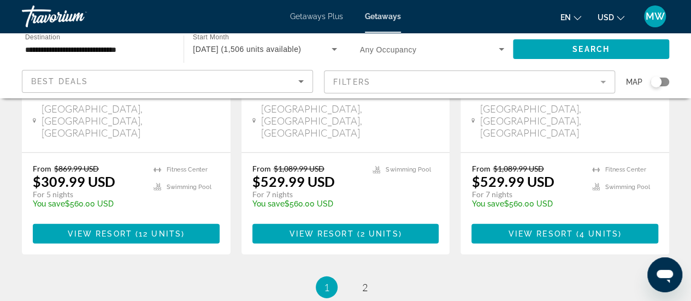
scroll to position [1579, 0]
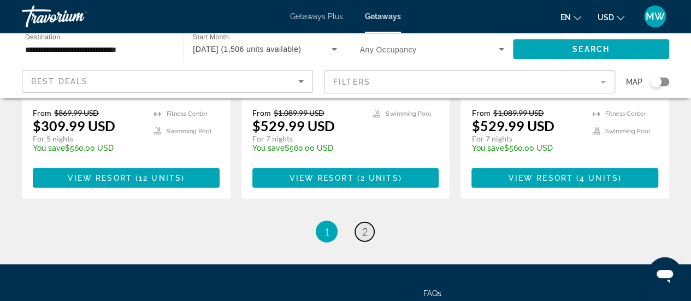
click at [366, 226] on span "2" at bounding box center [364, 232] width 5 height 12
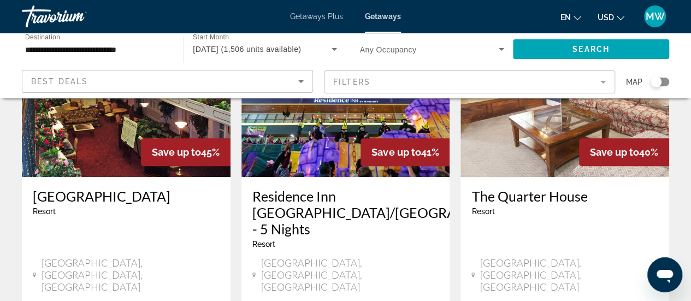
scroll to position [546, 0]
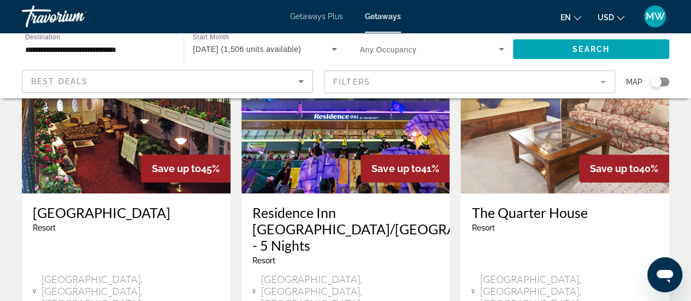
click at [122, 151] on img "Main content" at bounding box center [126, 106] width 209 height 175
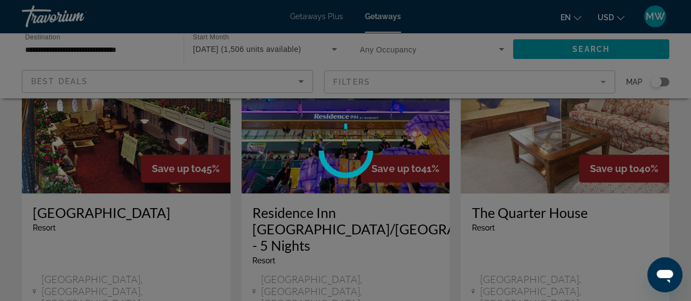
click at [122, 151] on div at bounding box center [345, 150] width 691 height 301
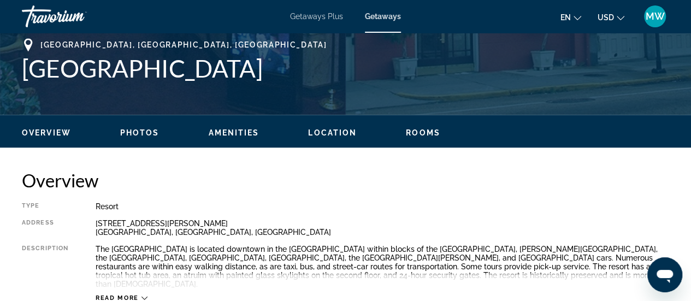
scroll to position [491, 0]
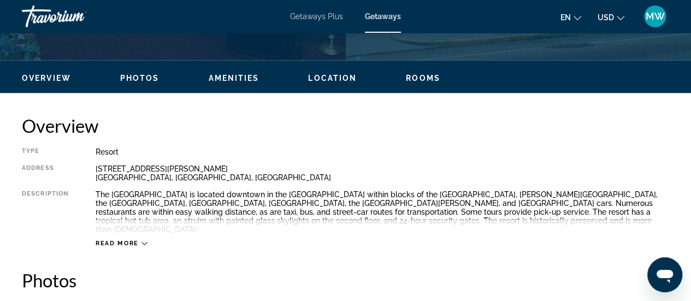
click at [141, 240] on div "Read more" at bounding box center [122, 243] width 52 height 7
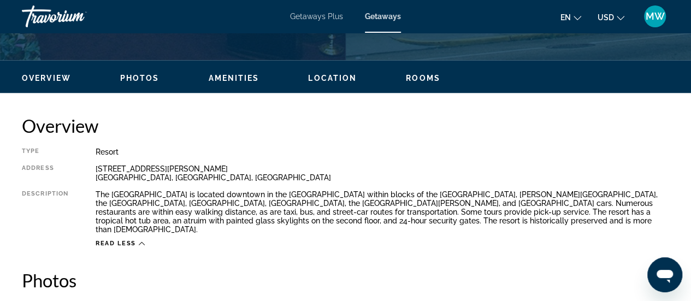
click at [141, 240] on div "Read less" at bounding box center [120, 243] width 49 height 7
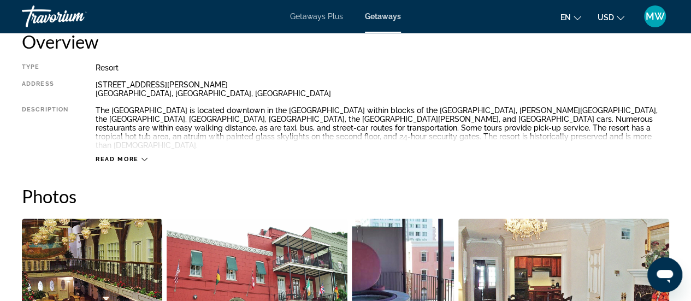
click at [142, 156] on icon "Main content" at bounding box center [144, 159] width 6 height 6
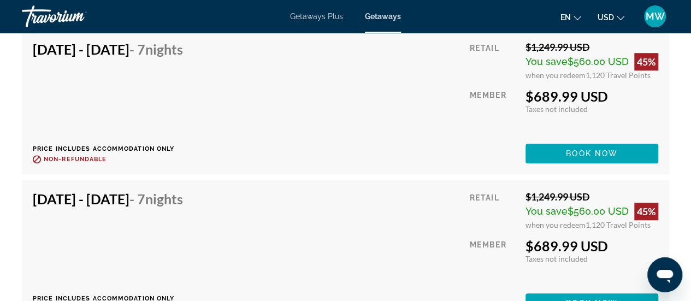
scroll to position [2432, 0]
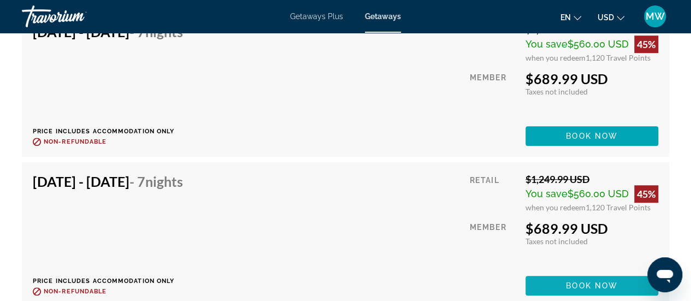
click at [579, 281] on span "Book now" at bounding box center [592, 285] width 52 height 9
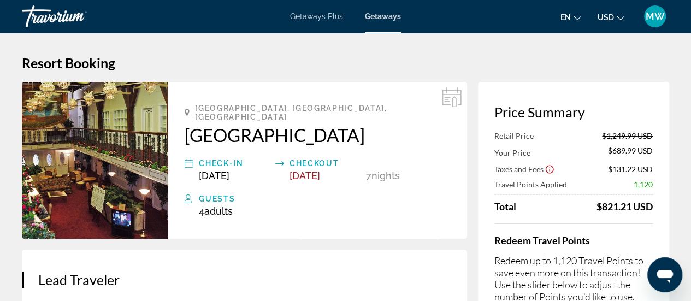
click at [118, 188] on img "Main content" at bounding box center [95, 160] width 146 height 157
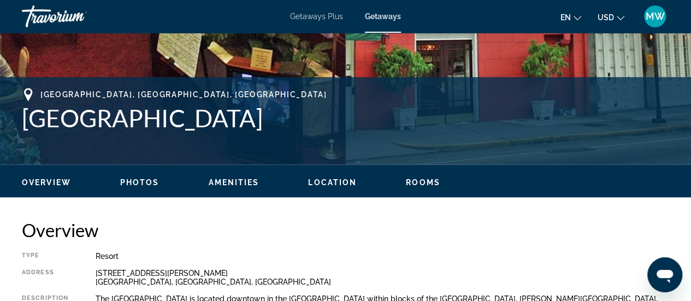
scroll to position [382, 0]
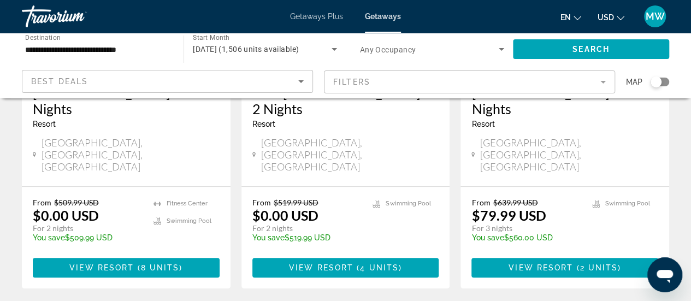
scroll to position [238, 0]
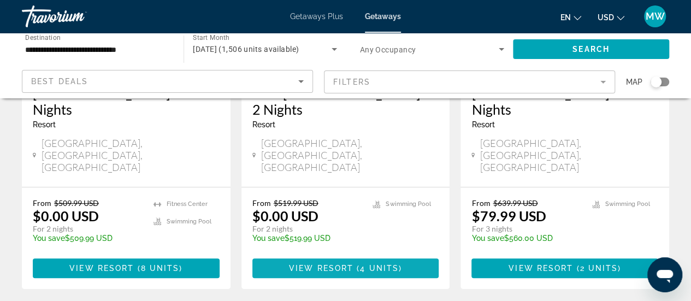
click at [347, 264] on span "View Resort" at bounding box center [321, 268] width 64 height 9
click at [0, 0] on div at bounding box center [0, 0] width 0 height 0
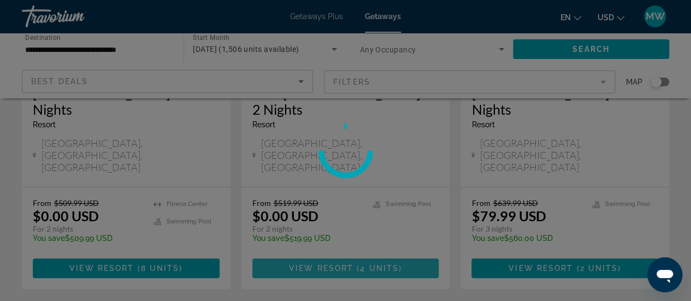
click at [347, 241] on div at bounding box center [345, 150] width 691 height 301
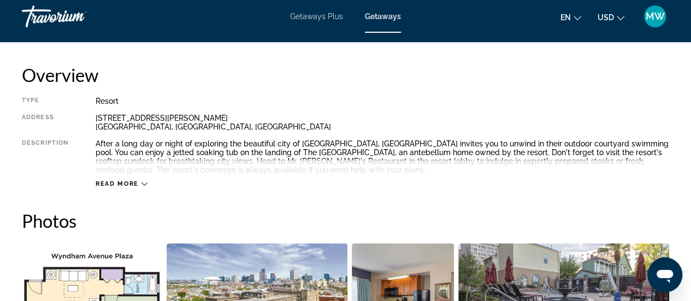
scroll to position [546, 0]
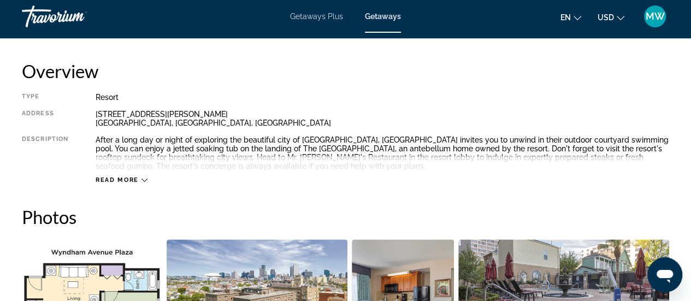
click at [141, 177] on icon "Main content" at bounding box center [144, 180] width 6 height 6
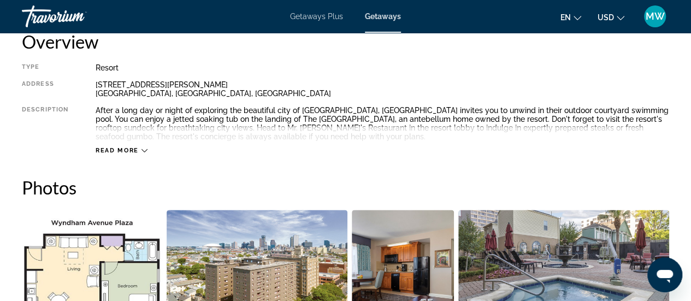
click at [143, 150] on icon "Main content" at bounding box center [144, 150] width 6 height 6
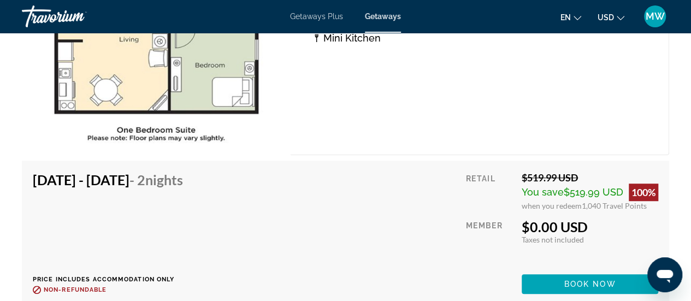
scroll to position [2418, 0]
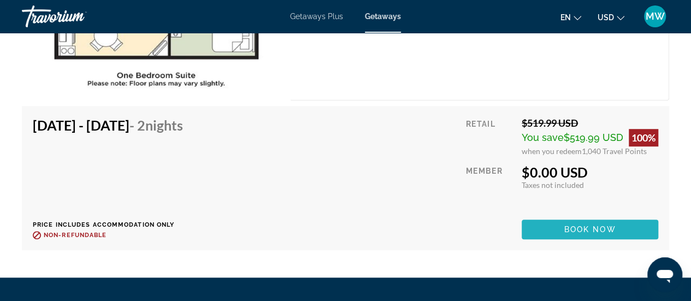
click at [569, 225] on span "Book now" at bounding box center [590, 229] width 52 height 9
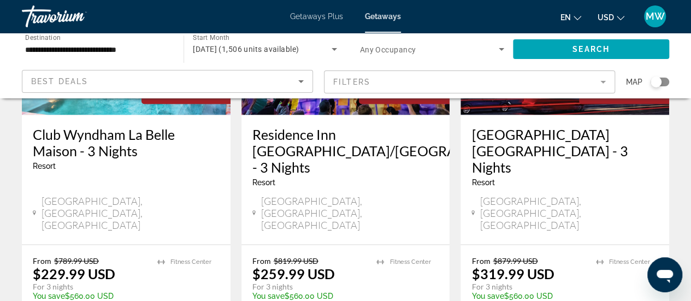
scroll to position [1037, 0]
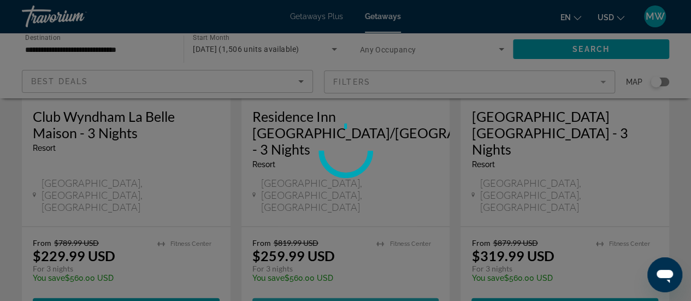
click at [360, 234] on div at bounding box center [345, 150] width 691 height 301
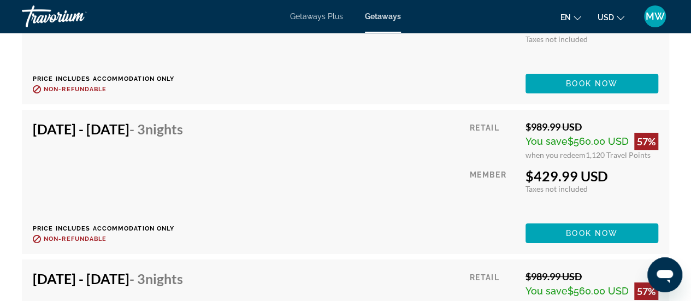
scroll to position [4095, 0]
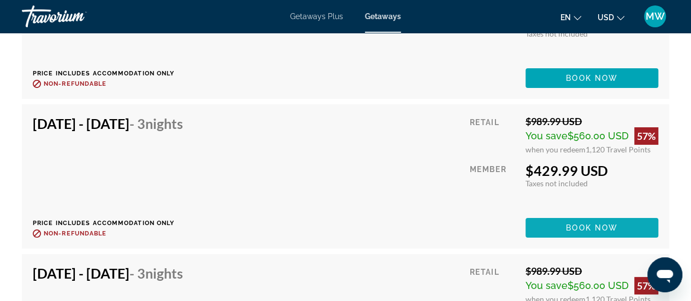
click at [593, 229] on span "Book now" at bounding box center [592, 227] width 52 height 9
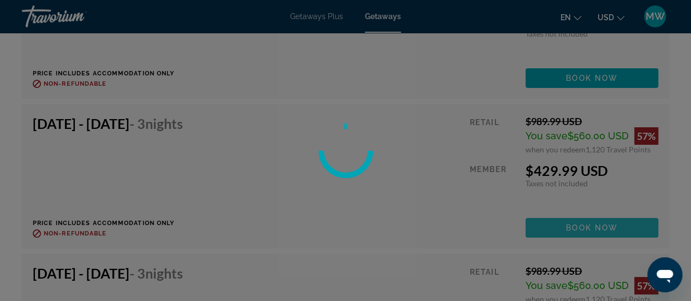
click at [593, 229] on div at bounding box center [345, 150] width 691 height 301
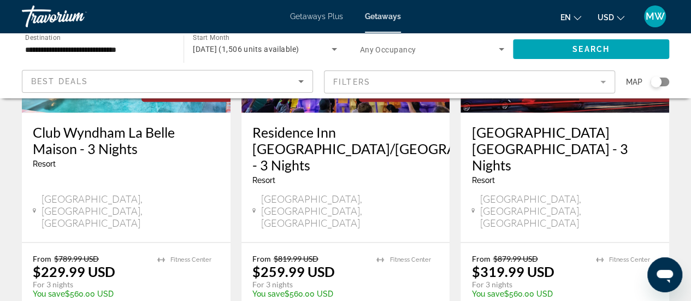
scroll to position [1037, 0]
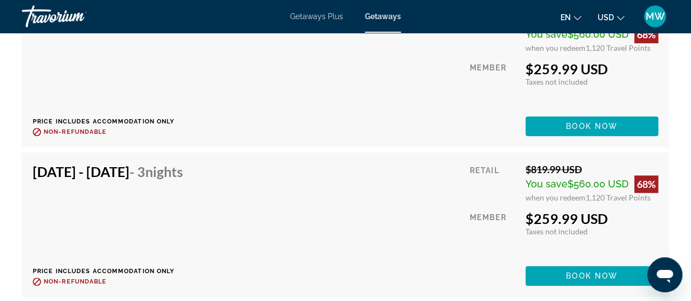
scroll to position [2512, 0]
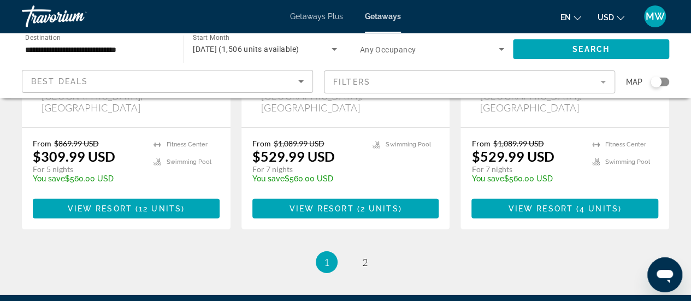
scroll to position [1579, 0]
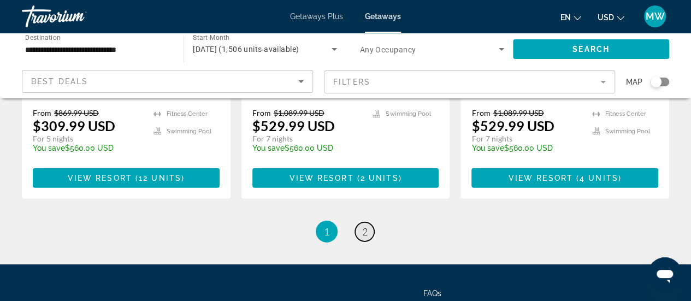
click at [365, 226] on span "2" at bounding box center [364, 232] width 5 height 12
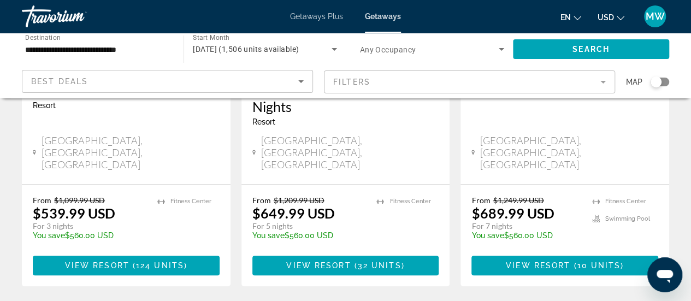
scroll to position [273, 0]
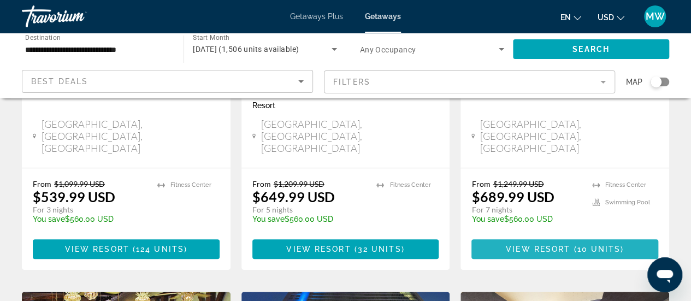
click at [539, 245] on span "View Resort" at bounding box center [538, 249] width 64 height 9
click at [0, 0] on div at bounding box center [0, 0] width 0 height 0
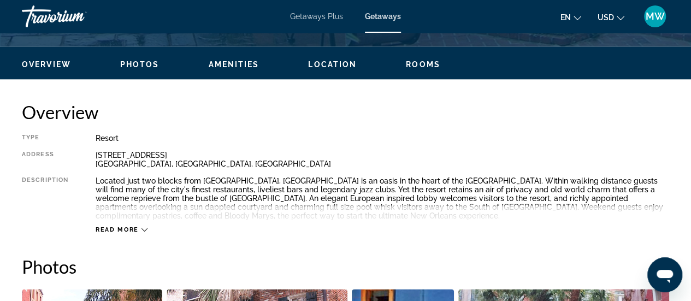
scroll to position [570, 0]
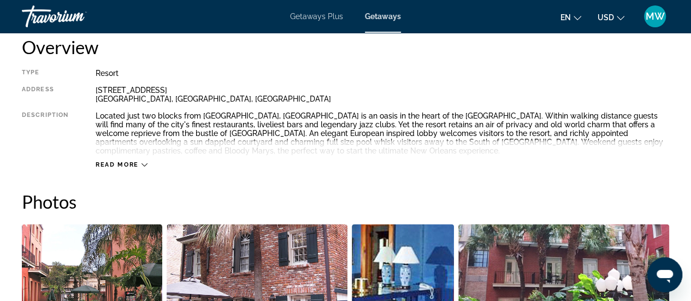
click at [142, 163] on icon "Main content" at bounding box center [144, 164] width 6 height 3
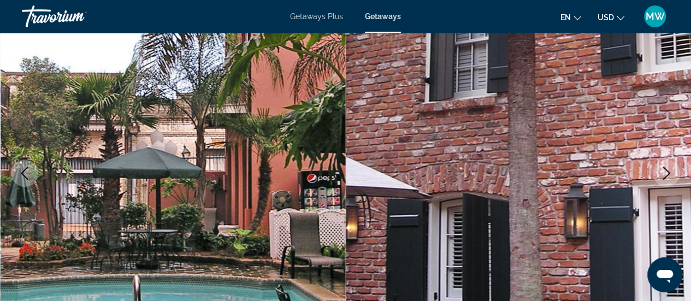
scroll to position [133, 0]
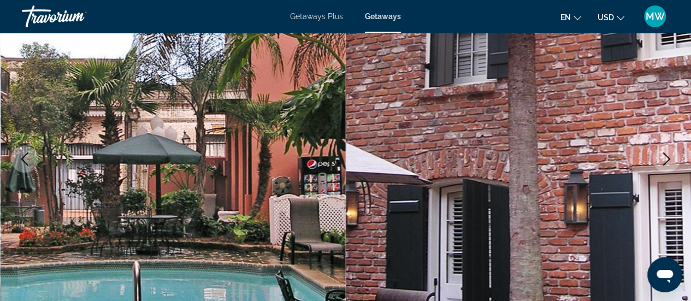
click at [317, 17] on span "Getaways Plus" at bounding box center [316, 16] width 53 height 9
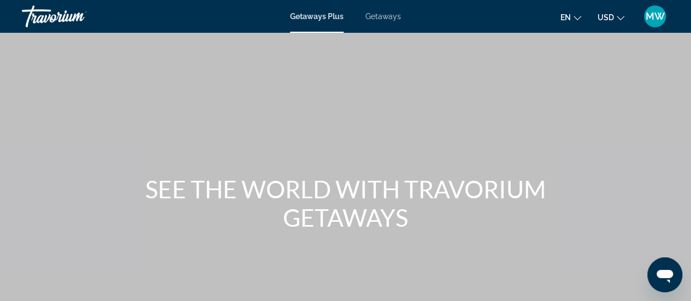
click at [317, 17] on span "Getaways Plus" at bounding box center [317, 16] width 54 height 9
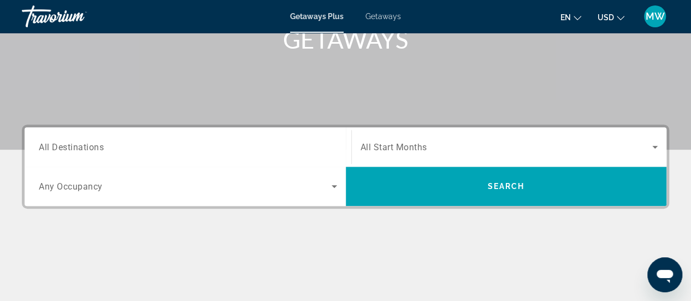
scroll to position [218, 0]
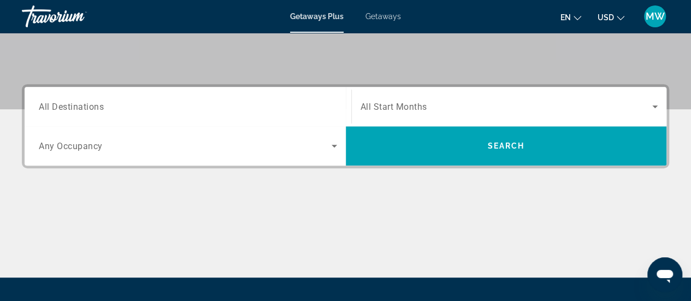
click at [238, 100] on input "Destination All Destinations" at bounding box center [188, 106] width 298 height 13
click at [238, 100] on div "Destination All Destinations" at bounding box center [188, 106] width 316 height 39
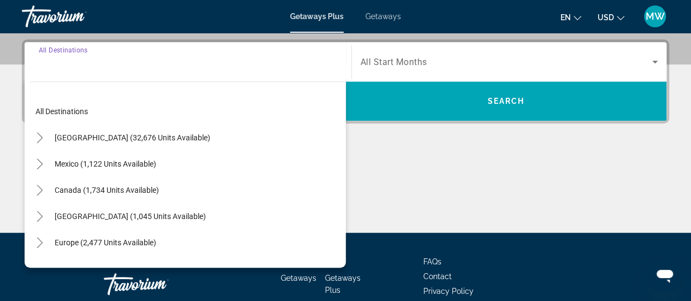
scroll to position [266, 0]
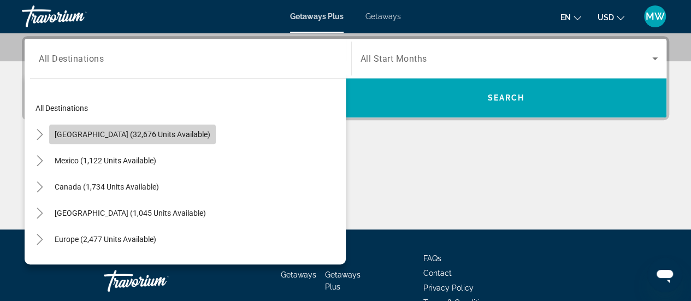
click at [178, 136] on span "[GEOGRAPHIC_DATA] (32,676 units available)" at bounding box center [133, 134] width 156 height 9
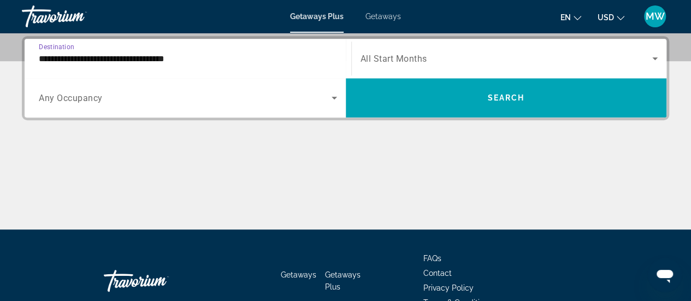
click at [175, 101] on span "Search widget" at bounding box center [185, 97] width 293 height 13
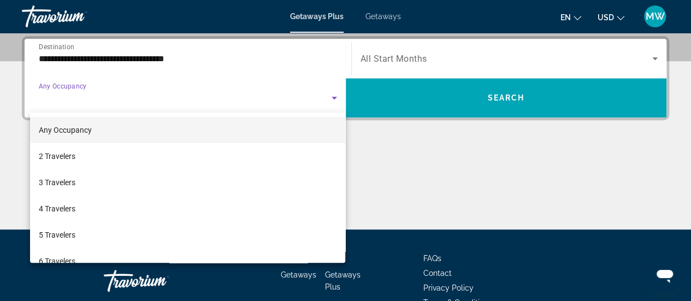
click at [175, 101] on div at bounding box center [345, 150] width 691 height 301
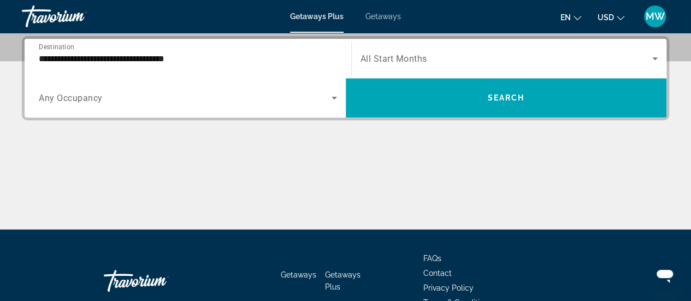
click at [424, 54] on span "All Start Months" at bounding box center [393, 59] width 67 height 10
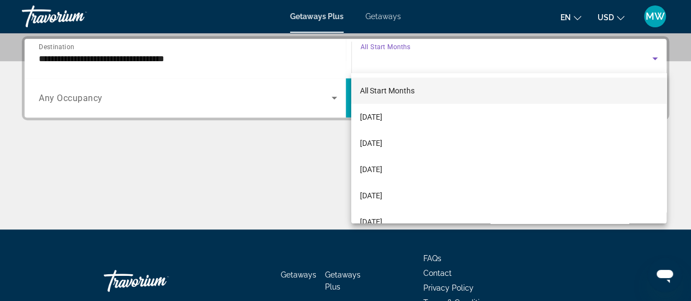
click at [424, 52] on div at bounding box center [345, 150] width 691 height 301
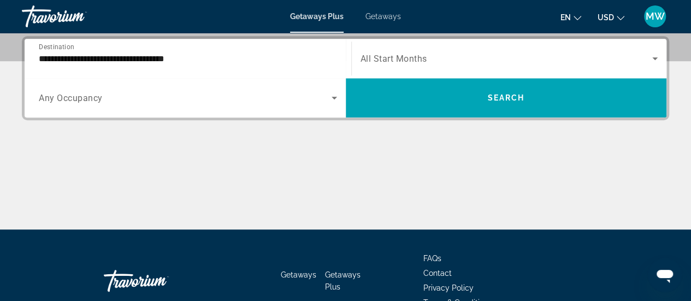
click at [417, 63] on span "Search widget" at bounding box center [506, 58] width 292 height 13
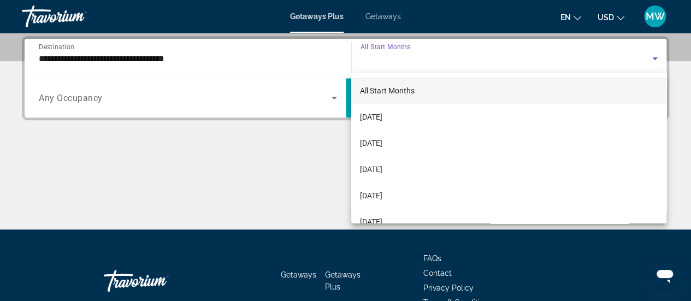
click at [417, 63] on div at bounding box center [345, 150] width 691 height 301
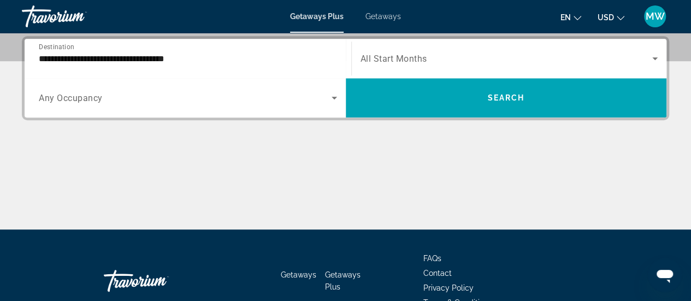
click at [417, 63] on span "Search widget" at bounding box center [506, 58] width 292 height 13
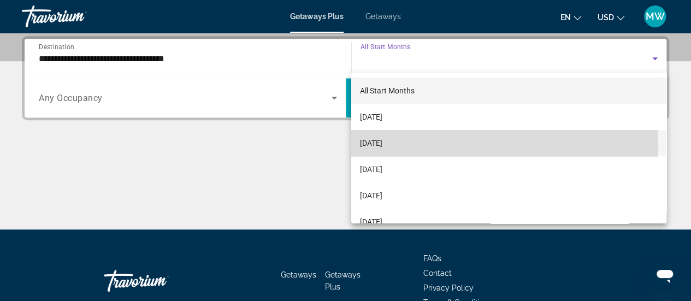
click at [382, 144] on span "[DATE]" at bounding box center [371, 143] width 22 height 13
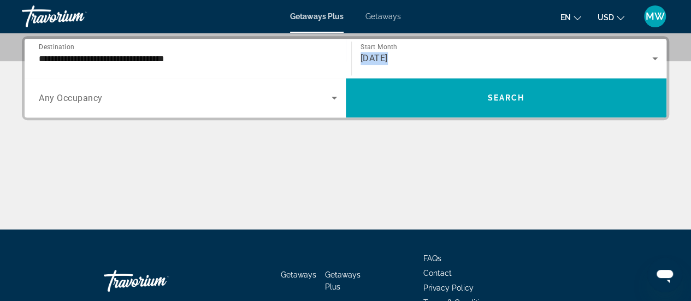
click at [182, 58] on input "**********" at bounding box center [188, 58] width 298 height 13
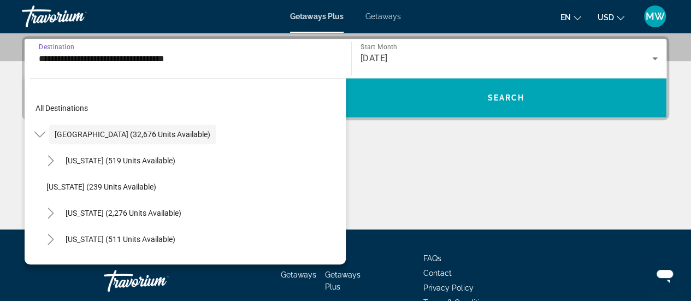
click at [182, 58] on div "**********" at bounding box center [188, 58] width 316 height 39
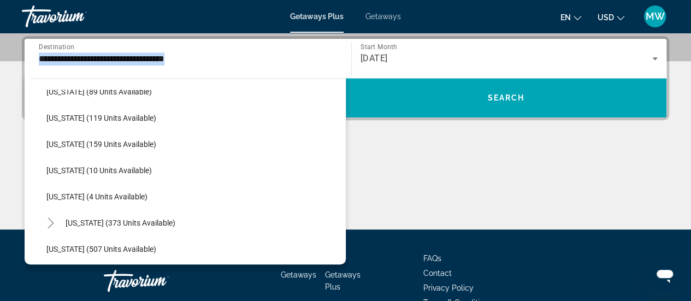
scroll to position [328, 0]
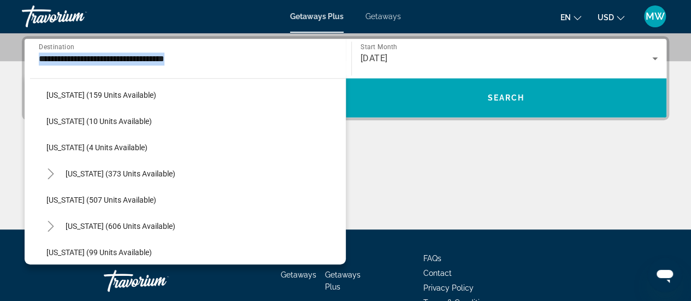
click at [70, 145] on span "[US_STATE] (4 units available)" at bounding box center [96, 147] width 101 height 9
type input "**********"
click at [70, 145] on div "**********" at bounding box center [345, 132] width 691 height 193
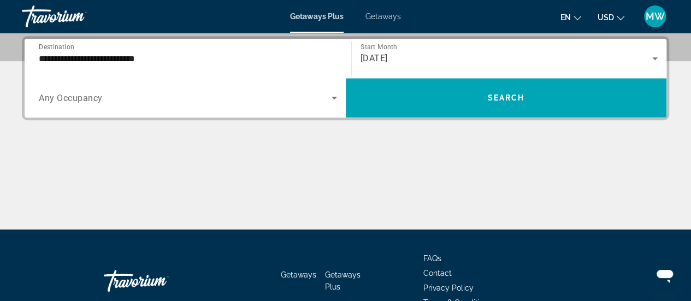
click at [91, 97] on span "Any Occupancy" at bounding box center [71, 98] width 64 height 10
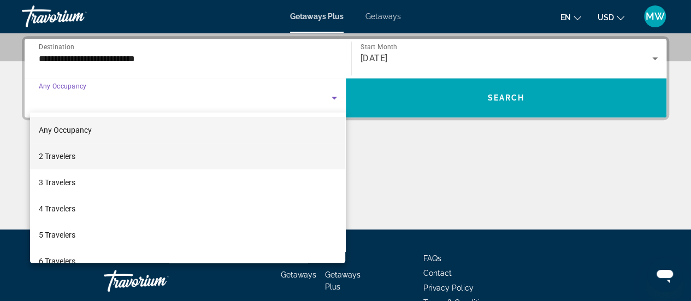
click at [98, 154] on mat-option "2 Travelers" at bounding box center [188, 156] width 316 height 26
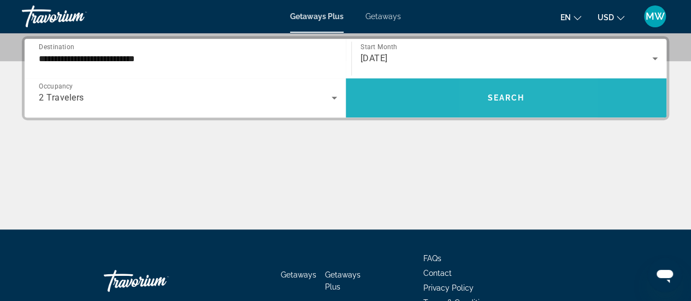
click at [494, 93] on span "Search" at bounding box center [505, 97] width 37 height 9
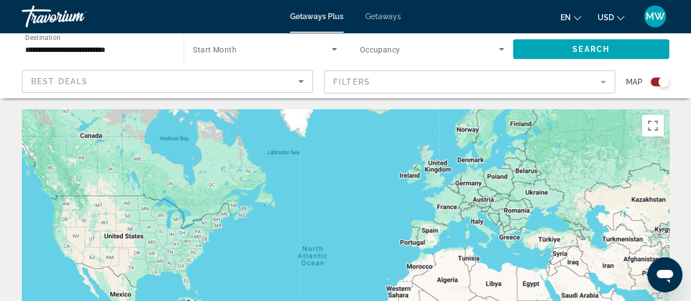
click at [131, 47] on input "**********" at bounding box center [97, 49] width 144 height 13
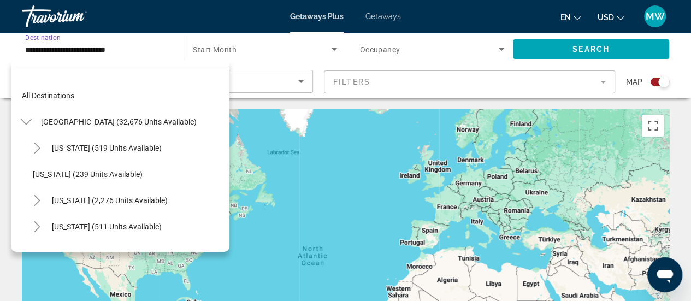
scroll to position [301, 0]
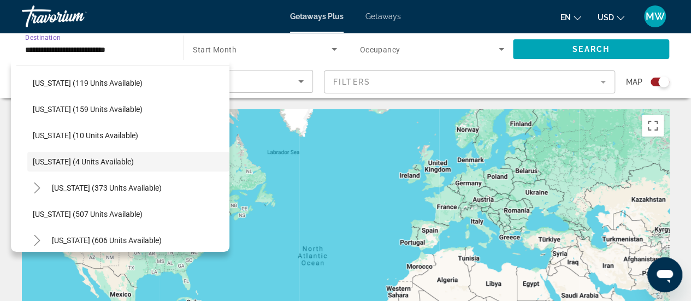
click at [131, 47] on input "**********" at bounding box center [97, 49] width 144 height 13
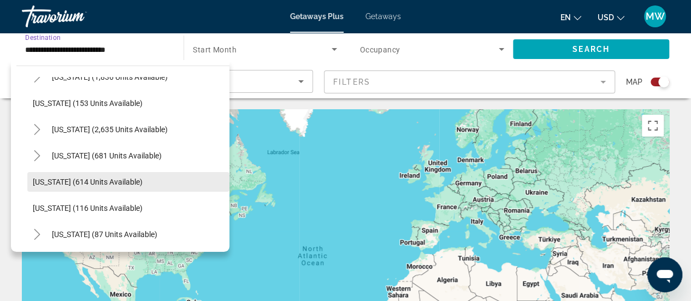
scroll to position [574, 0]
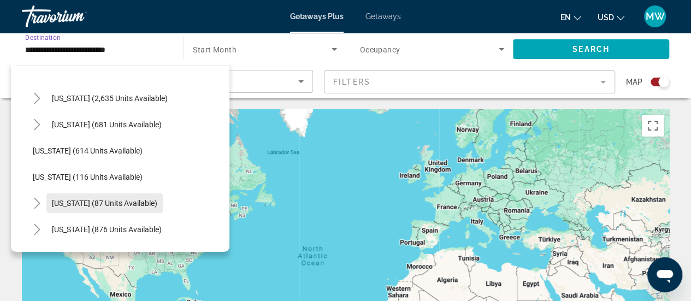
click at [78, 205] on span "[US_STATE] (87 units available)" at bounding box center [104, 203] width 105 height 9
type input "**********"
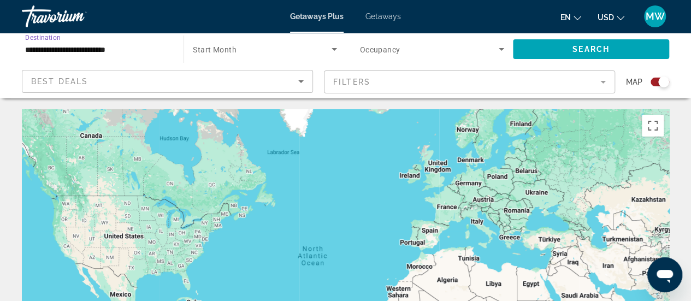
click at [78, 205] on div "Main content" at bounding box center [345, 273] width 647 height 328
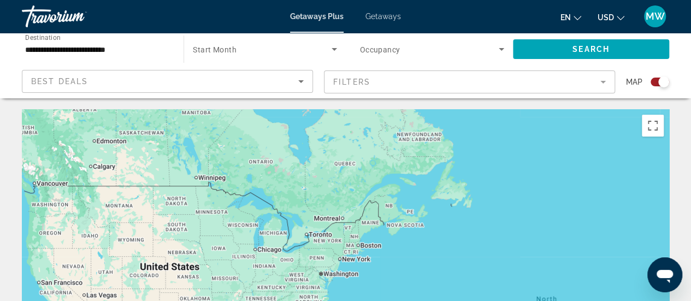
click at [452, 50] on span "Search widget" at bounding box center [429, 49] width 139 height 13
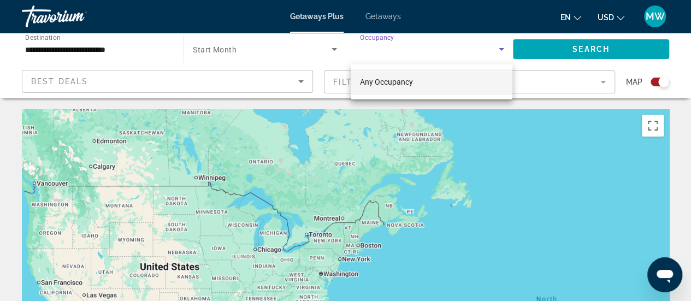
click at [452, 50] on div at bounding box center [345, 150] width 691 height 301
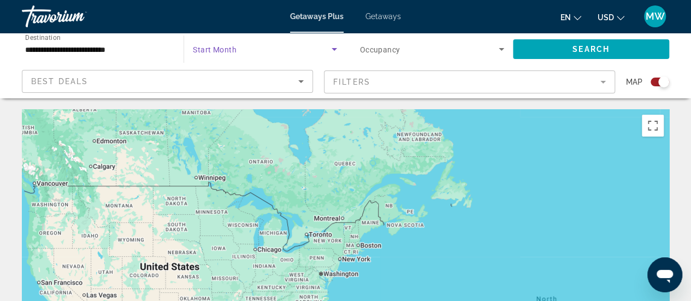
click at [258, 50] on span "Search widget" at bounding box center [262, 49] width 138 height 13
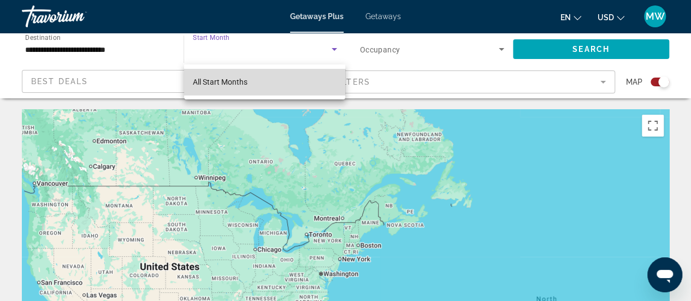
click at [244, 78] on span "All Start Months" at bounding box center [220, 82] width 55 height 9
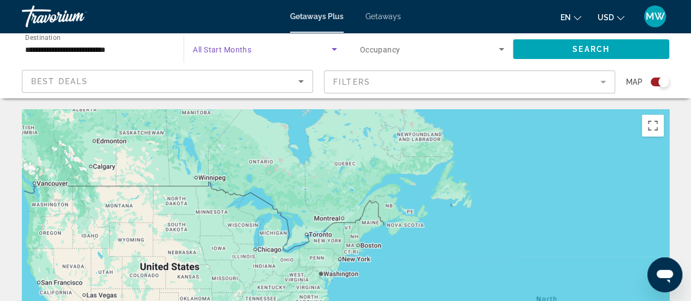
click at [270, 55] on span "Search widget" at bounding box center [262, 49] width 138 height 13
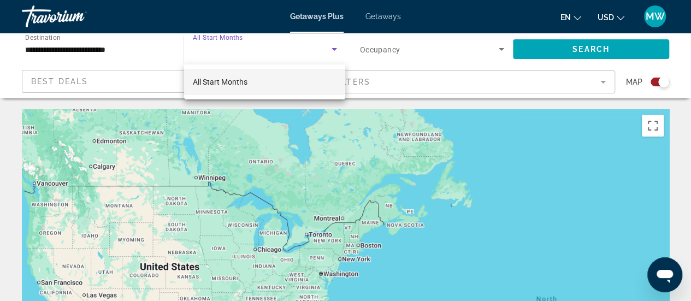
click at [270, 55] on div at bounding box center [345, 150] width 691 height 301
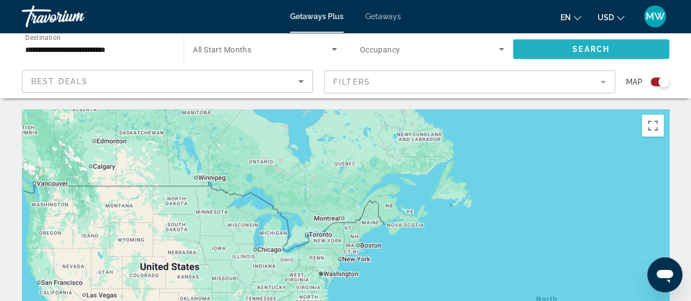
click at [547, 45] on span "Search widget" at bounding box center [591, 49] width 156 height 26
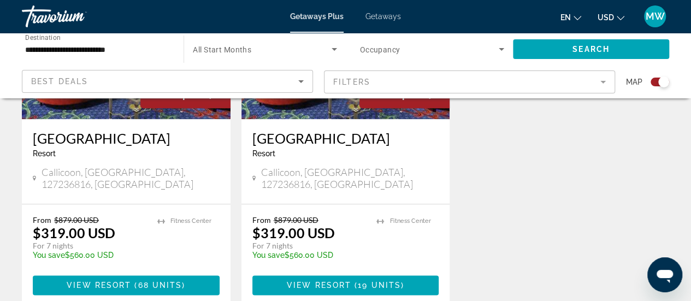
scroll to position [546, 0]
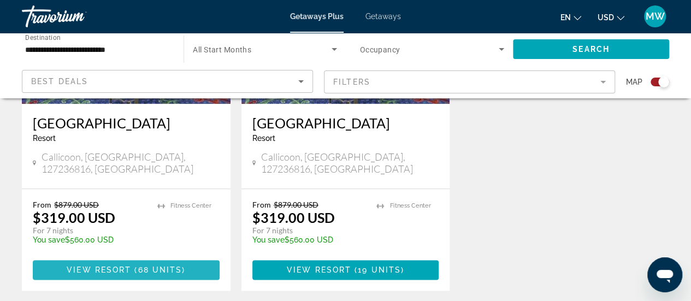
click at [130, 265] on span "View Resort" at bounding box center [99, 269] width 64 height 9
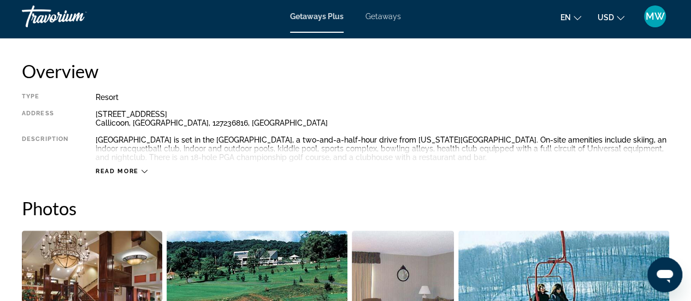
scroll to position [546, 0]
click at [139, 169] on div "Read more" at bounding box center [122, 171] width 52 height 7
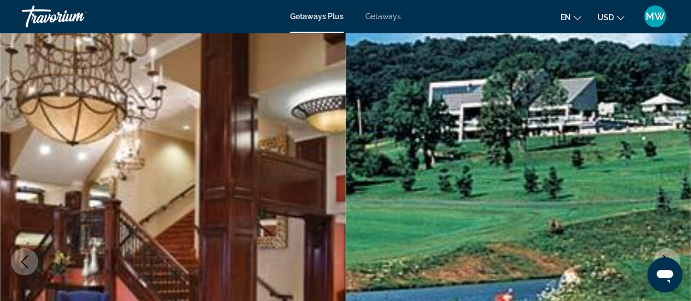
scroll to position [0, 0]
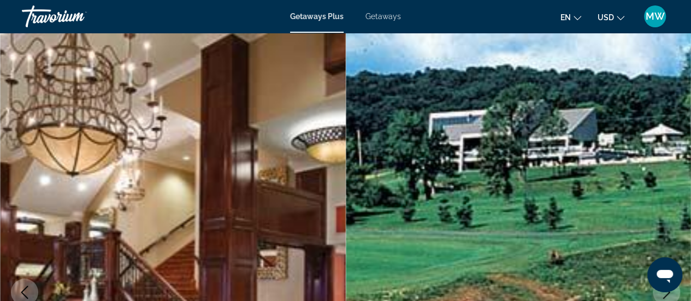
click at [378, 13] on span "Getaways" at bounding box center [382, 16] width 35 height 9
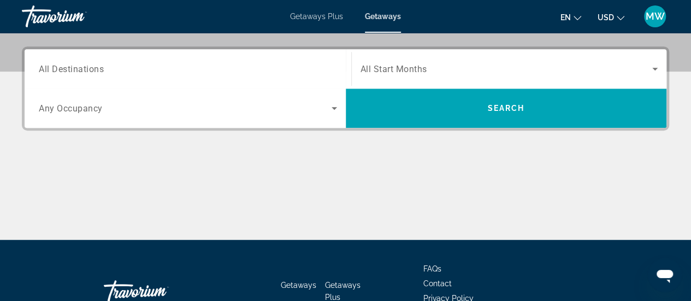
scroll to position [273, 0]
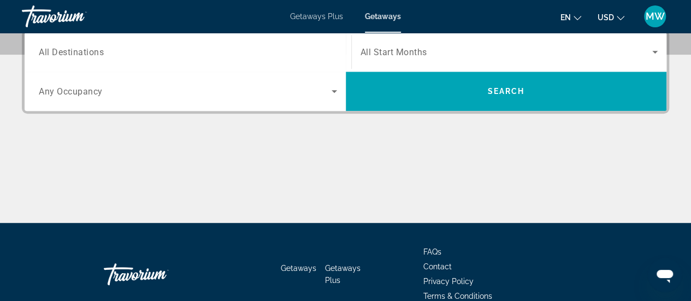
click at [119, 52] on input "Destination All Destinations" at bounding box center [188, 52] width 298 height 13
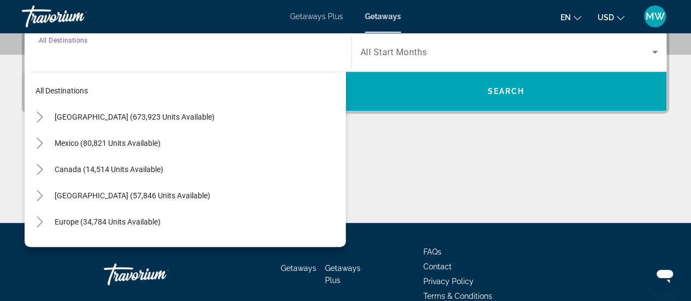
scroll to position [266, 0]
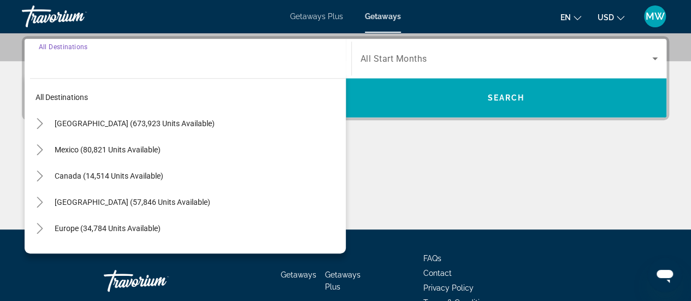
click at [119, 52] on input "Destination All Destinations" at bounding box center [188, 58] width 298 height 13
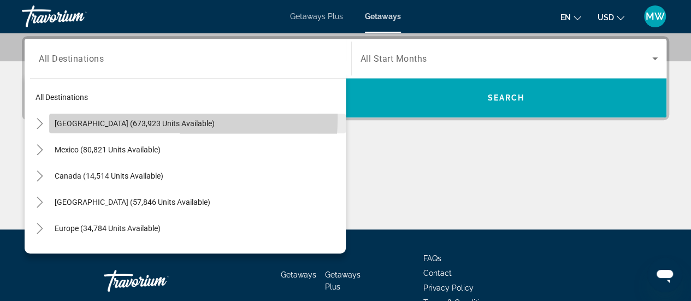
click at [120, 118] on button "[GEOGRAPHIC_DATA] (673,923 units available)" at bounding box center [197, 124] width 296 height 20
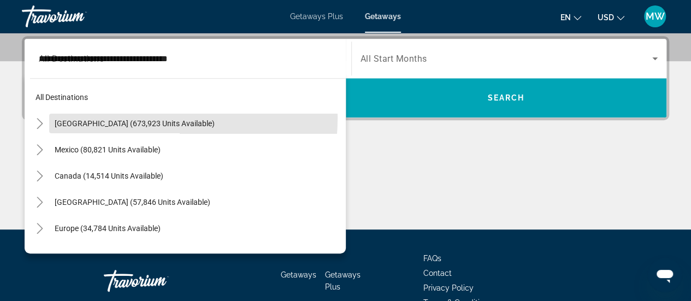
click at [120, 118] on div "**********" at bounding box center [345, 78] width 647 height 84
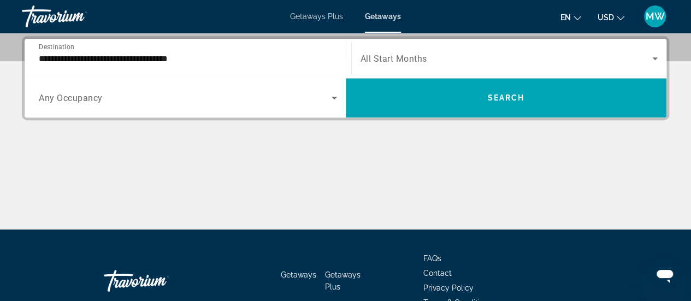
click at [208, 57] on input "**********" at bounding box center [188, 58] width 298 height 13
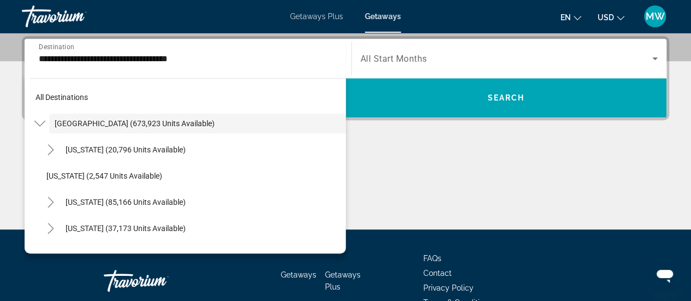
scroll to position [239, 0]
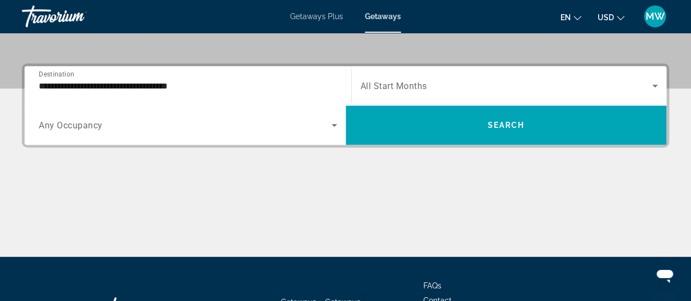
click at [201, 82] on input "**********" at bounding box center [188, 86] width 298 height 13
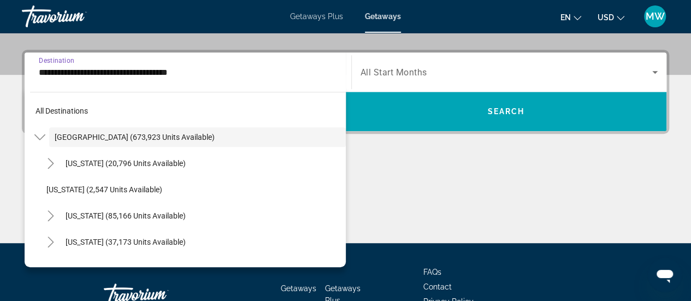
click at [201, 82] on div "**********" at bounding box center [188, 71] width 316 height 39
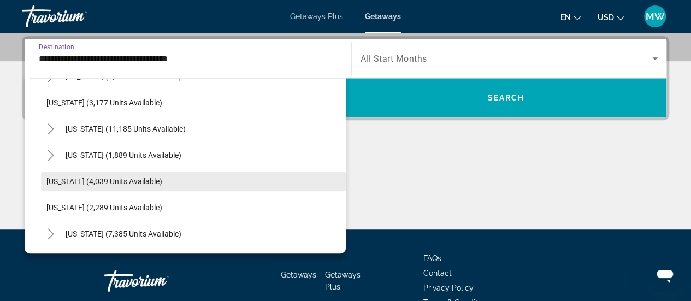
scroll to position [655, 0]
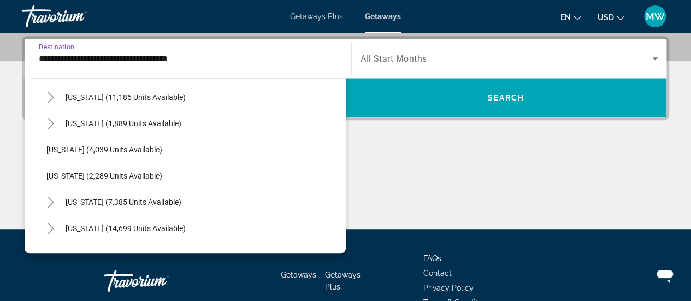
click at [83, 201] on span "[US_STATE] (7,385 units available)" at bounding box center [124, 202] width 116 height 9
type input "**********"
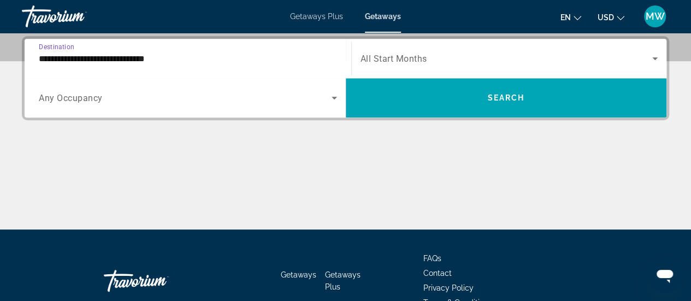
click at [83, 201] on div "Main content" at bounding box center [345, 188] width 647 height 82
click at [431, 57] on span "Search widget" at bounding box center [506, 58] width 292 height 13
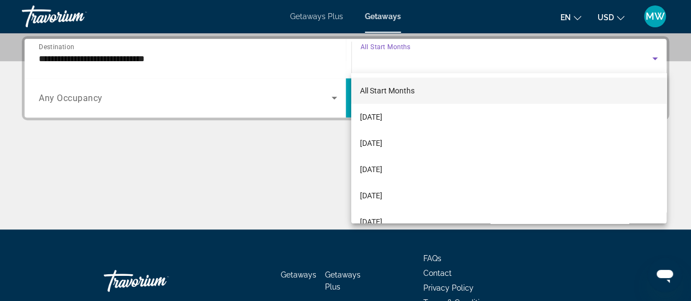
click at [431, 57] on div at bounding box center [345, 150] width 691 height 301
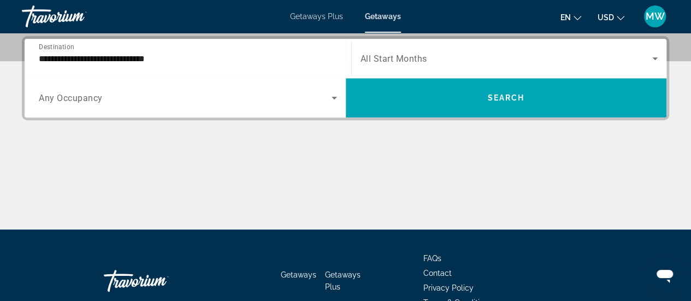
click at [429, 58] on span "Search widget" at bounding box center [506, 58] width 292 height 13
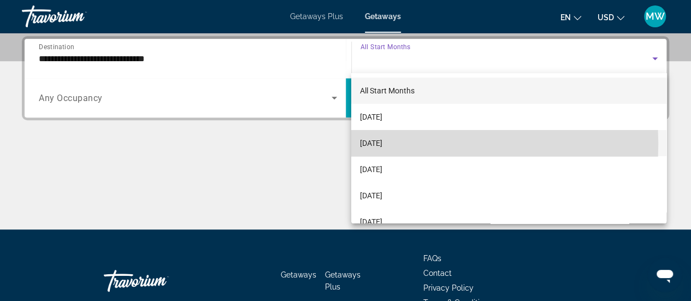
click at [378, 144] on span "[DATE]" at bounding box center [371, 143] width 22 height 13
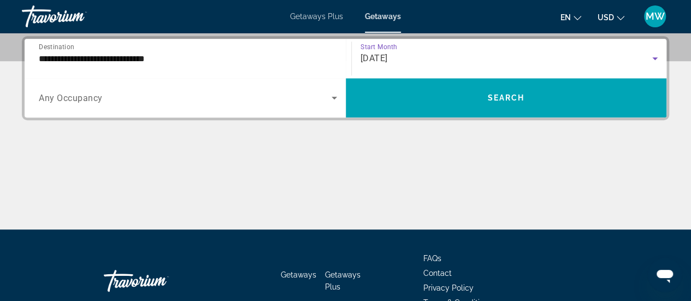
click at [197, 102] on span "Search widget" at bounding box center [185, 97] width 293 height 13
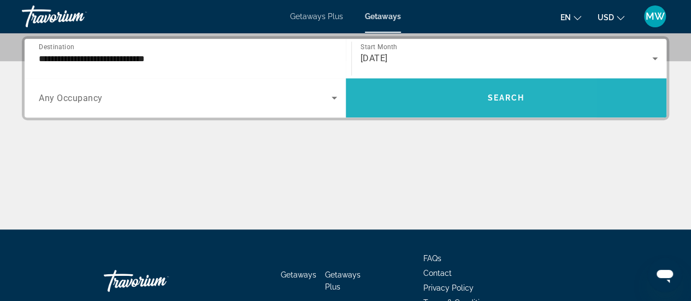
click at [424, 89] on span "Search widget" at bounding box center [506, 98] width 321 height 26
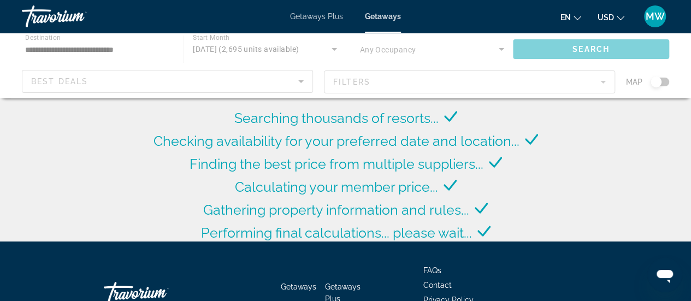
scroll to position [164, 0]
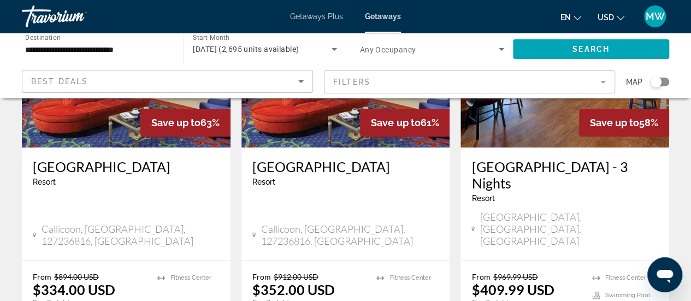
click at [228, 196] on div "[GEOGRAPHIC_DATA] - This is an adults only resort [GEOGRAPHIC_DATA], [GEOGRAPHI…" at bounding box center [126, 203] width 209 height 113
click at [228, 195] on div "[GEOGRAPHIC_DATA] - This is an adults only resort [GEOGRAPHIC_DATA], [GEOGRAPHI…" at bounding box center [126, 203] width 209 height 113
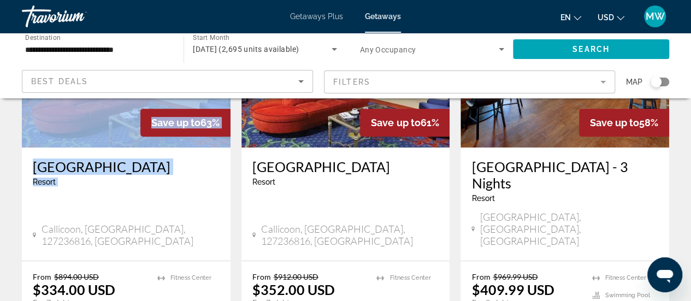
click at [197, 188] on div "[GEOGRAPHIC_DATA] - This is an adults only resort" at bounding box center [126, 176] width 187 height 36
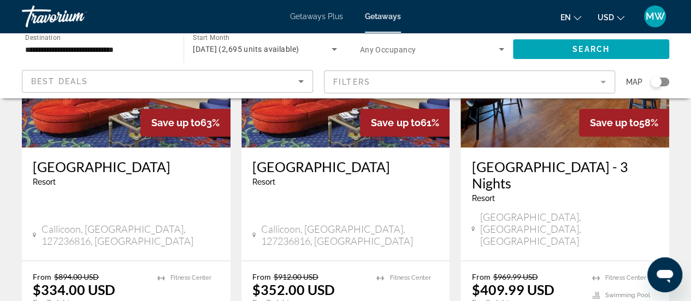
click at [341, 196] on div "[GEOGRAPHIC_DATA] - This is an adults only resort [GEOGRAPHIC_DATA], [GEOGRAPHI…" at bounding box center [345, 203] width 209 height 113
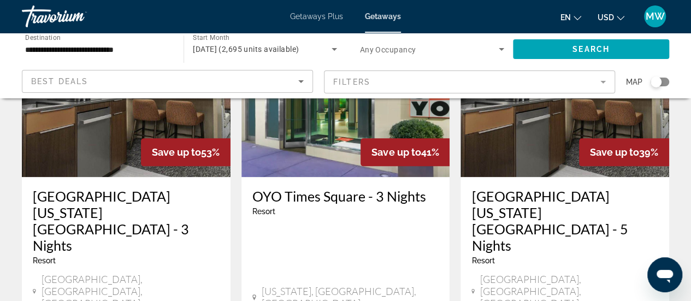
scroll to position [601, 0]
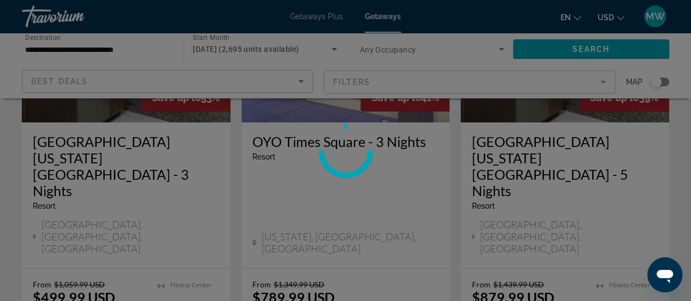
click at [319, 266] on div at bounding box center [345, 150] width 691 height 301
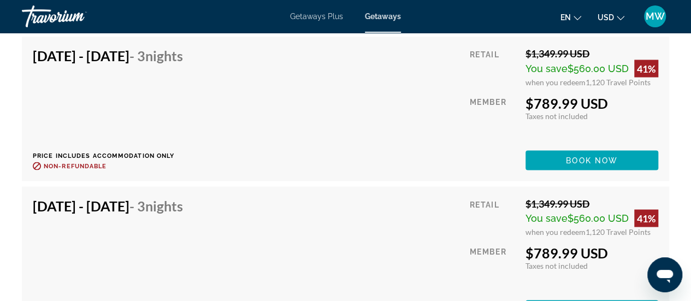
scroll to position [3058, 0]
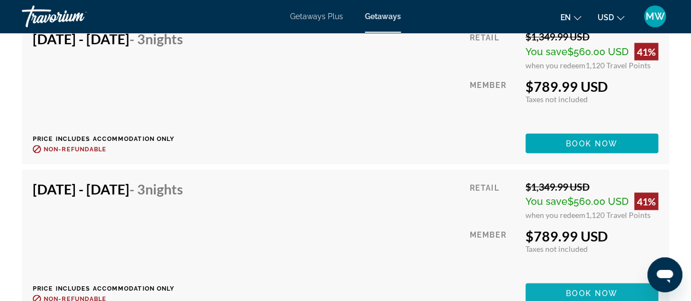
click at [584, 288] on span "Book now" at bounding box center [592, 292] width 52 height 9
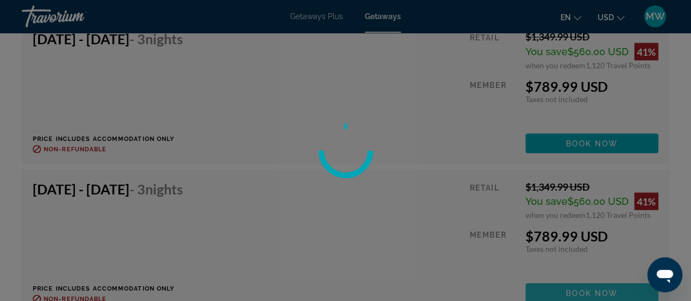
click at [584, 280] on div at bounding box center [345, 150] width 691 height 301
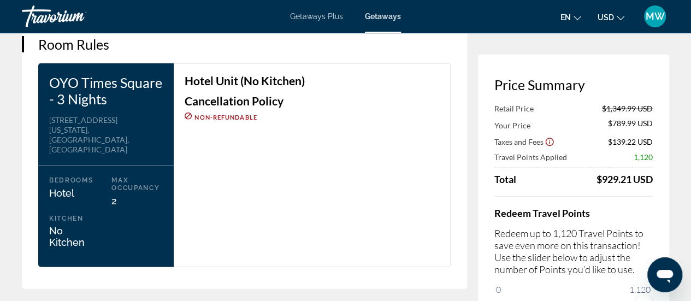
scroll to position [1343, 0]
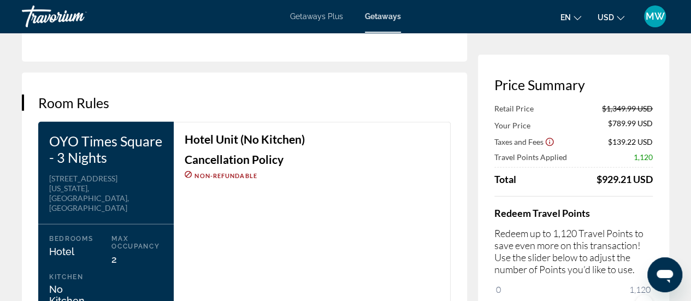
drag, startPoint x: 98, startPoint y: 313, endPoint x: 431, endPoint y: 186, distance: 357.0
click at [431, 186] on div "Hotel Unit (No Kitchen) Cancellation Policy Non-refundable" at bounding box center [312, 224] width 277 height 204
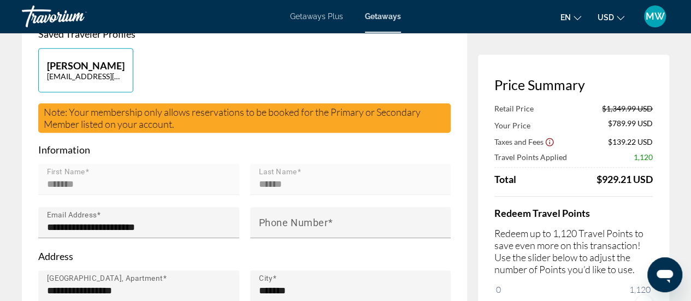
scroll to position [273, 0]
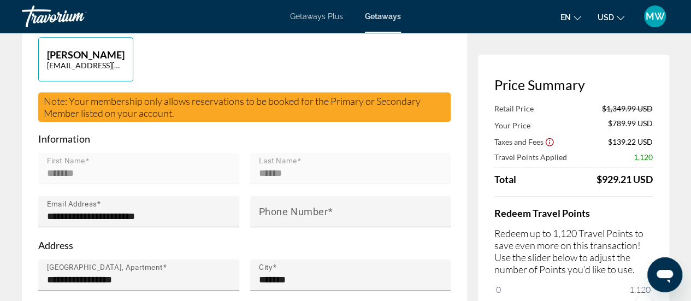
drag, startPoint x: 140, startPoint y: 122, endPoint x: 424, endPoint y: 143, distance: 284.6
click at [424, 143] on p "Information" at bounding box center [244, 139] width 412 height 12
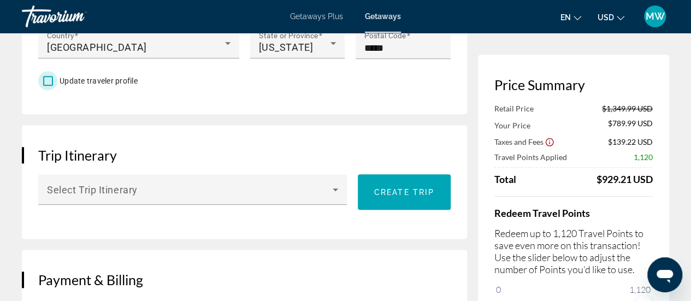
scroll to position [601, 0]
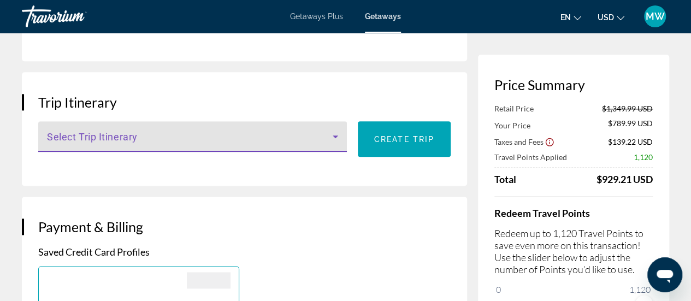
click at [334, 135] on icon "Main content" at bounding box center [335, 136] width 5 height 3
click at [94, 134] on span "Main content" at bounding box center [190, 140] width 286 height 13
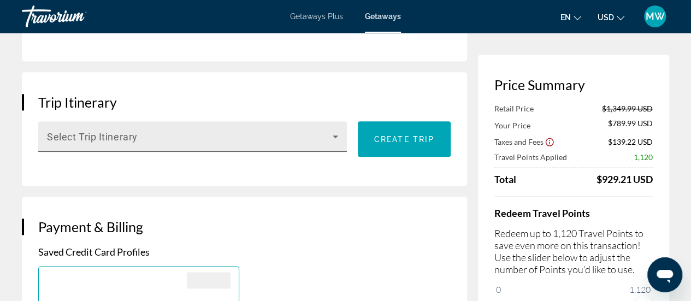
click at [260, 140] on span "Main content" at bounding box center [190, 140] width 286 height 13
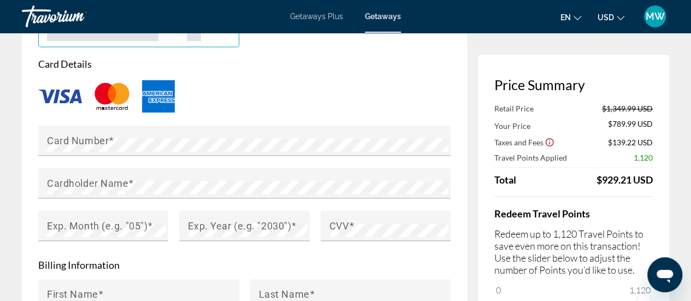
scroll to position [928, 0]
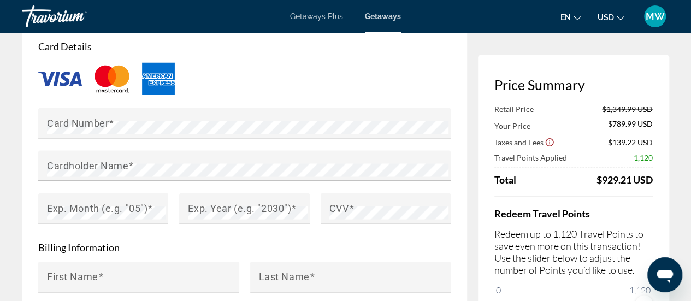
click at [69, 121] on div at bounding box center [345, 150] width 691 height 301
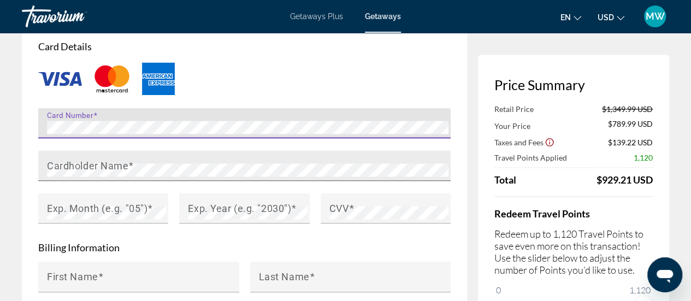
click at [64, 163] on mat-label "Cardholder Name" at bounding box center [87, 164] width 81 height 11
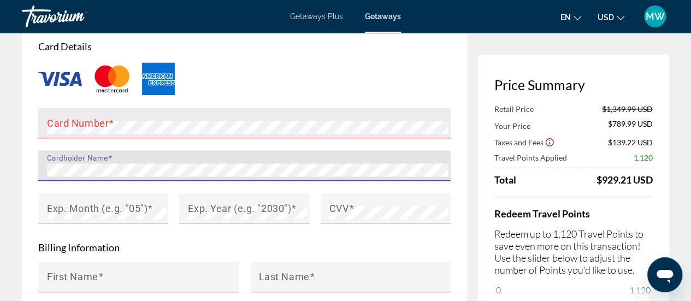
click at [62, 117] on mat-label "Card Number" at bounding box center [78, 122] width 62 height 11
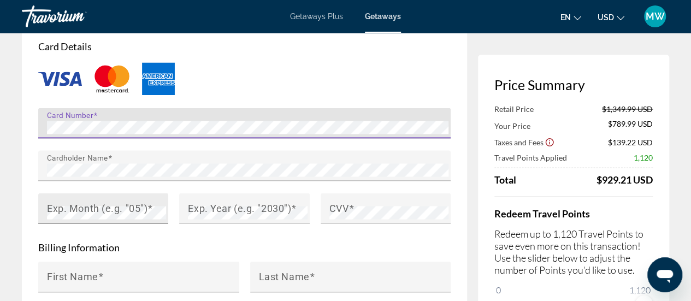
click at [103, 206] on mat-label "Exp. Month (e.g. "05")" at bounding box center [97, 207] width 100 height 11
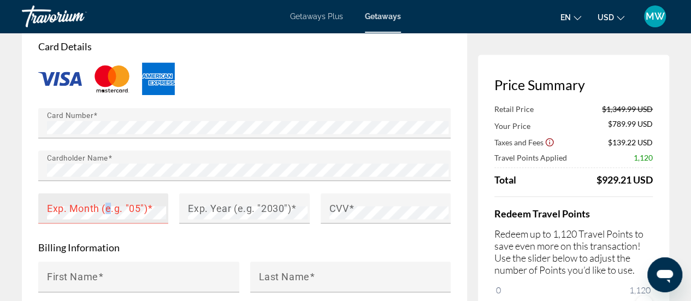
click at [103, 206] on mat-label "Exp. Month (e.g. "05")" at bounding box center [97, 207] width 100 height 11
click at [122, 198] on span "Main content" at bounding box center [124, 199] width 4 height 9
click at [223, 206] on mat-label "Exp. Year (e.g. "2030")" at bounding box center [239, 207] width 103 height 11
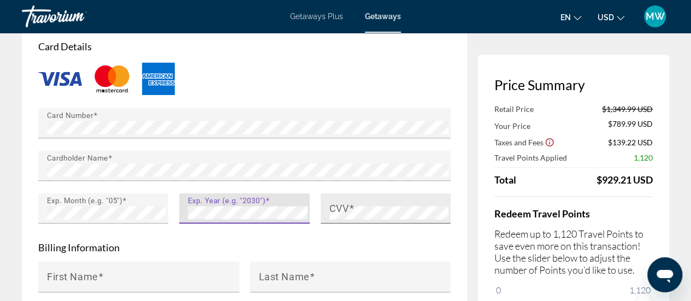
click at [329, 204] on mat-label "CVV" at bounding box center [339, 207] width 20 height 11
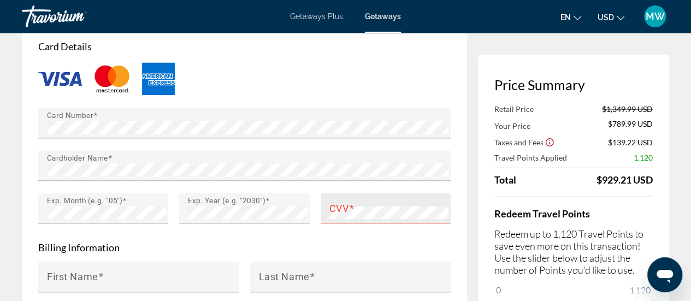
click at [329, 204] on mat-label "CVV" at bounding box center [339, 207] width 20 height 11
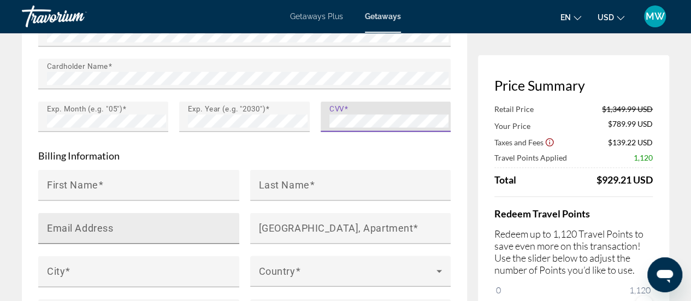
scroll to position [1037, 0]
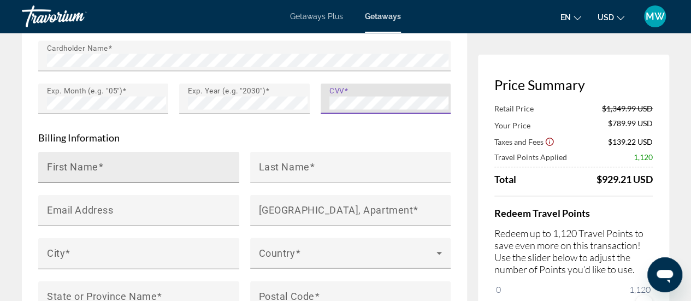
click at [93, 169] on mat-label "First Name" at bounding box center [72, 166] width 51 height 11
click at [93, 169] on input "First Name" at bounding box center [142, 171] width 190 height 13
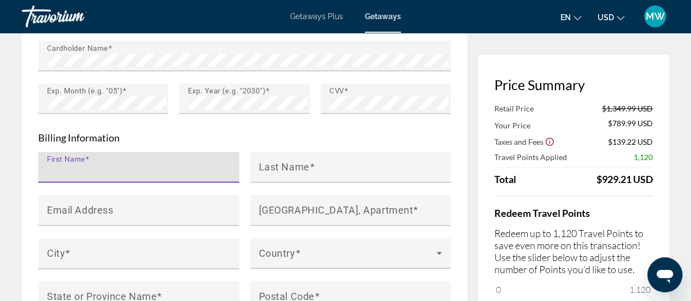
click at [93, 169] on input "First Name" at bounding box center [142, 171] width 190 height 13
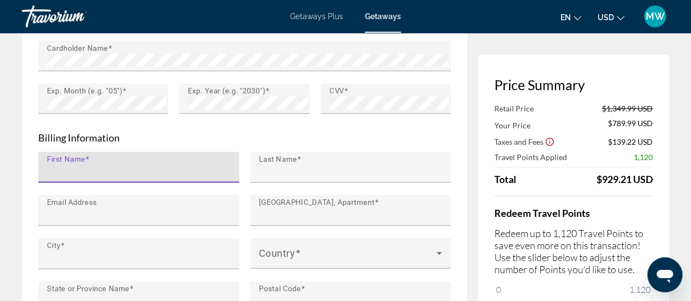
type input "*******"
type input "******"
type input "**********"
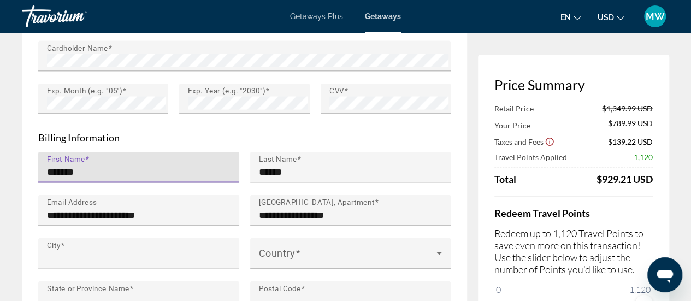
type input "*******"
type input "**"
type input "*****"
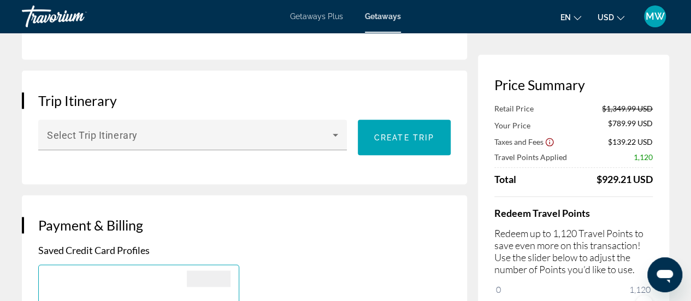
scroll to position [579, 0]
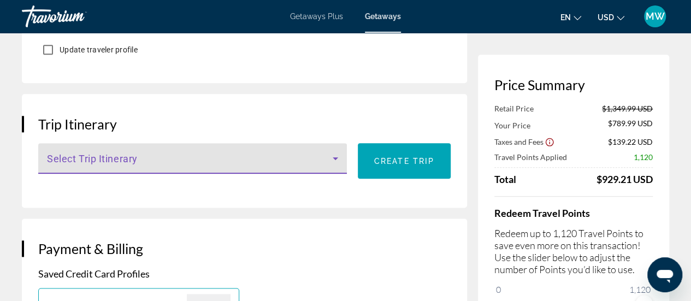
click at [336, 152] on icon "Main content" at bounding box center [335, 158] width 13 height 13
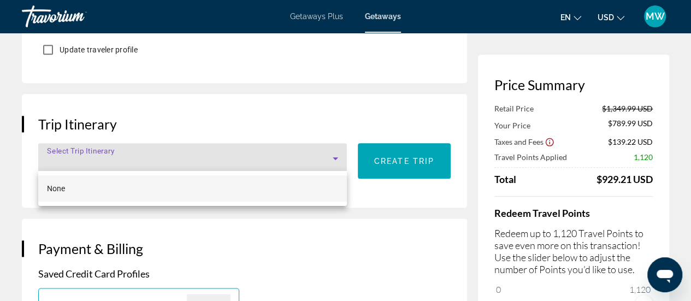
click at [336, 152] on div at bounding box center [345, 150] width 691 height 301
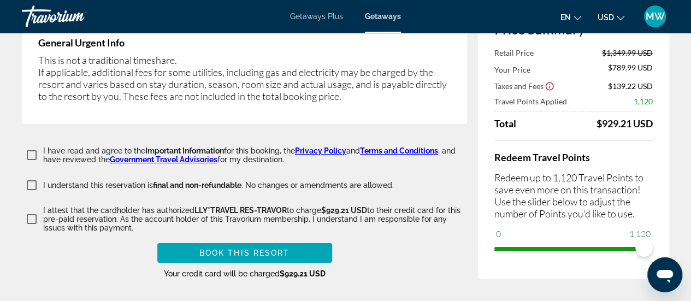
scroll to position [1944, 0]
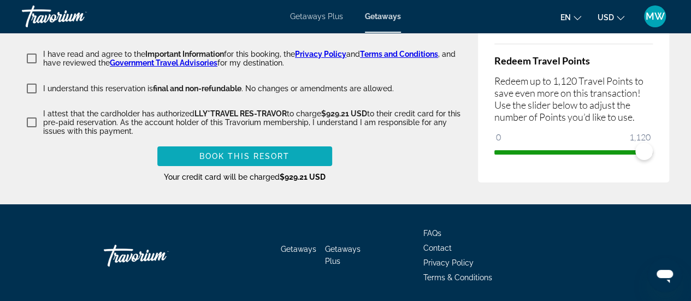
click at [241, 152] on span "Book this Resort" at bounding box center [244, 156] width 91 height 9
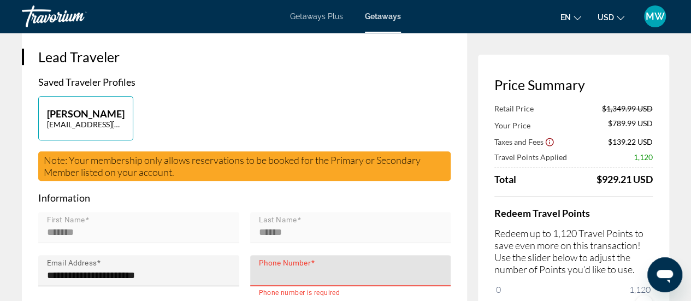
scroll to position [283, 0]
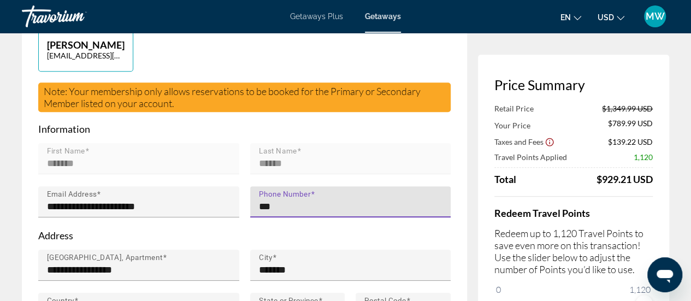
type input "**********"
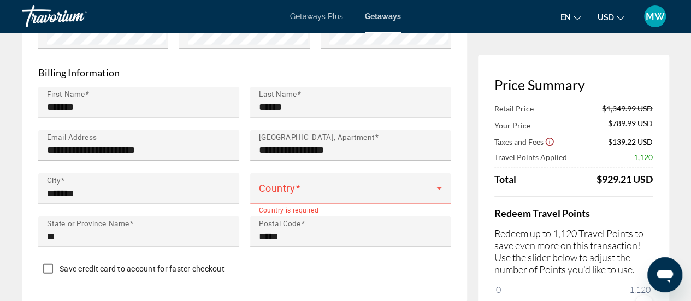
scroll to position [1102, 0]
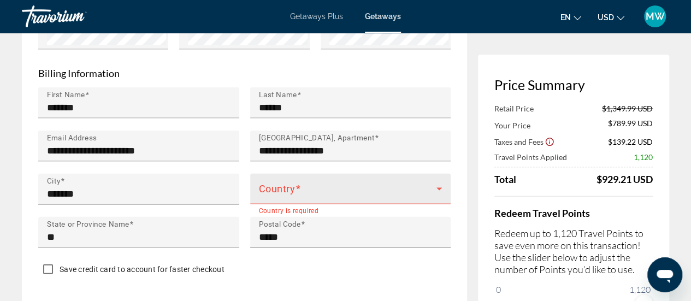
click at [434, 182] on icon "Main content" at bounding box center [438, 188] width 13 height 13
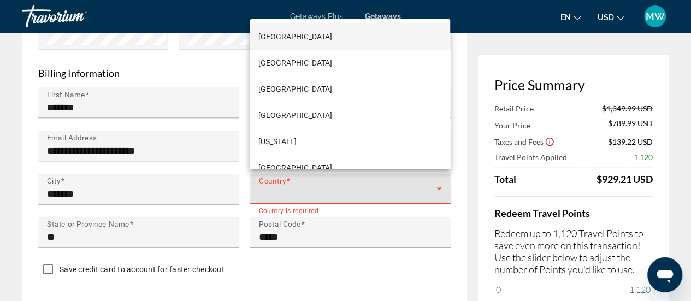
click at [434, 182] on div at bounding box center [345, 150] width 691 height 301
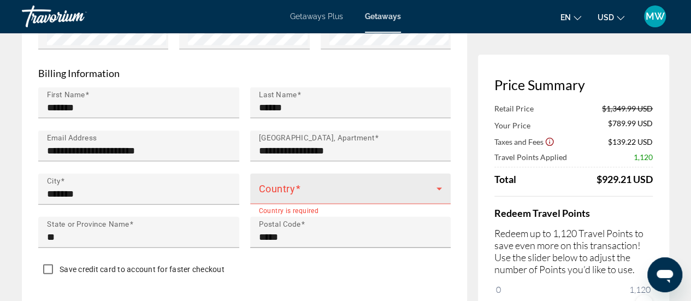
click at [430, 181] on div "Country" at bounding box center [350, 189] width 183 height 31
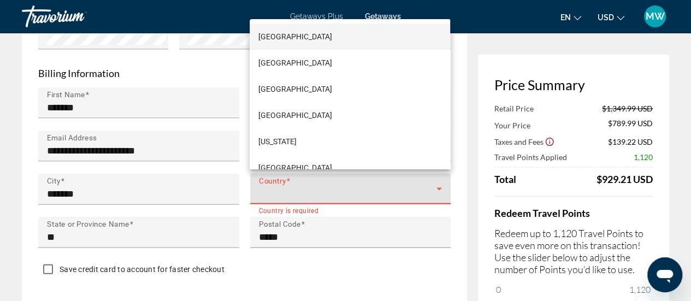
click at [430, 181] on div at bounding box center [345, 150] width 691 height 301
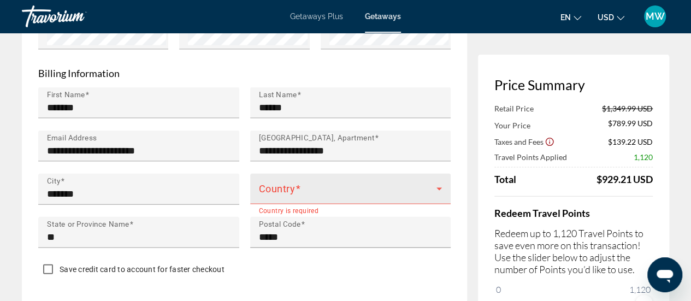
click at [363, 190] on span "Main content" at bounding box center [348, 193] width 178 height 13
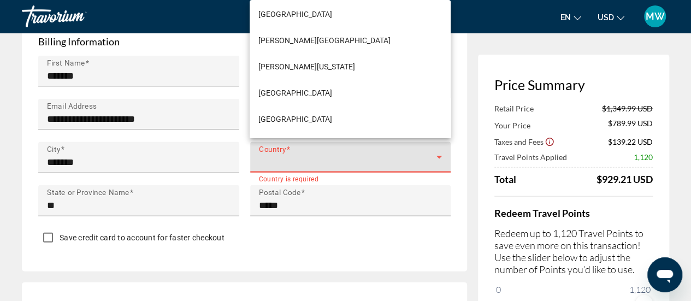
scroll to position [3782, 0]
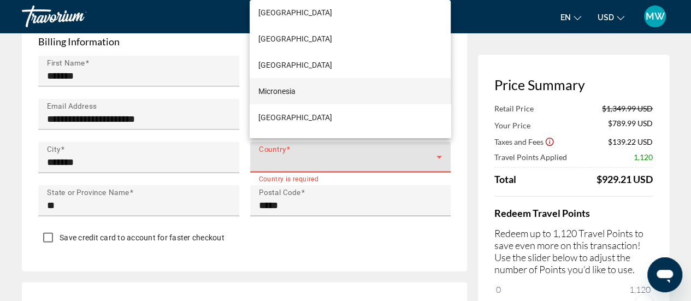
click at [340, 88] on mat-option "Micronesia" at bounding box center [350, 91] width 200 height 26
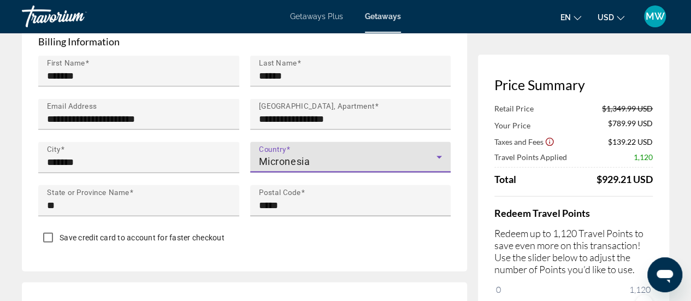
click at [438, 156] on icon "Main content" at bounding box center [438, 157] width 5 height 3
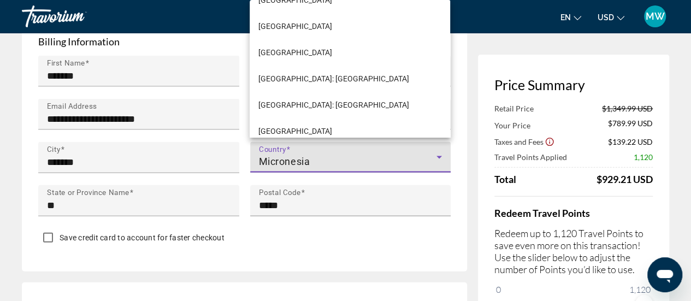
scroll to position [4219, 0]
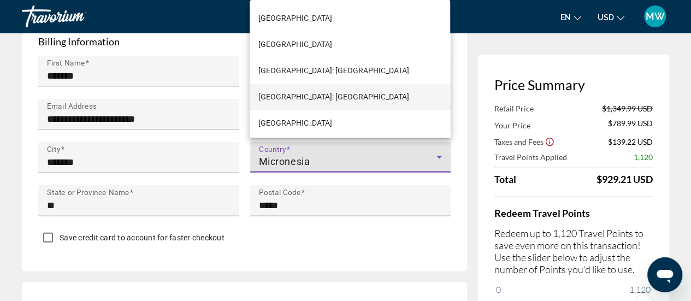
click at [354, 105] on mat-option "[GEOGRAPHIC_DATA]: [GEOGRAPHIC_DATA]" at bounding box center [350, 97] width 200 height 26
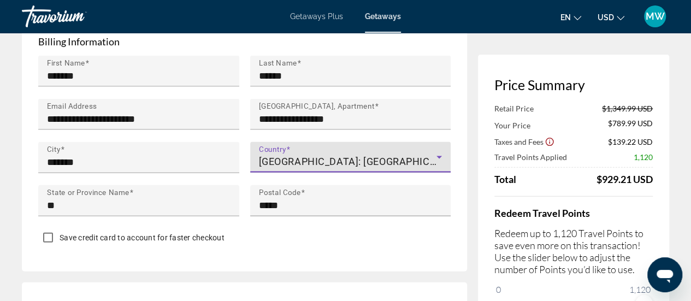
click at [440, 161] on div "[GEOGRAPHIC_DATA]: [GEOGRAPHIC_DATA]" at bounding box center [350, 161] width 183 height 13
click at [439, 159] on icon "Main content" at bounding box center [438, 157] width 13 height 13
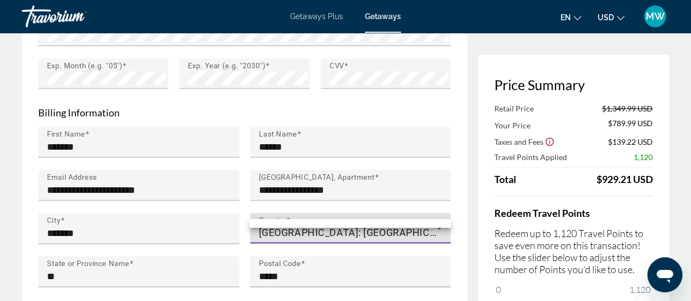
scroll to position [1048, 0]
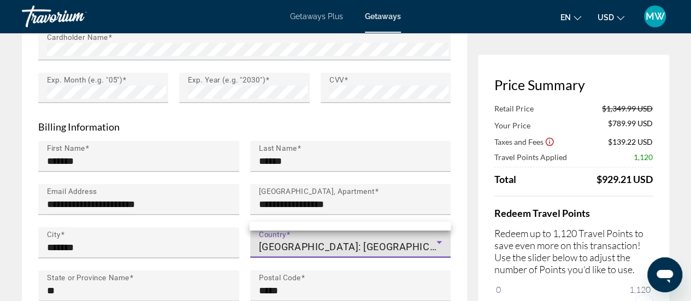
click at [440, 239] on div at bounding box center [345, 150] width 691 height 301
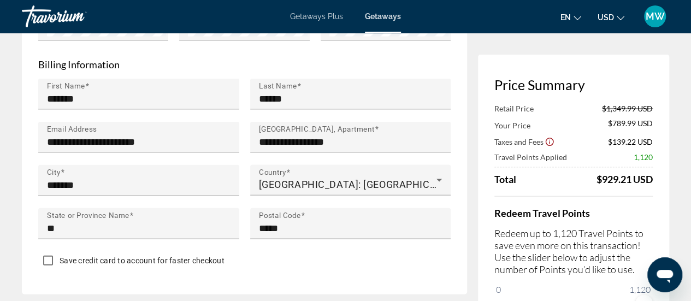
scroll to position [1113, 0]
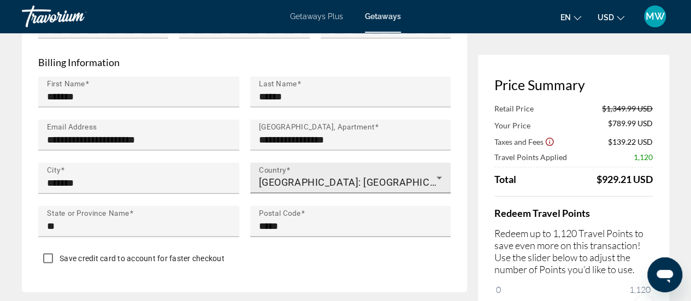
click at [438, 177] on icon "Main content" at bounding box center [438, 178] width 5 height 3
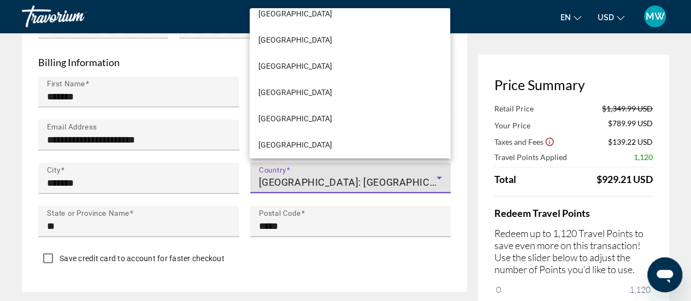
scroll to position [6224, 0]
click at [332, 145] on span "[GEOGRAPHIC_DATA]" at bounding box center [295, 144] width 74 height 13
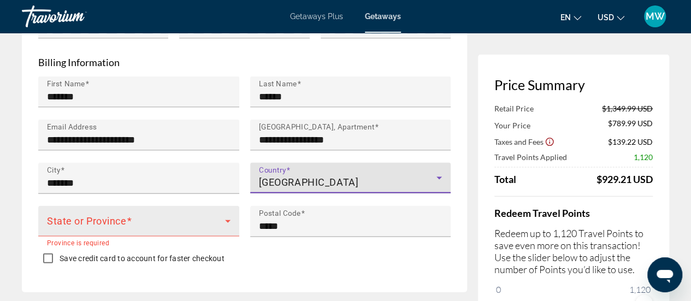
click at [180, 219] on span "Main content" at bounding box center [136, 225] width 178 height 13
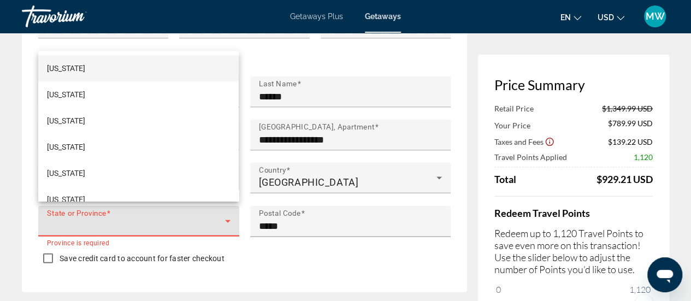
click at [180, 218] on div at bounding box center [345, 150] width 691 height 301
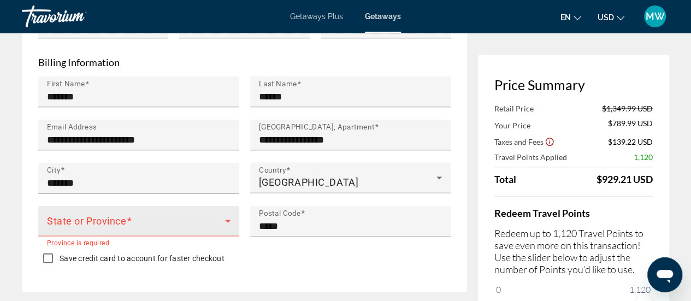
click at [158, 219] on span "Main content" at bounding box center [136, 225] width 178 height 13
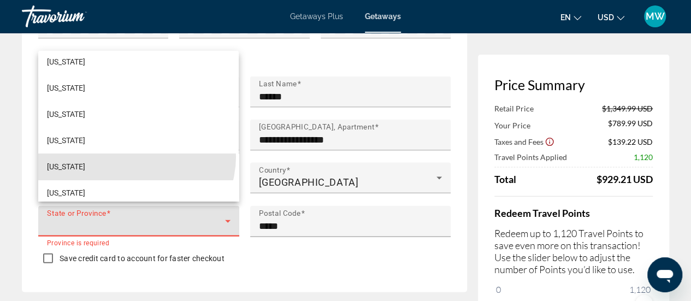
scroll to position [472, 0]
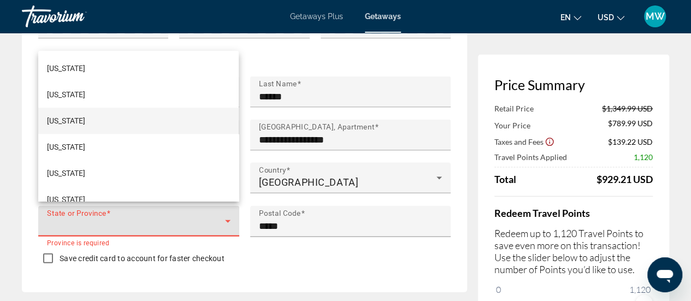
click at [85, 127] on mat-option "[US_STATE]" at bounding box center [138, 121] width 200 height 26
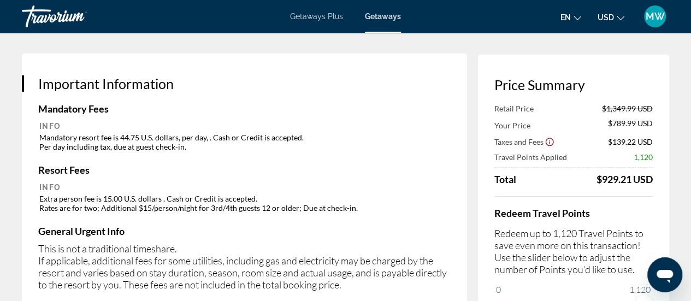
scroll to position [1823, 0]
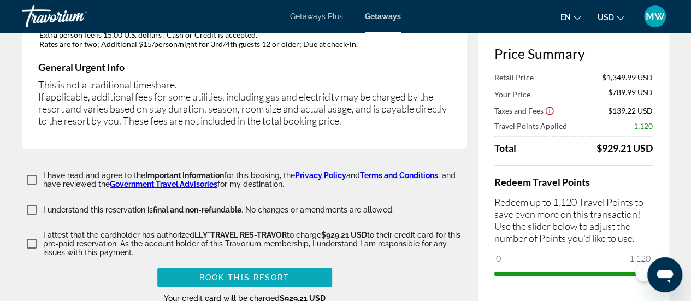
click at [265, 273] on span "Book this Resort" at bounding box center [244, 277] width 91 height 9
click at [0, 0] on div at bounding box center [0, 0] width 0 height 0
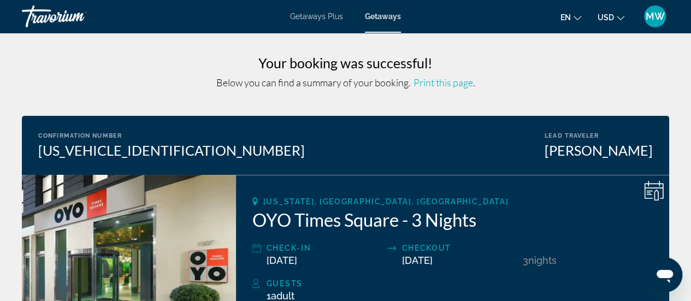
click at [429, 84] on span "Print this page" at bounding box center [443, 82] width 60 height 12
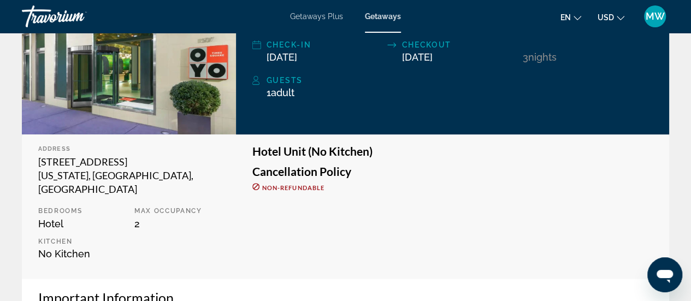
scroll to position [164, 0]
